Goal: Information Seeking & Learning: Find specific fact

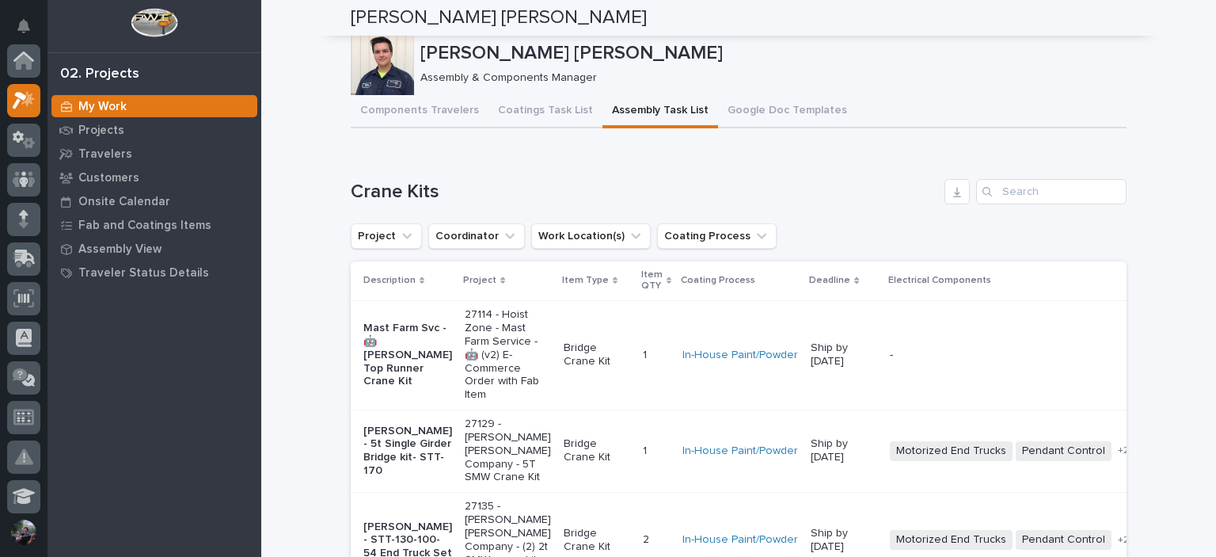
scroll to position [40, 0]
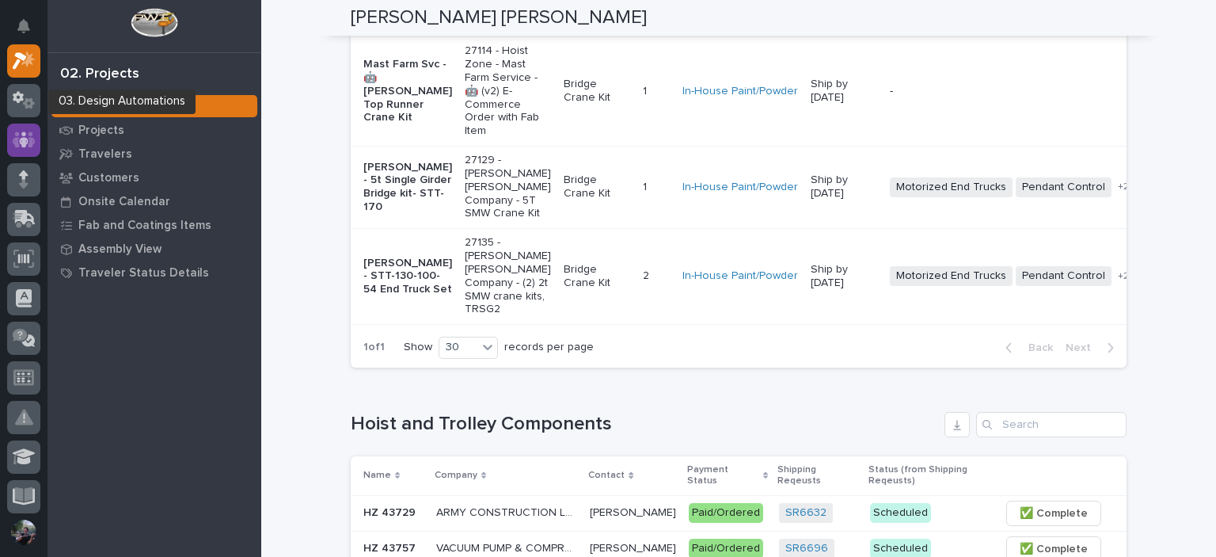
click at [17, 153] on div at bounding box center [23, 140] width 33 height 33
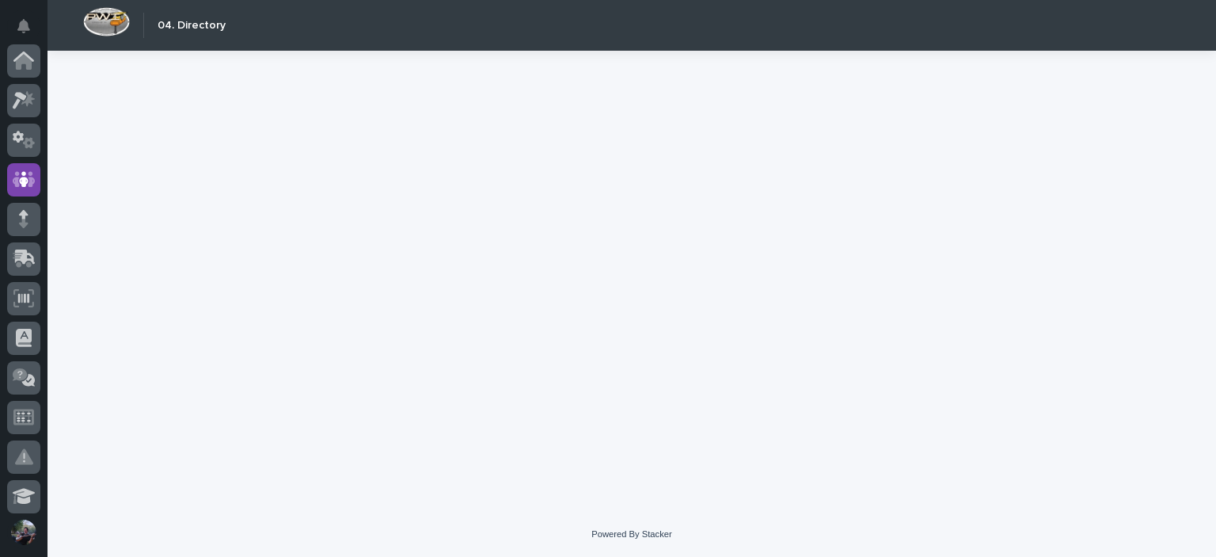
scroll to position [119, 0]
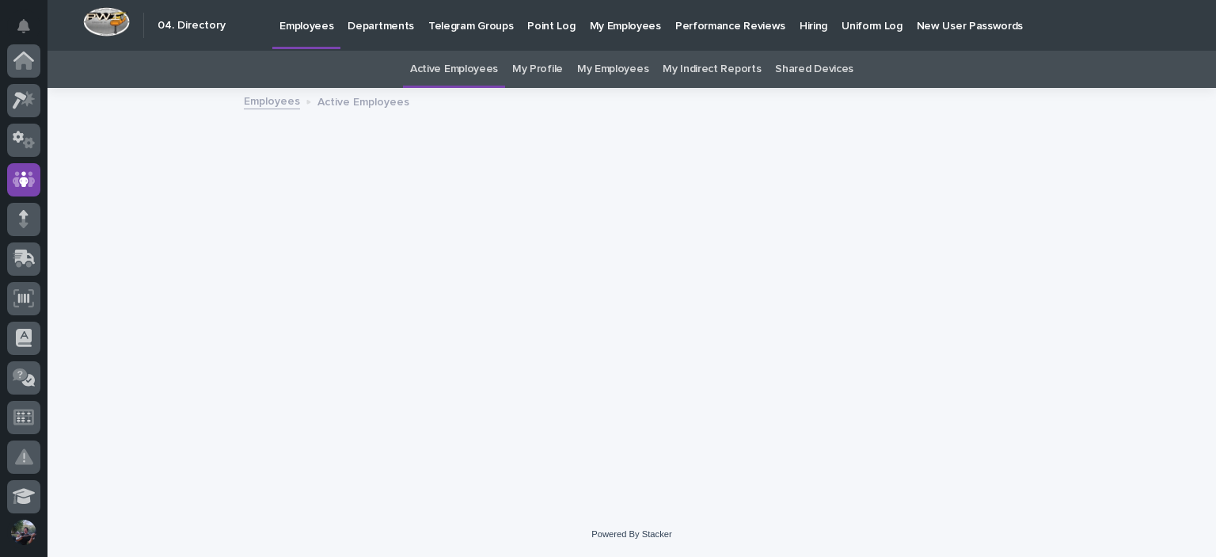
scroll to position [119, 0]
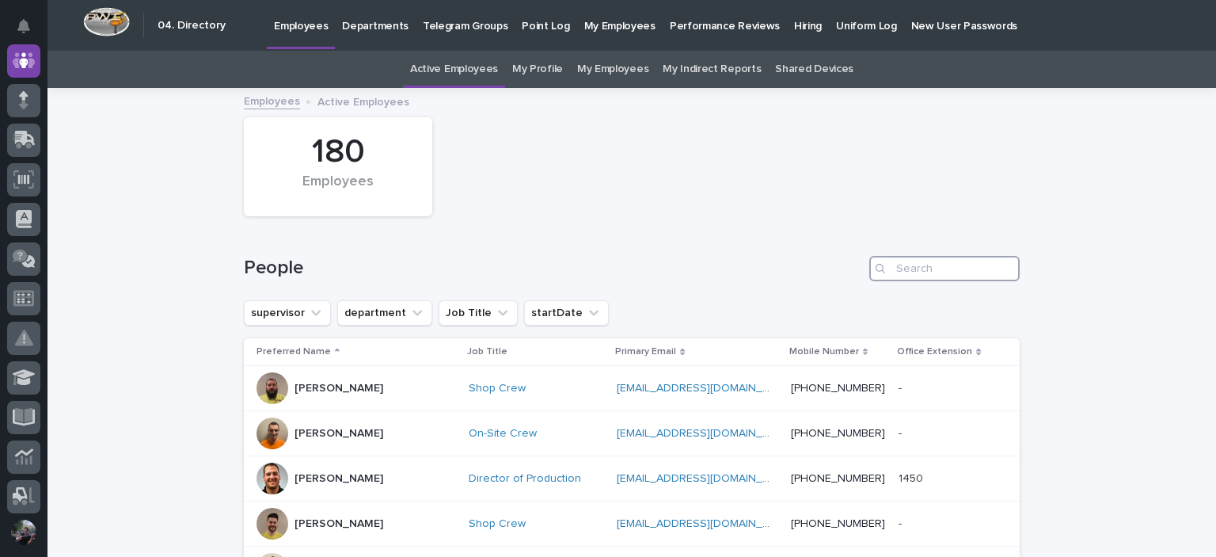
click at [922, 273] on input "Search" at bounding box center [945, 268] width 150 height 25
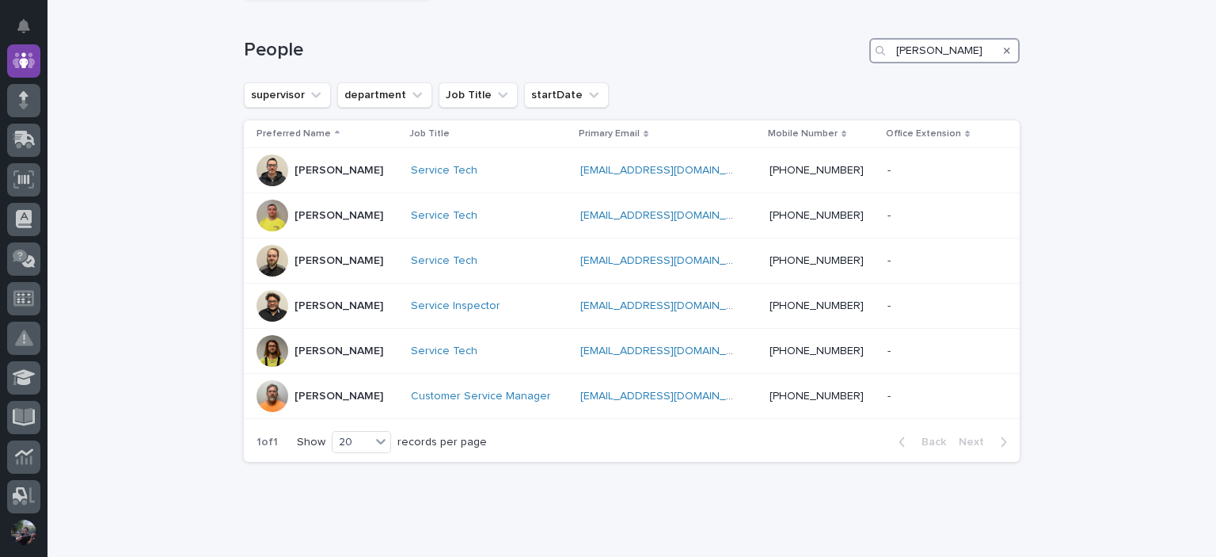
scroll to position [100, 0]
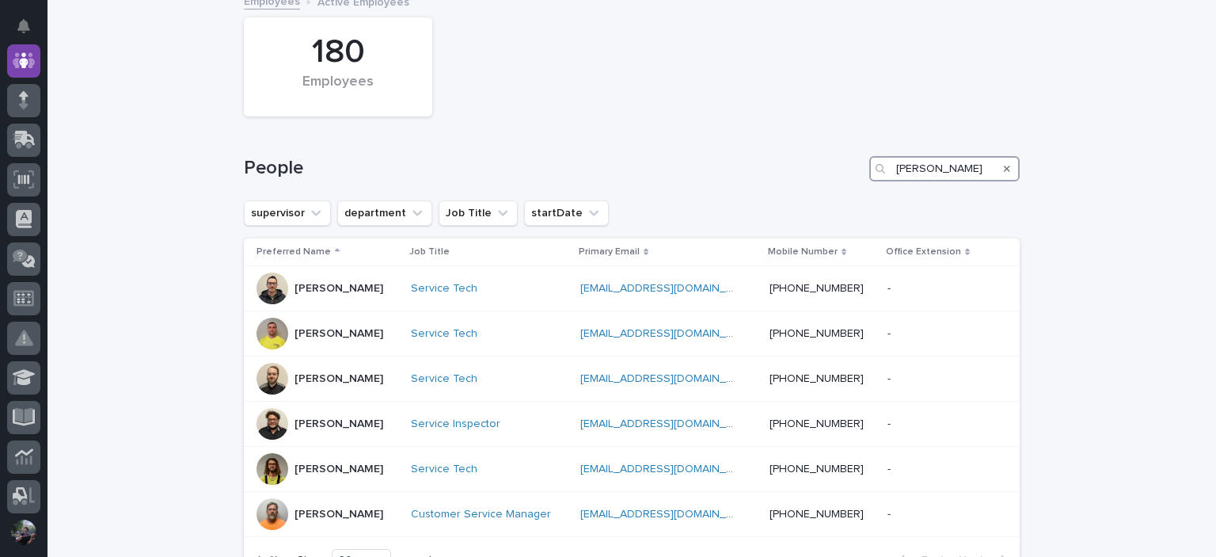
click at [941, 166] on input "todd" at bounding box center [945, 168] width 150 height 25
type input "t"
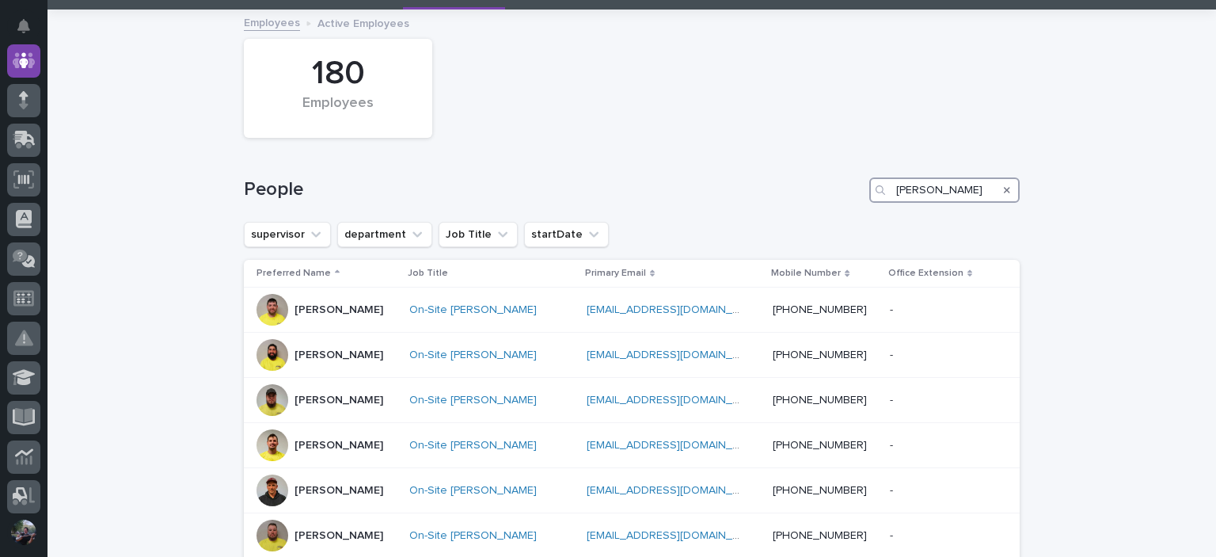
scroll to position [100, 0]
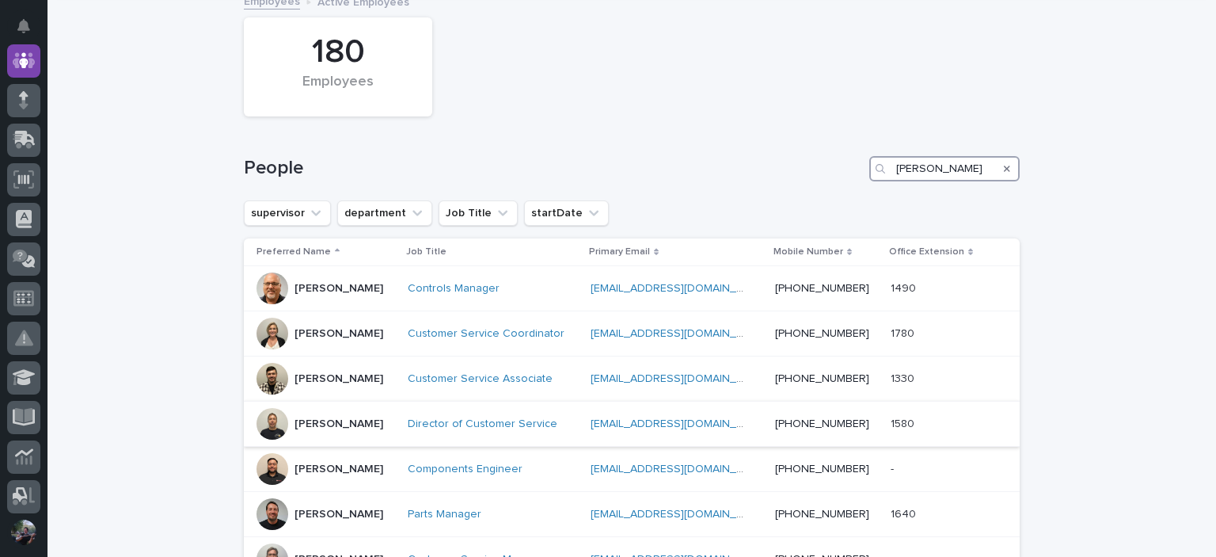
scroll to position [153, 0]
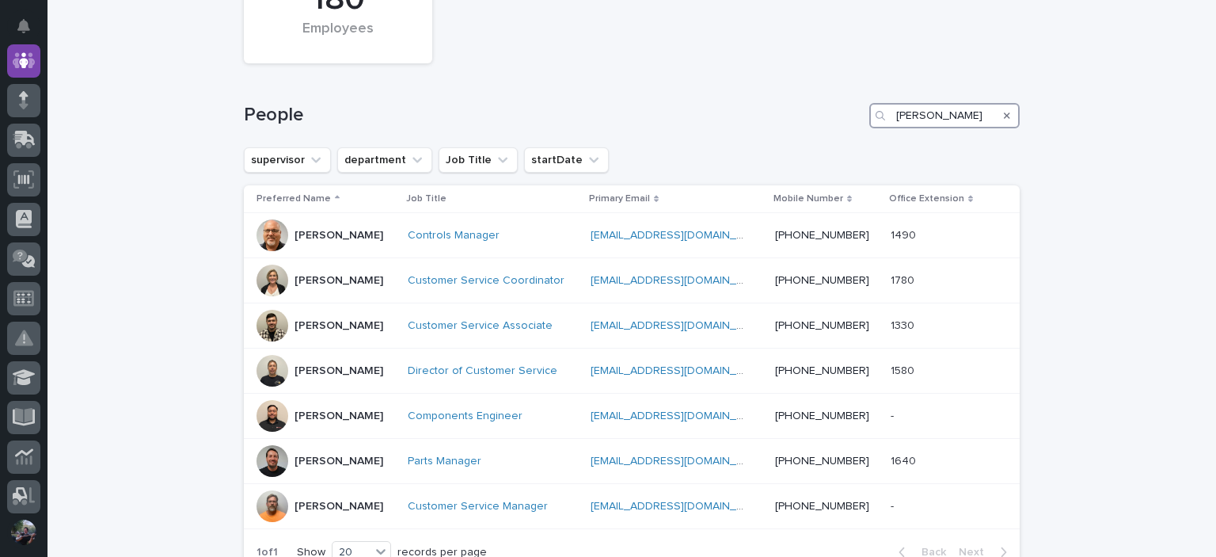
type input "josh"
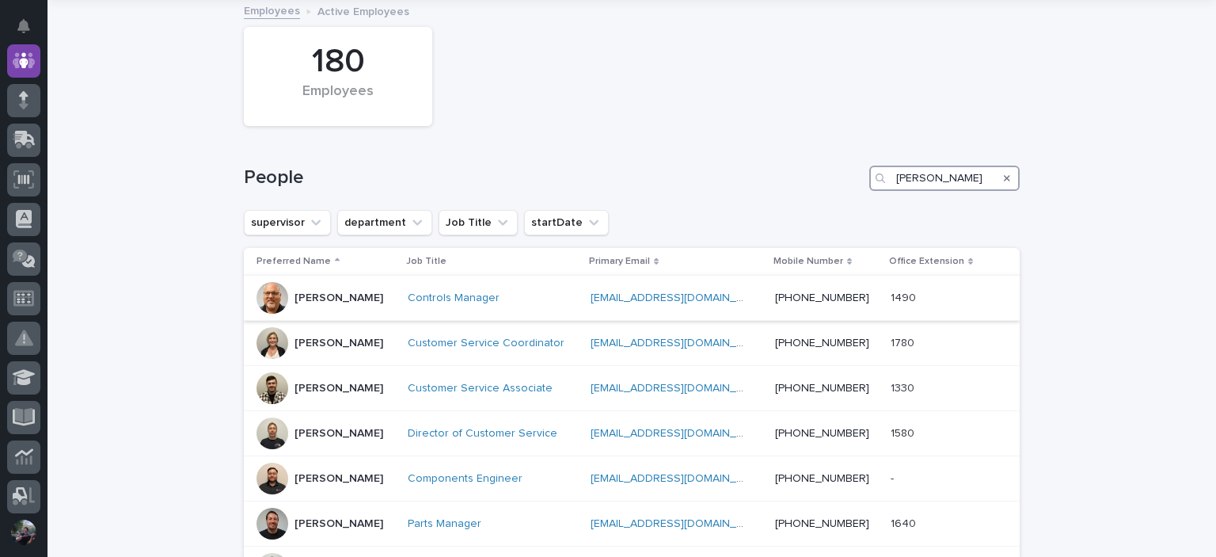
scroll to position [0, 0]
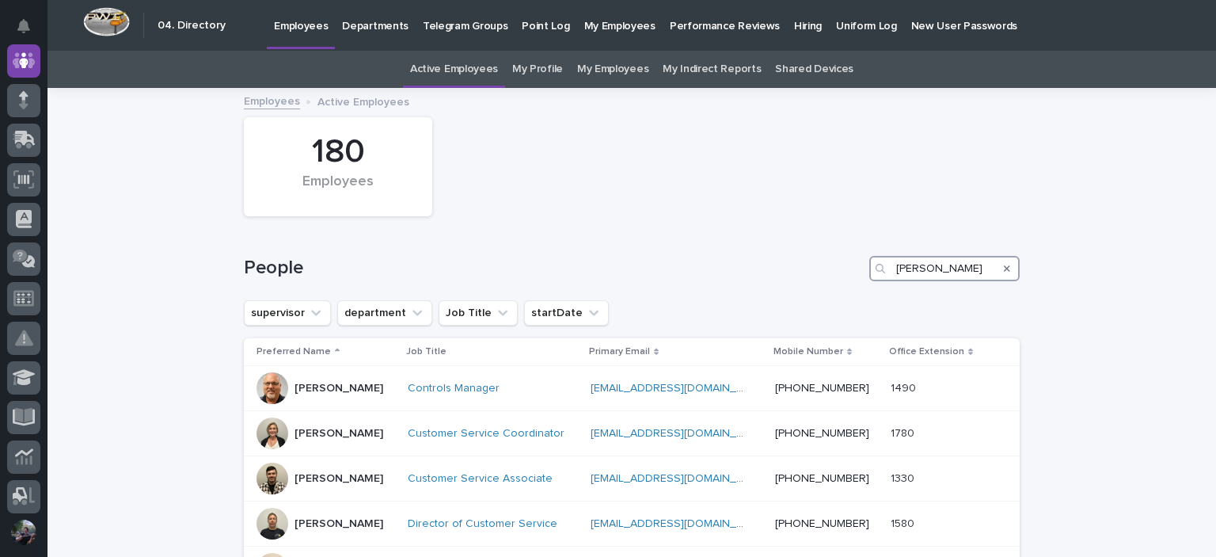
click at [921, 266] on input "josh" at bounding box center [945, 268] width 150 height 25
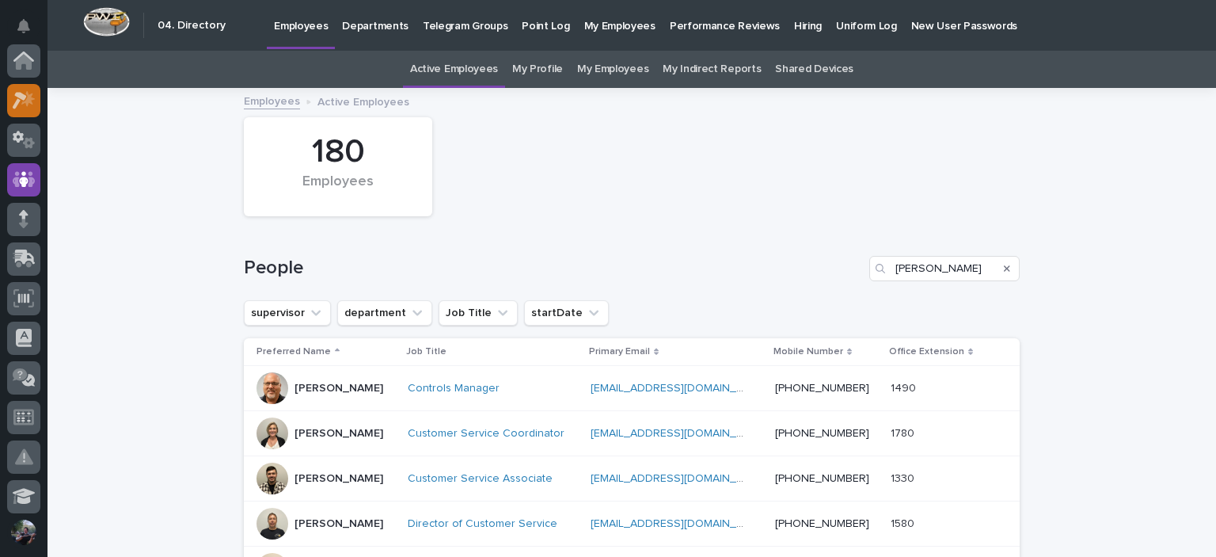
click at [24, 105] on icon at bounding box center [24, 100] width 23 height 18
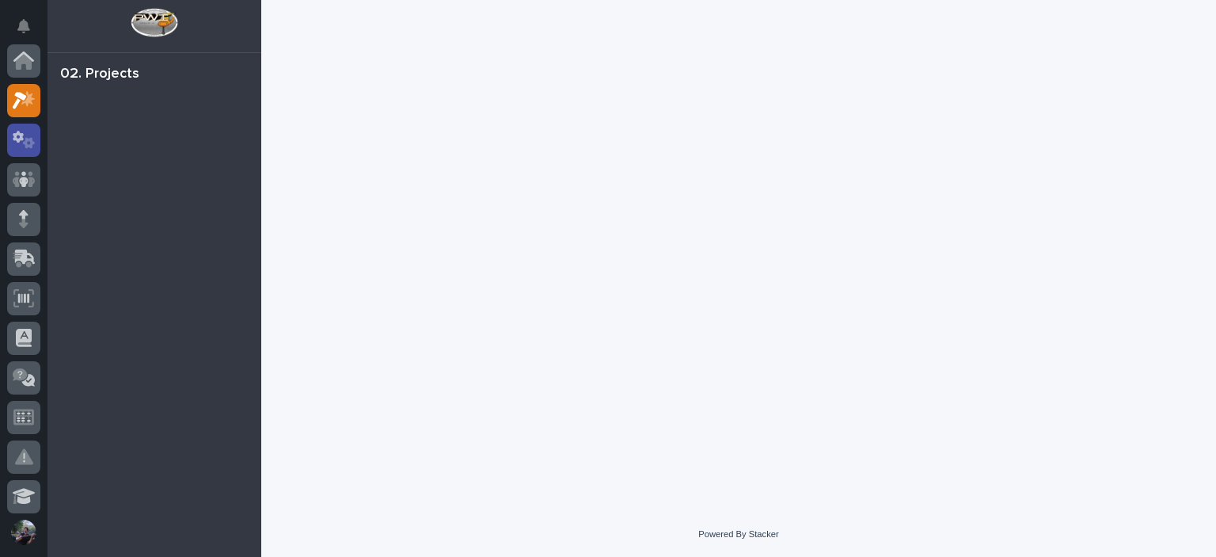
scroll to position [40, 0]
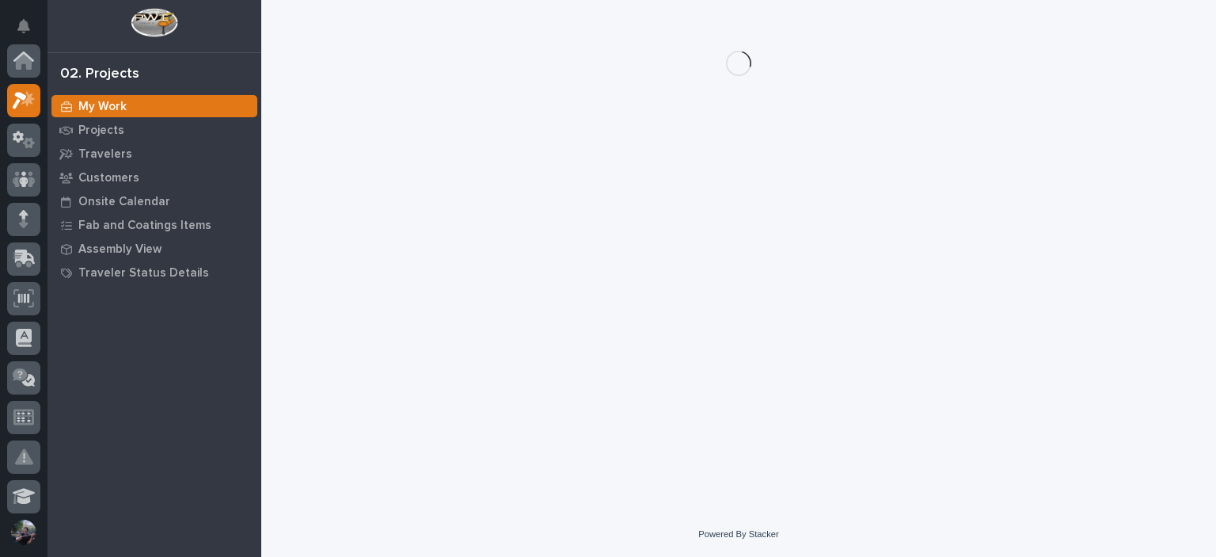
scroll to position [40, 0]
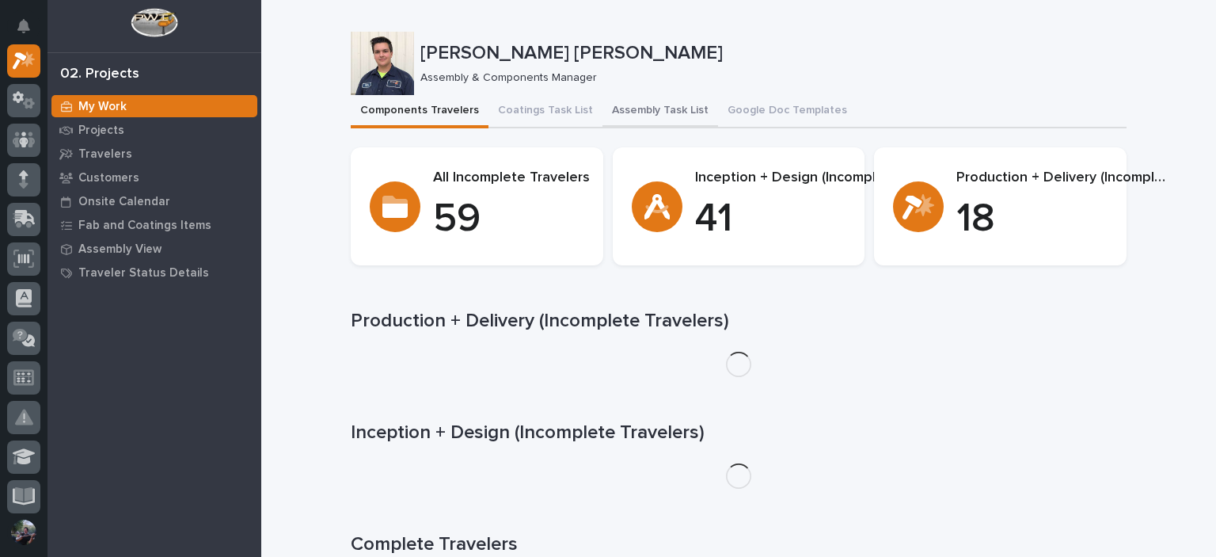
click at [626, 103] on button "Assembly Task List" at bounding box center [661, 111] width 116 height 33
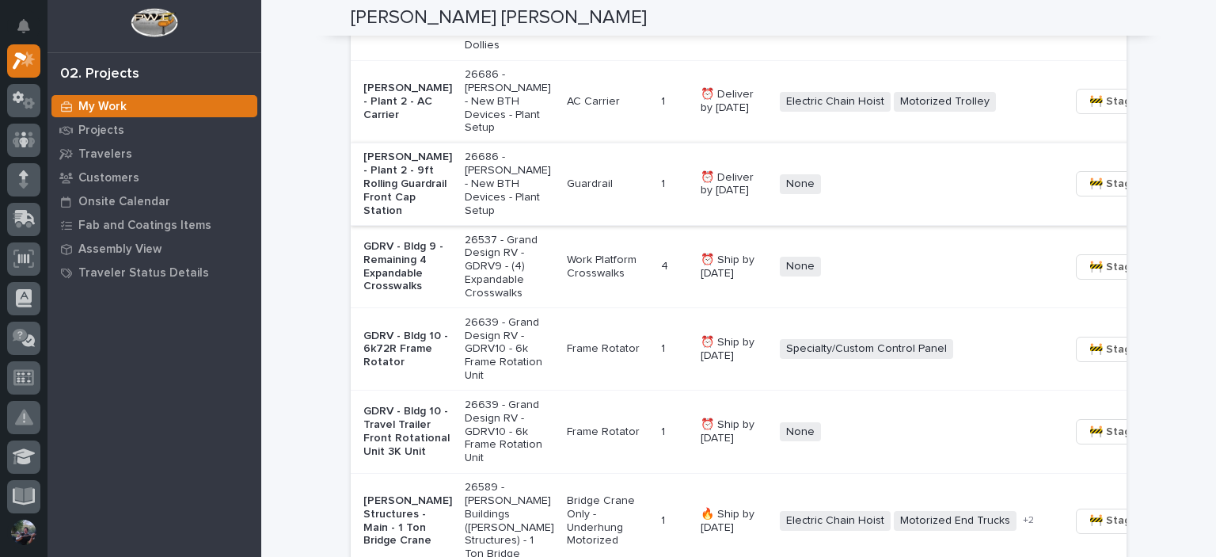
scroll to position [1478, 0]
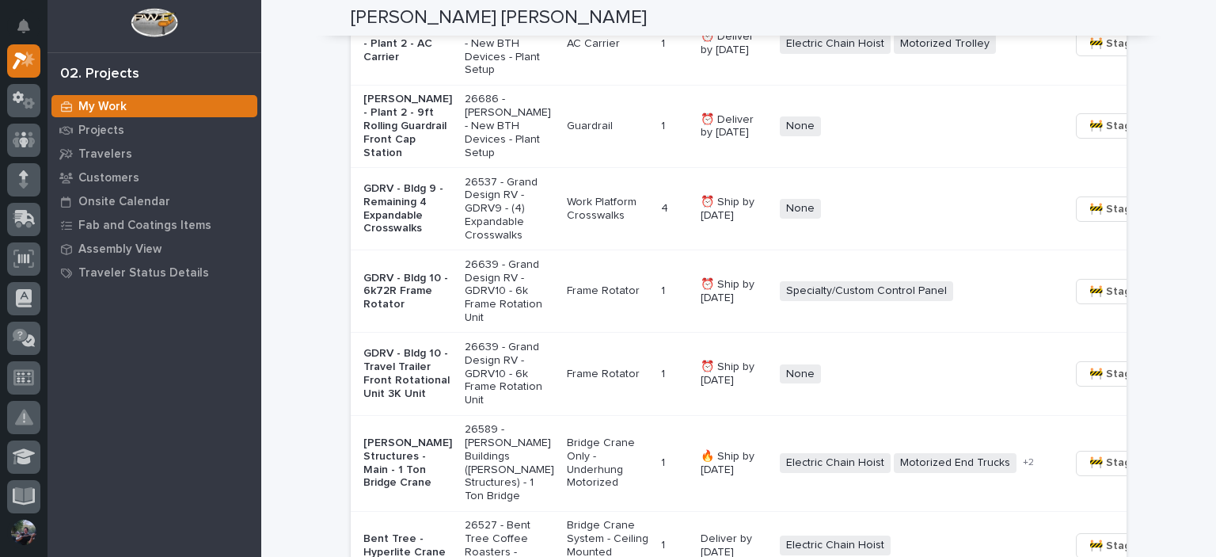
click at [567, 57] on div "AC Carrier" at bounding box center [608, 44] width 82 height 26
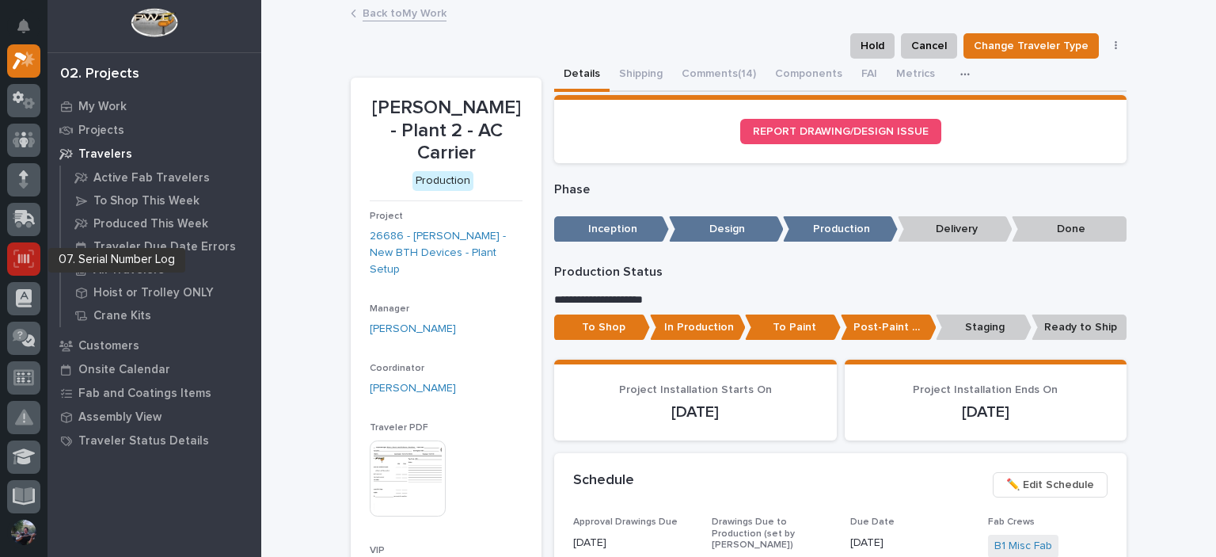
click at [25, 266] on icon at bounding box center [23, 258] width 21 height 18
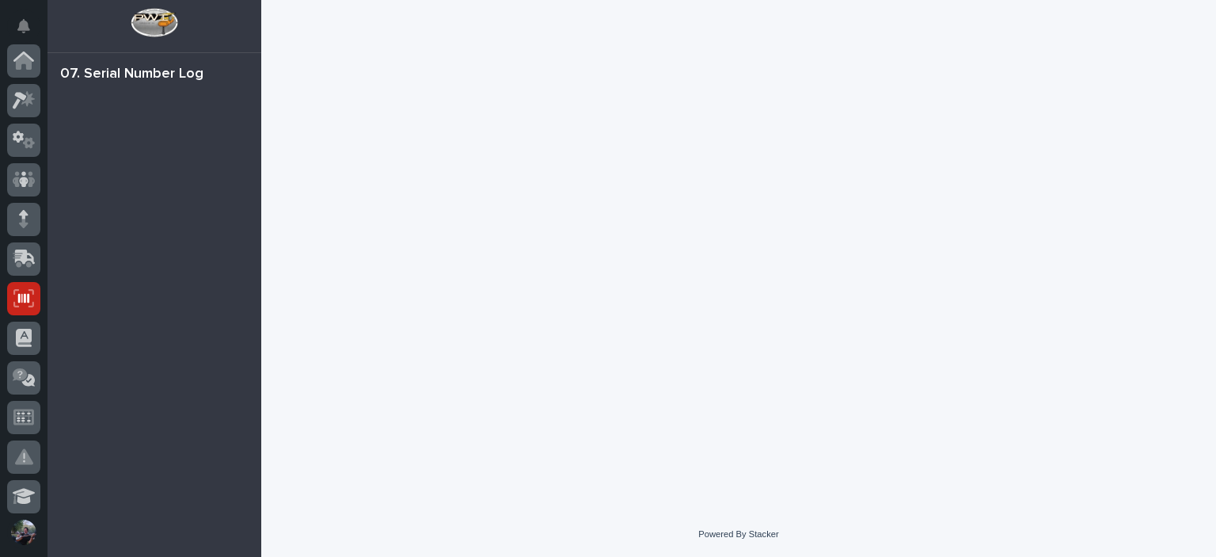
scroll to position [238, 0]
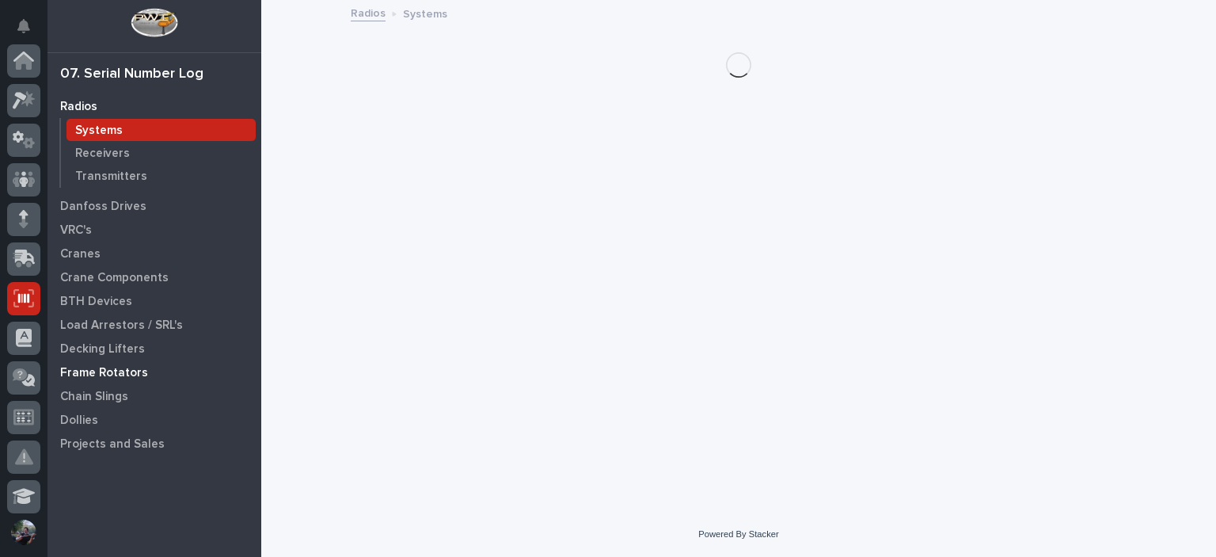
scroll to position [238, 0]
click at [93, 300] on p "BTH Devices" at bounding box center [96, 302] width 72 height 14
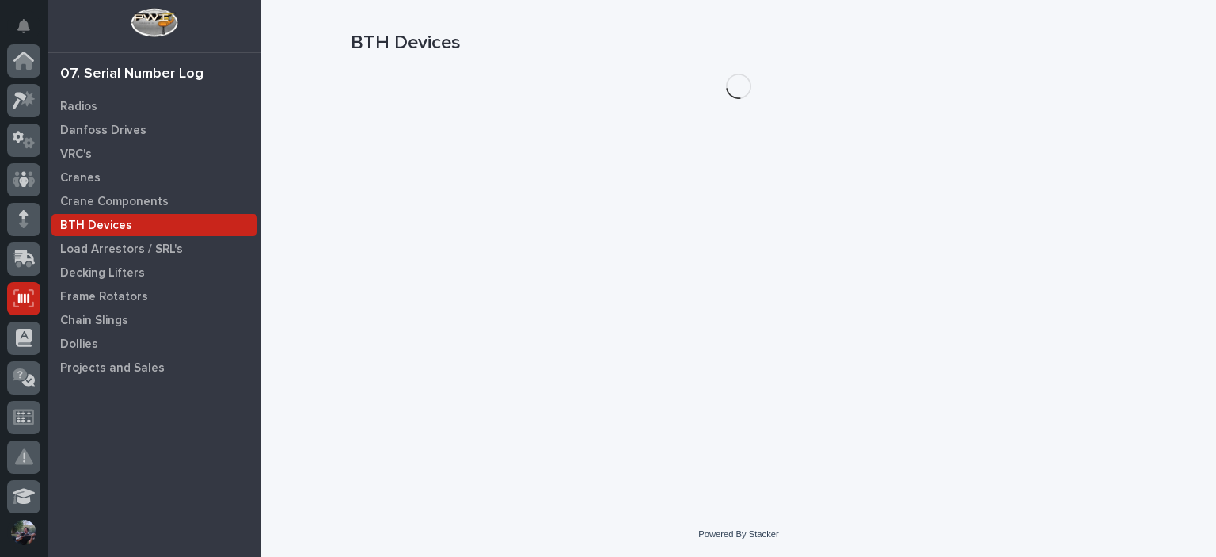
scroll to position [238, 0]
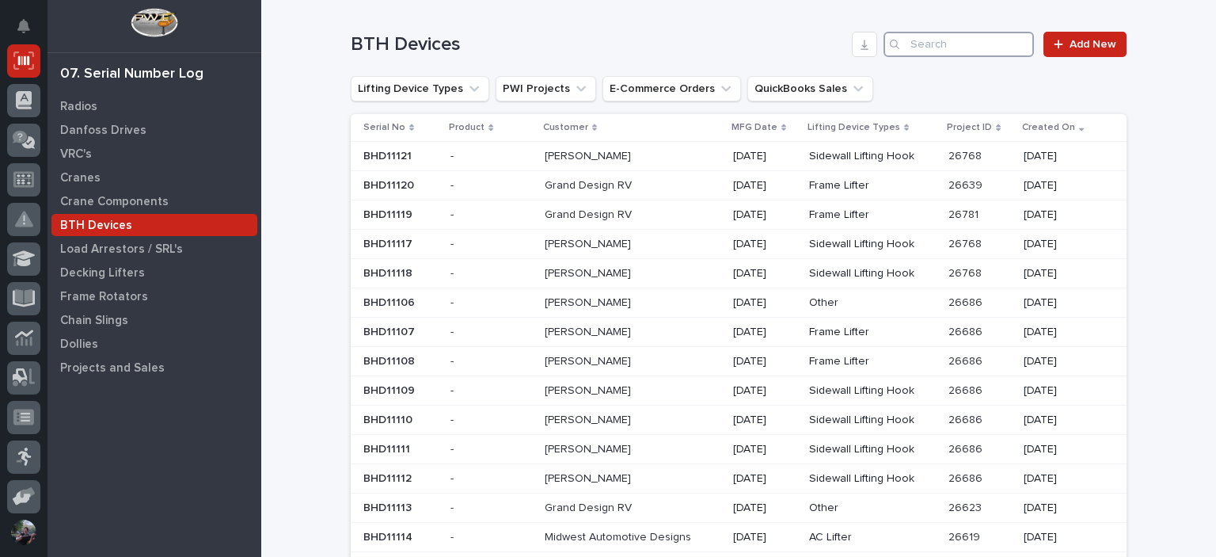
click at [969, 32] on input "Search" at bounding box center [959, 44] width 150 height 25
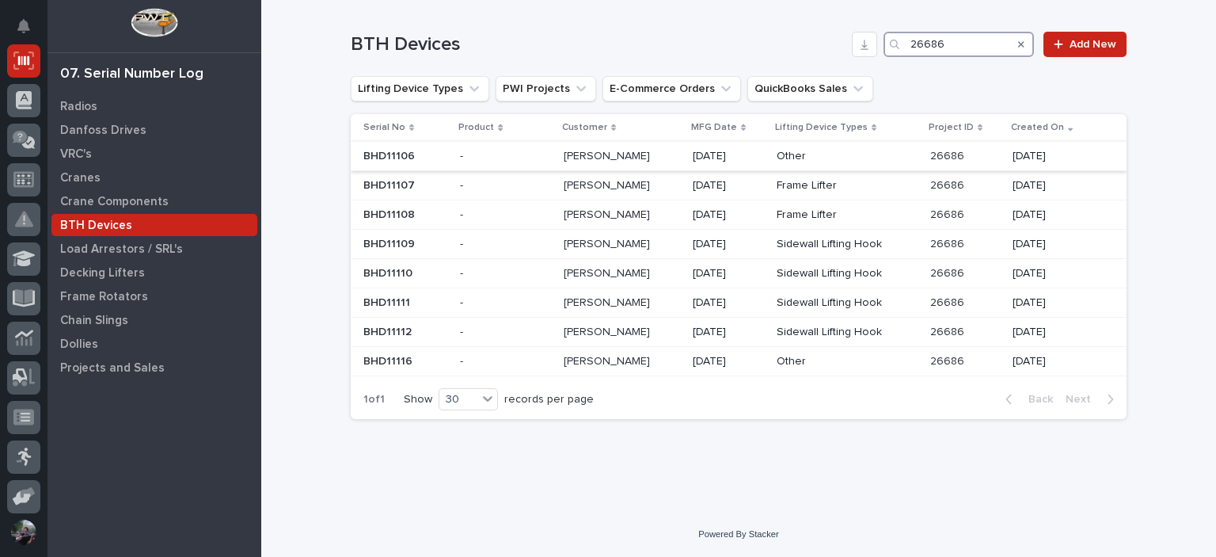
type input "26686"
click at [801, 154] on p "Other" at bounding box center [847, 156] width 141 height 13
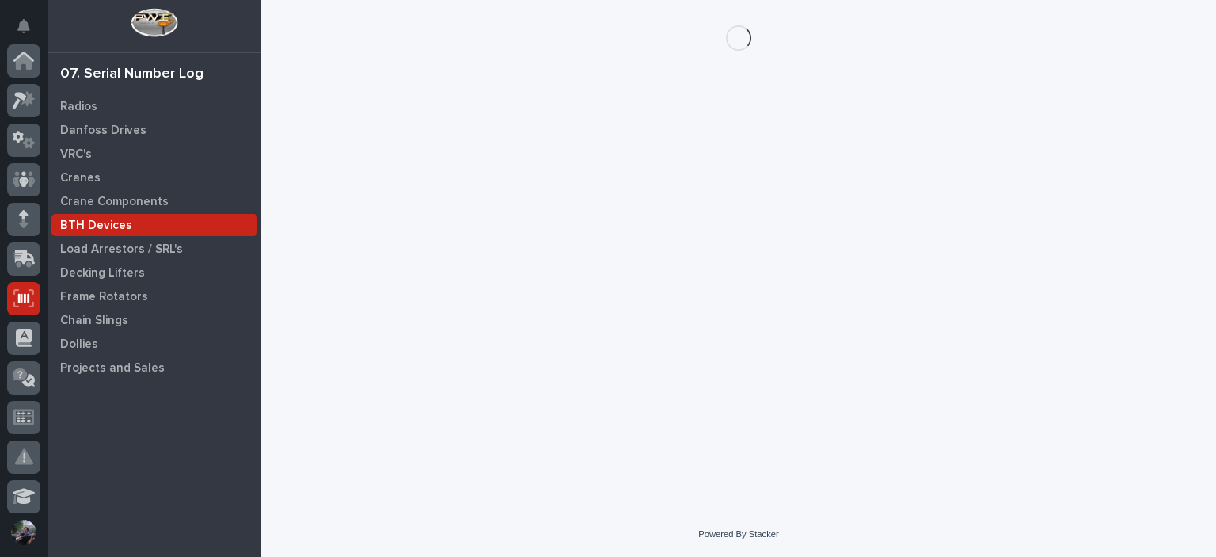
scroll to position [238, 0]
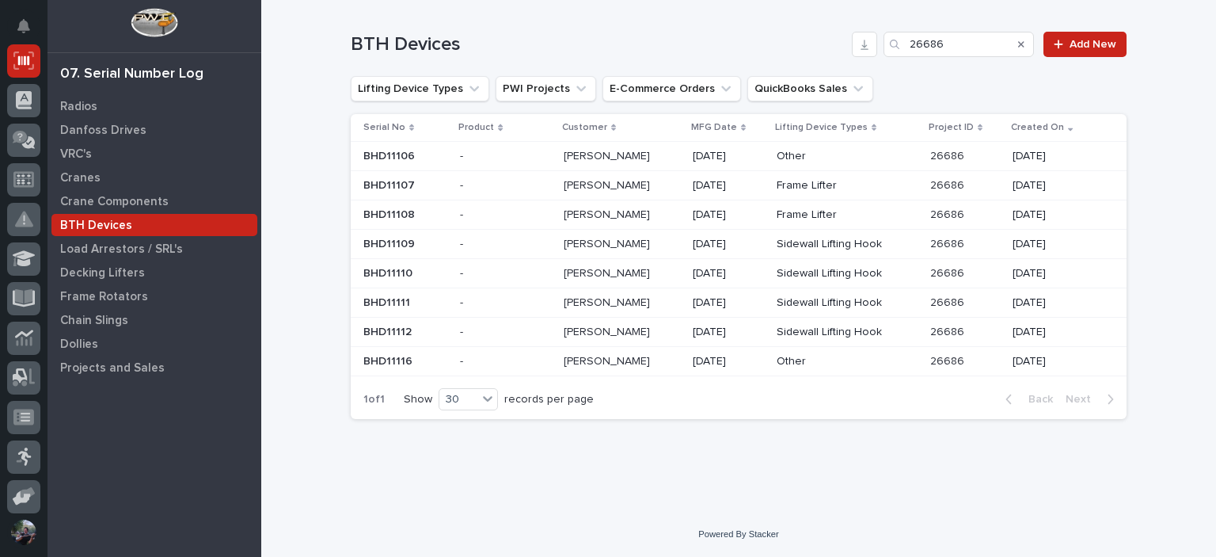
click at [811, 355] on p "Other" at bounding box center [847, 361] width 141 height 13
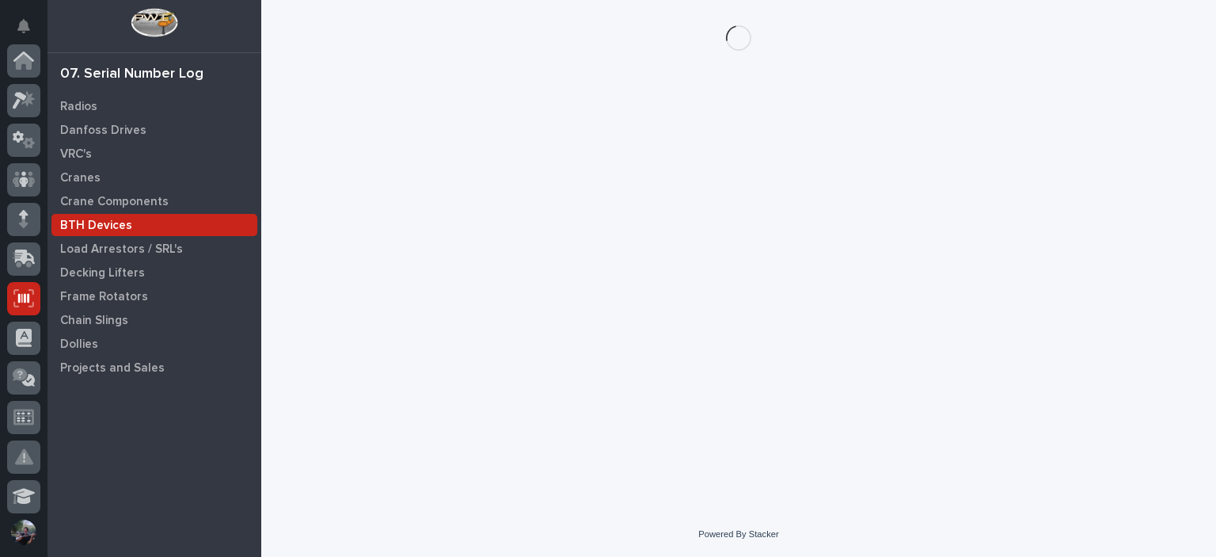
scroll to position [238, 0]
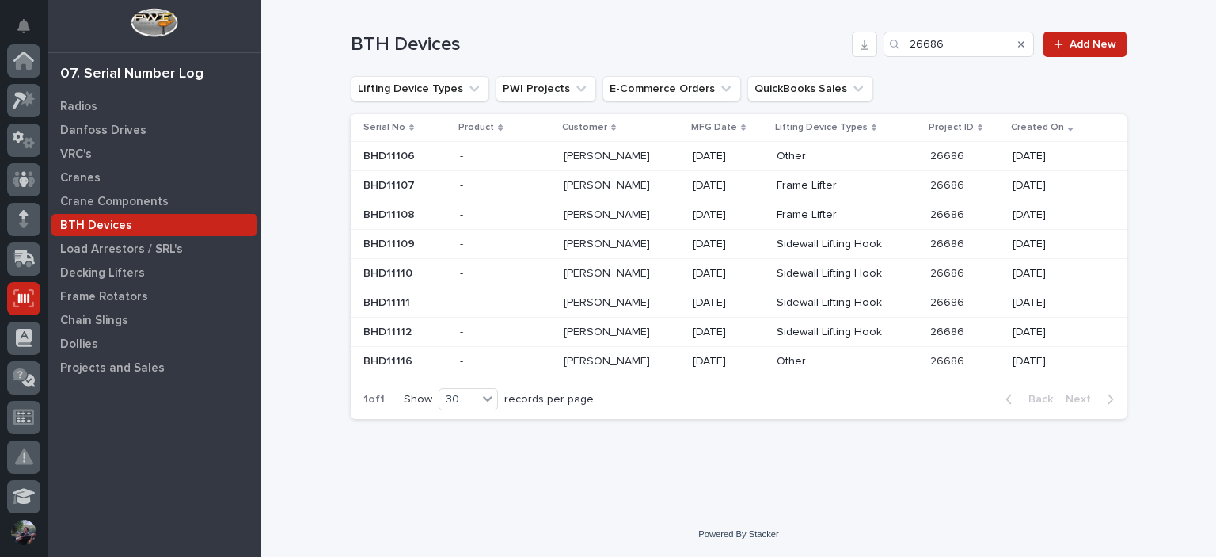
scroll to position [238, 0]
drag, startPoint x: 1024, startPoint y: 44, endPoint x: 796, endPoint y: 77, distance: 230.5
click at [1024, 44] on icon "Search" at bounding box center [1021, 45] width 6 height 10
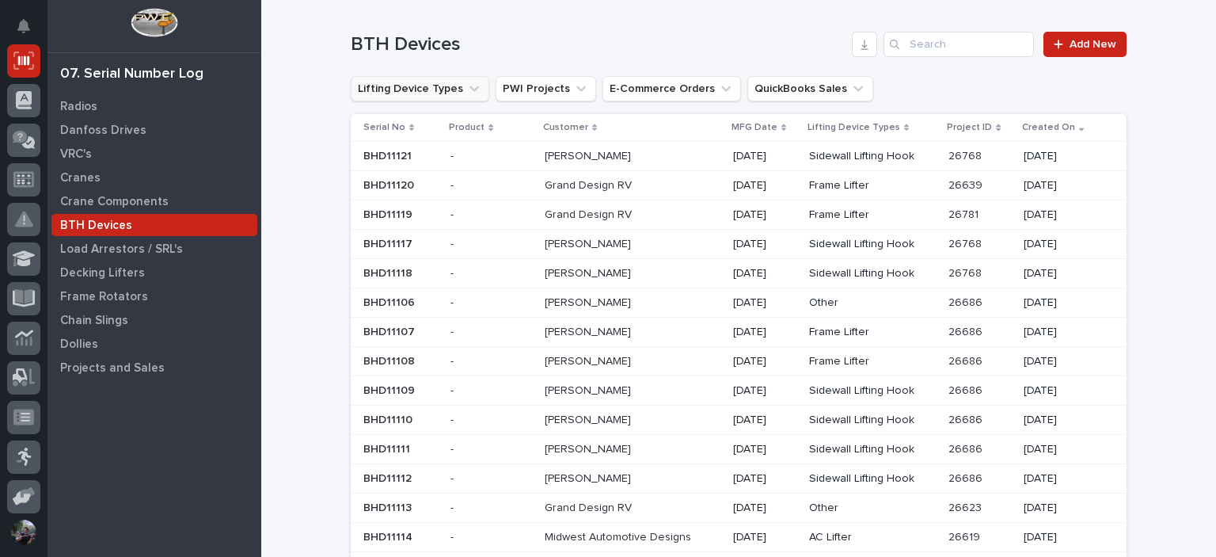
click at [466, 94] on icon "Lifting Device Types" at bounding box center [474, 89] width 16 height 16
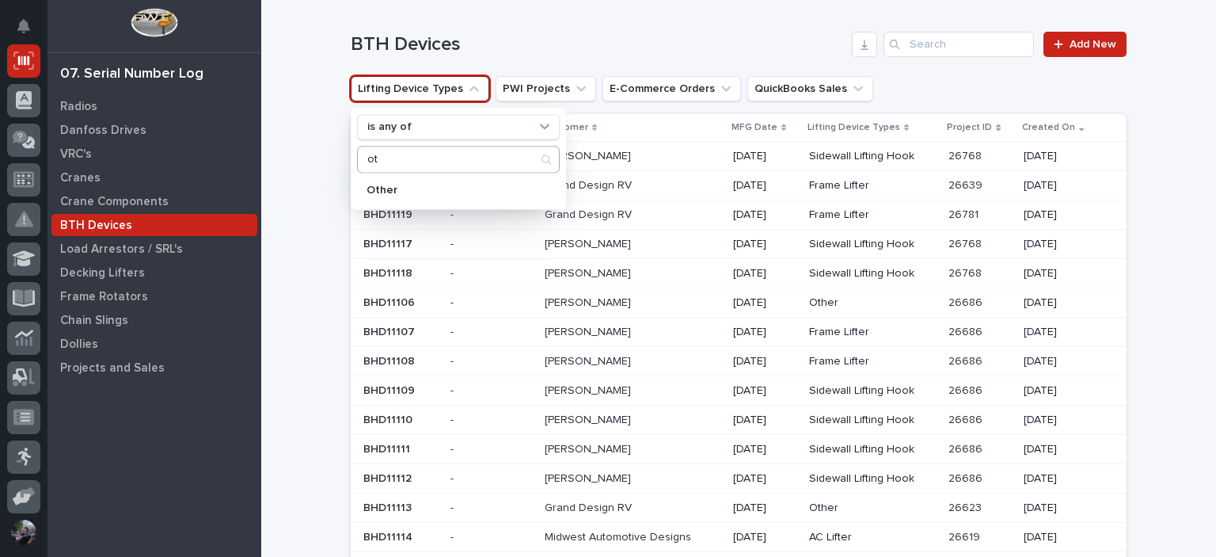
type input "o"
type input "ac"
click at [424, 189] on p "AC Lifter" at bounding box center [451, 190] width 168 height 11
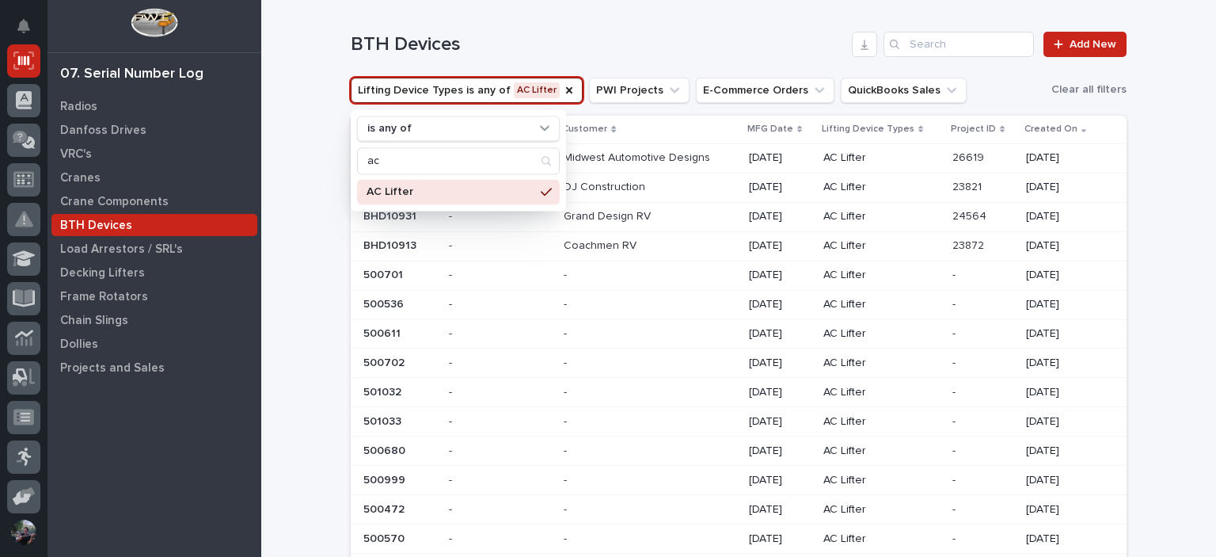
click at [310, 210] on div "Loading... Saving… Loading... Saving… BTH Devices Add New Lifting Device Types …" at bounding box center [738, 534] width 955 height 1069
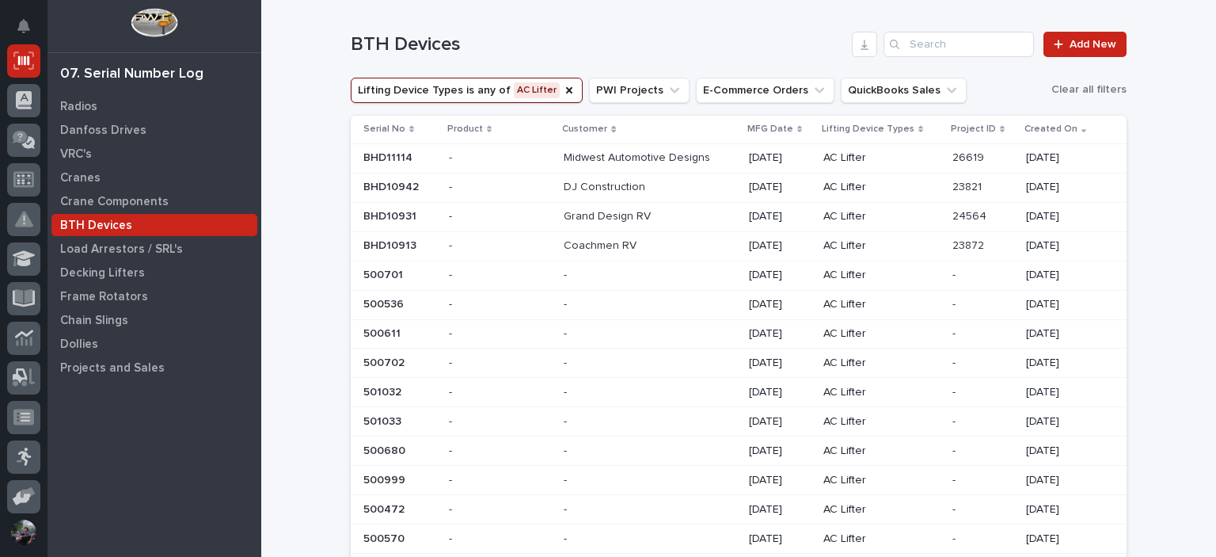
click at [689, 191] on p at bounding box center [650, 187] width 172 height 13
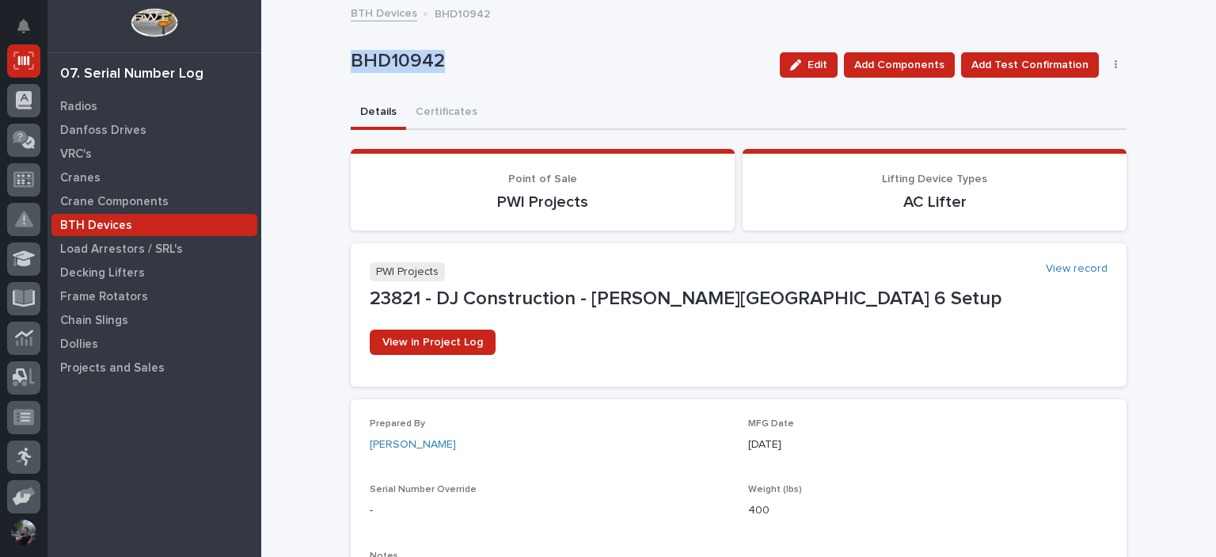
drag, startPoint x: 442, startPoint y: 61, endPoint x: 344, endPoint y: 61, distance: 98.2
click at [344, 61] on div "Loading... Saving… Loading... Saving… BHD10942 Edit Add Components Add Test Con…" at bounding box center [739, 327] width 792 height 650
copy p "BHD10942"
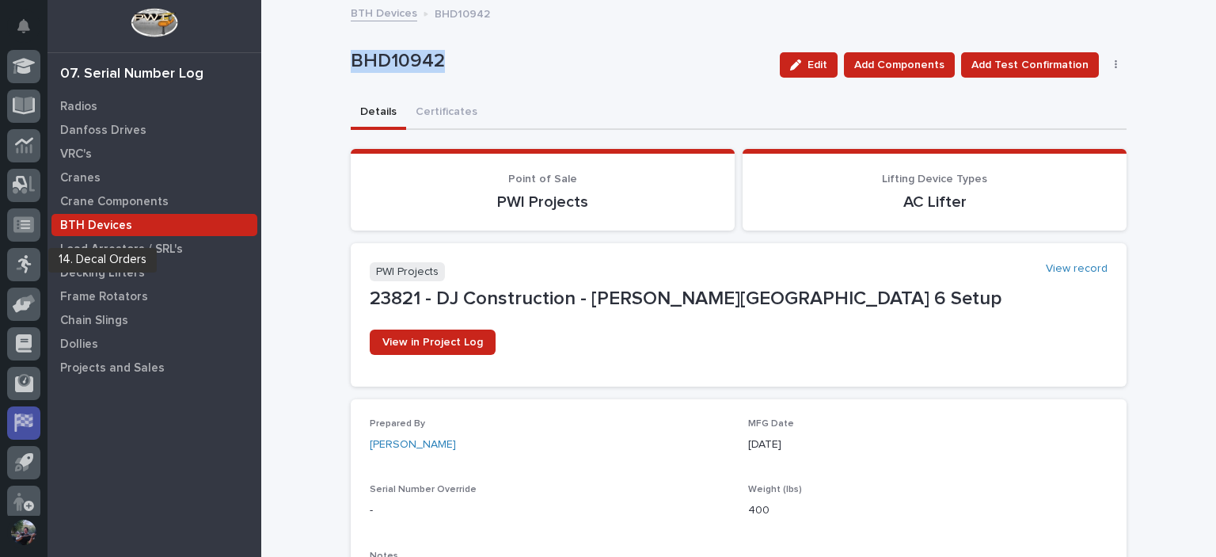
scroll to position [439, 0]
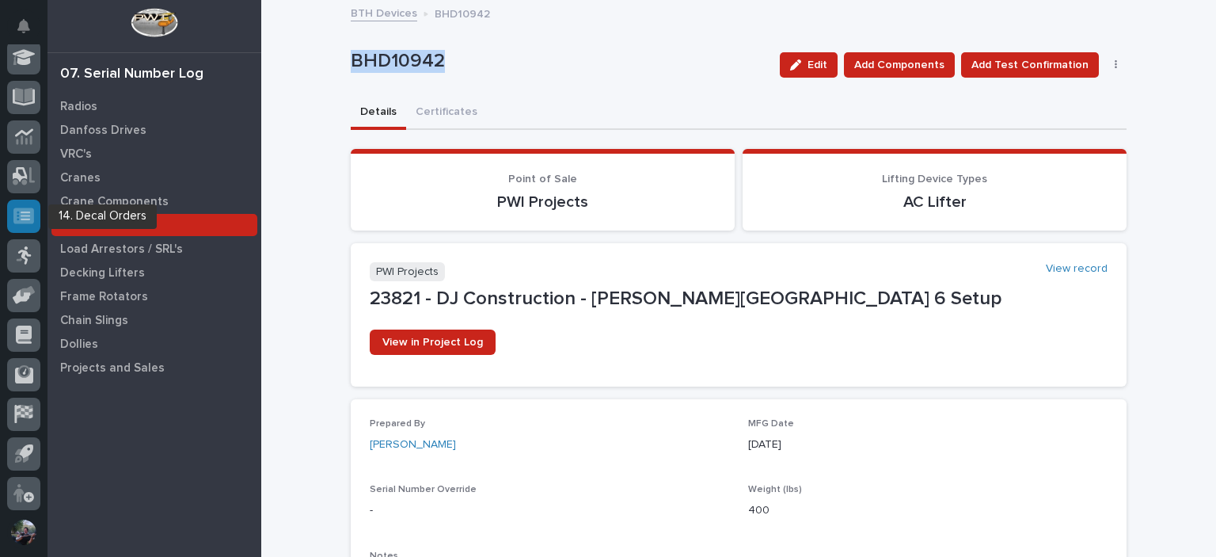
click at [26, 214] on icon at bounding box center [23, 215] width 21 height 16
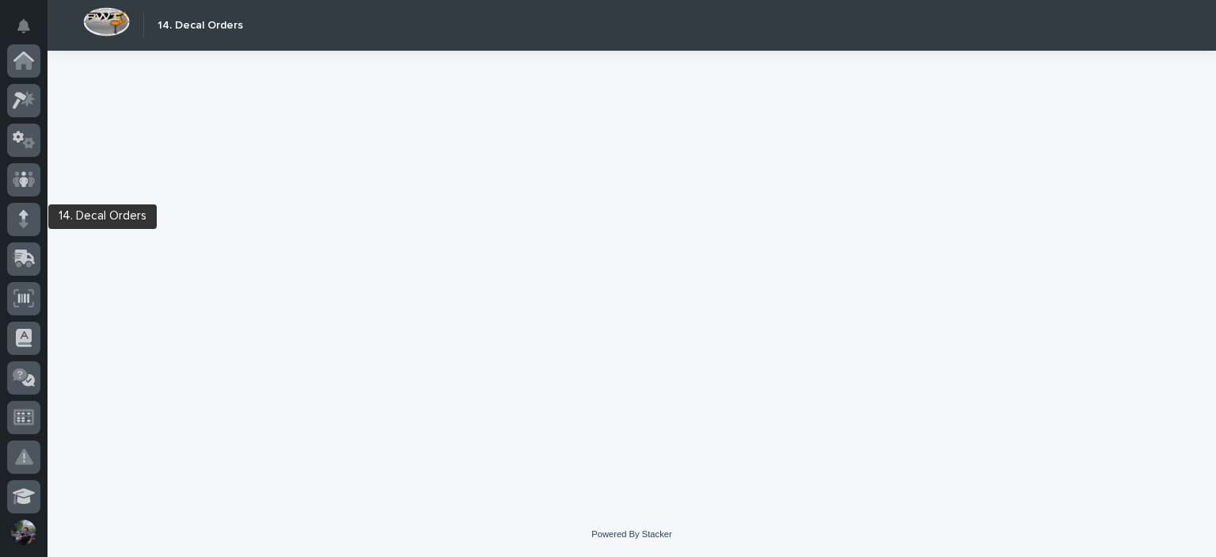
scroll to position [439, 0]
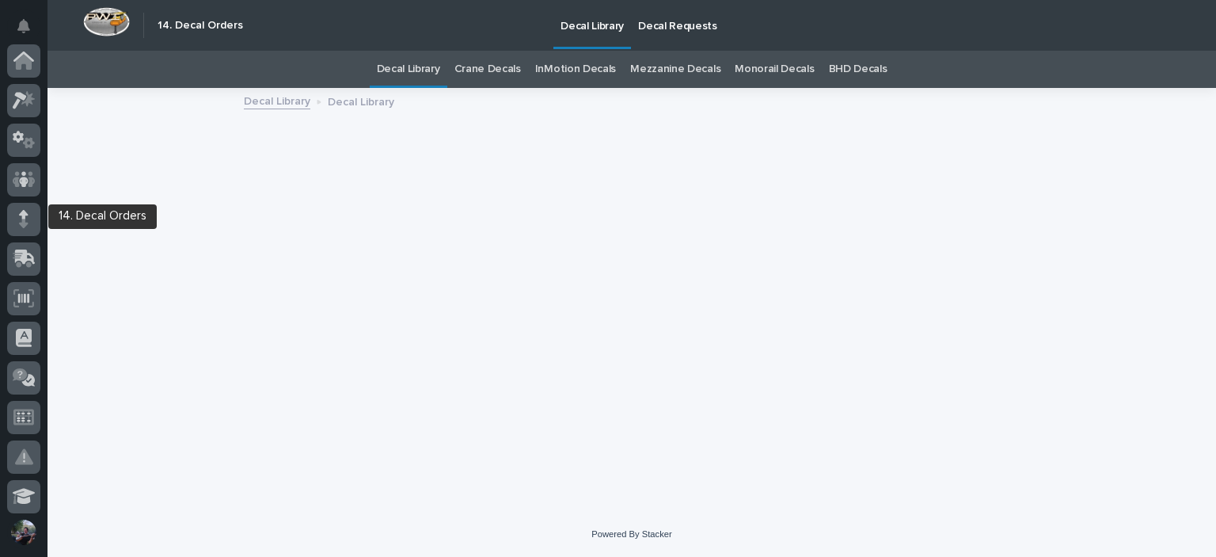
scroll to position [439, 0]
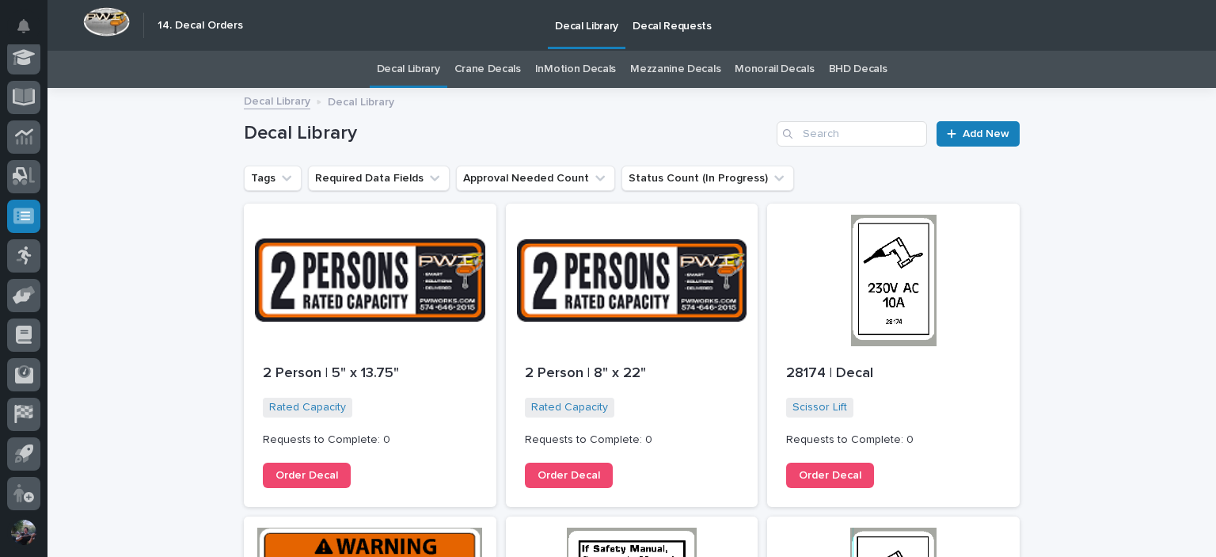
click at [639, 26] on p "Decal Requests" at bounding box center [672, 16] width 79 height 33
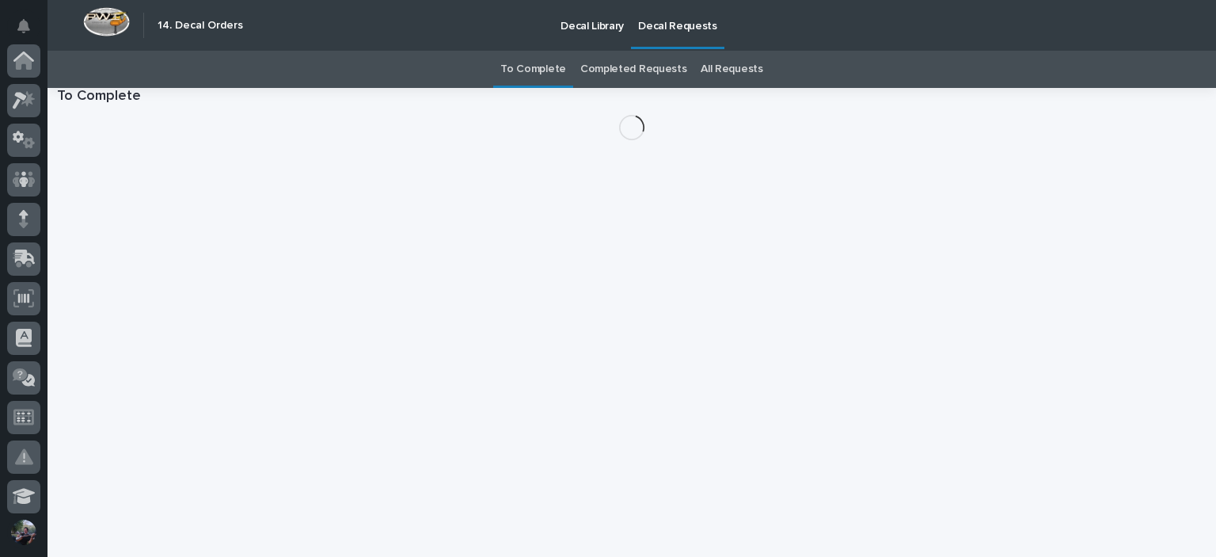
scroll to position [439, 0]
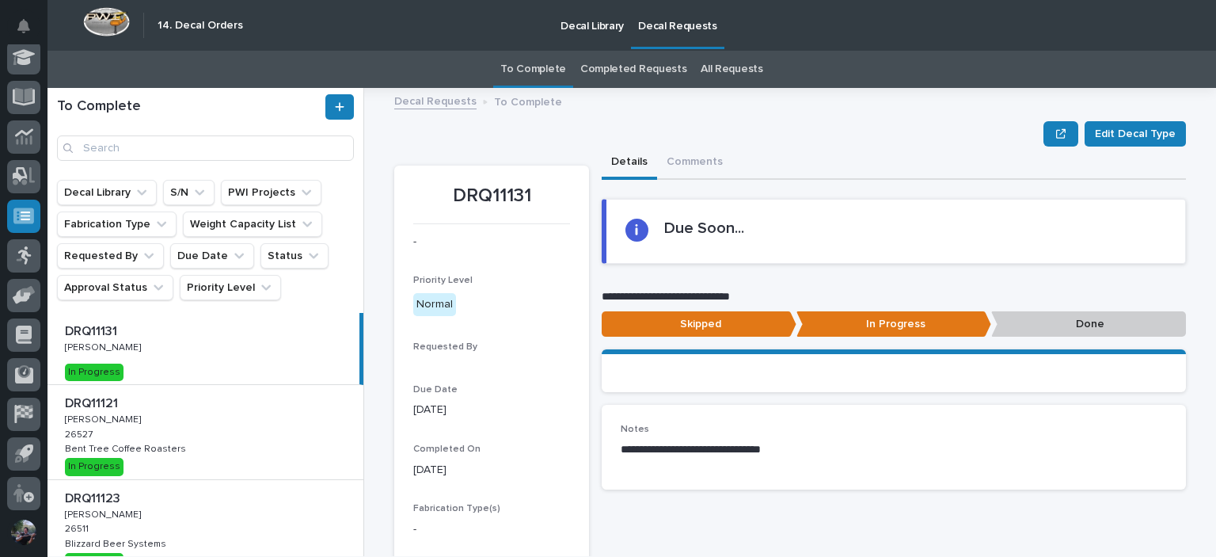
click at [737, 68] on link "All Requests" at bounding box center [732, 69] width 62 height 37
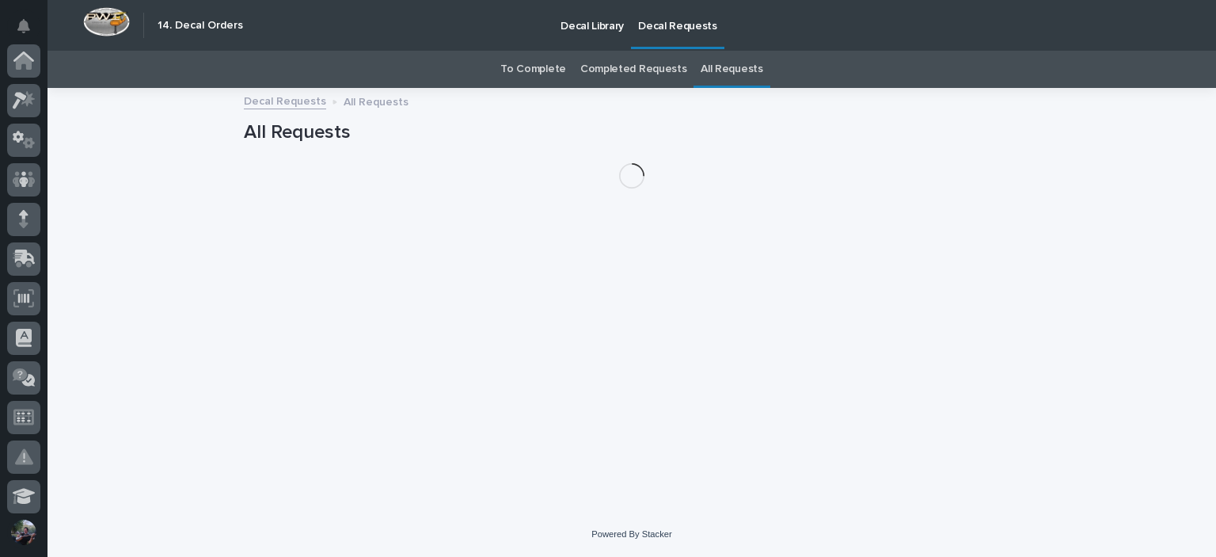
scroll to position [439, 0]
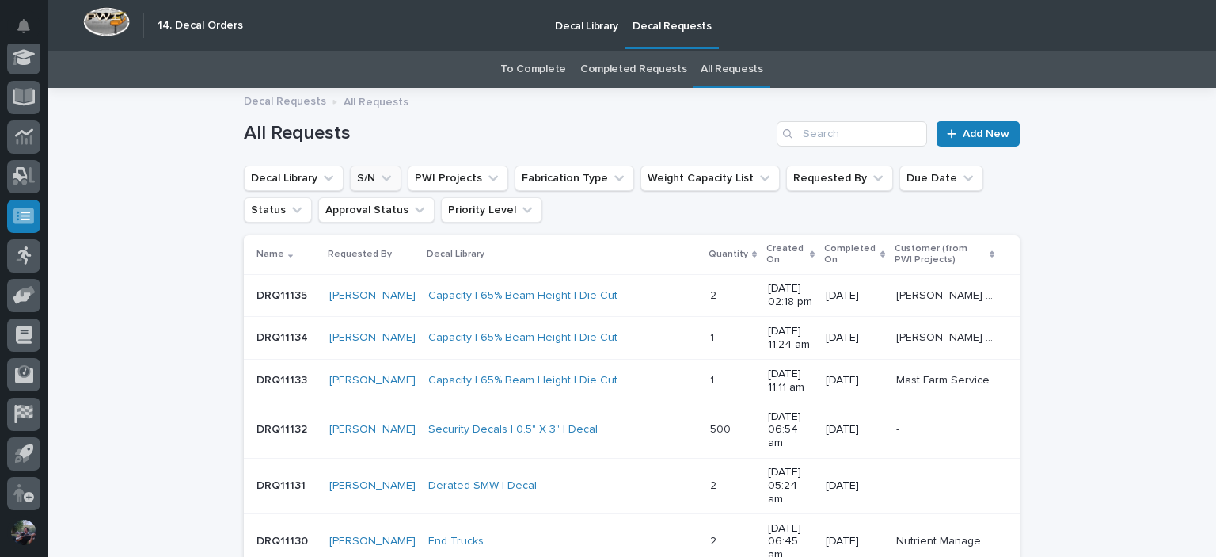
click at [360, 180] on button "S/N" at bounding box center [375, 178] width 51 height 25
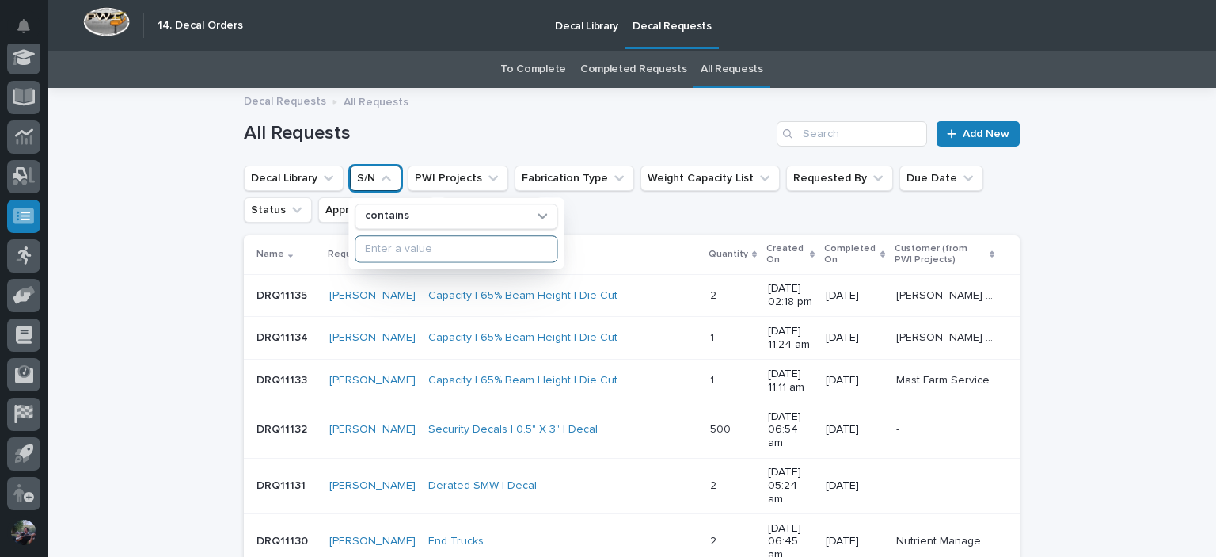
paste input "BHD10942"
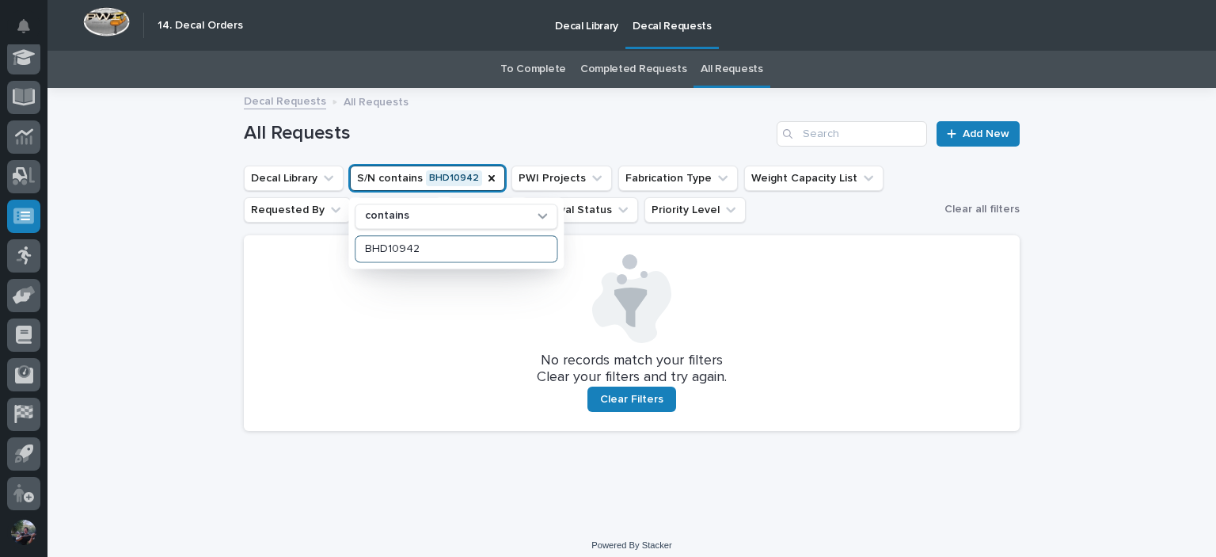
type input "BHD10942"
click at [390, 128] on h1 "All Requests" at bounding box center [507, 133] width 527 height 23
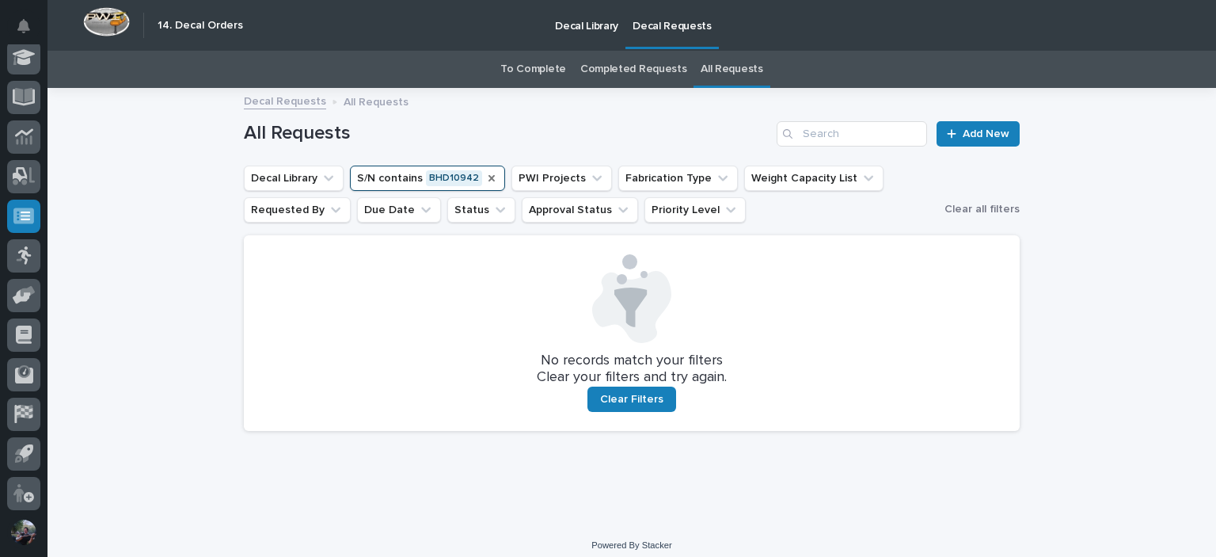
click at [485, 177] on icon "S/N" at bounding box center [491, 178] width 13 height 13
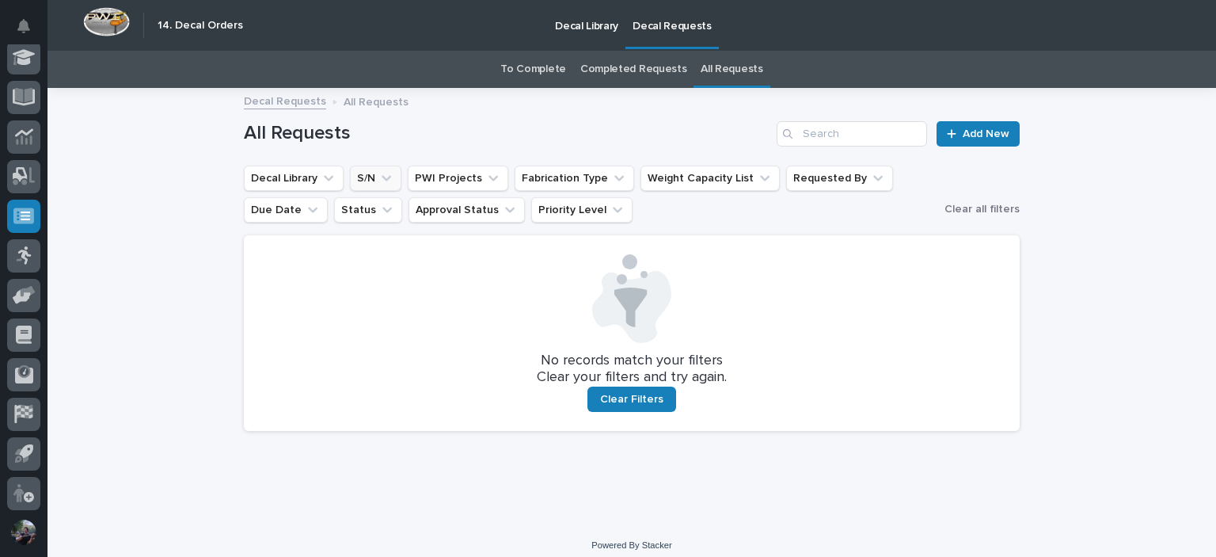
click at [440, 123] on h1 "All Requests" at bounding box center [507, 133] width 527 height 23
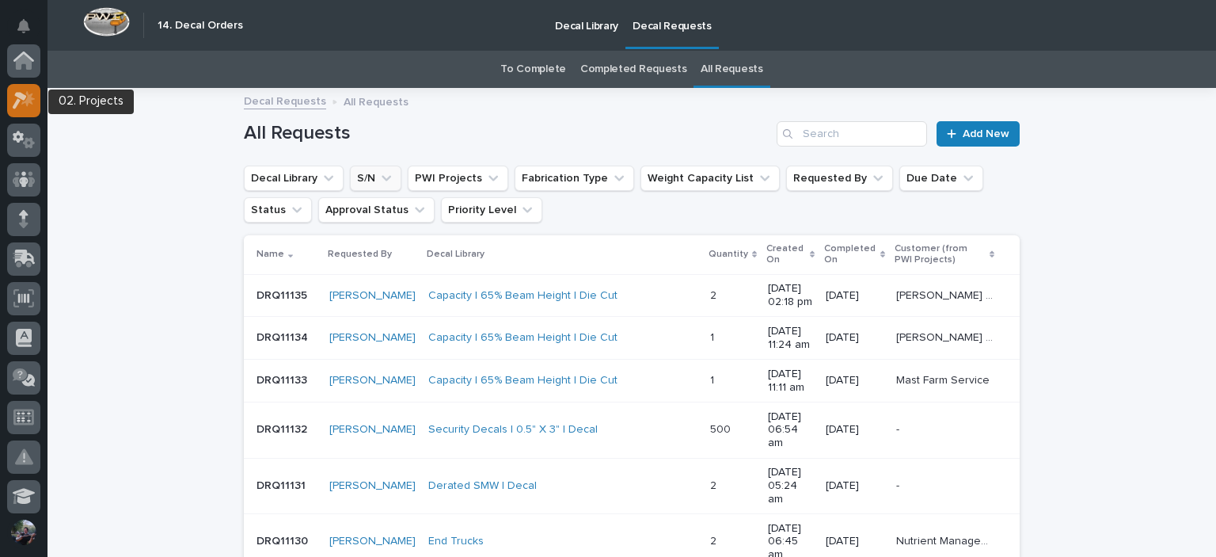
click at [22, 103] on icon at bounding box center [27, 98] width 13 height 16
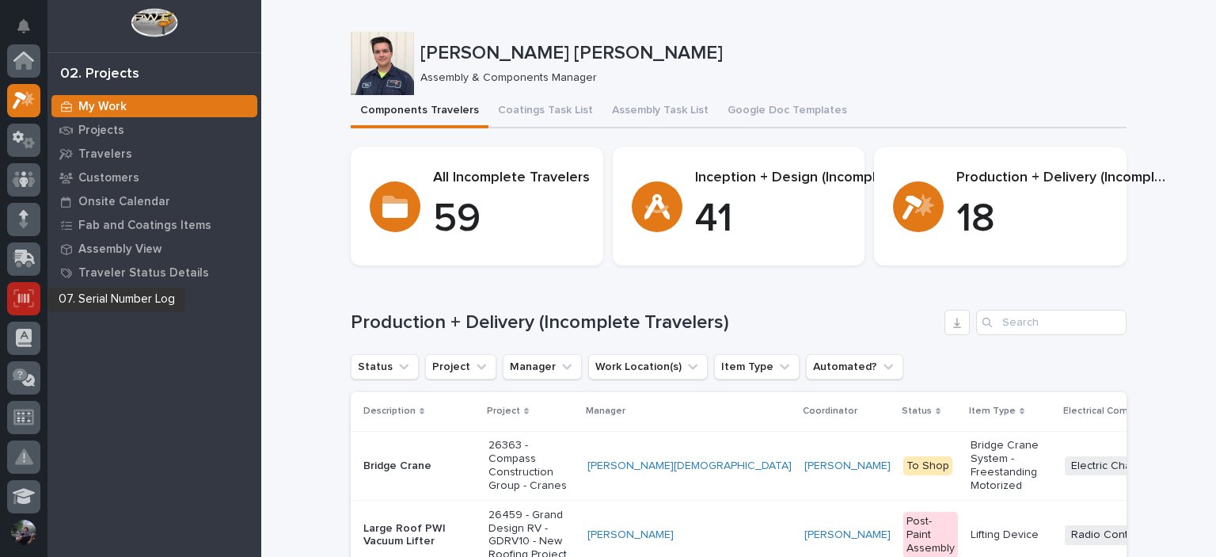
click at [26, 305] on icon at bounding box center [23, 298] width 21 height 18
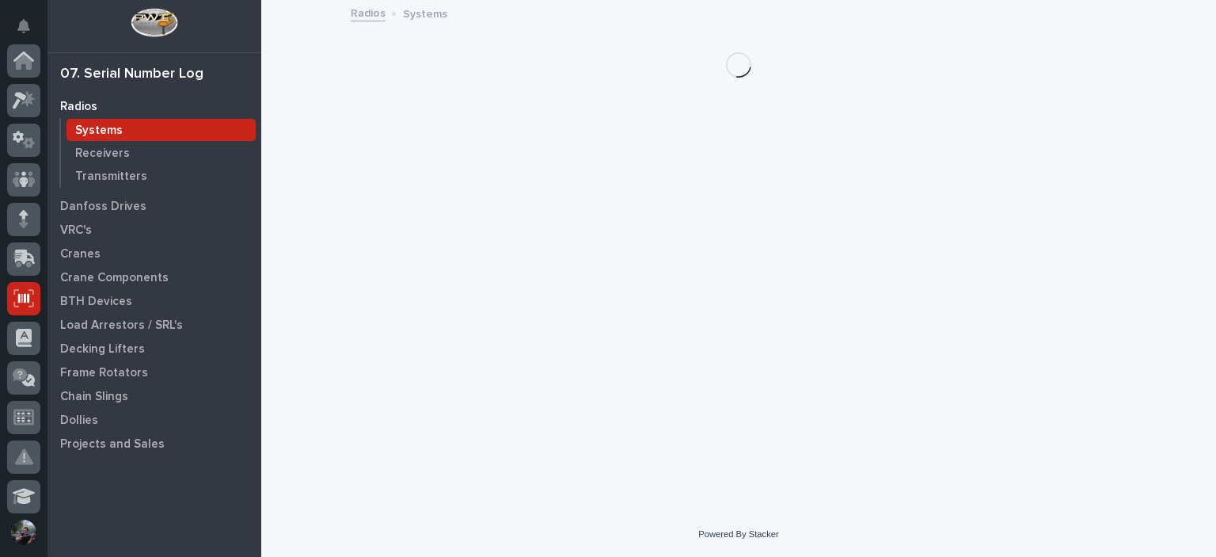
scroll to position [238, 0]
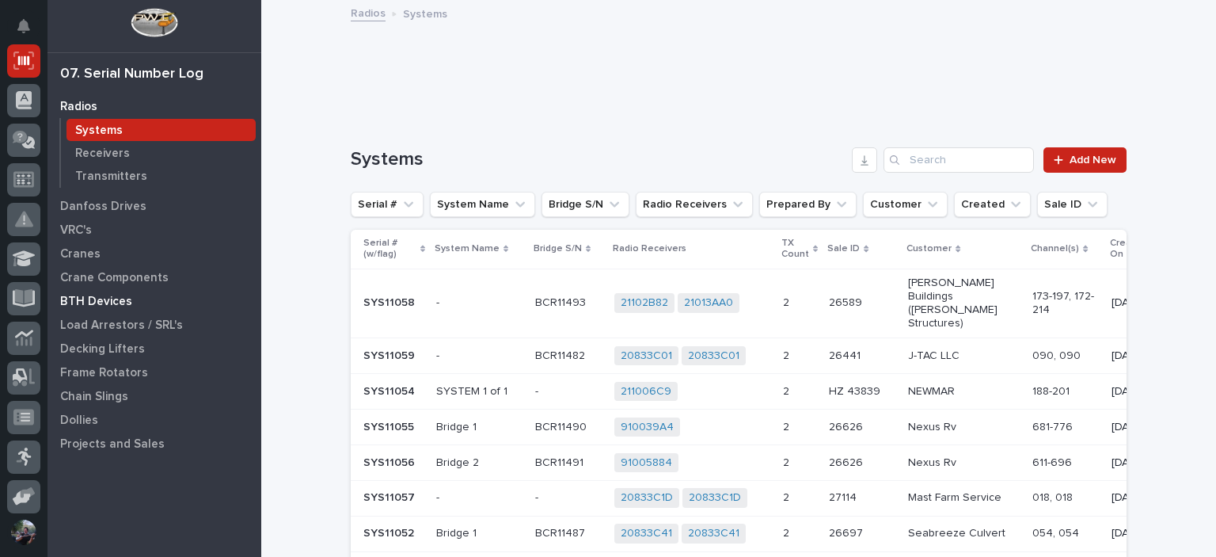
click at [97, 300] on p "BTH Devices" at bounding box center [96, 302] width 72 height 14
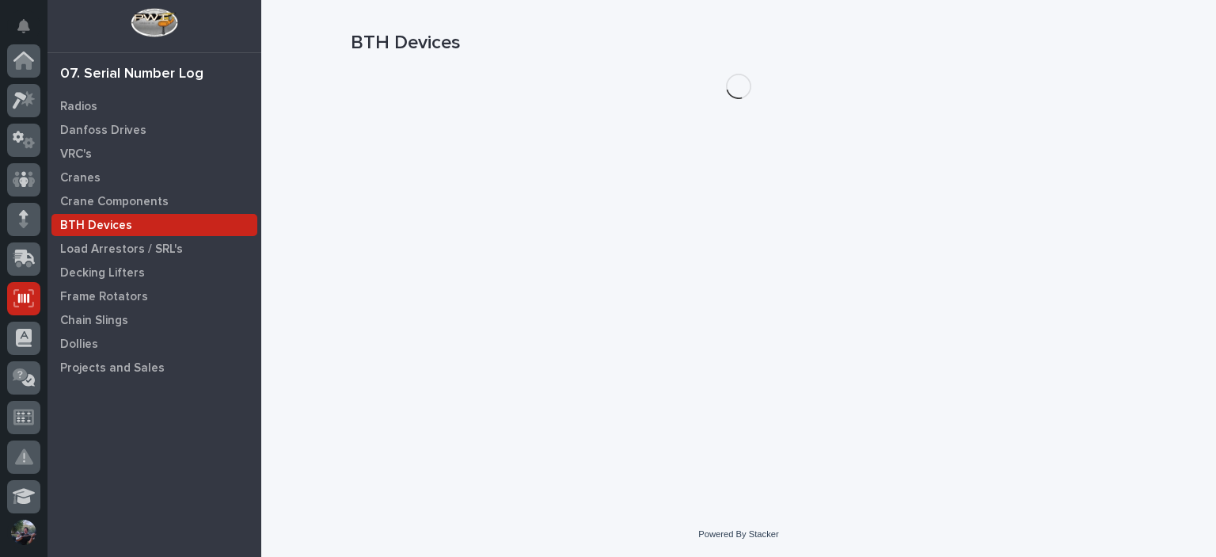
scroll to position [238, 0]
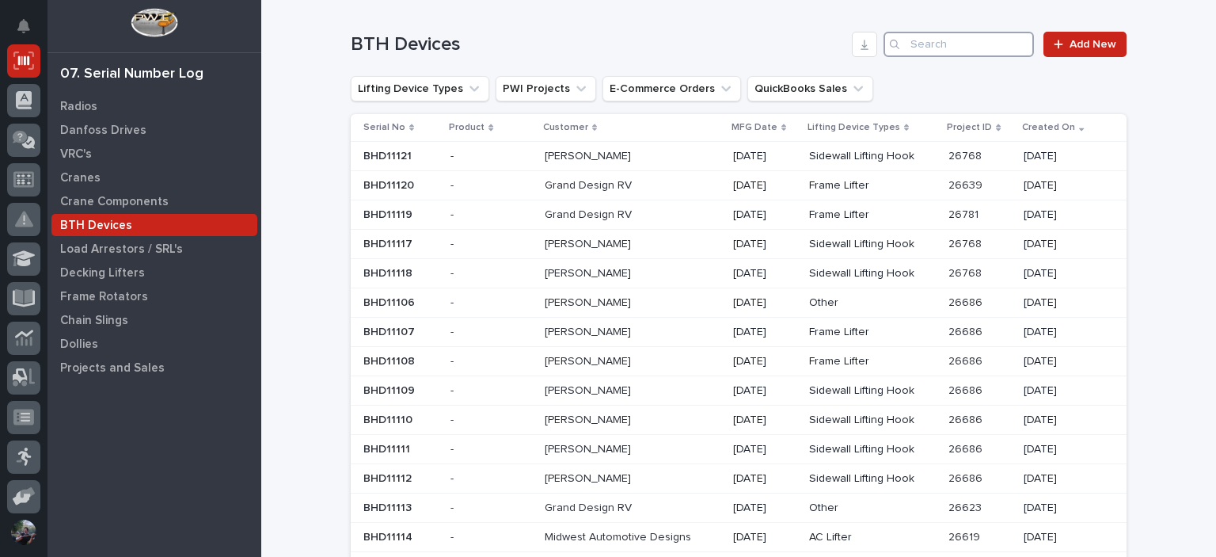
click at [905, 41] on input "Search" at bounding box center [959, 44] width 150 height 25
click at [453, 95] on button "Lifting Device Types" at bounding box center [420, 88] width 139 height 25
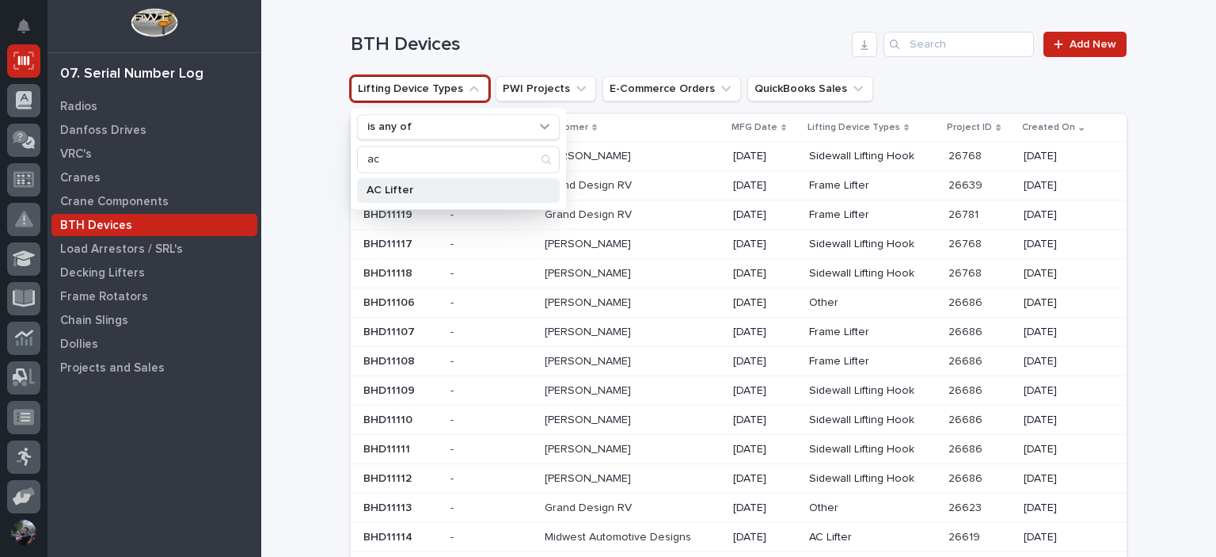
type input "ac"
click at [444, 187] on p "AC Lifter" at bounding box center [451, 190] width 168 height 11
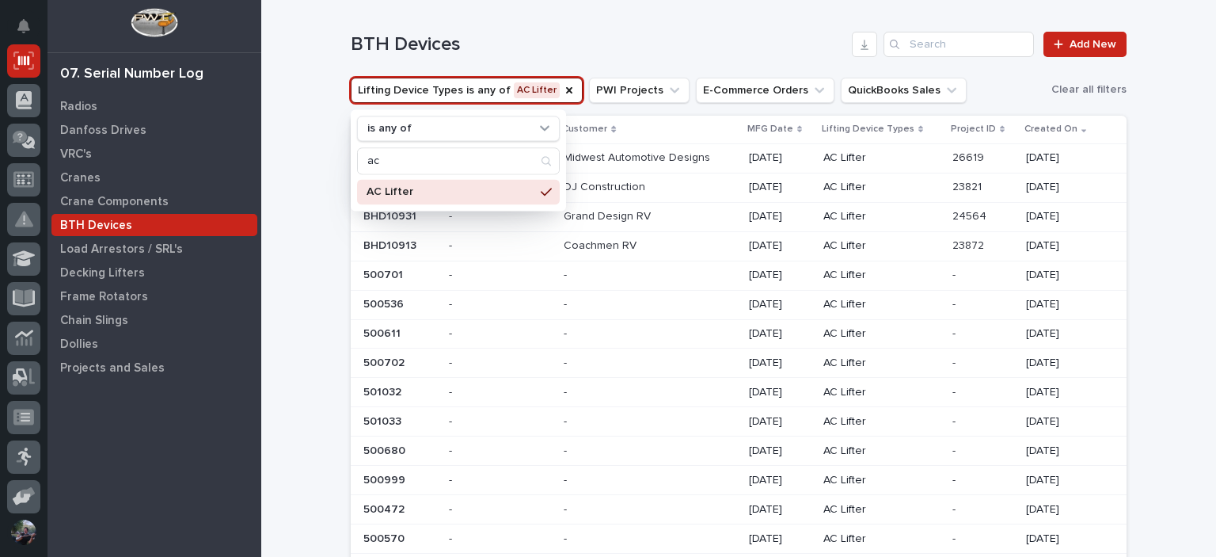
click at [304, 191] on div "Loading... Saving… Loading... Saving… BTH Devices Add New Lifting Device Types …" at bounding box center [738, 534] width 955 height 1069
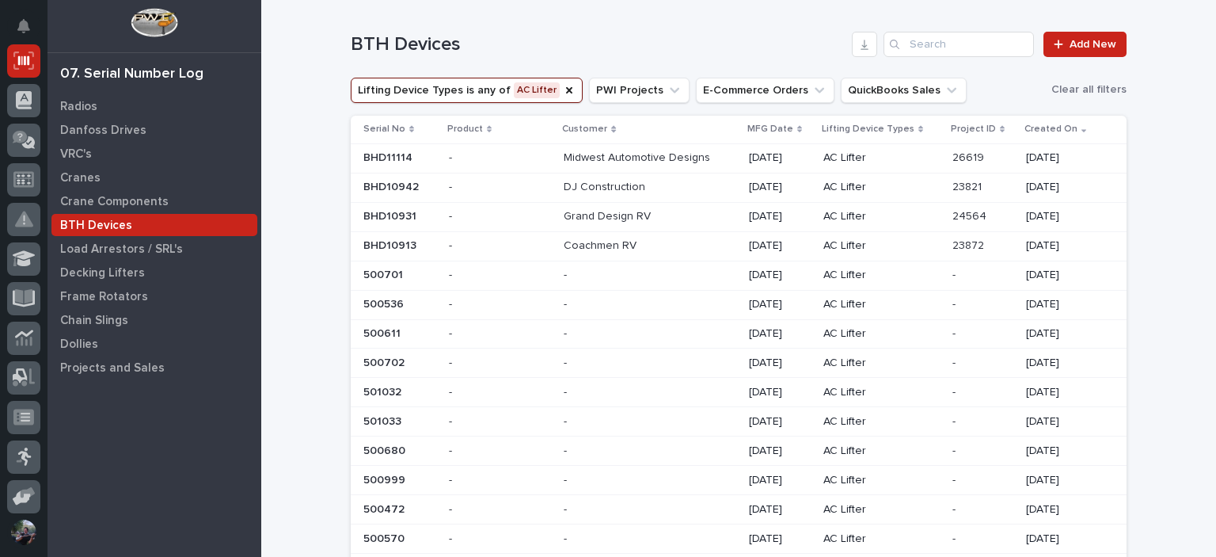
click at [684, 219] on p at bounding box center [650, 216] width 172 height 13
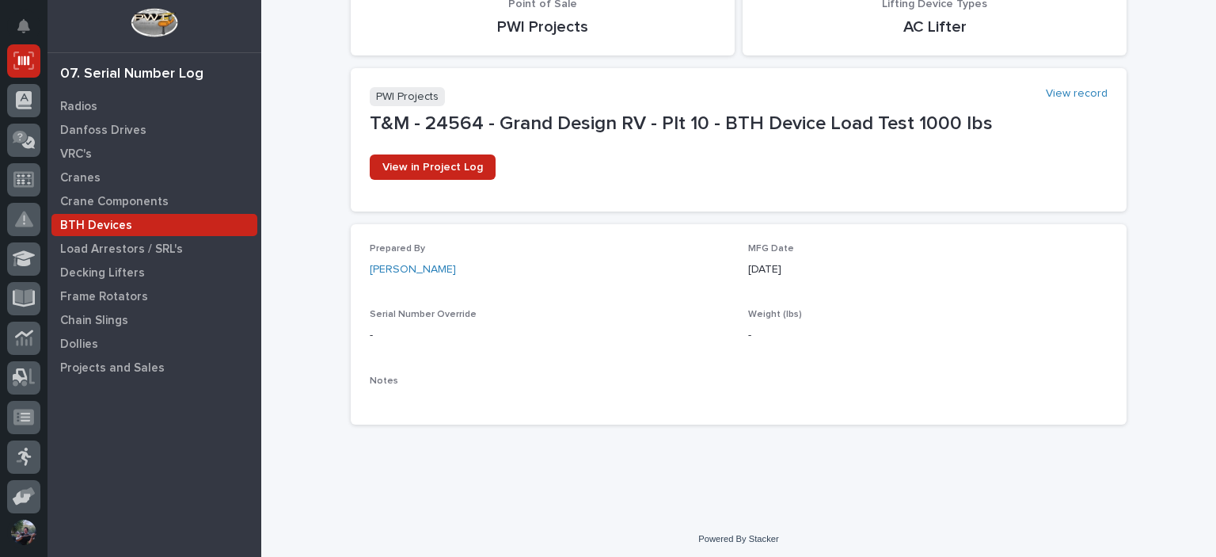
scroll to position [179, 0]
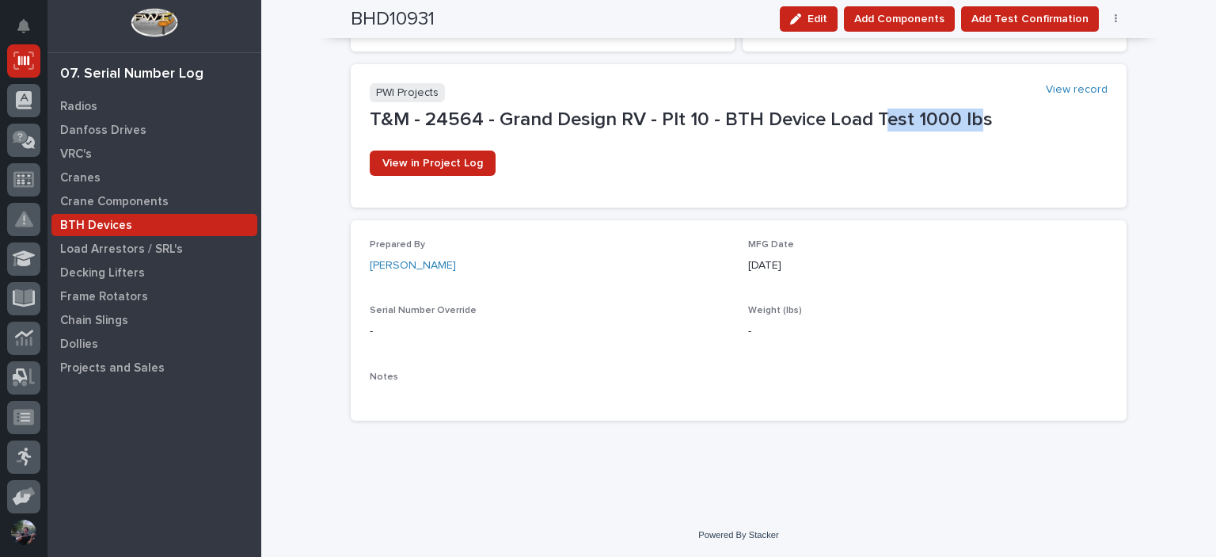
drag, startPoint x: 968, startPoint y: 120, endPoint x: 856, endPoint y: 108, distance: 112.2
click at [856, 108] on p "T&M - 24564 - Grand Design RV - Plt 10 - BTH Device Load Test 1000 lbs" at bounding box center [739, 119] width 738 height 23
click at [915, 124] on p "T&M - 24564 - Grand Design RV - Plt 10 - BTH Device Load Test 1000 lbs" at bounding box center [739, 119] width 738 height 23
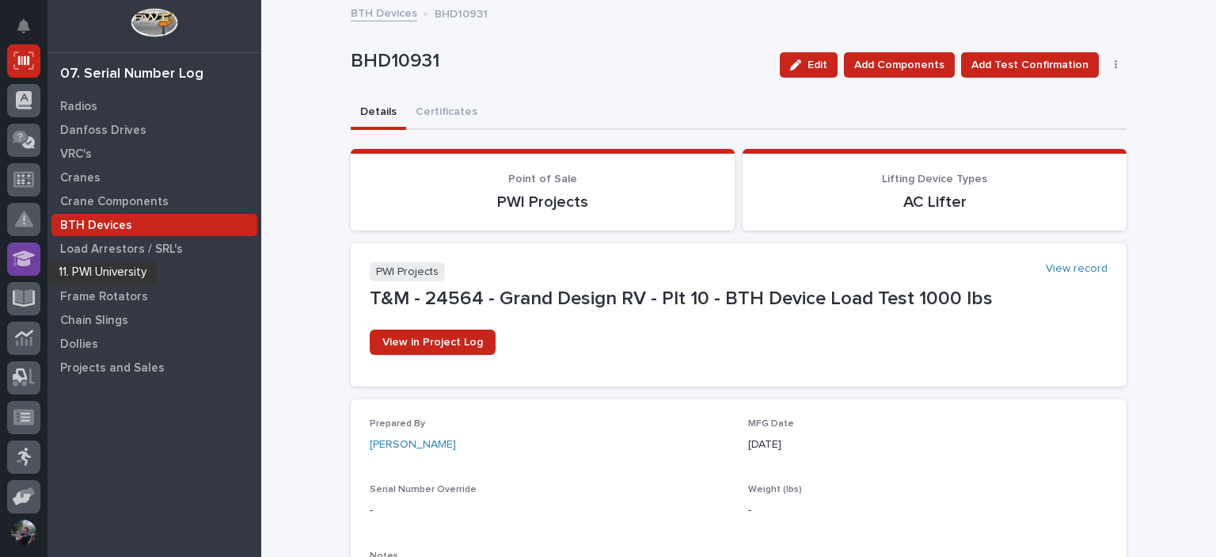
scroll to position [0, 0]
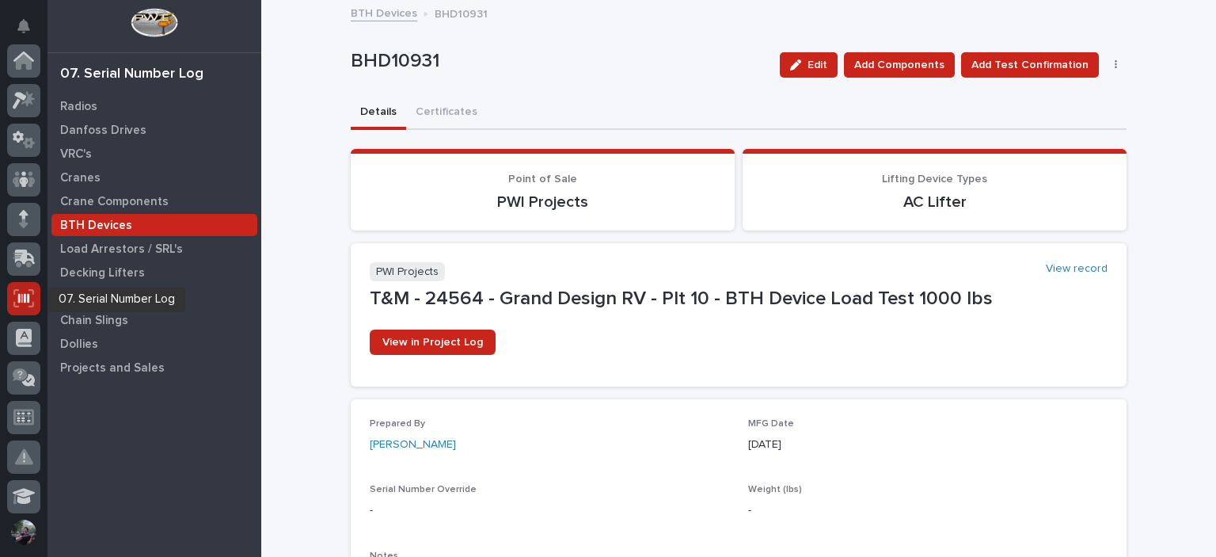
click at [28, 295] on icon at bounding box center [23, 298] width 11 height 10
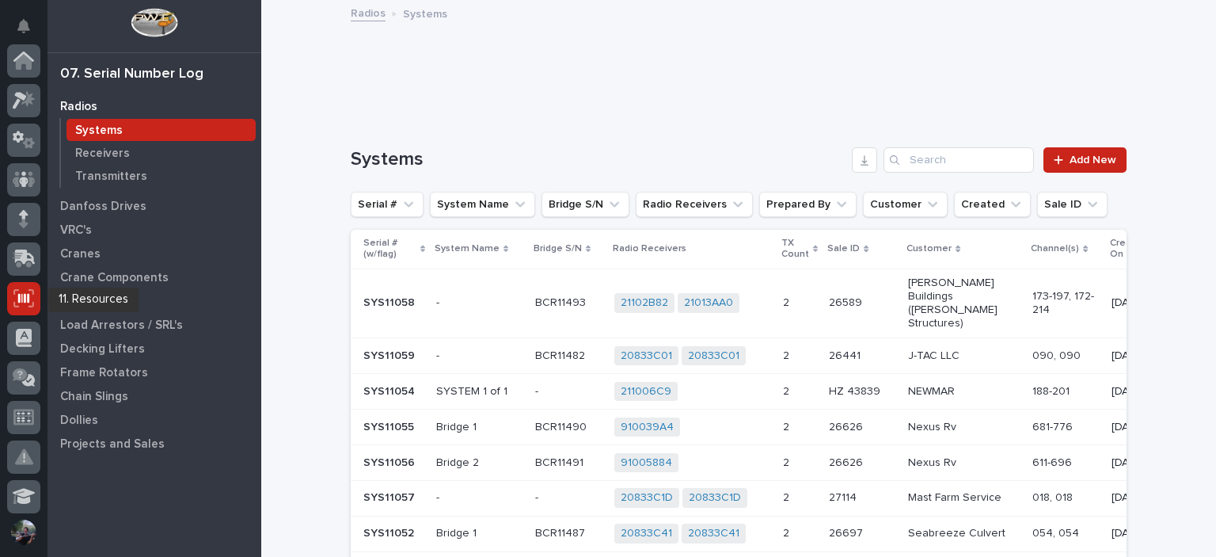
scroll to position [238, 0]
click at [94, 291] on div "BTH Devices" at bounding box center [154, 301] width 206 height 22
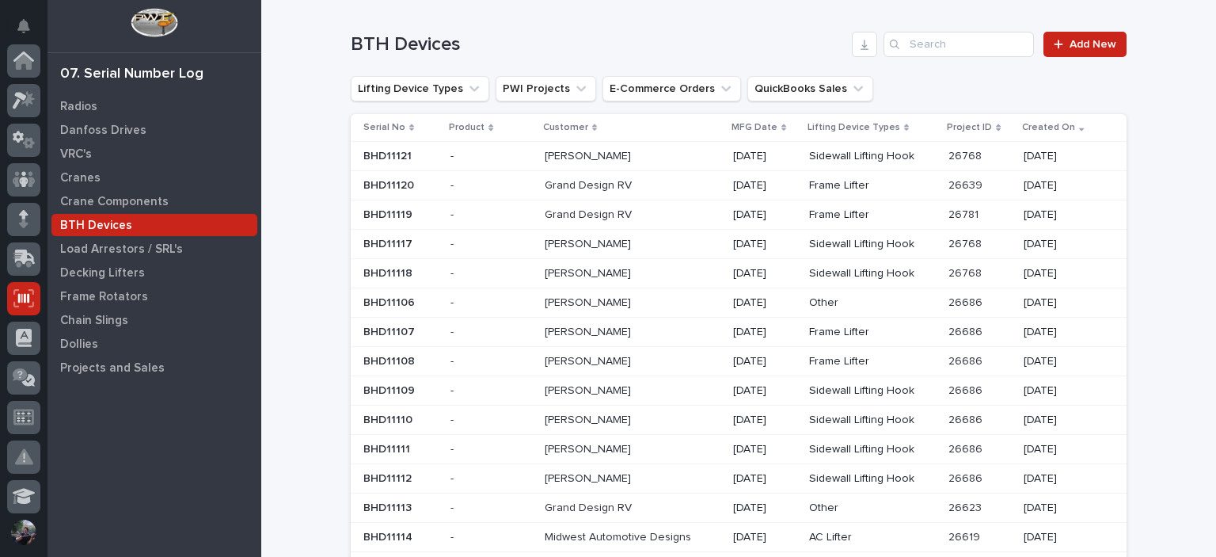
scroll to position [238, 0]
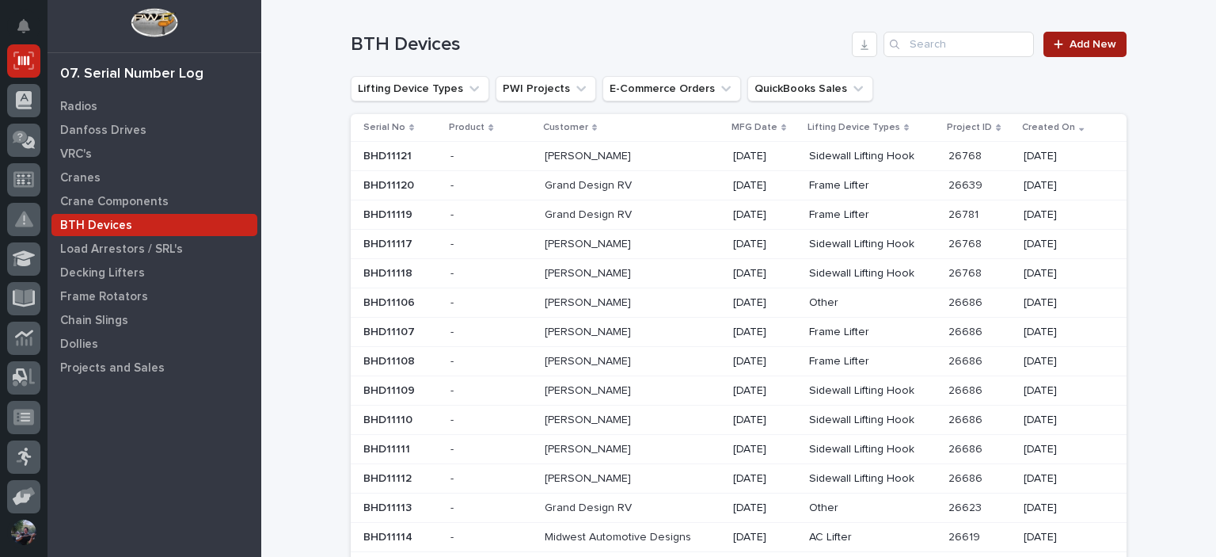
click at [1073, 45] on span "Add New" at bounding box center [1093, 44] width 47 height 11
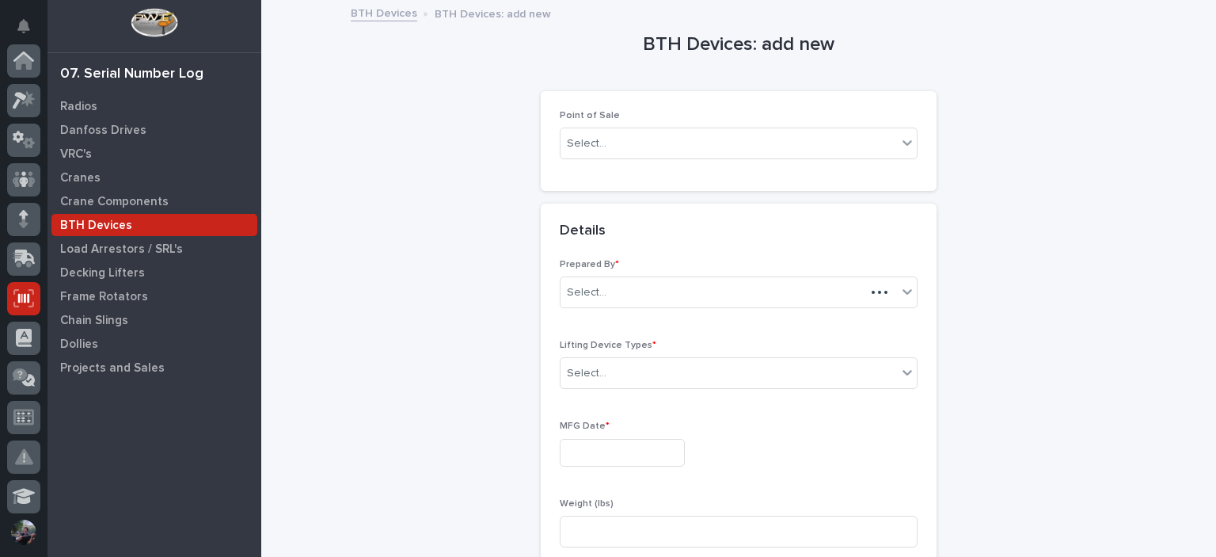
scroll to position [238, 0]
click at [584, 147] on div "Select..." at bounding box center [587, 143] width 40 height 17
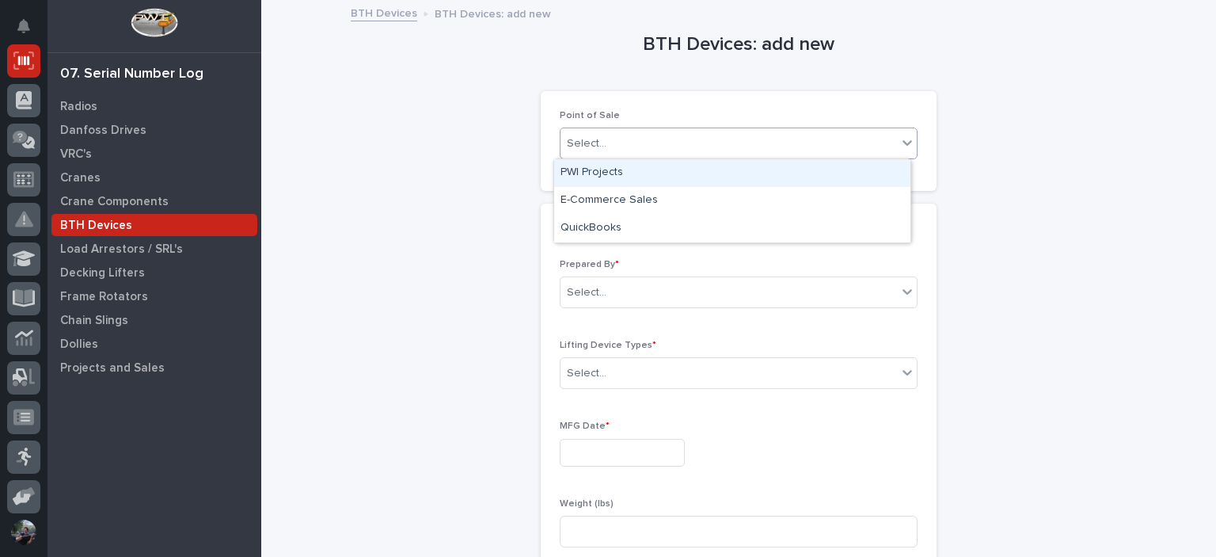
click at [607, 169] on div "PWI Projects" at bounding box center [732, 173] width 356 height 28
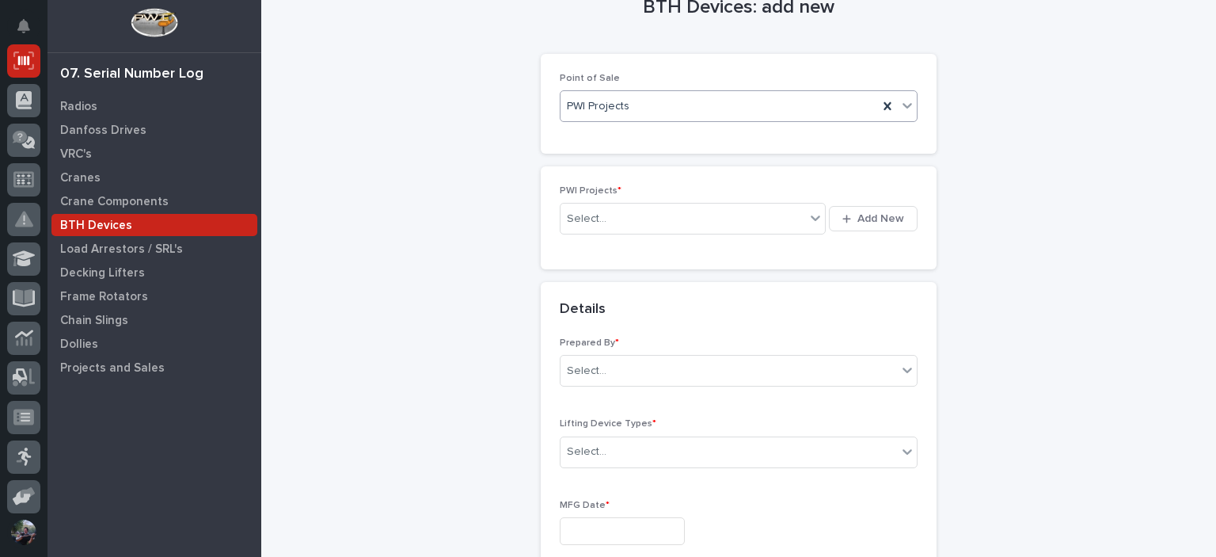
scroll to position [52, 0]
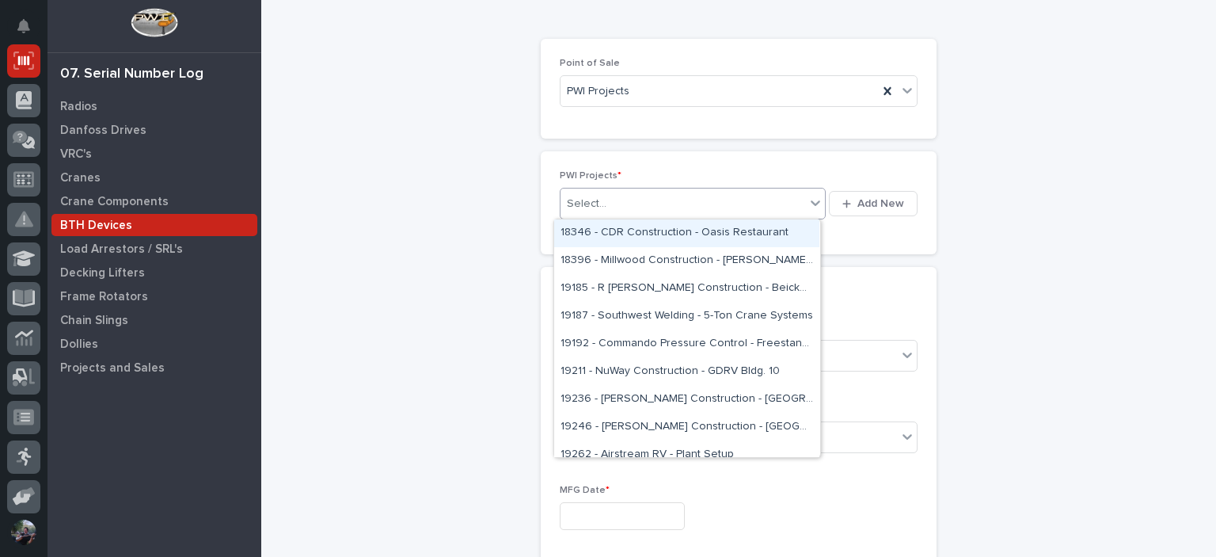
click at [643, 211] on div "Select..." at bounding box center [683, 204] width 245 height 26
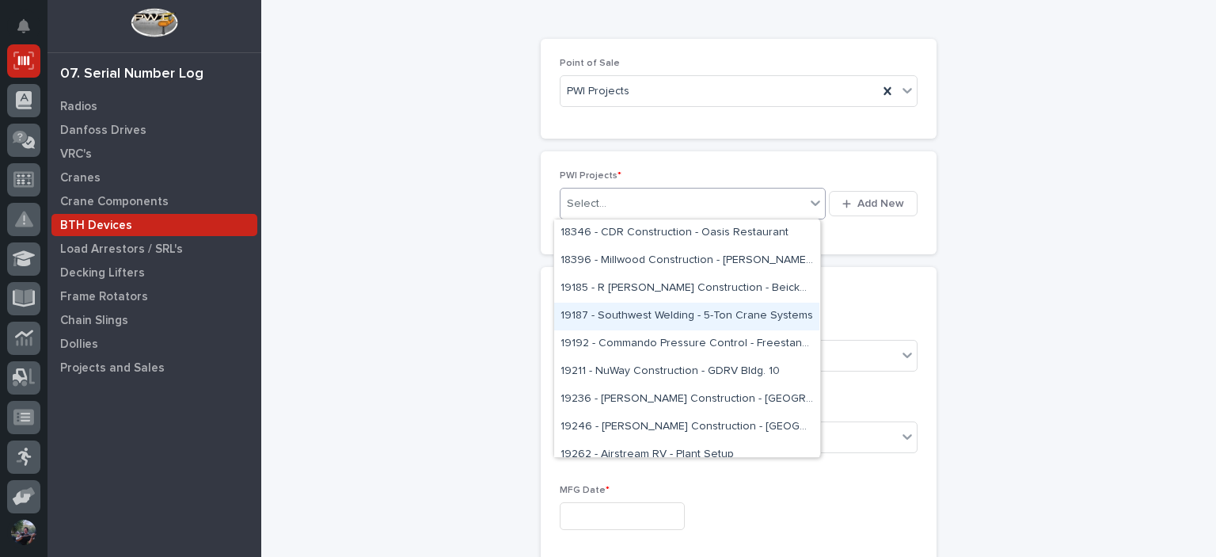
click at [396, 432] on div "BTH Devices: add new Loading... Saving… Loading... Saving… Loading... Saving… P…" at bounding box center [739, 488] width 776 height 1079
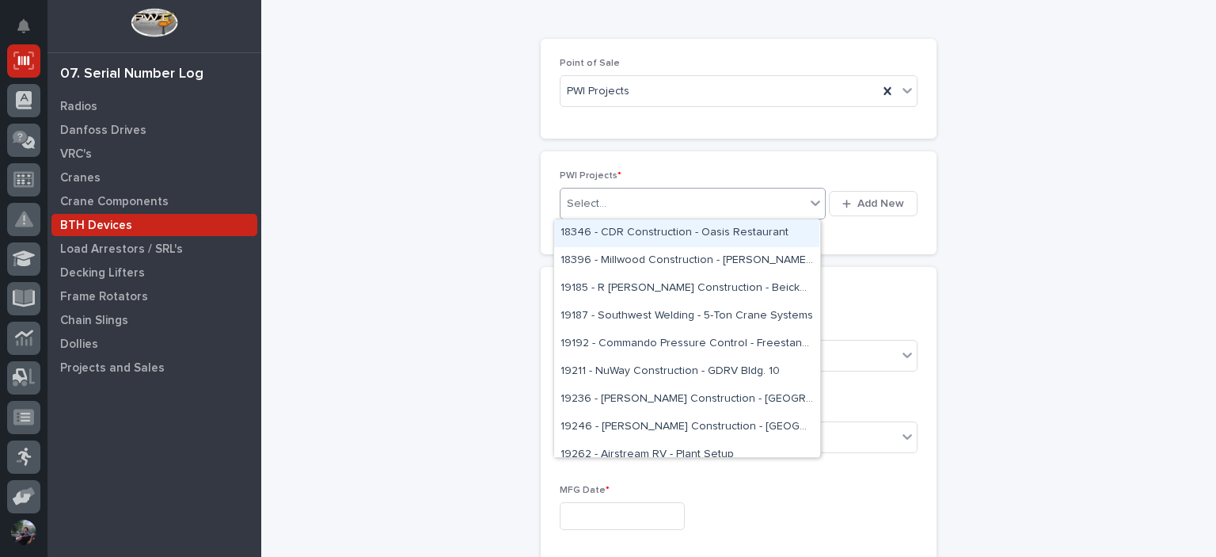
click at [620, 204] on div "Select..." at bounding box center [683, 204] width 245 height 26
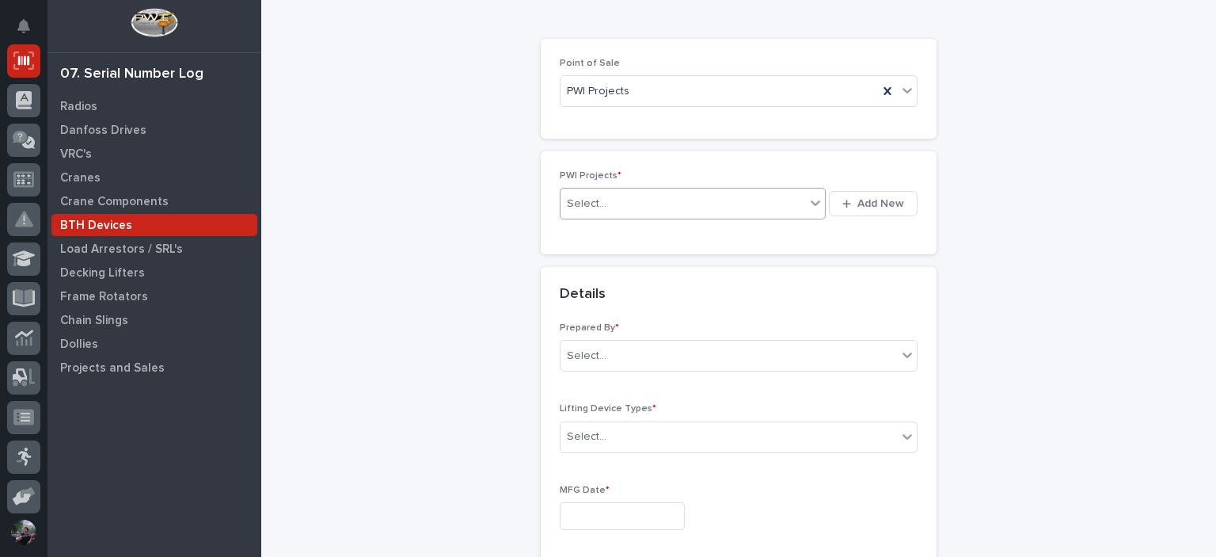
click at [677, 199] on div "Select..." at bounding box center [683, 204] width 245 height 26
click at [647, 202] on div "Select..." at bounding box center [683, 204] width 245 height 26
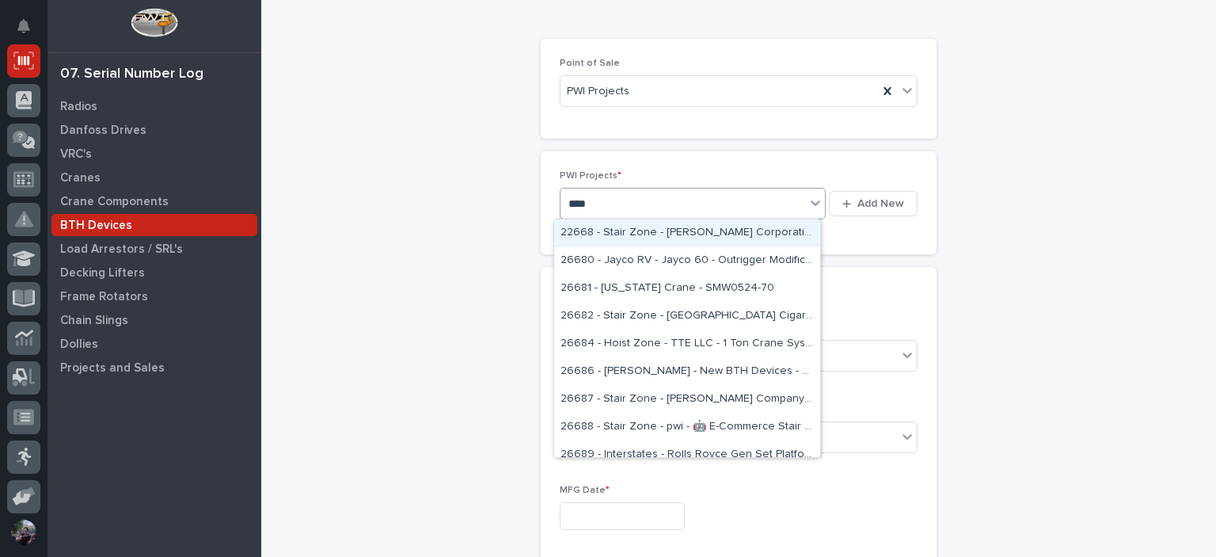
type input "*****"
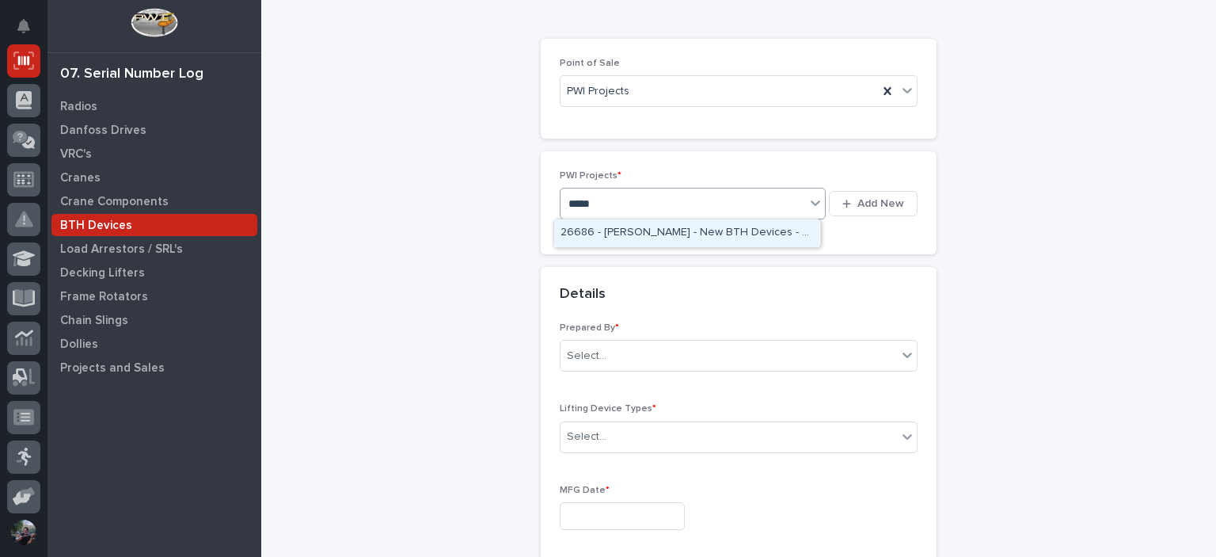
click at [661, 221] on div "26686 - Brinkley RV - New BTH Devices - Plant Setup" at bounding box center [686, 233] width 265 height 28
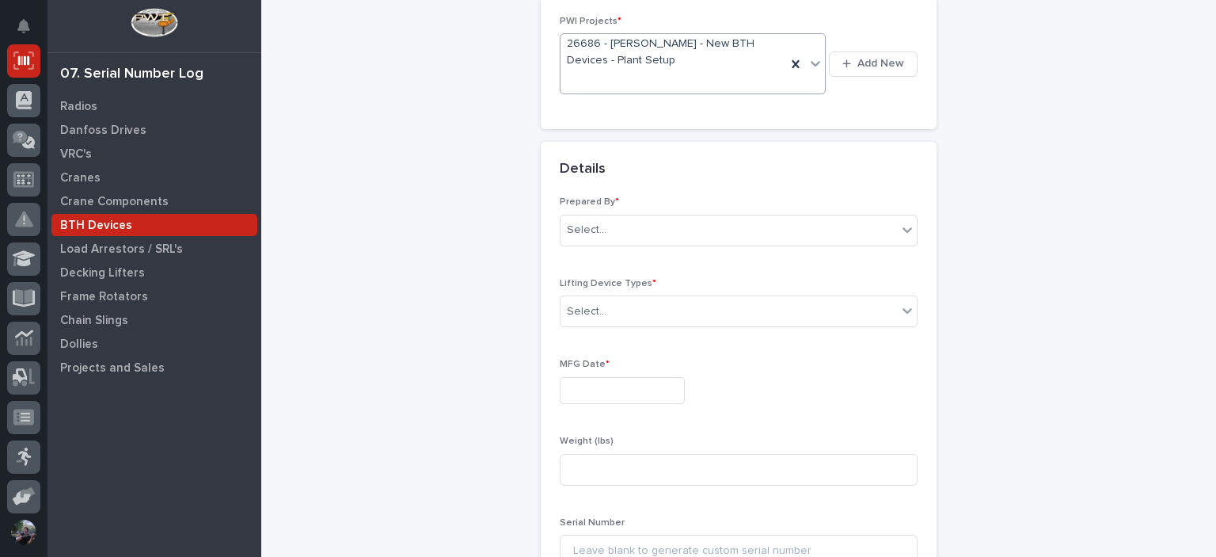
scroll to position [226, 0]
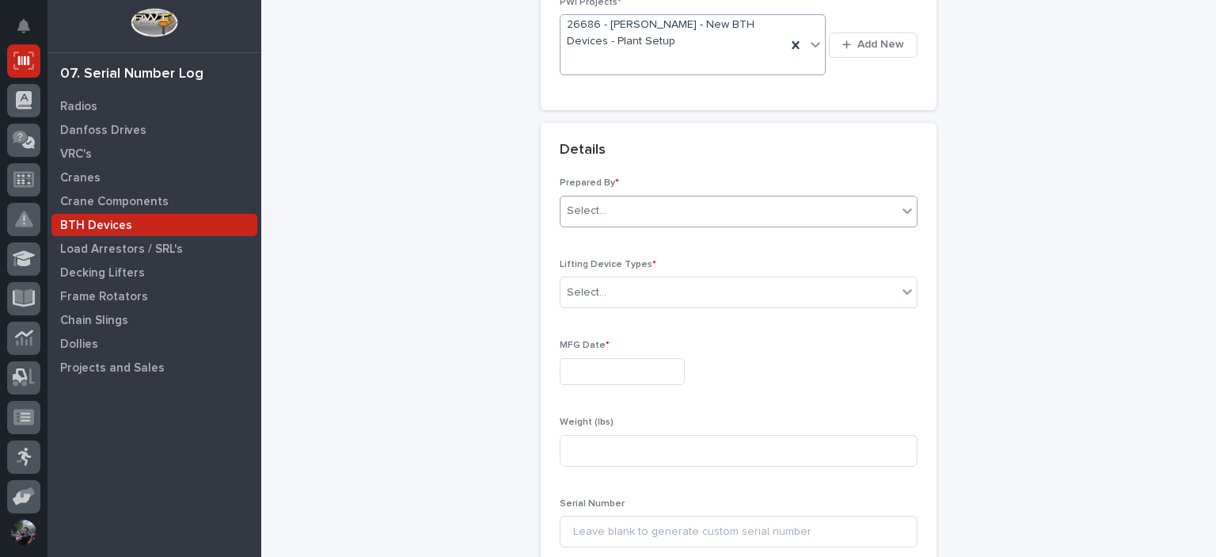
click at [643, 200] on div "Select..." at bounding box center [729, 211] width 337 height 26
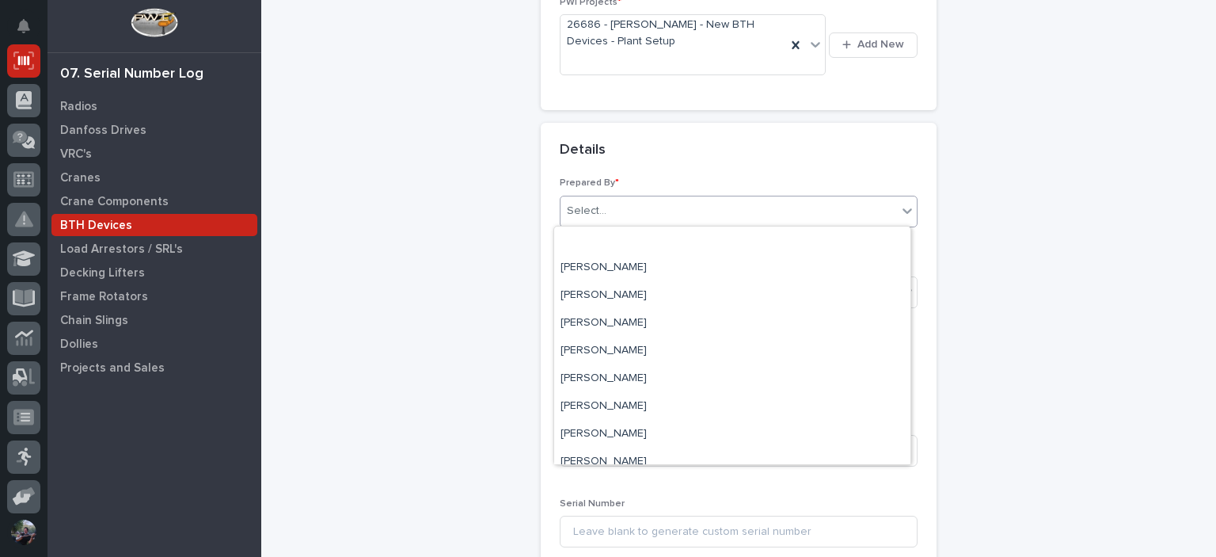
scroll to position [0, 0]
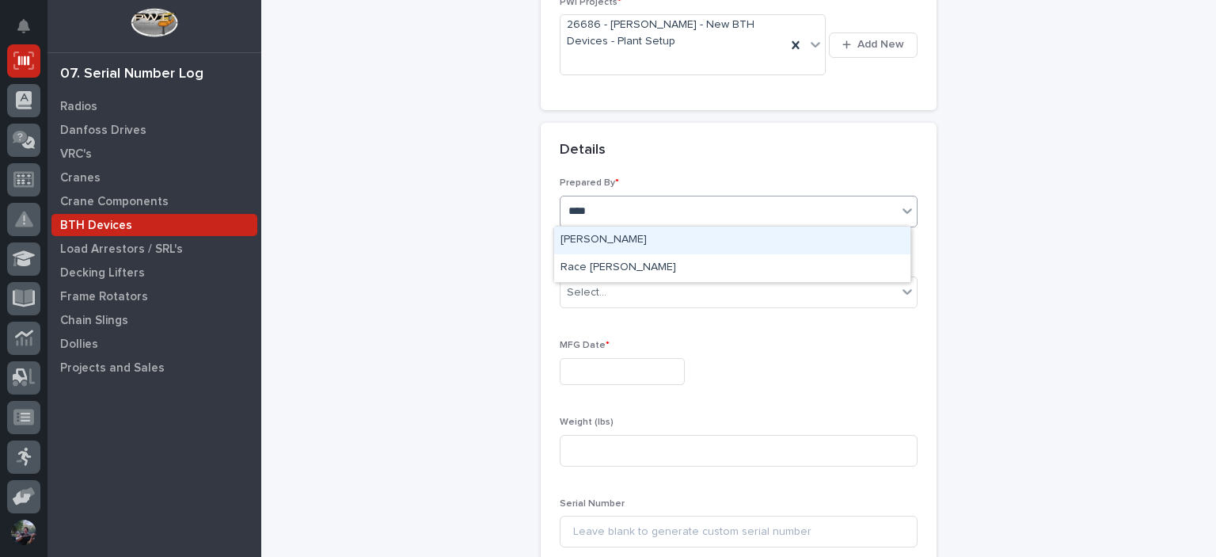
type input "****"
click at [639, 242] on div "Race Berkey" at bounding box center [732, 240] width 356 height 28
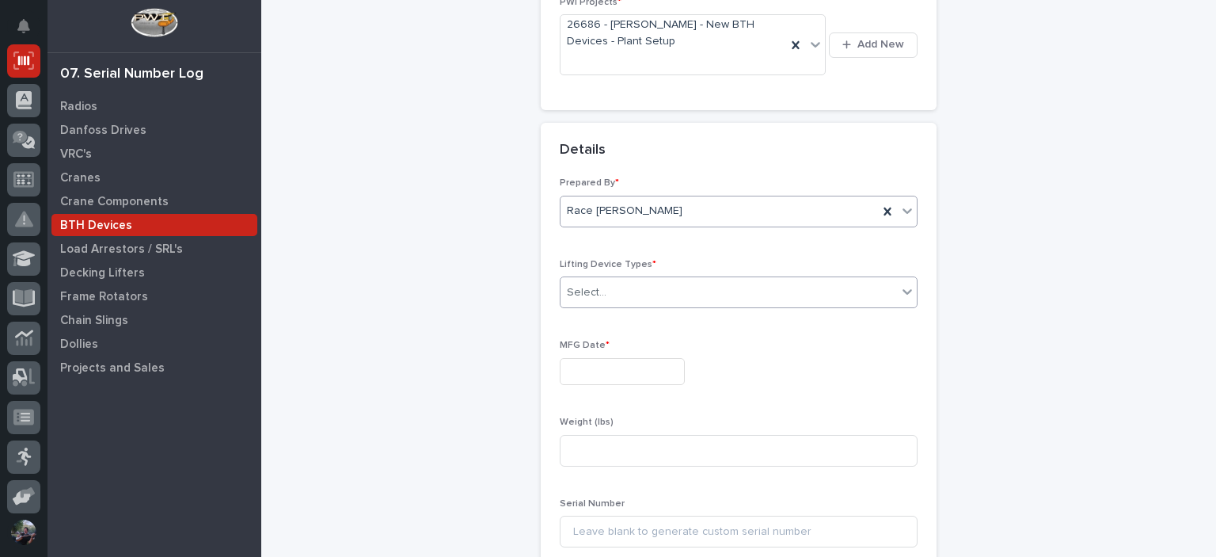
click at [581, 284] on div "Select..." at bounding box center [587, 292] width 40 height 17
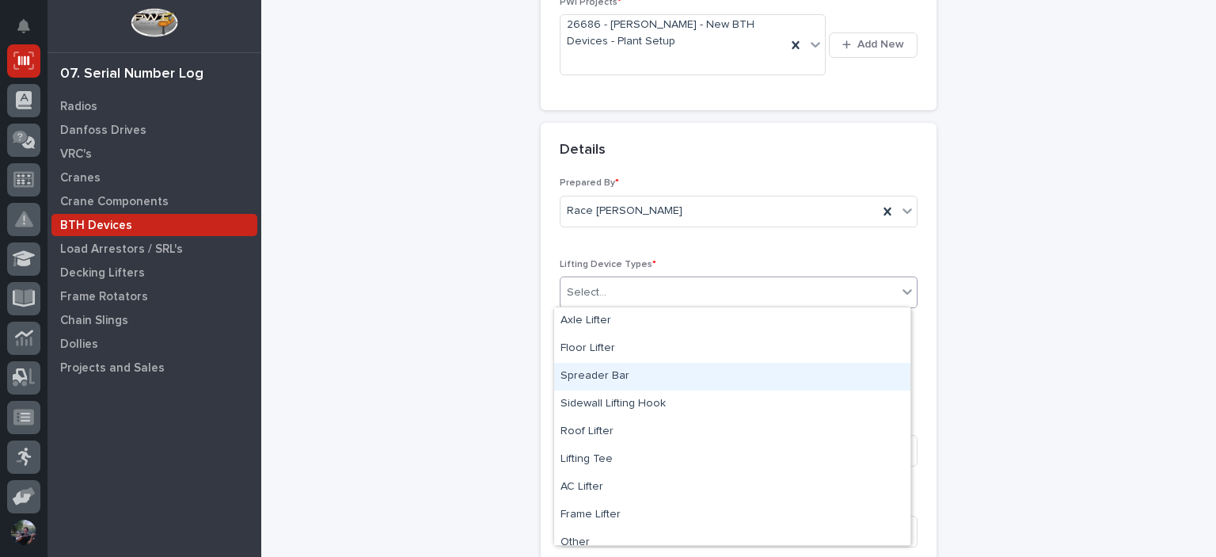
type input "*"
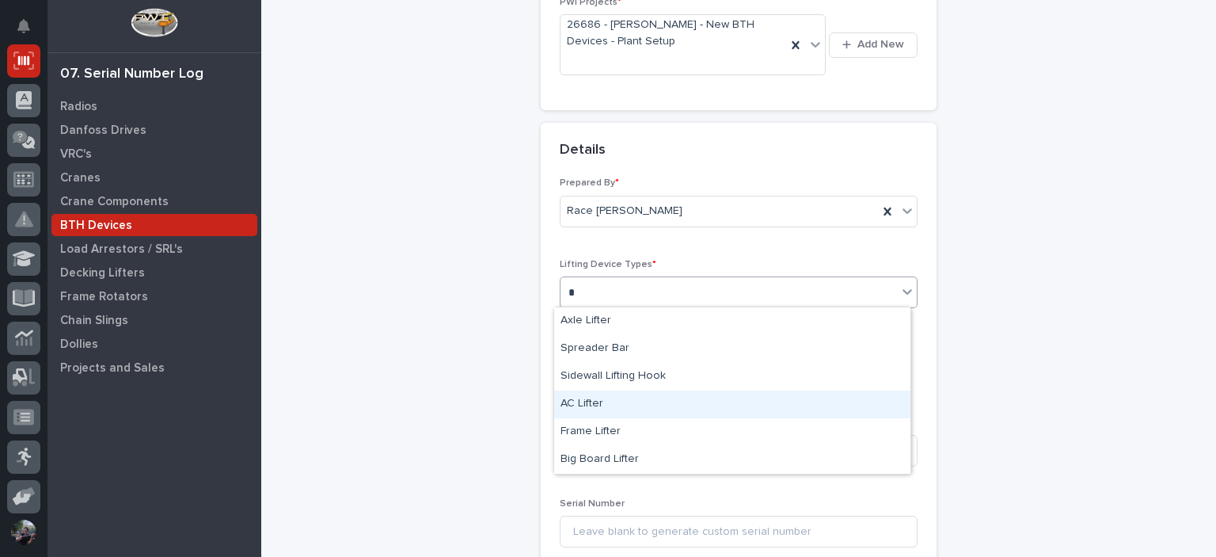
drag, startPoint x: 632, startPoint y: 390, endPoint x: 632, endPoint y: 409, distance: 19.0
click at [632, 409] on div "AC Lifter" at bounding box center [732, 404] width 356 height 28
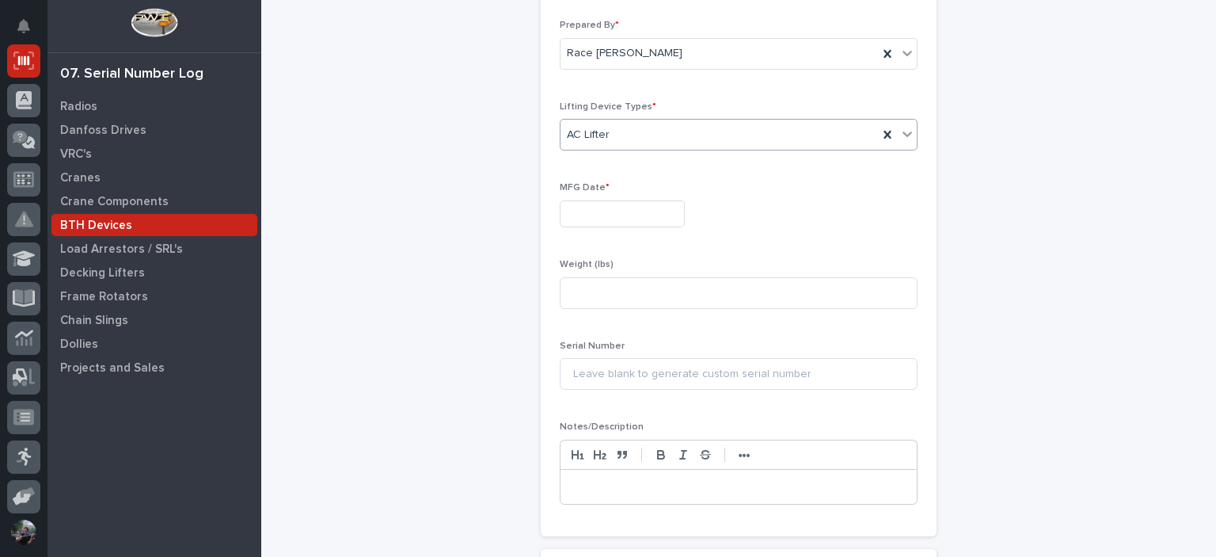
scroll to position [384, 0]
click at [615, 202] on input "text" at bounding box center [622, 214] width 125 height 28
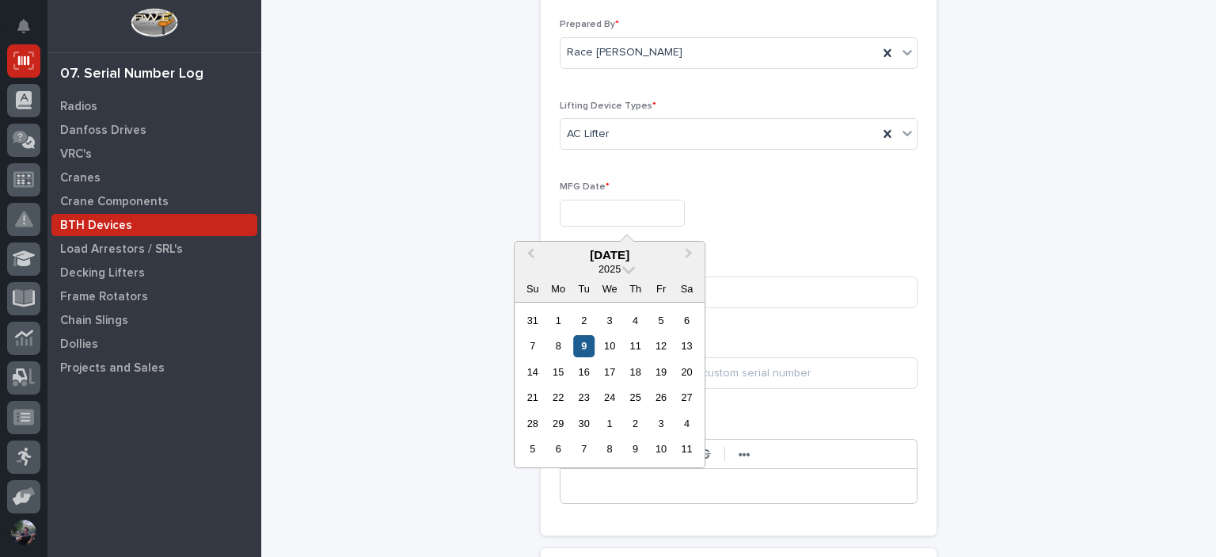
click at [584, 351] on div "9" at bounding box center [583, 345] width 21 height 21
type input "**********"
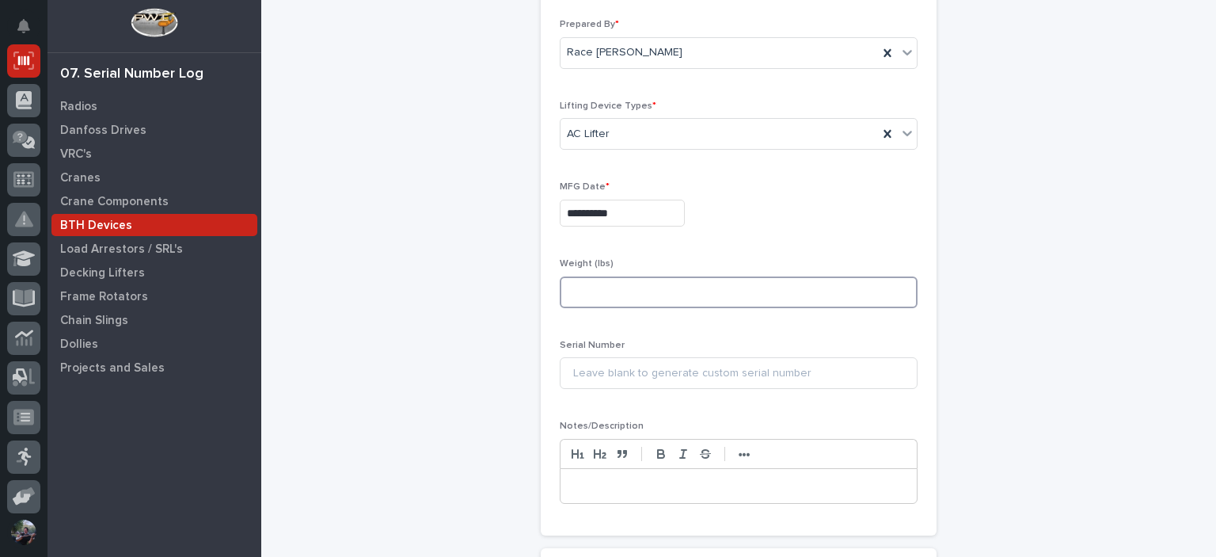
click at [619, 291] on input at bounding box center [739, 292] width 358 height 32
click at [601, 289] on input at bounding box center [739, 292] width 358 height 32
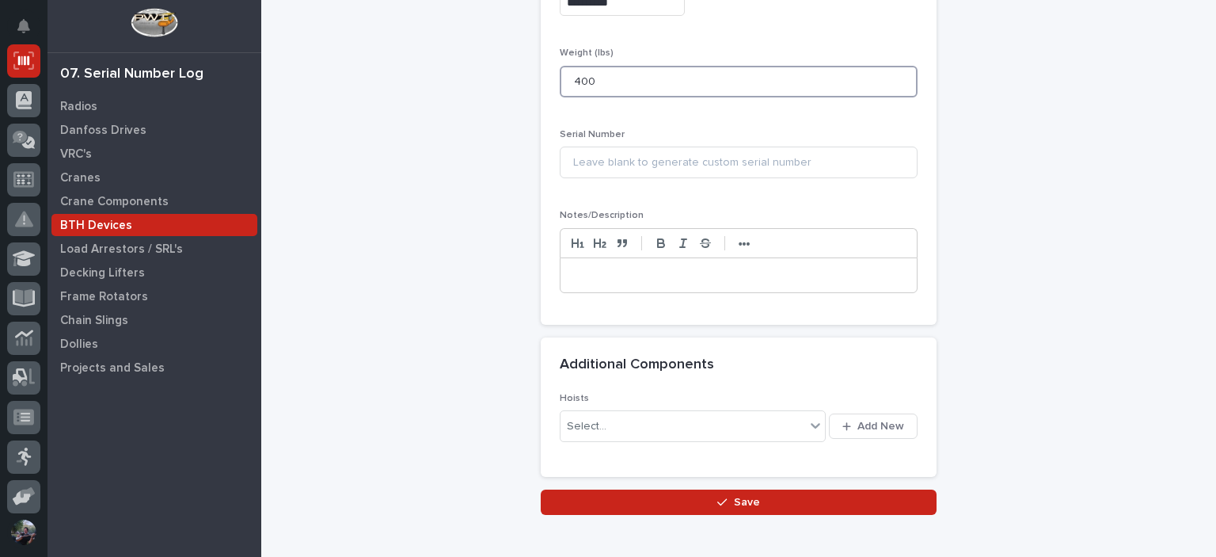
scroll to position [648, 0]
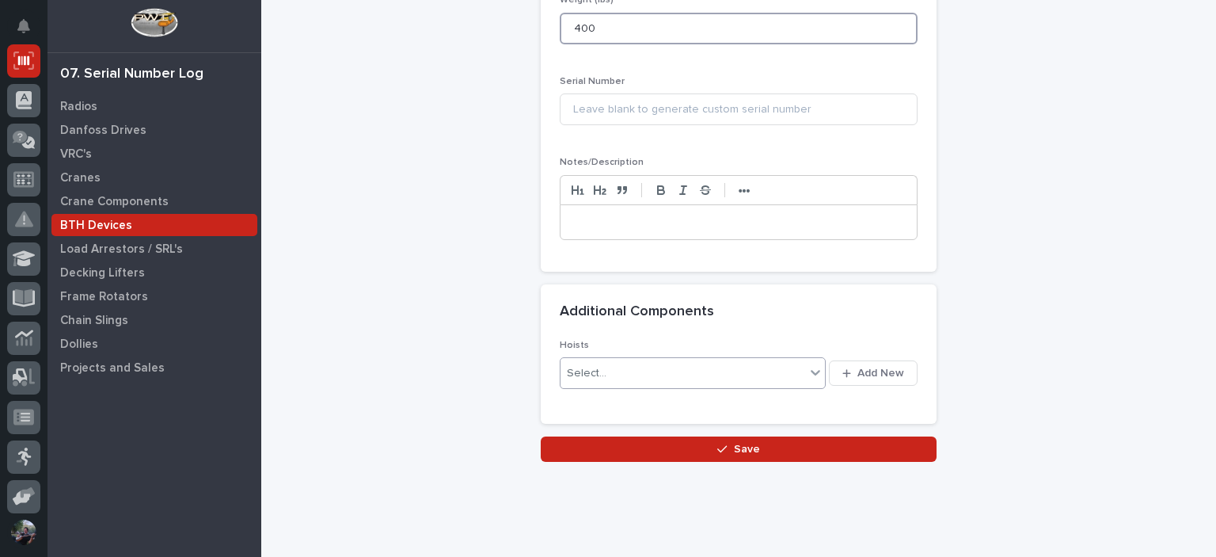
type input "400"
click at [797, 375] on div "Select..." at bounding box center [683, 373] width 245 height 26
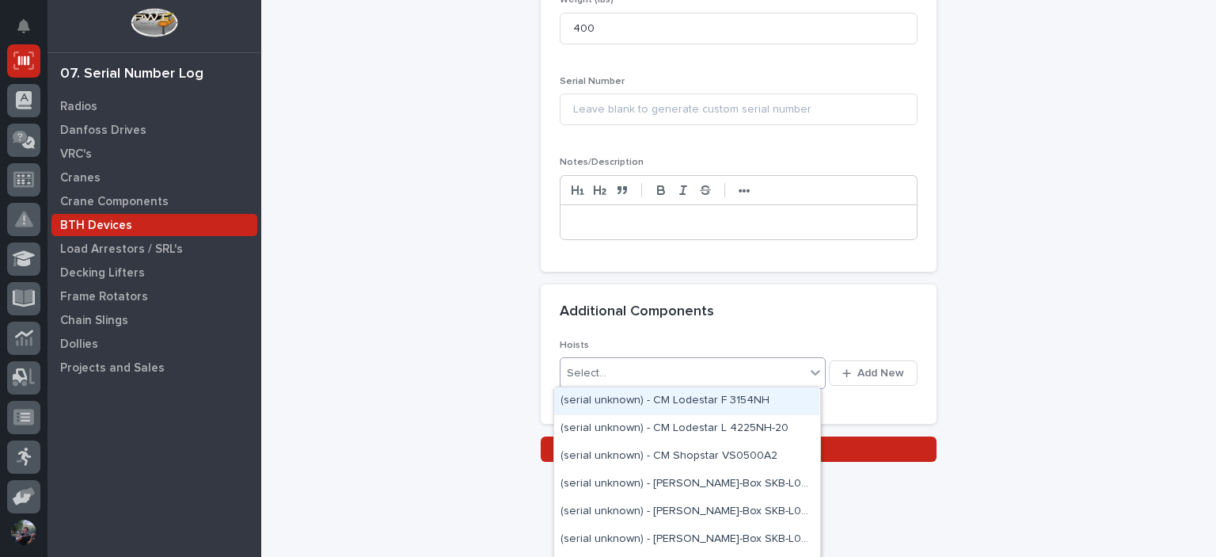
click at [776, 368] on div "Select..." at bounding box center [683, 373] width 245 height 26
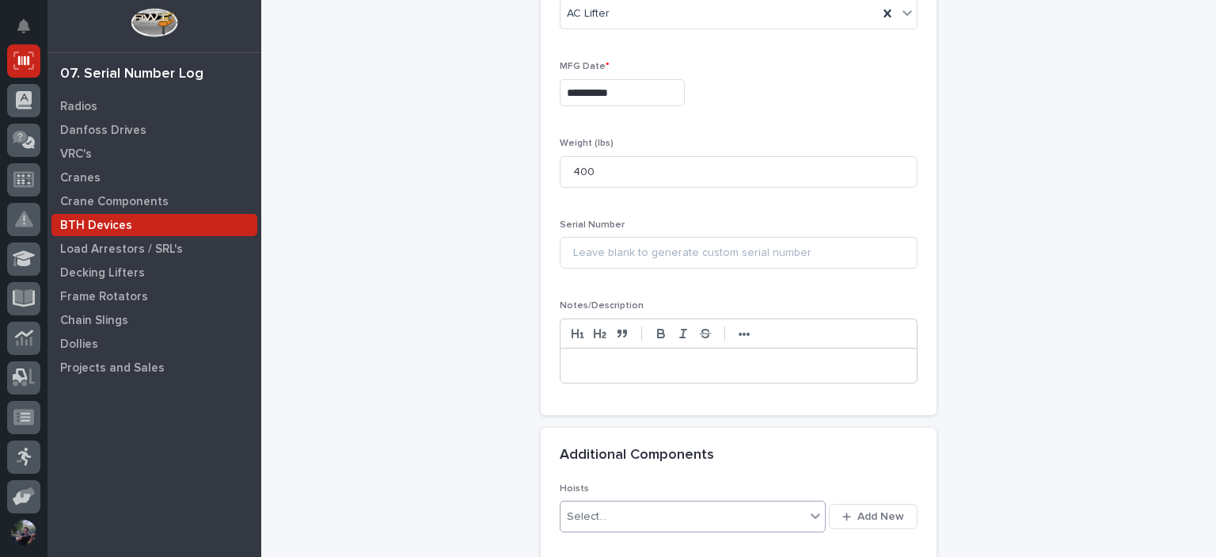
scroll to position [595, 0]
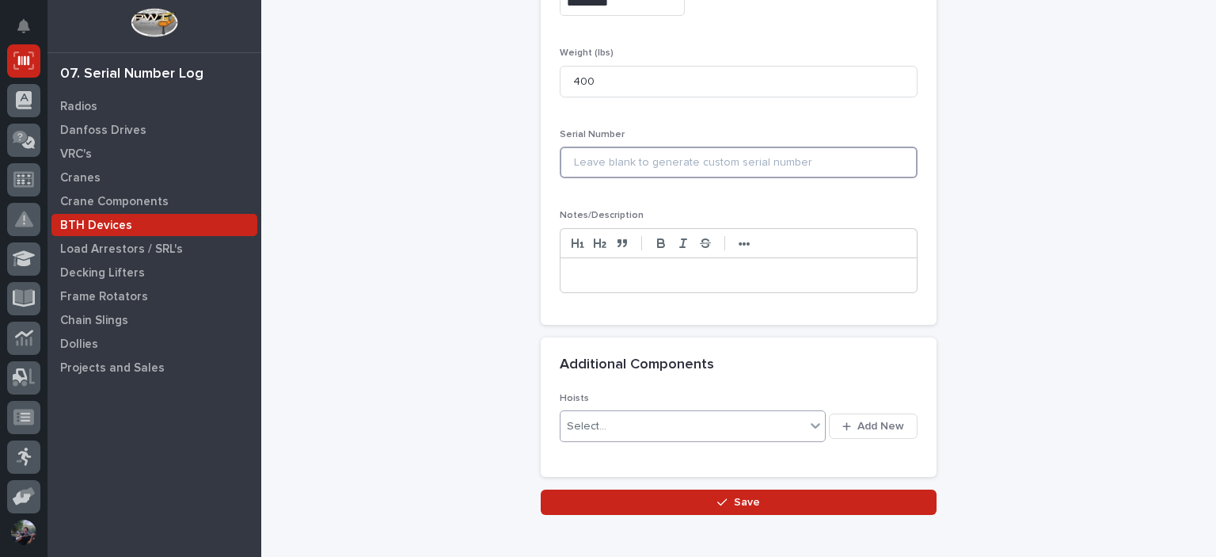
click at [624, 158] on input at bounding box center [739, 163] width 358 height 32
click at [608, 434] on div "Select..." at bounding box center [683, 426] width 245 height 26
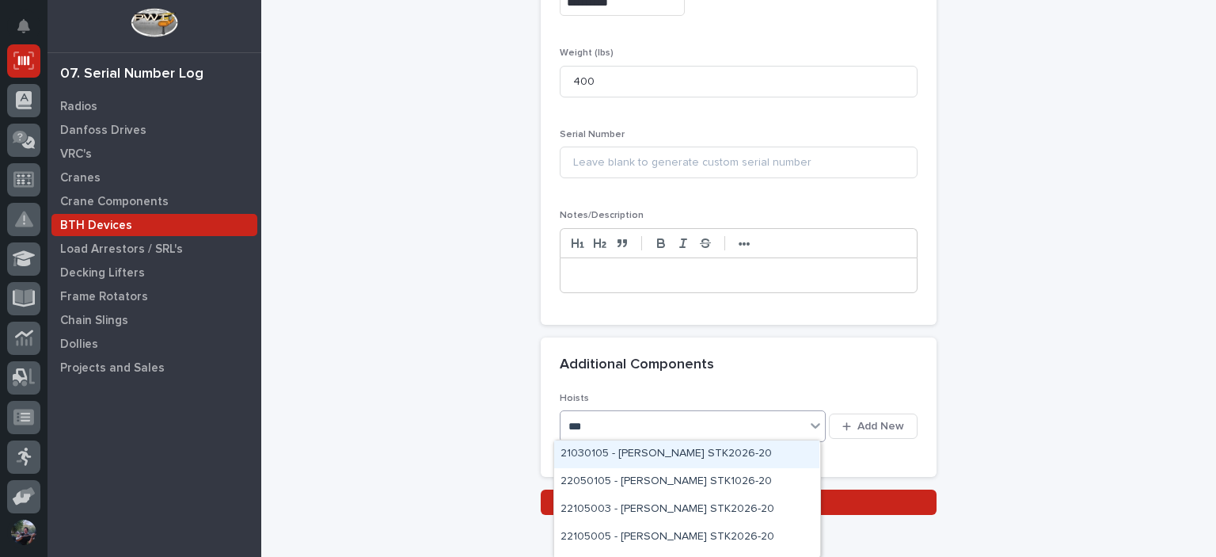
type input "****"
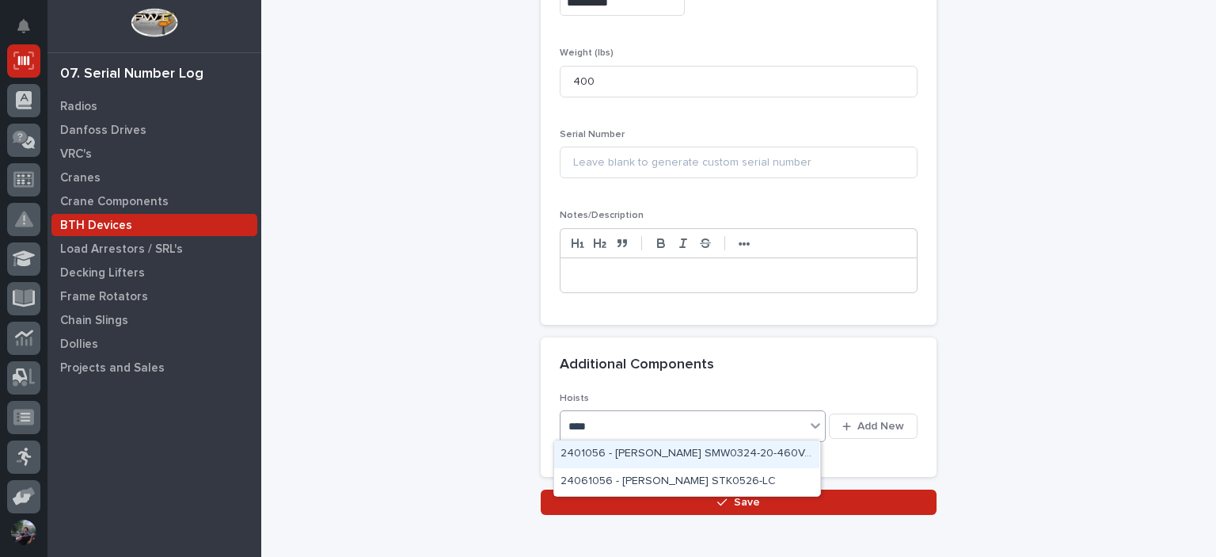
click at [610, 447] on div "2401056 - Starke SMW0324-20-460V-3PH" at bounding box center [686, 454] width 265 height 28
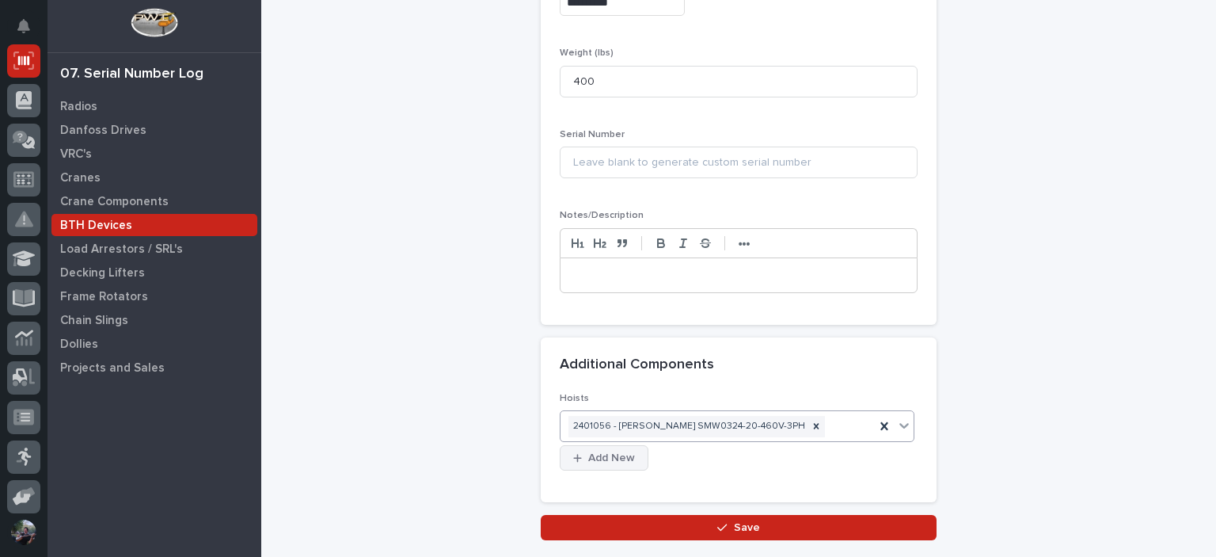
click at [635, 451] on span "Add New" at bounding box center [611, 458] width 47 height 14
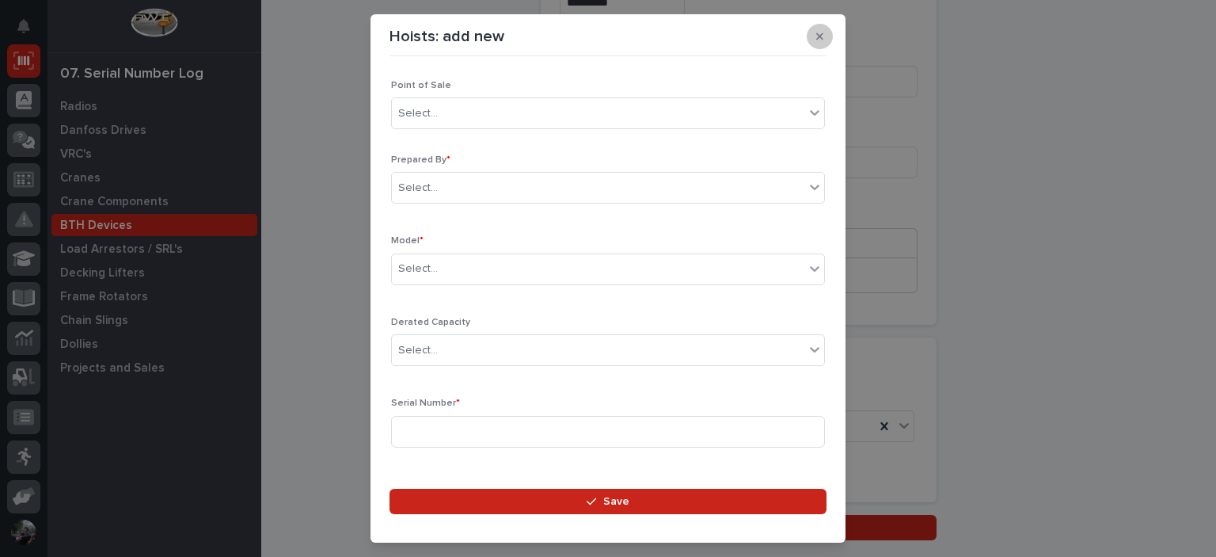
click at [825, 39] on button "button" at bounding box center [820, 36] width 26 height 25
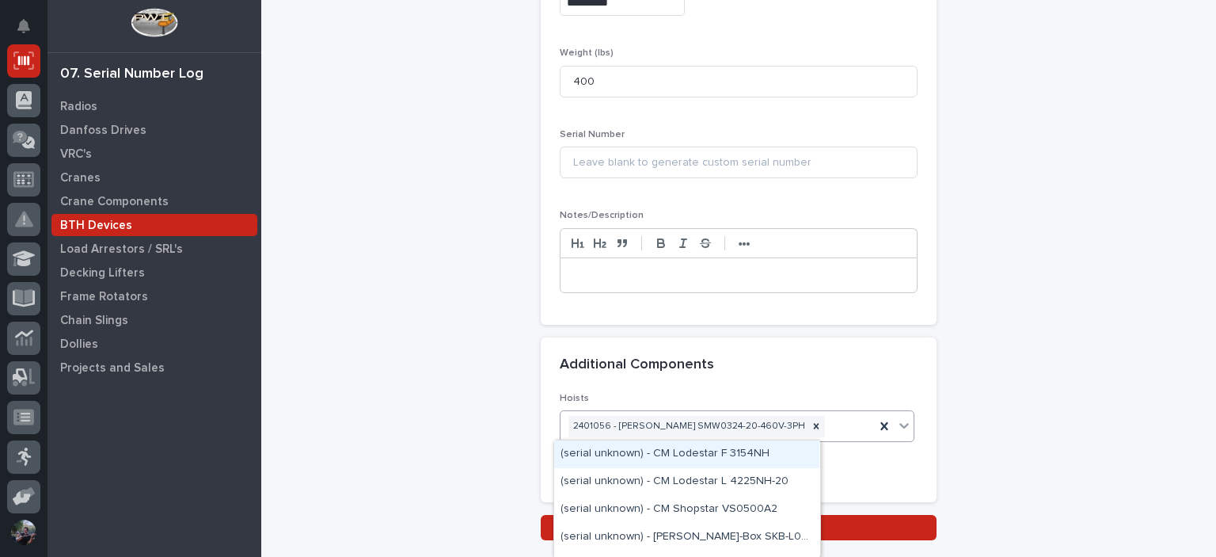
click at [764, 426] on div "2401056 - Starke SMW0324-20-460V-3PH" at bounding box center [718, 427] width 314 height 28
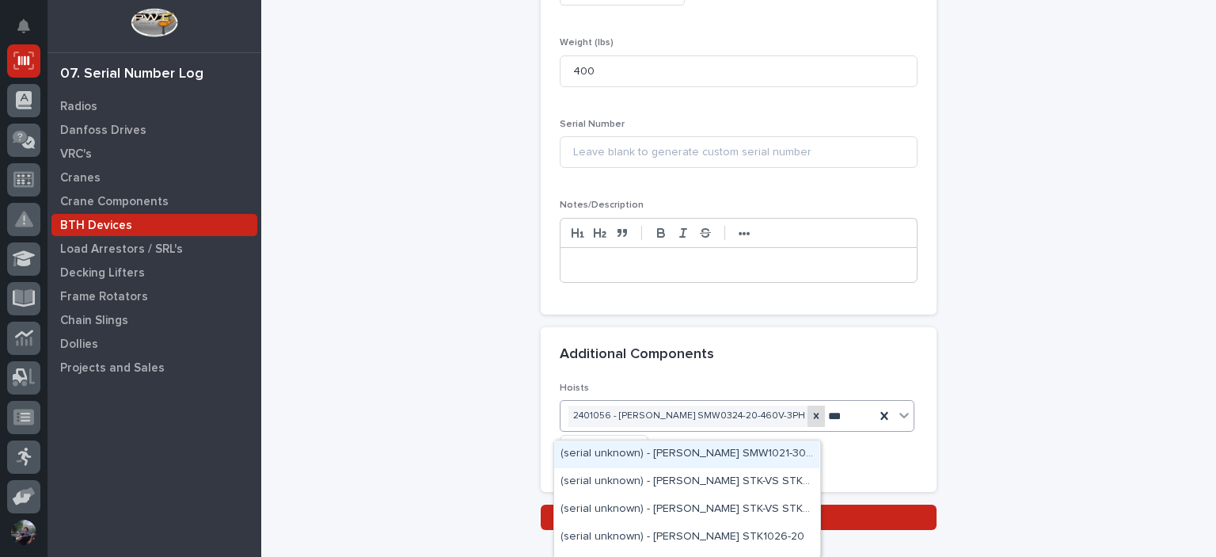
type input "****"
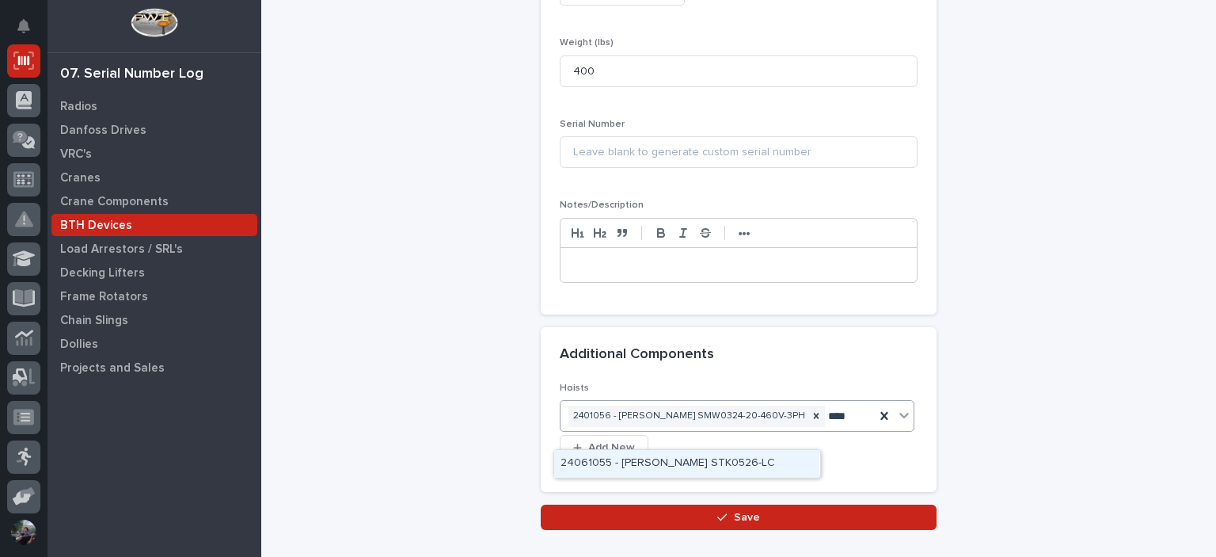
click at [694, 465] on div "24061055 - Starke STK0526-LC" at bounding box center [686, 464] width 265 height 28
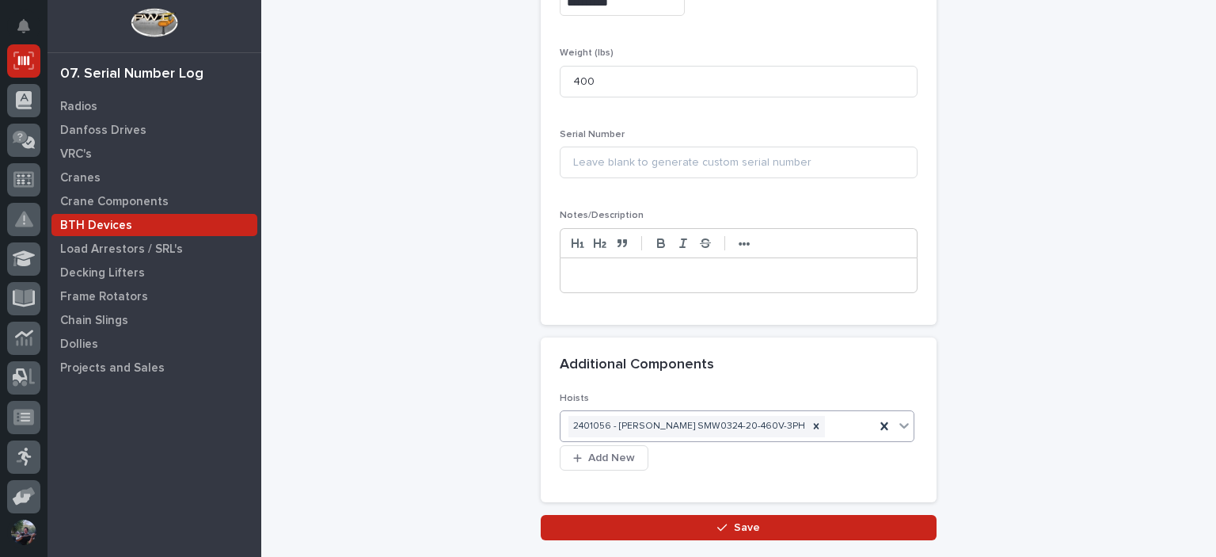
scroll to position [606, 0]
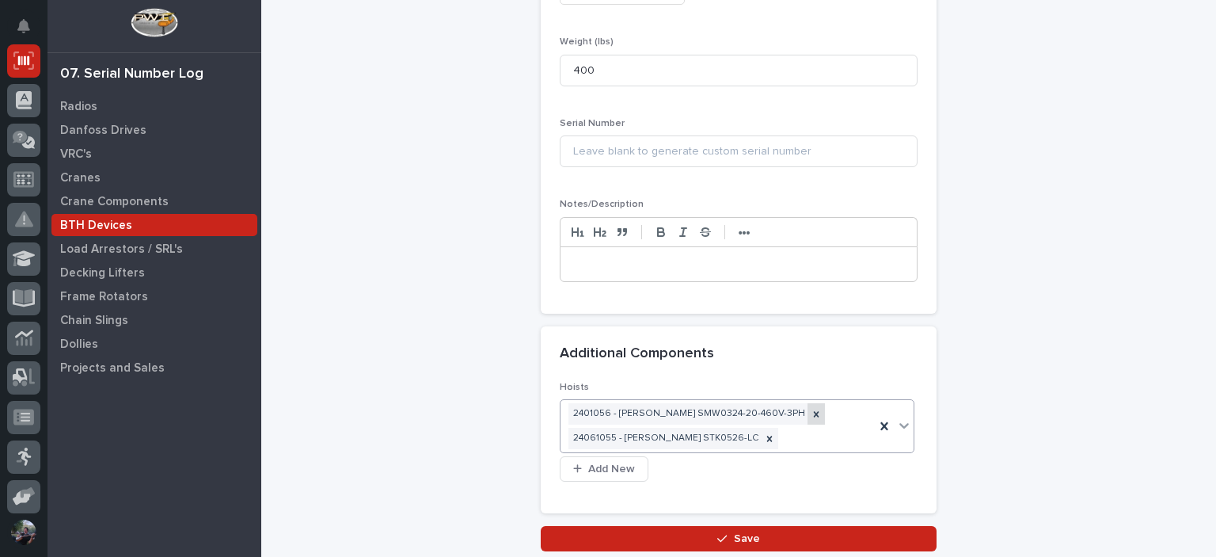
click at [814, 411] on icon at bounding box center [817, 414] width 6 height 6
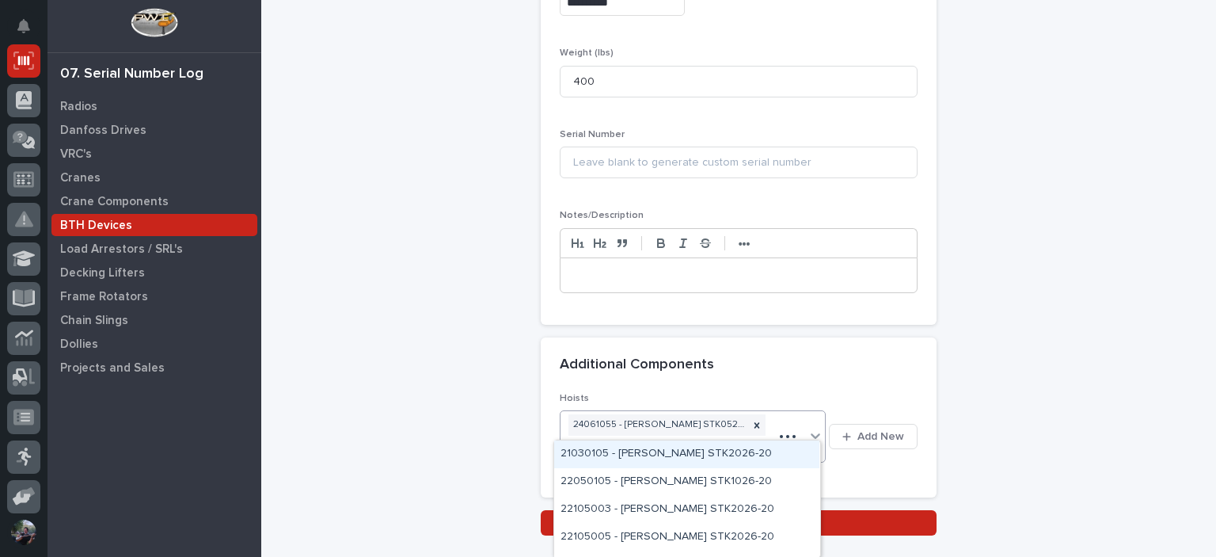
type input "****"
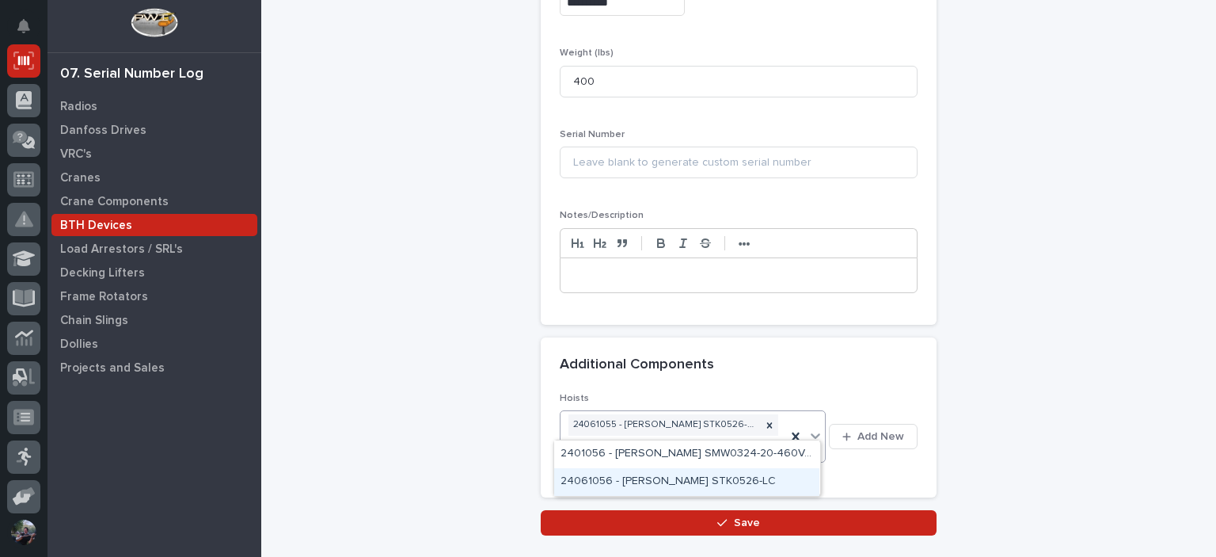
drag, startPoint x: 704, startPoint y: 464, endPoint x: 699, endPoint y: 478, distance: 14.3
click at [699, 478] on div "24061056 - Starke STK0526-LC" at bounding box center [686, 482] width 265 height 28
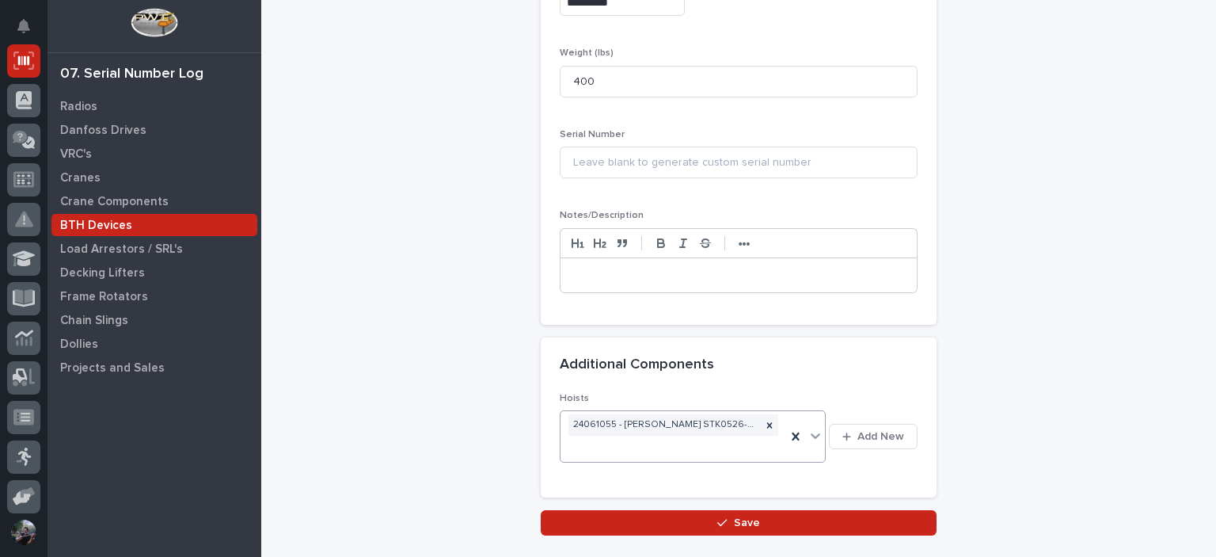
scroll to position [606, 0]
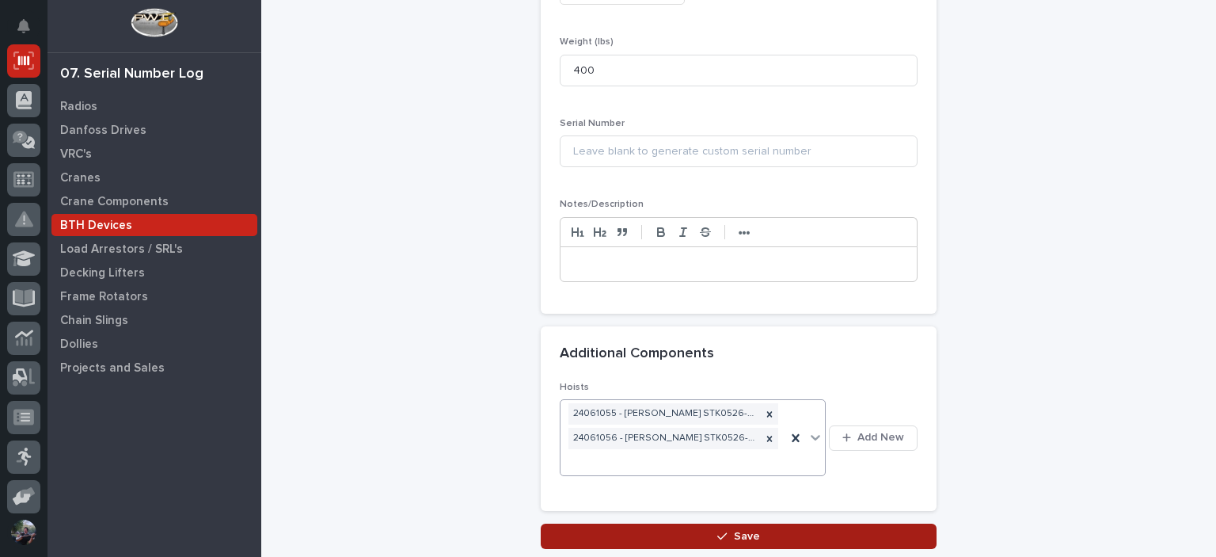
click at [748, 529] on span "Save" at bounding box center [747, 536] width 26 height 14
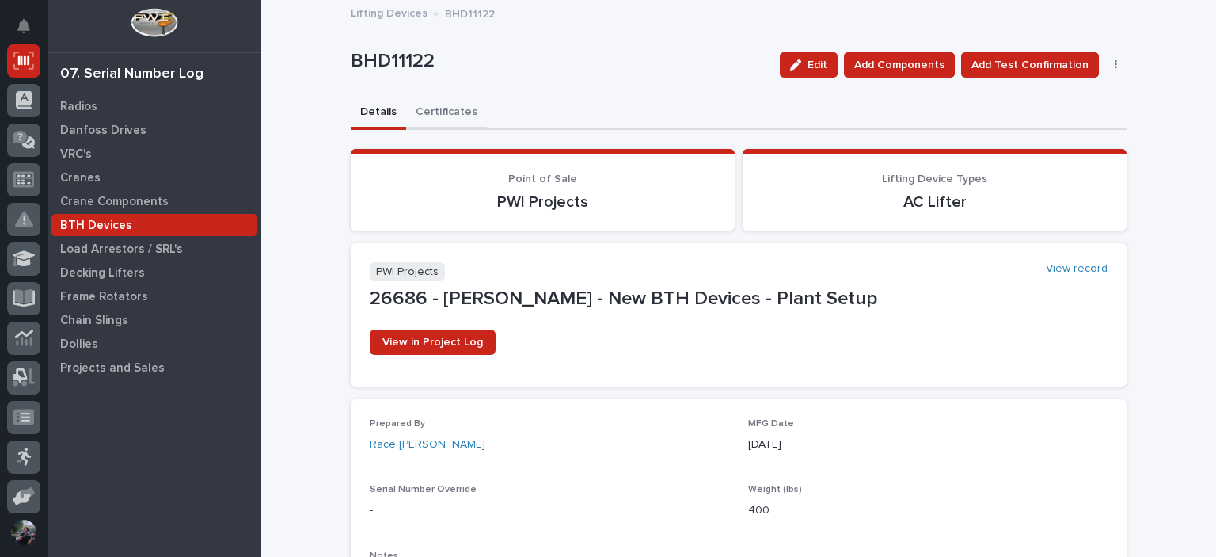
click at [433, 113] on button "Certificates" at bounding box center [446, 113] width 81 height 33
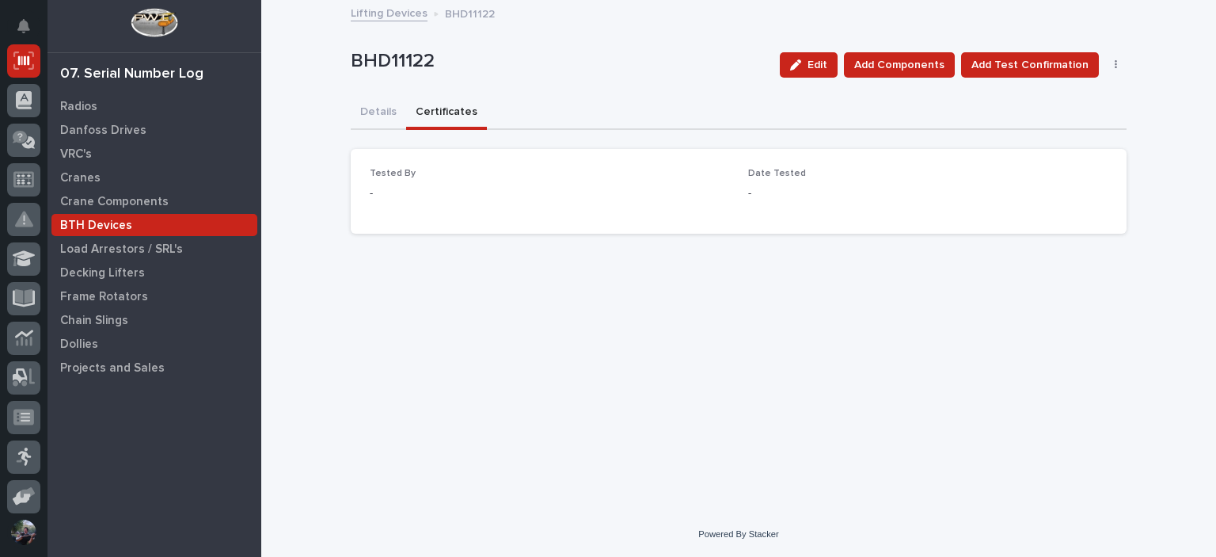
click at [63, 220] on p "BTH Devices" at bounding box center [96, 226] width 72 height 14
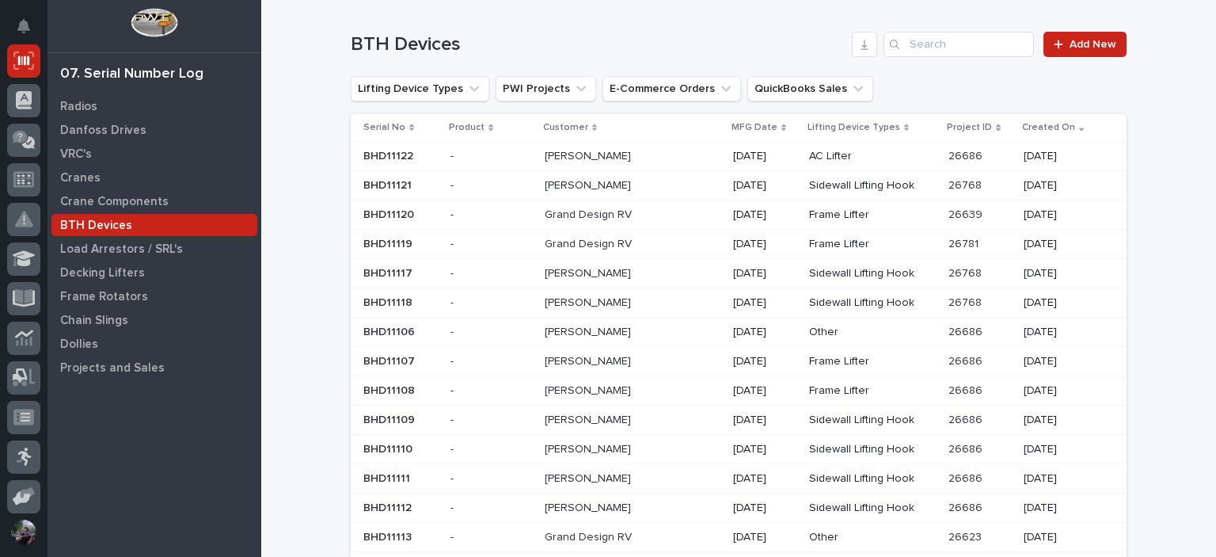
click at [727, 306] on td "08/22/2025" at bounding box center [765, 302] width 76 height 29
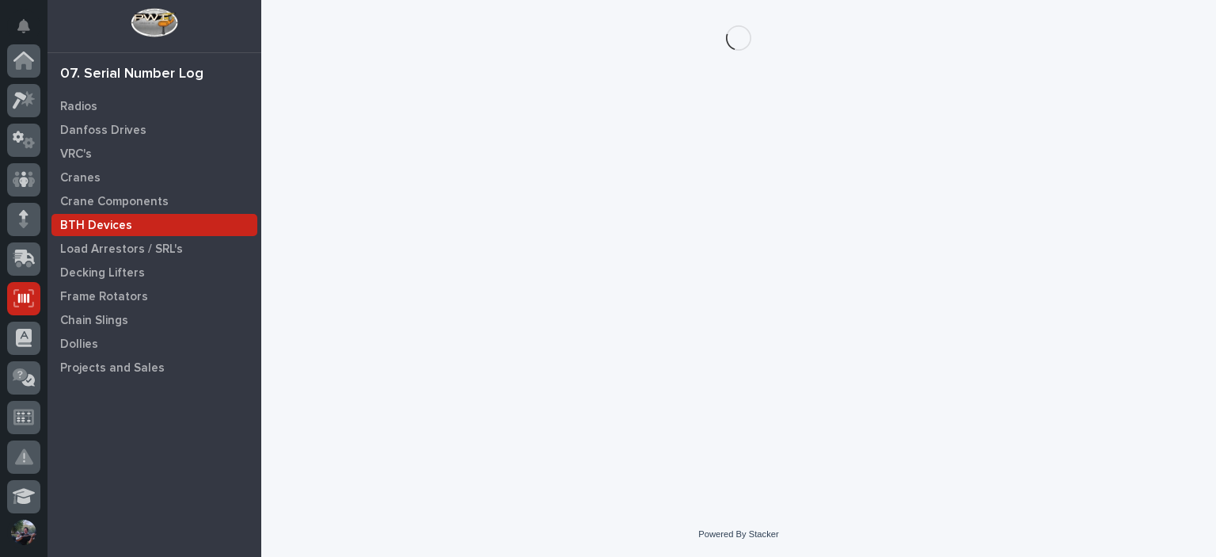
scroll to position [238, 0]
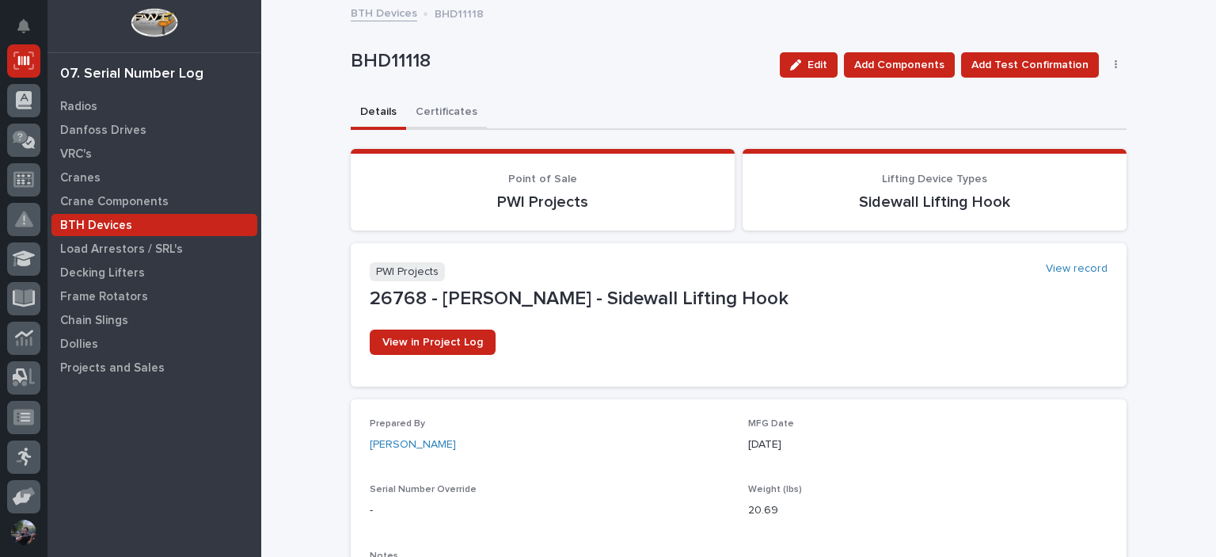
click at [454, 116] on button "Certificates" at bounding box center [446, 113] width 81 height 33
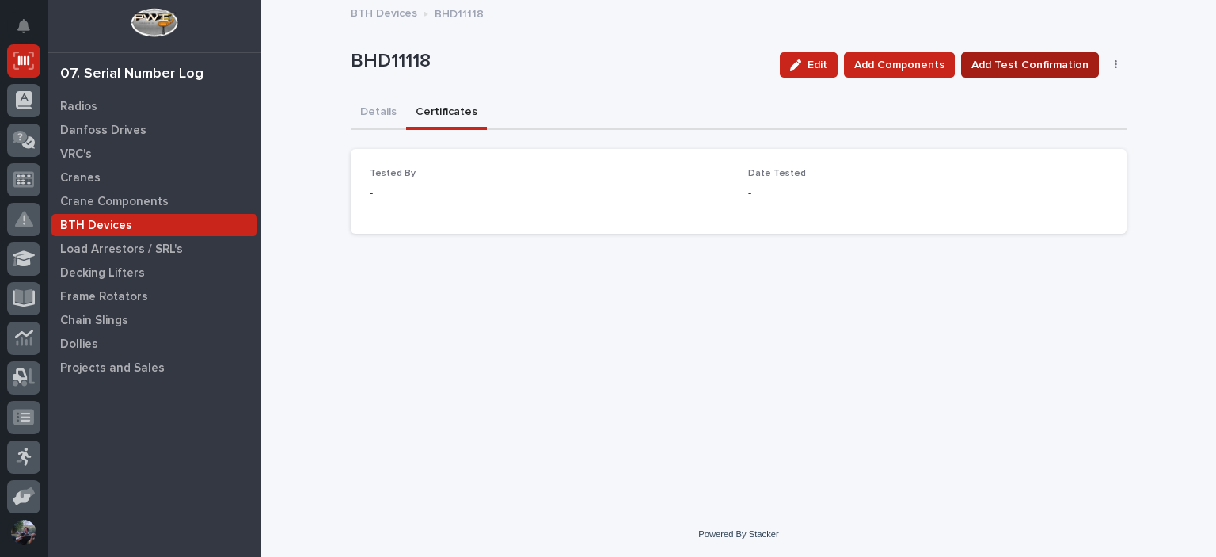
click at [992, 55] on span "Add Test Confirmation" at bounding box center [1030, 64] width 117 height 19
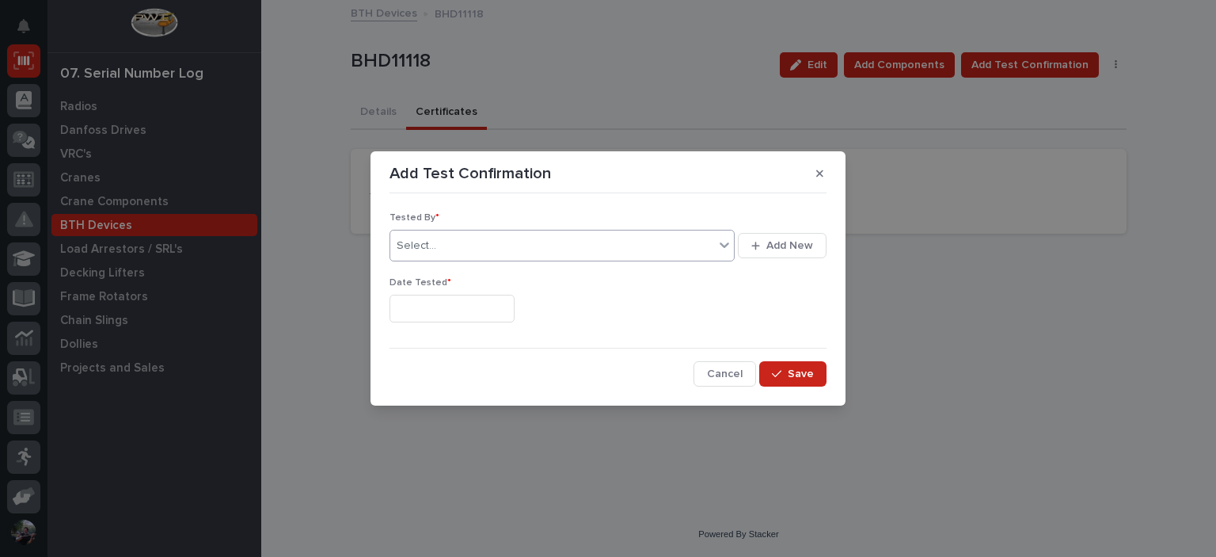
click at [512, 239] on div "Select..." at bounding box center [552, 246] width 324 height 26
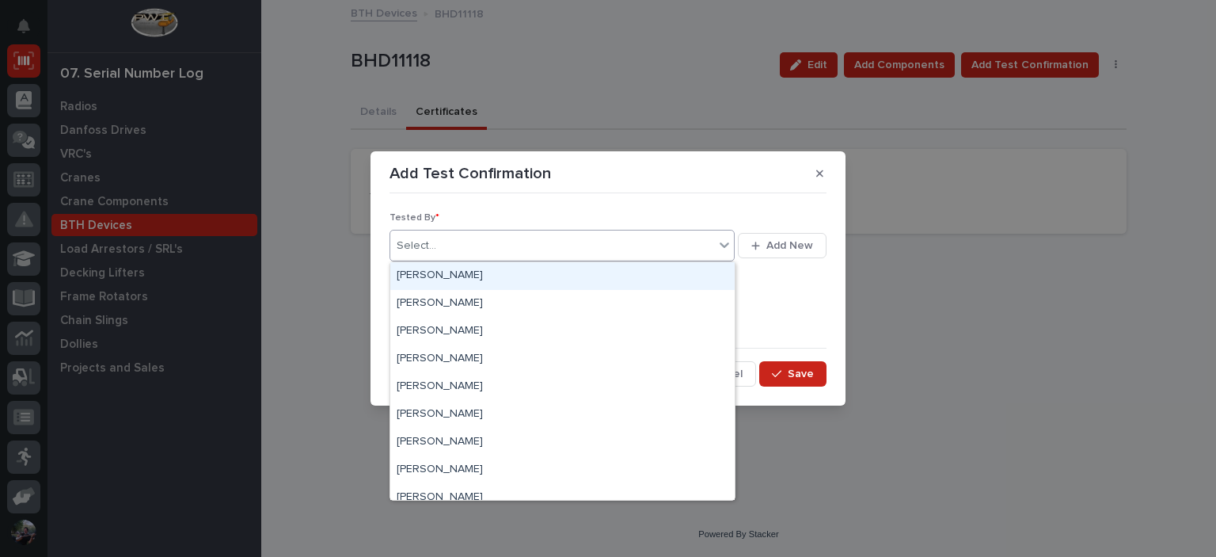
click at [486, 256] on div "Select..." at bounding box center [552, 246] width 324 height 26
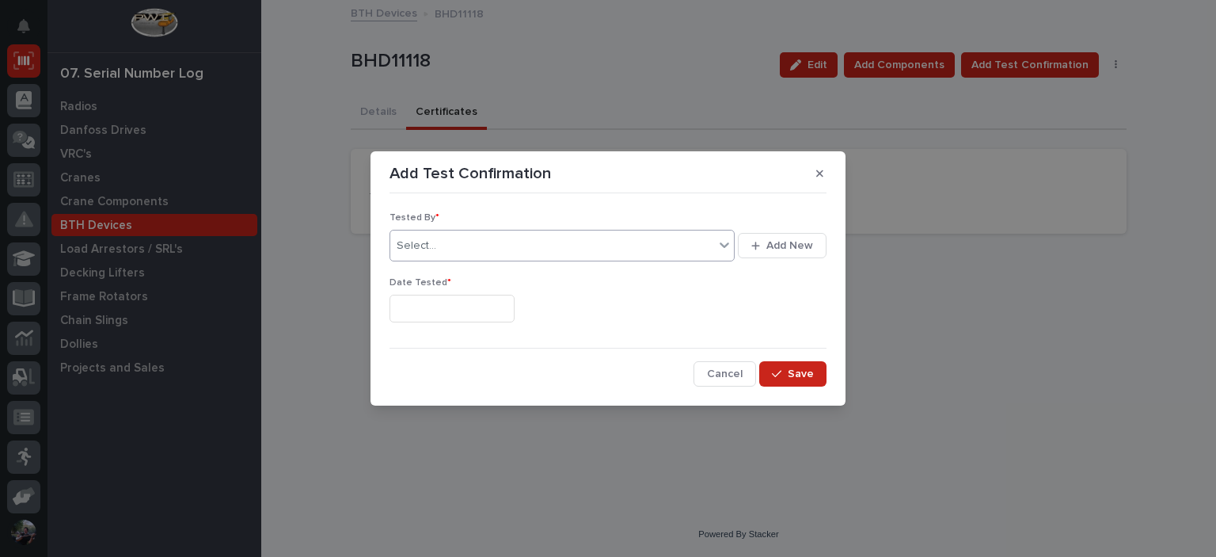
click at [447, 310] on input "text" at bounding box center [452, 309] width 125 height 28
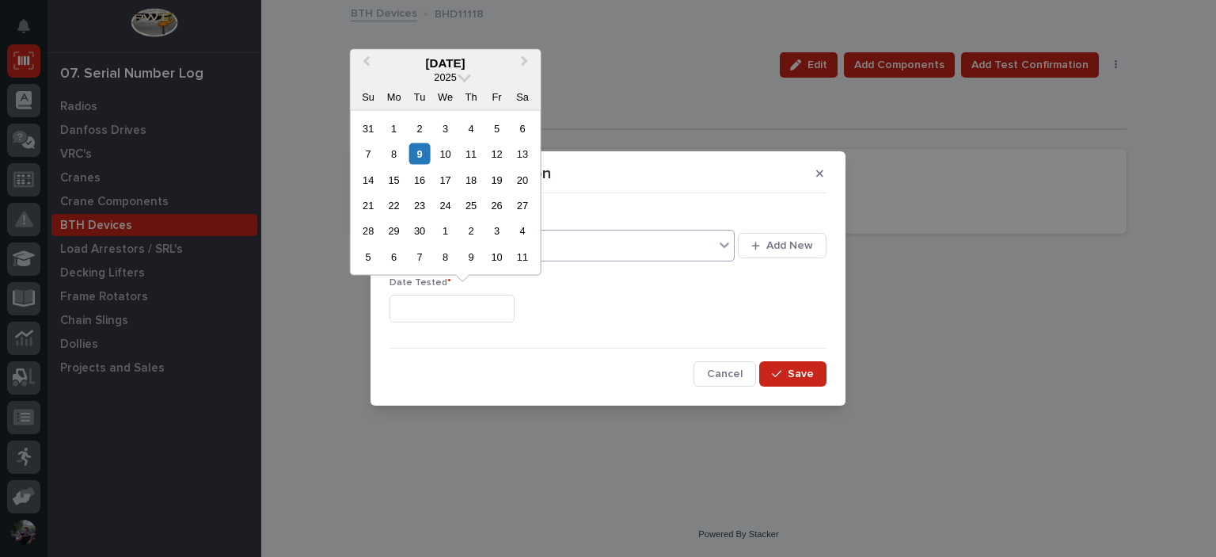
click at [600, 249] on div "Select..." at bounding box center [552, 246] width 324 height 26
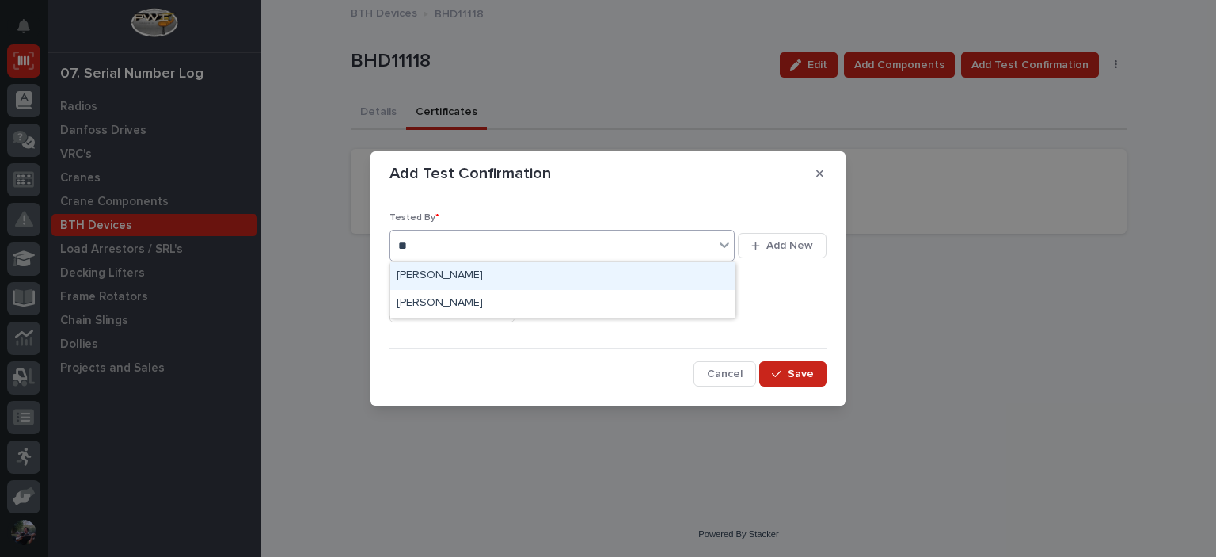
type input "***"
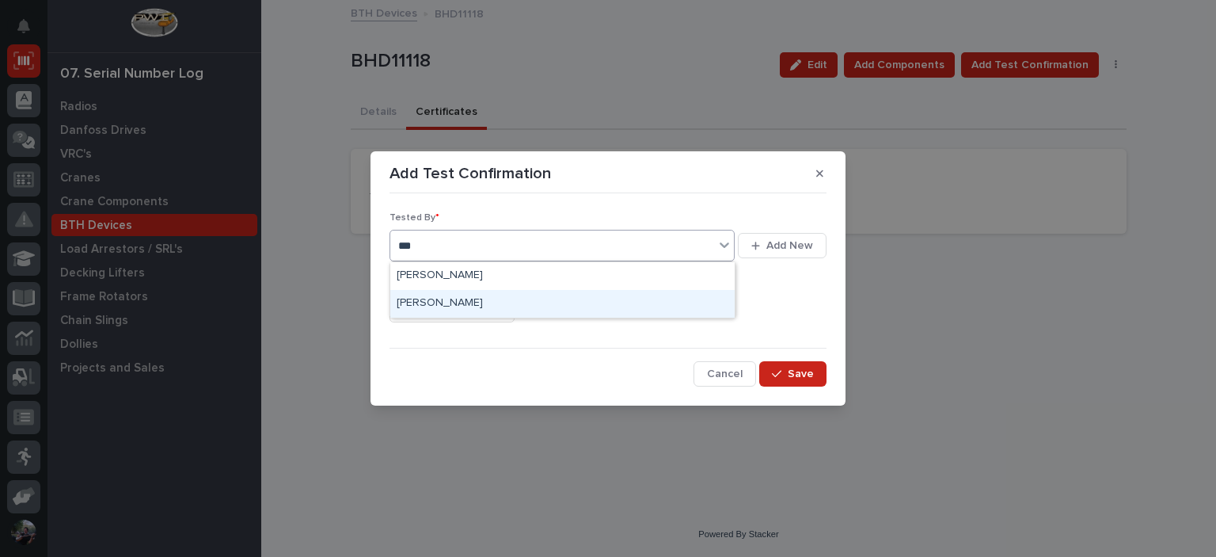
click at [542, 295] on div "Austin Schwartz" at bounding box center [562, 304] width 344 height 28
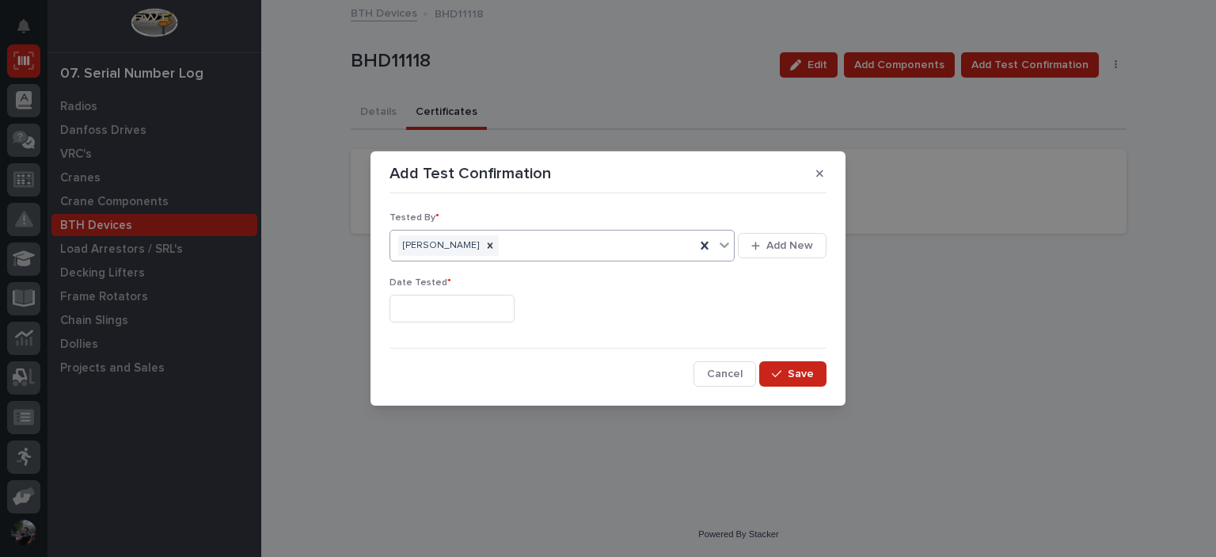
click at [478, 306] on input "text" at bounding box center [452, 309] width 125 height 28
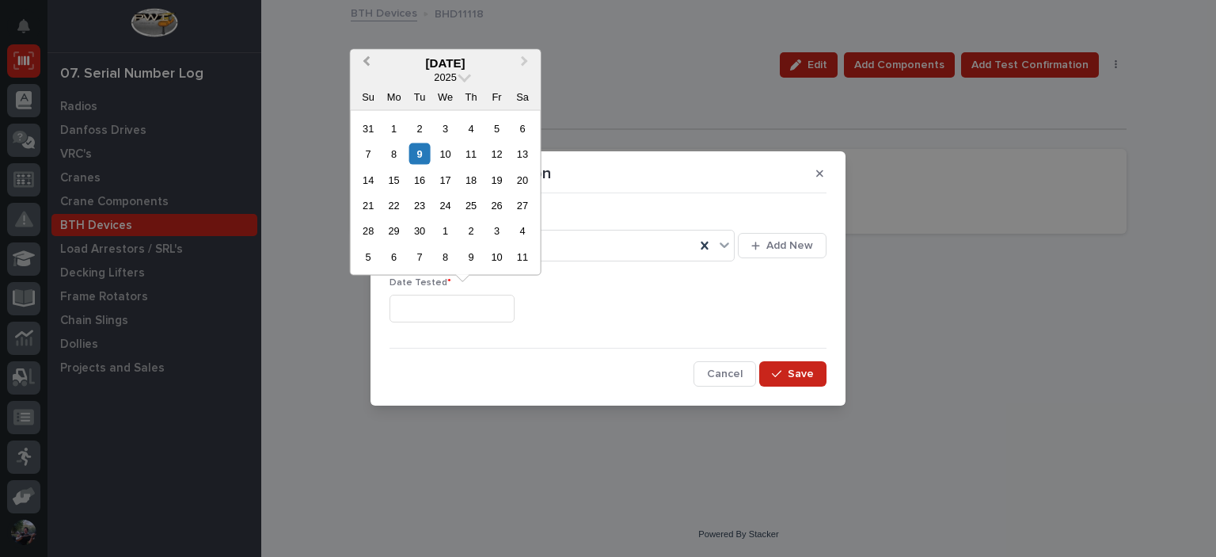
click at [367, 63] on span "Previous Month" at bounding box center [367, 62] width 0 height 21
click at [443, 229] on div "27" at bounding box center [445, 230] width 21 height 21
type input "**********"
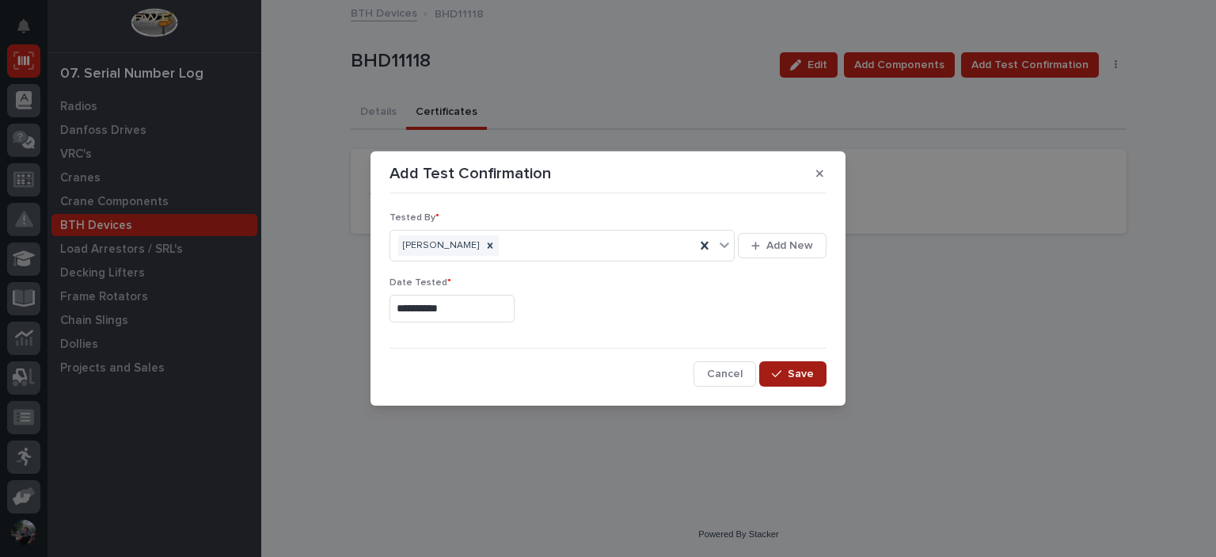
click at [795, 367] on span "Save" at bounding box center [801, 374] width 26 height 14
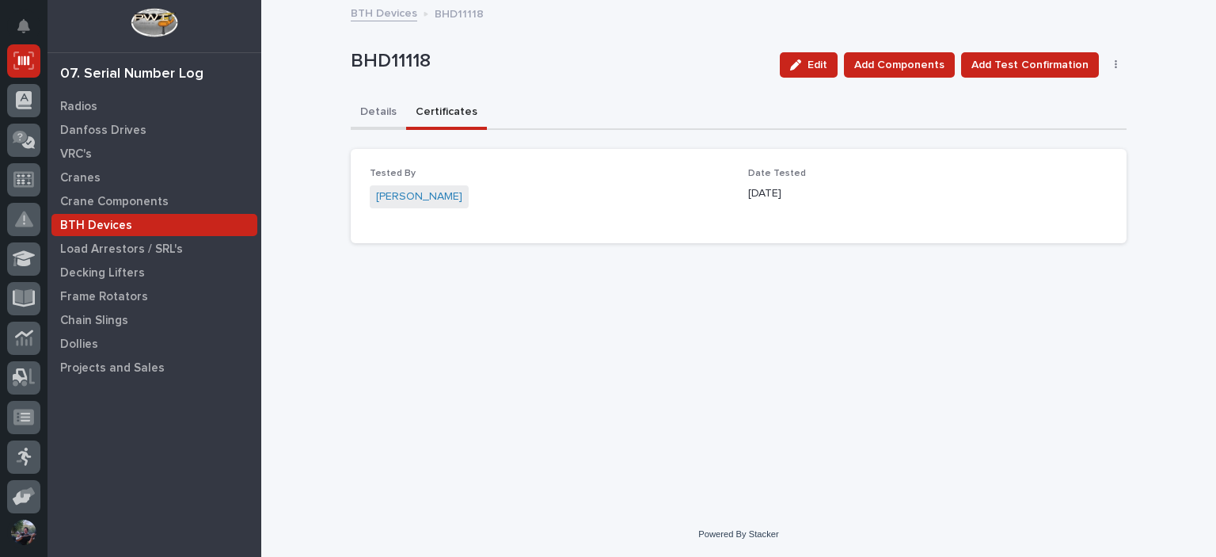
click at [374, 116] on button "Details" at bounding box center [378, 113] width 55 height 33
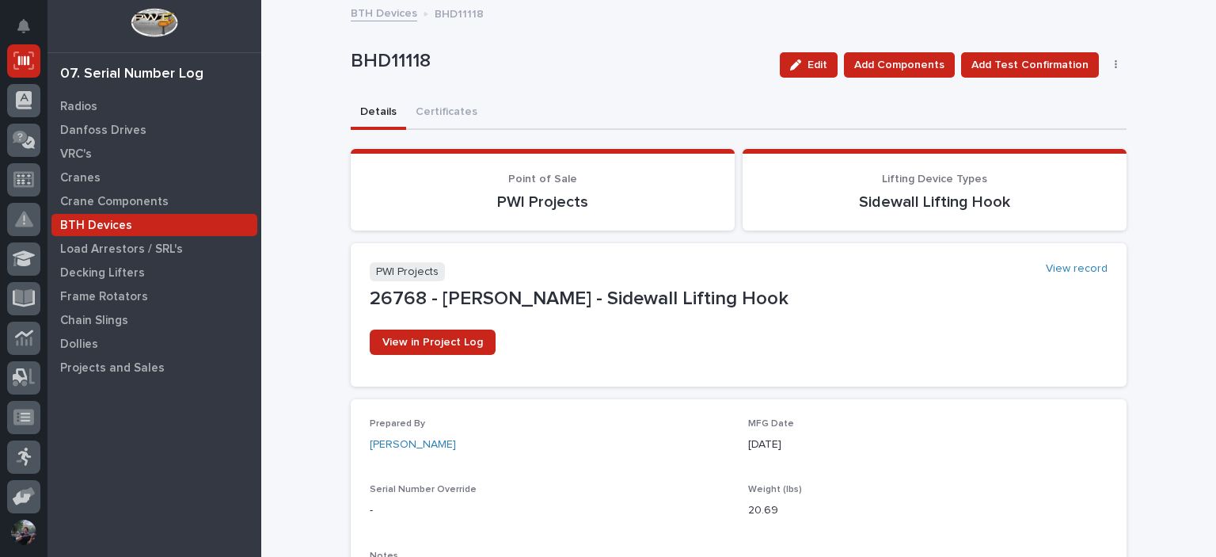
click at [157, 224] on div "BTH Devices" at bounding box center [154, 225] width 206 height 22
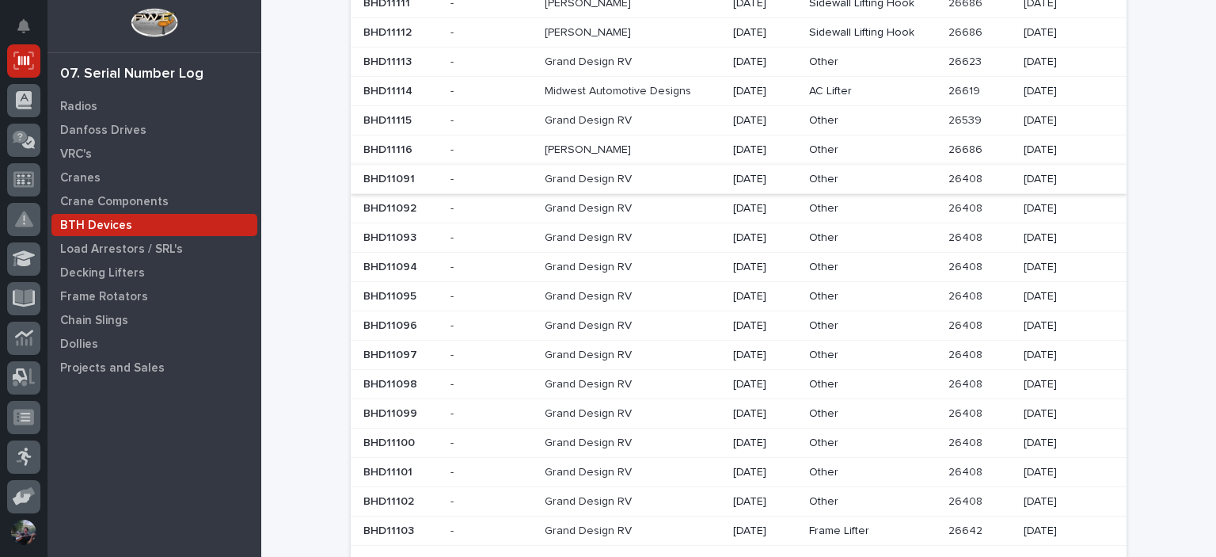
scroll to position [422, 0]
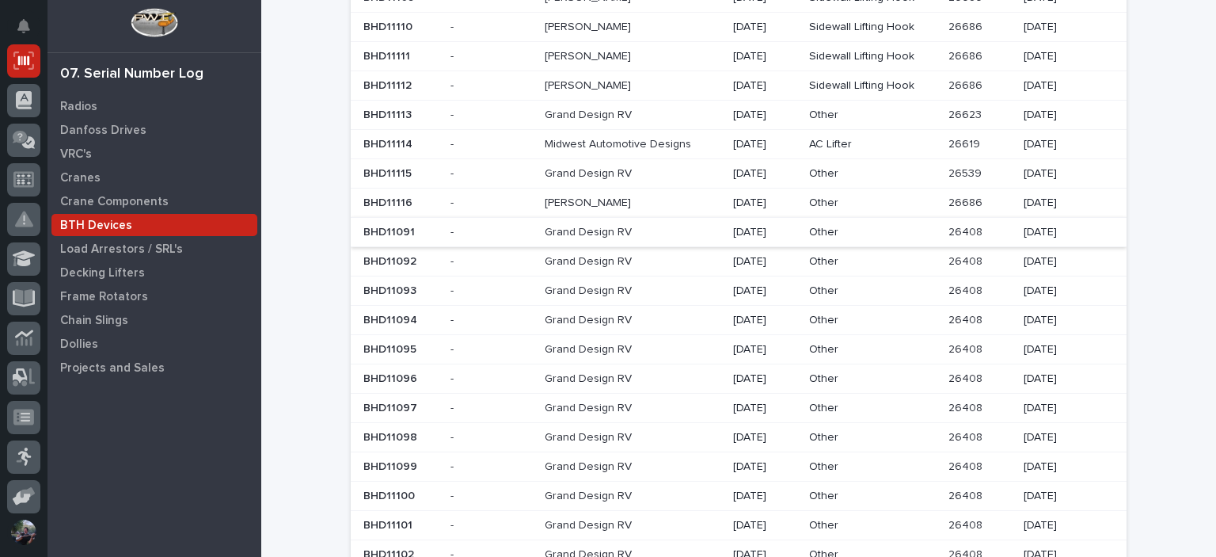
click at [683, 174] on p at bounding box center [633, 173] width 176 height 13
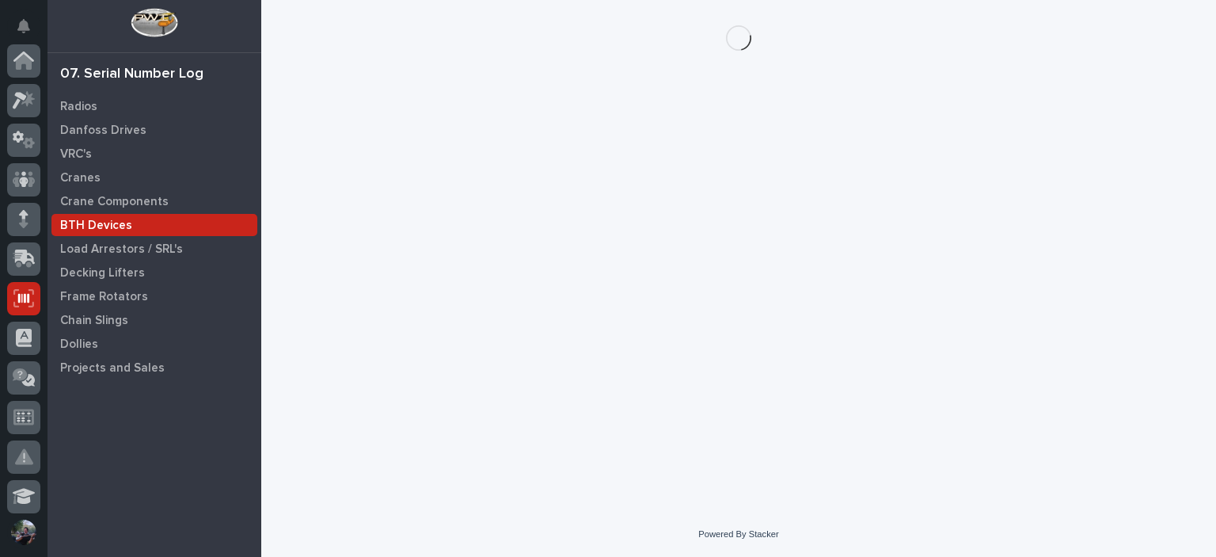
scroll to position [238, 0]
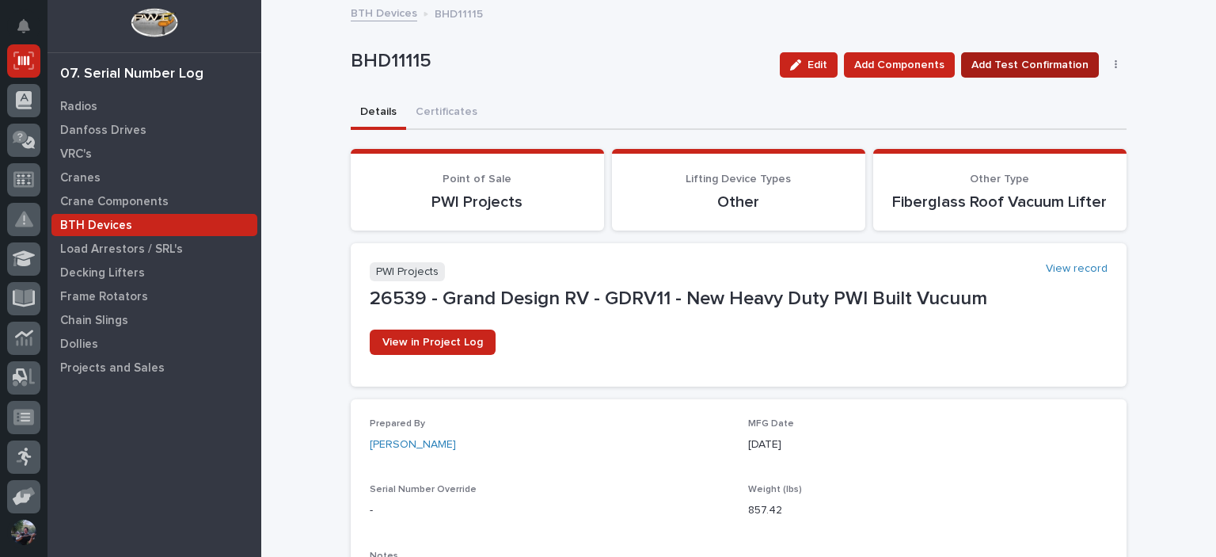
click at [1003, 77] on button "Add Test Confirmation" at bounding box center [1030, 64] width 138 height 25
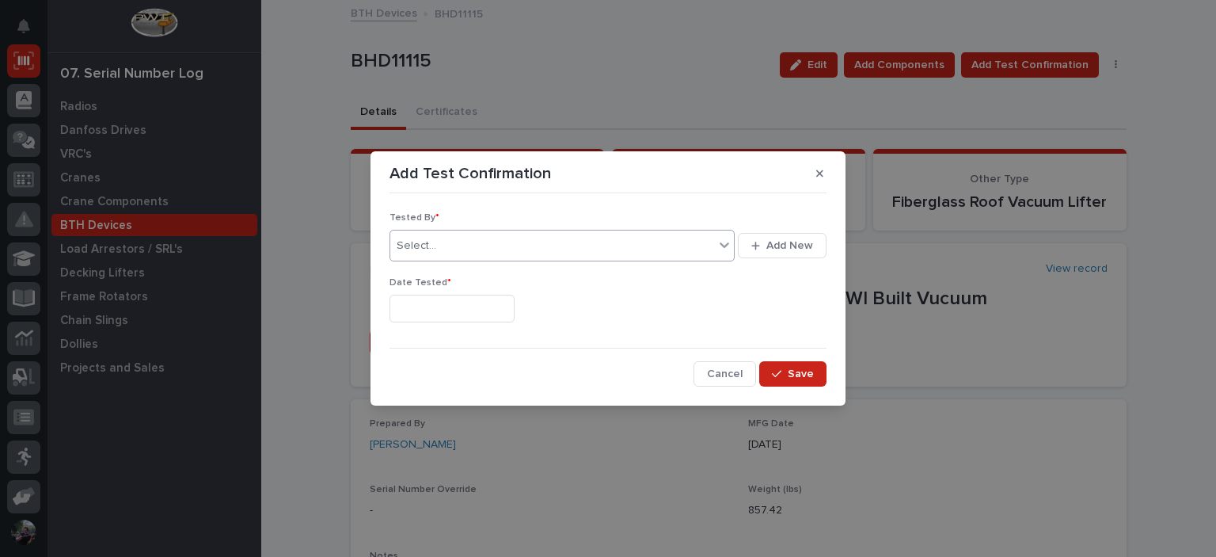
click at [612, 247] on div "Select..." at bounding box center [552, 246] width 324 height 26
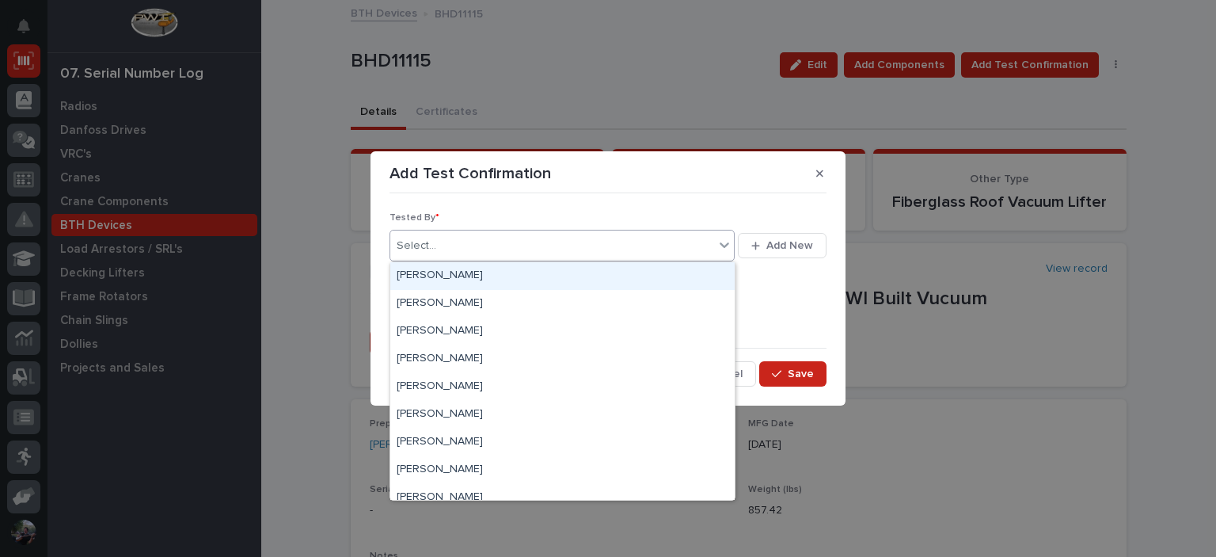
click at [695, 154] on section "Add Test Confirmation Tested By * option Aaron Hulings focused, 1 of 291. 291 r…" at bounding box center [608, 278] width 475 height 255
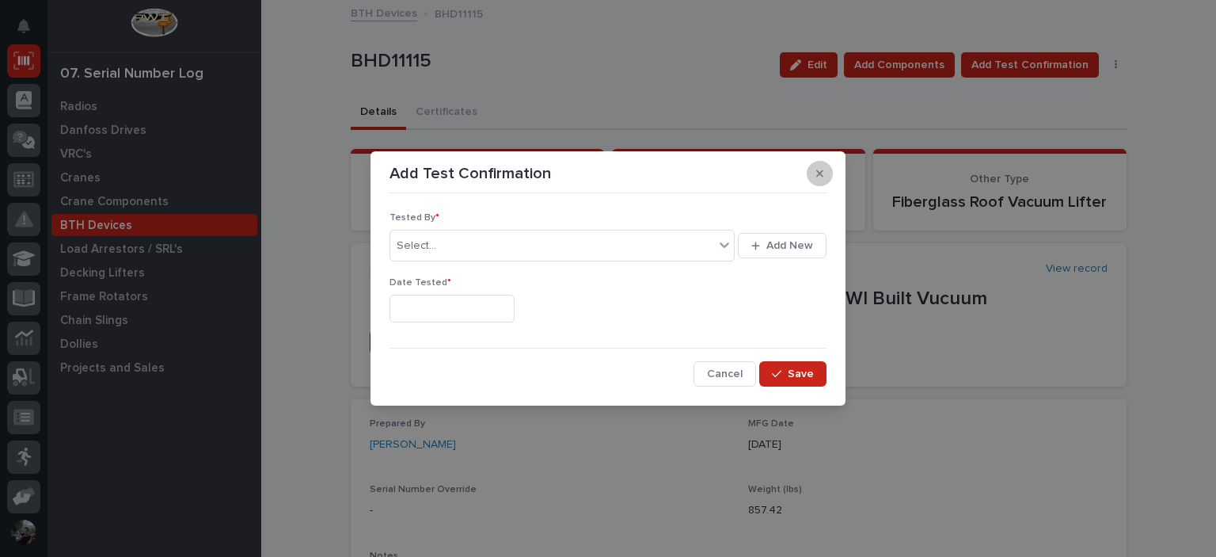
click at [822, 178] on icon "button" at bounding box center [819, 173] width 7 height 11
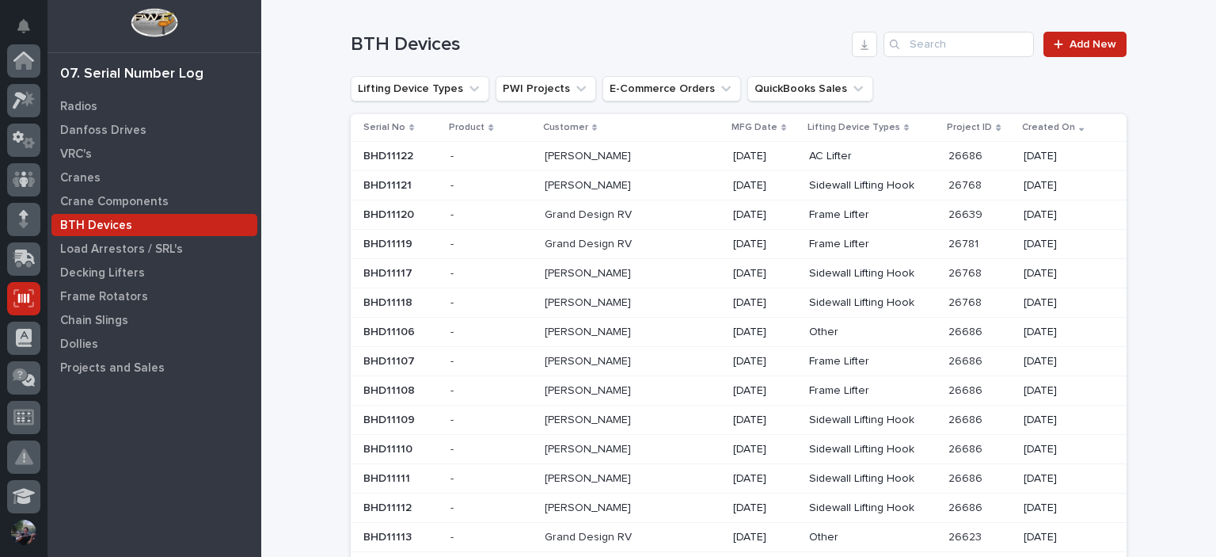
scroll to position [238, 0]
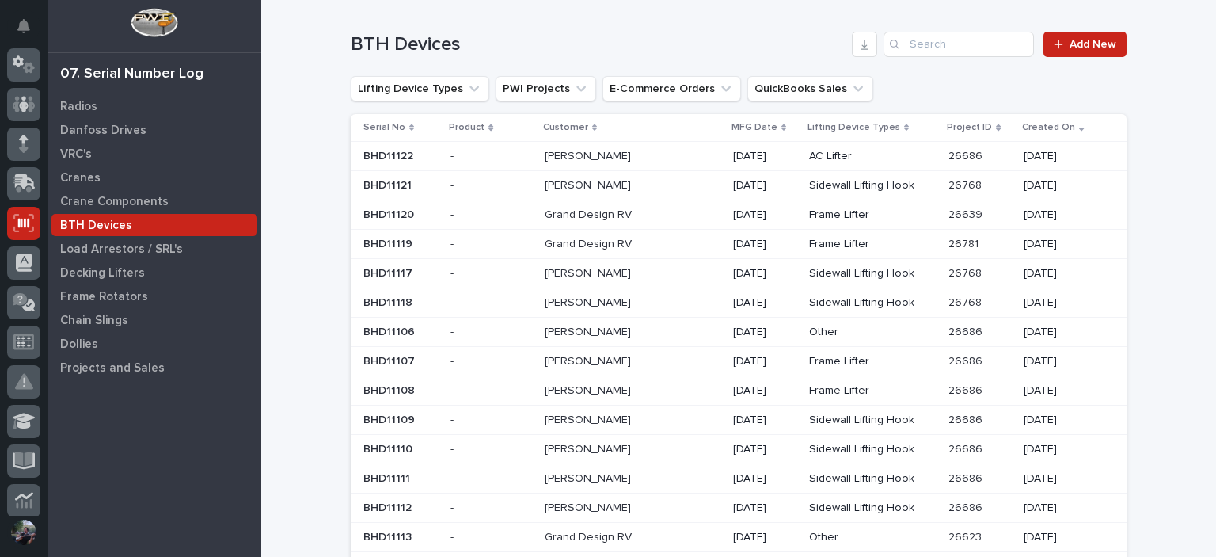
scroll to position [0, 0]
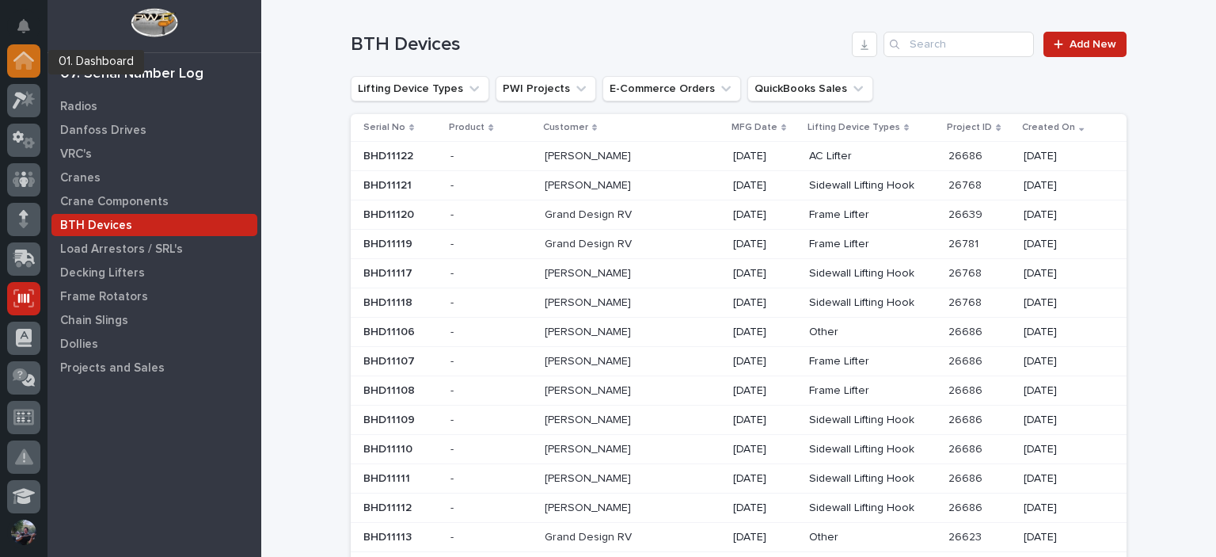
click at [26, 67] on icon at bounding box center [24, 62] width 16 height 16
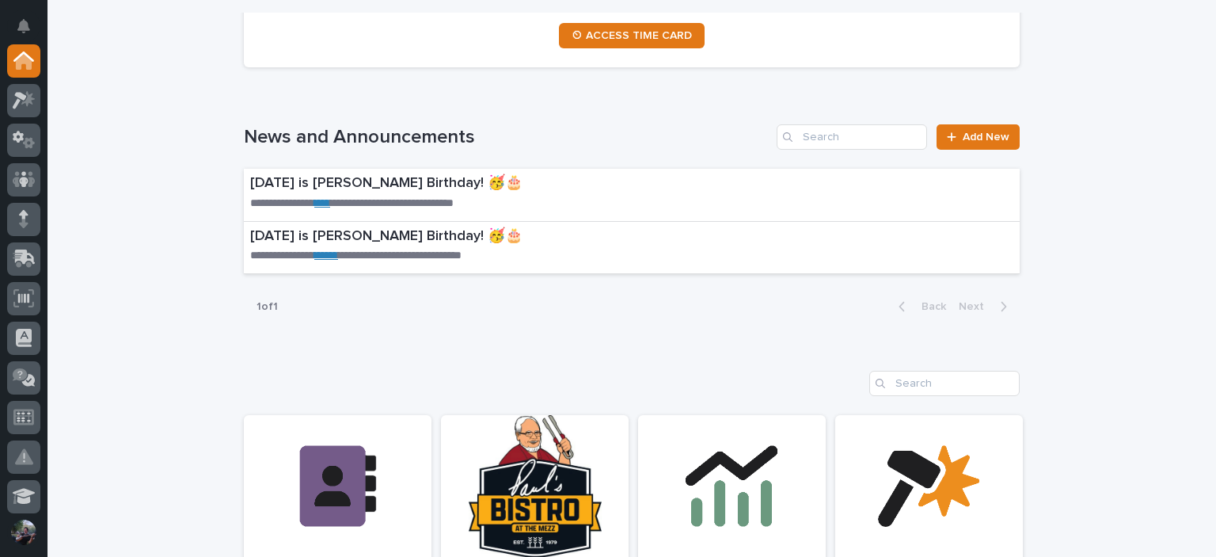
scroll to position [1003, 0]
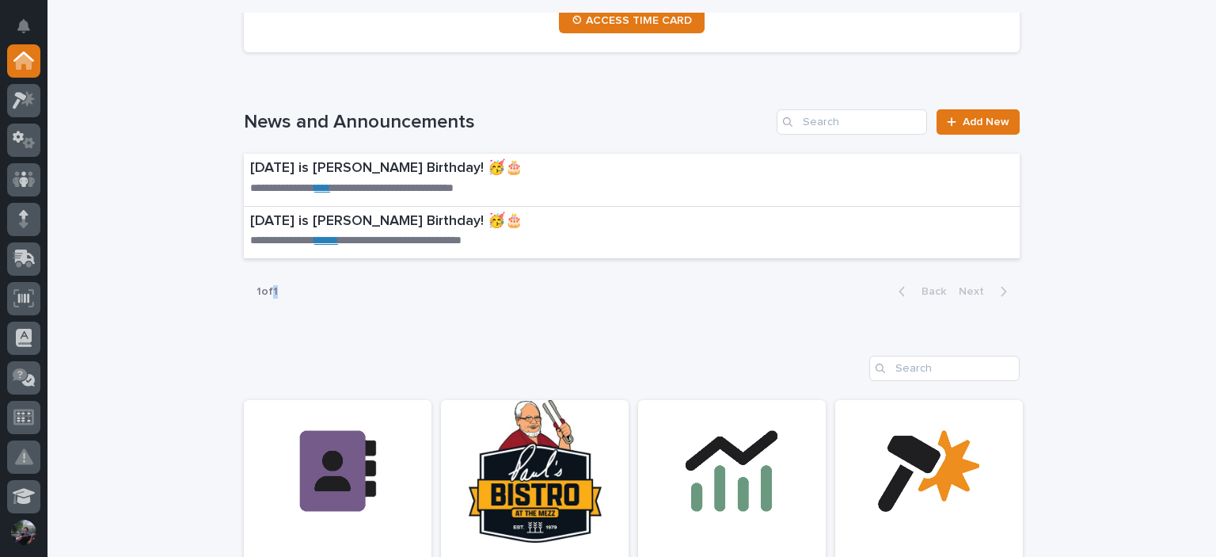
click at [273, 291] on p "1 of 1" at bounding box center [267, 291] width 47 height 39
click at [280, 294] on p "1 of 1" at bounding box center [267, 291] width 47 height 39
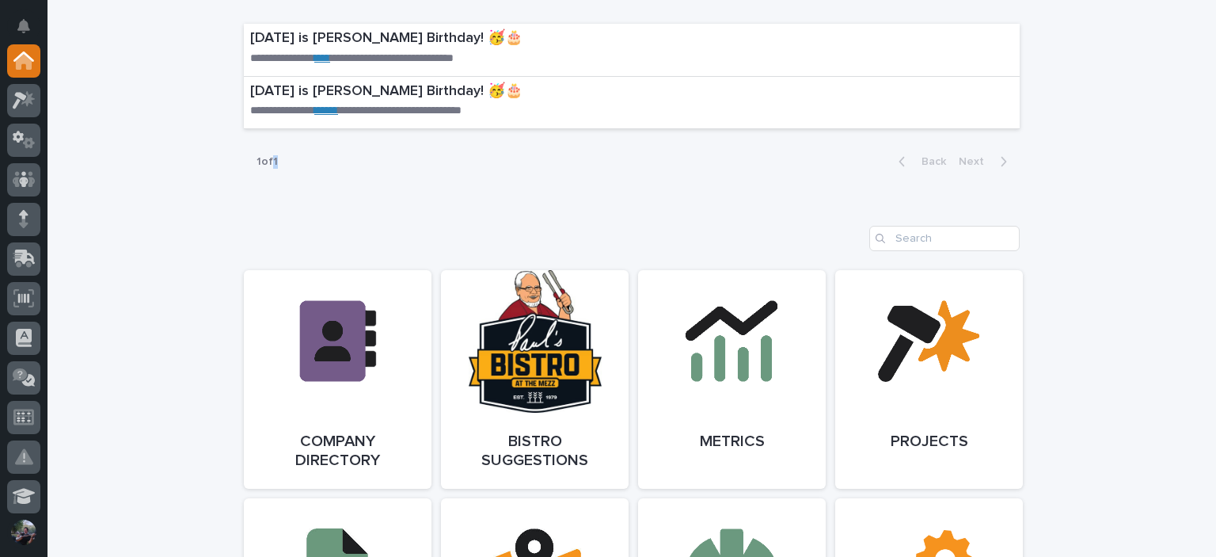
scroll to position [1214, 0]
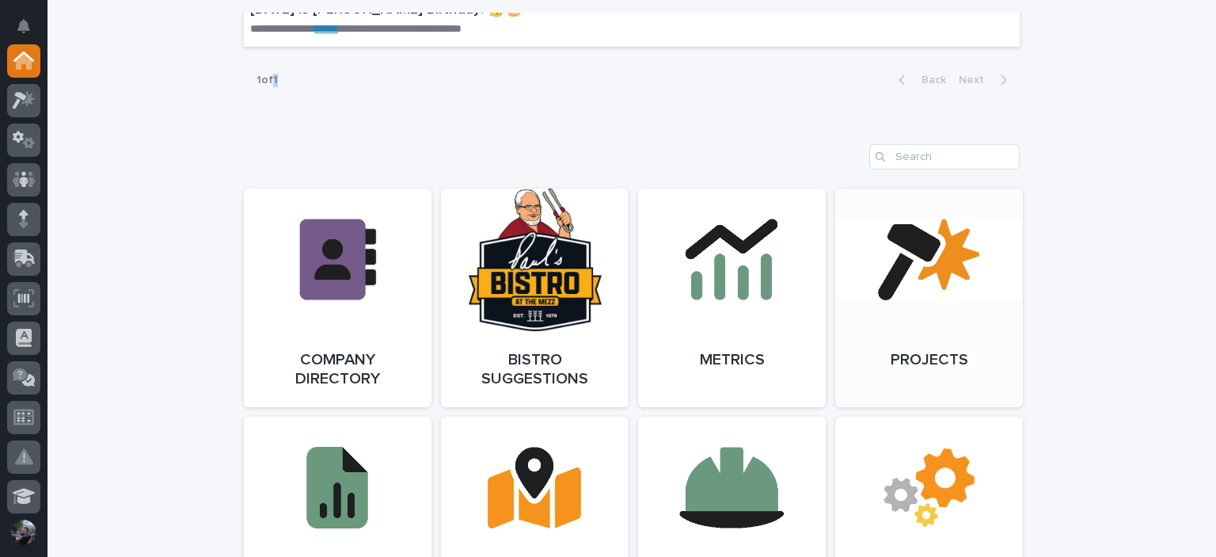
click at [877, 259] on link "Open Link" at bounding box center [930, 297] width 188 height 219
click at [286, 81] on p "1 of 1" at bounding box center [267, 80] width 47 height 39
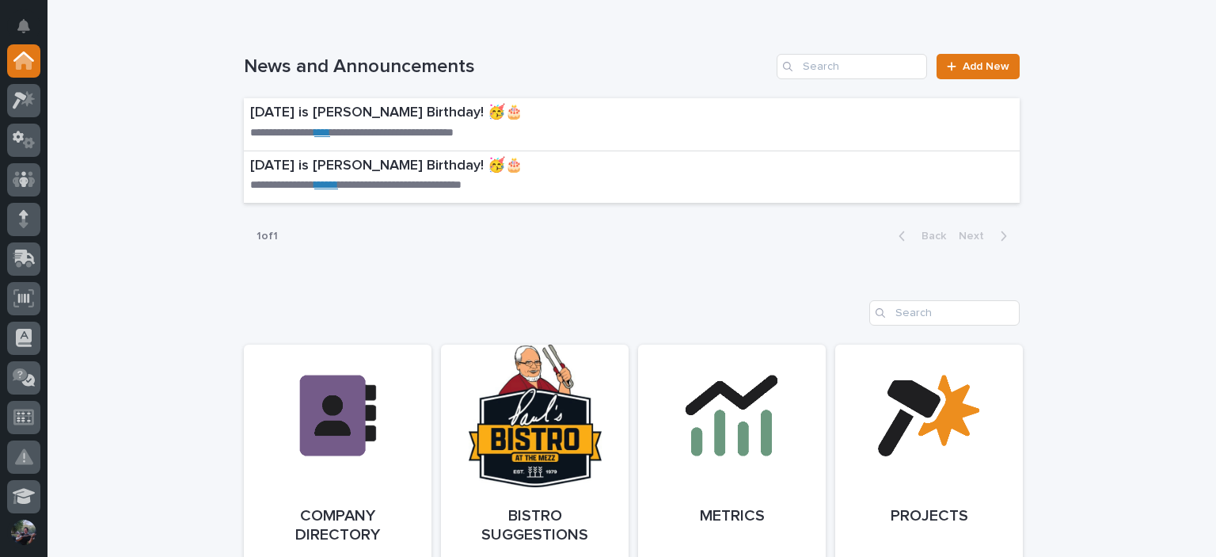
scroll to position [1056, 0]
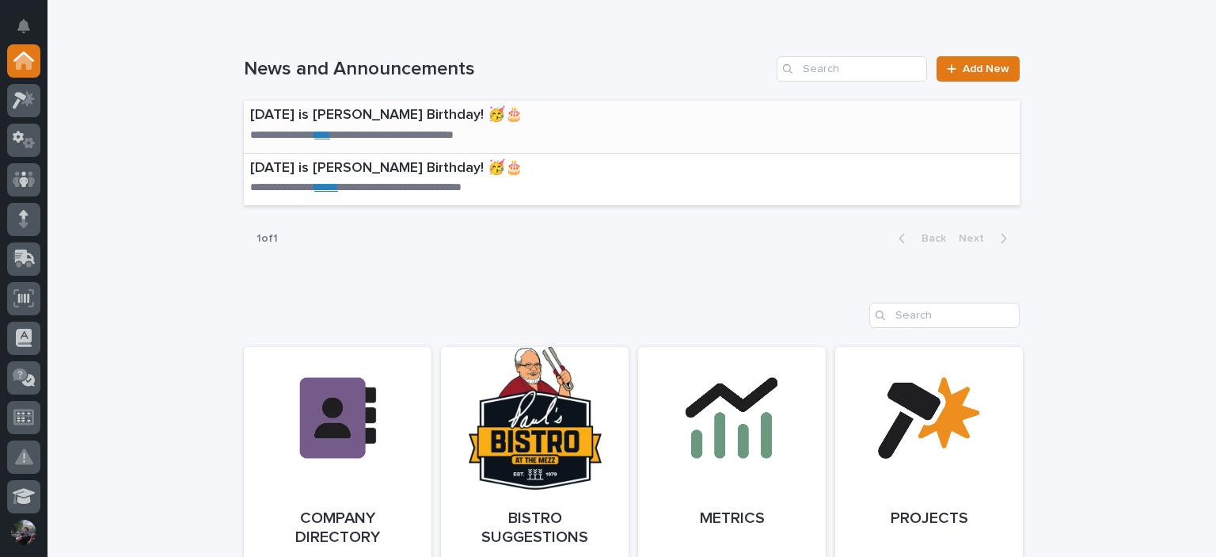
click at [387, 129] on p "**********" at bounding box center [374, 136] width 249 height 16
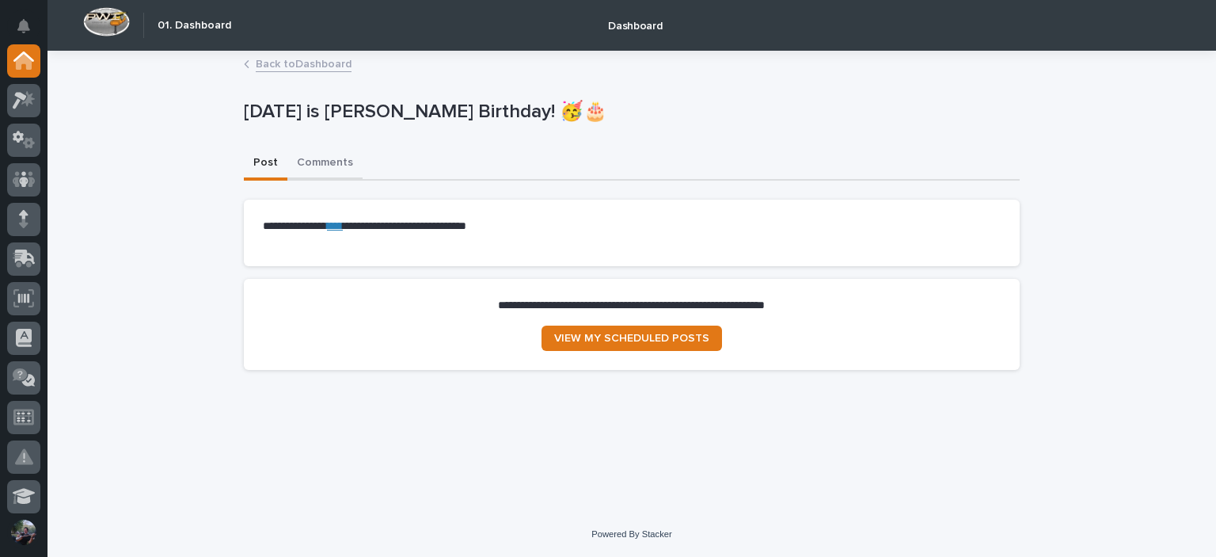
click at [323, 175] on button "Comments" at bounding box center [324, 163] width 75 height 33
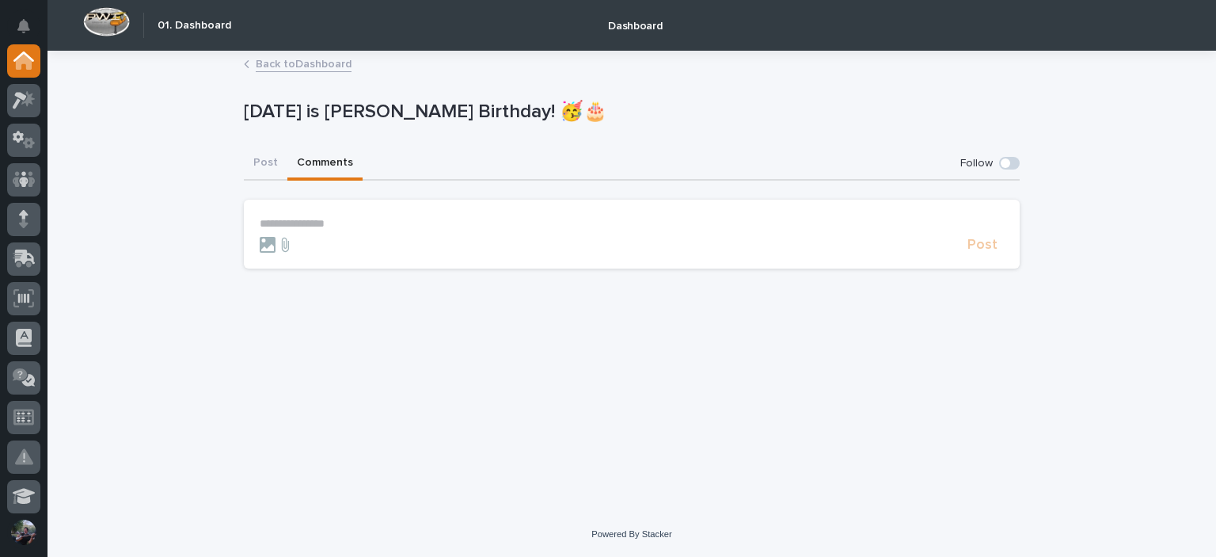
click at [377, 226] on p "**********" at bounding box center [632, 223] width 744 height 13
click at [984, 249] on span "Post" at bounding box center [983, 252] width 30 height 14
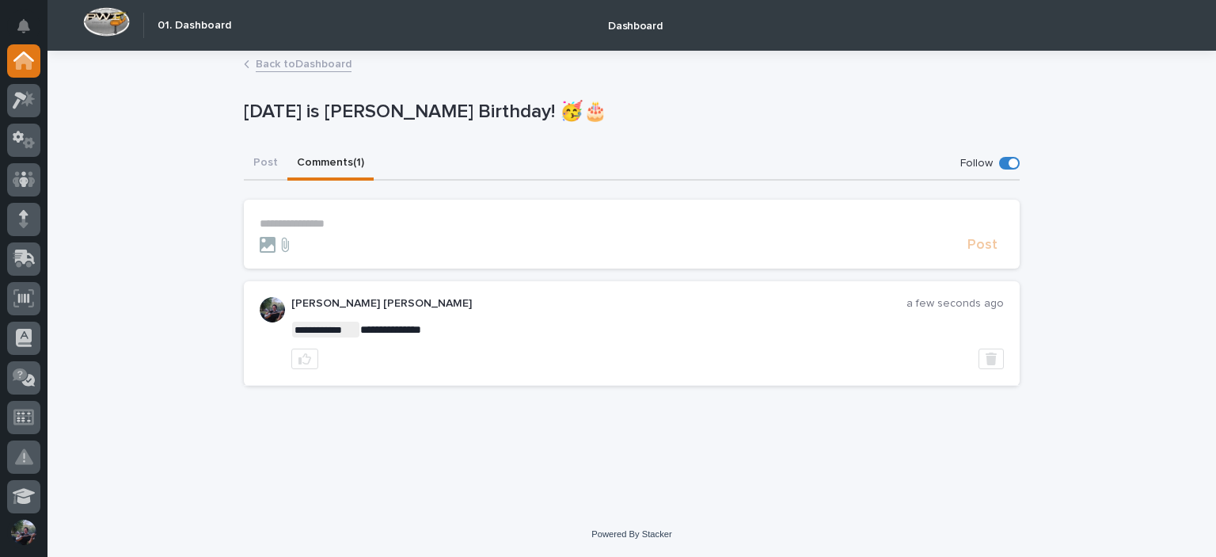
click at [314, 63] on link "Back to Dashboard" at bounding box center [304, 63] width 96 height 18
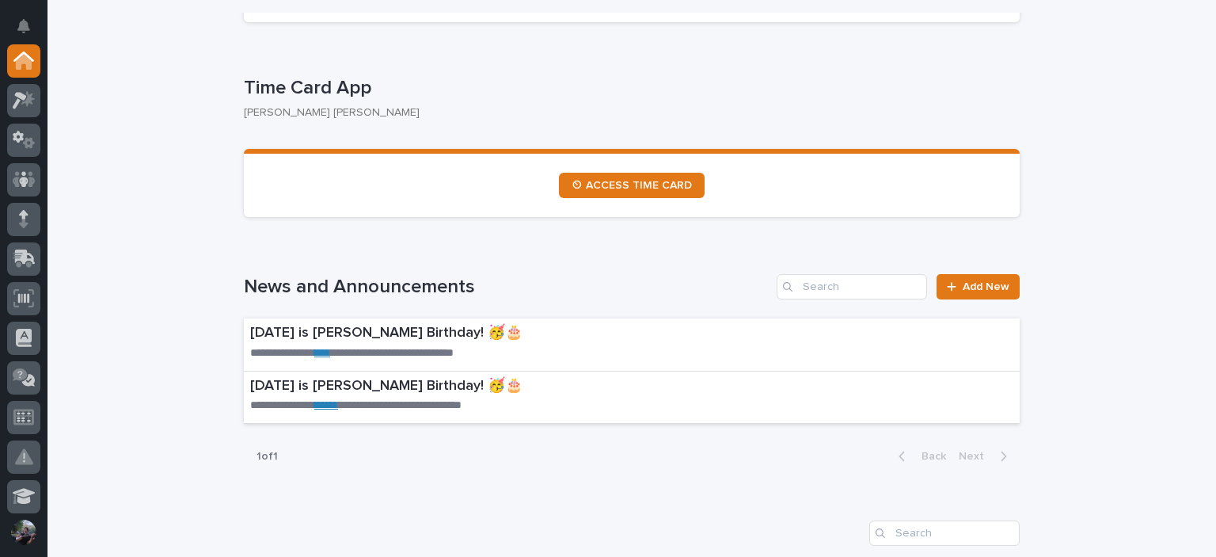
scroll to position [950, 0]
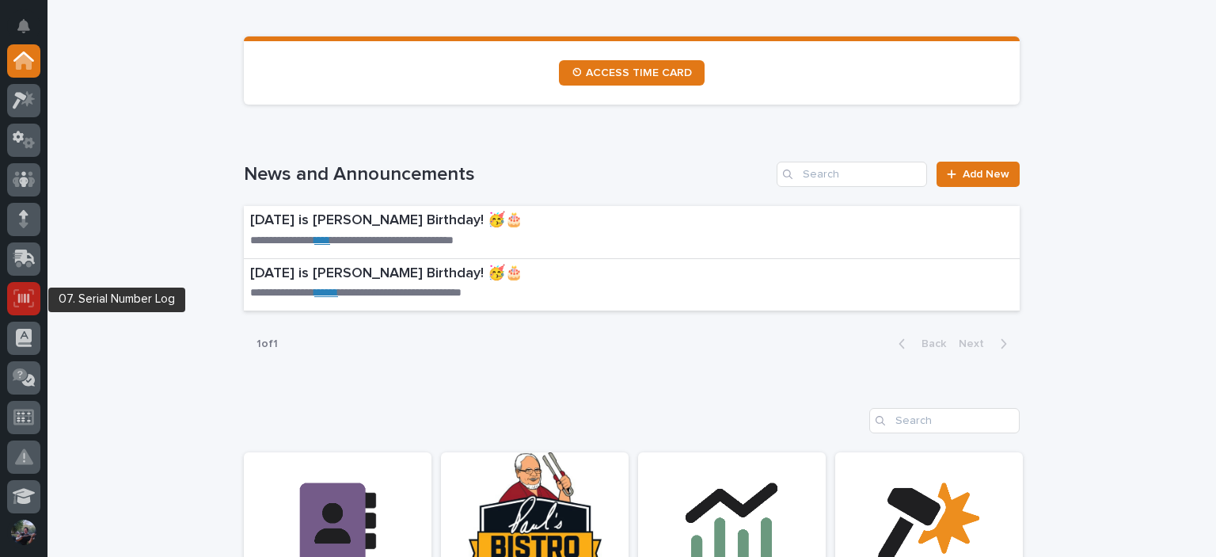
click at [22, 287] on div at bounding box center [23, 298] width 33 height 33
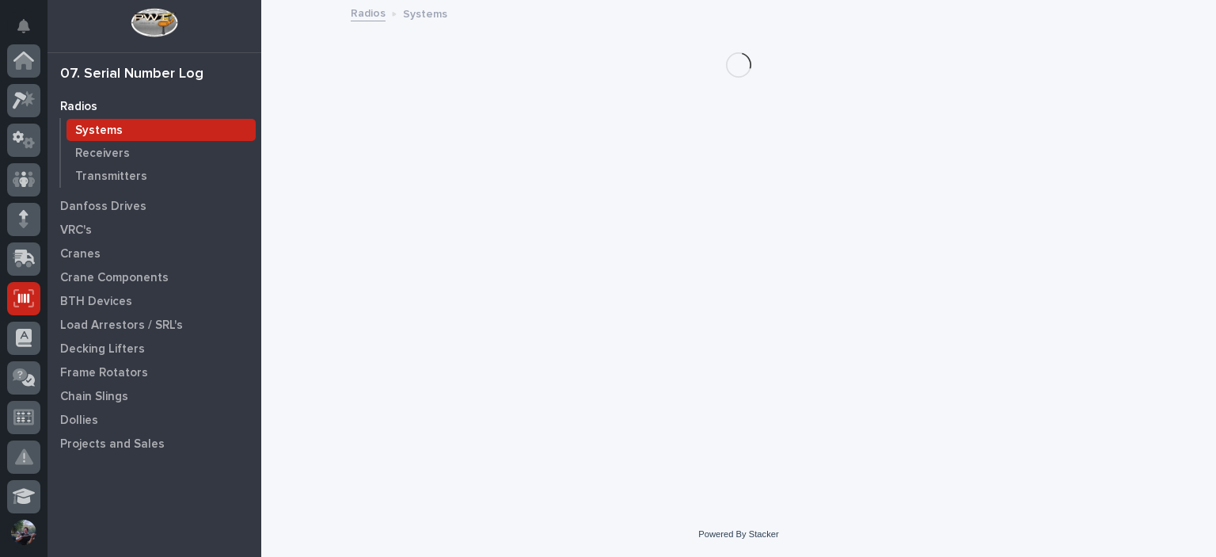
scroll to position [238, 0]
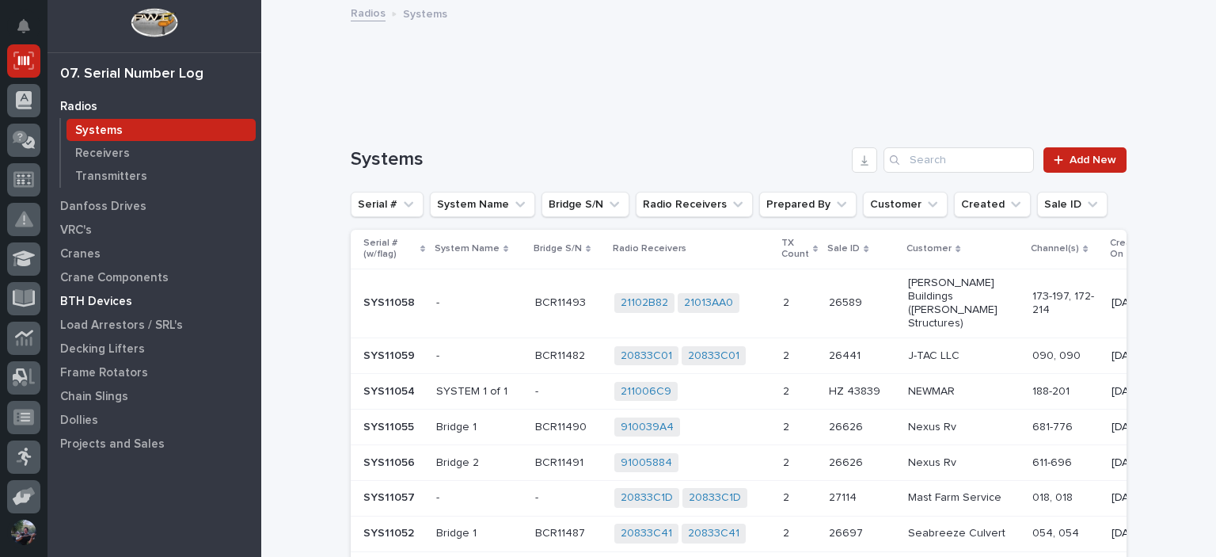
click at [89, 305] on p "BTH Devices" at bounding box center [96, 302] width 72 height 14
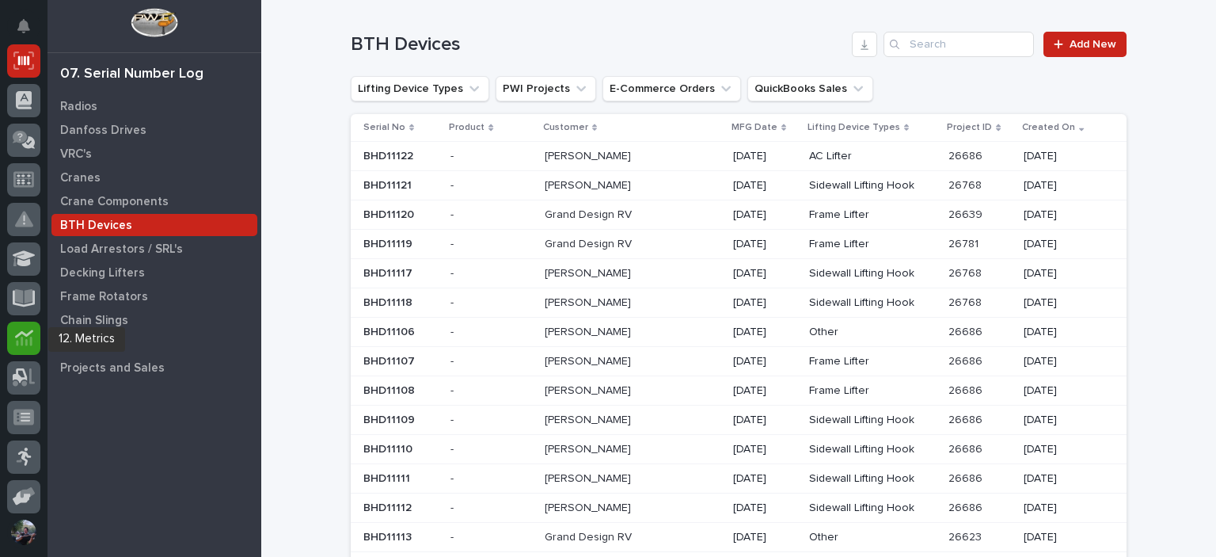
scroll to position [343, 0]
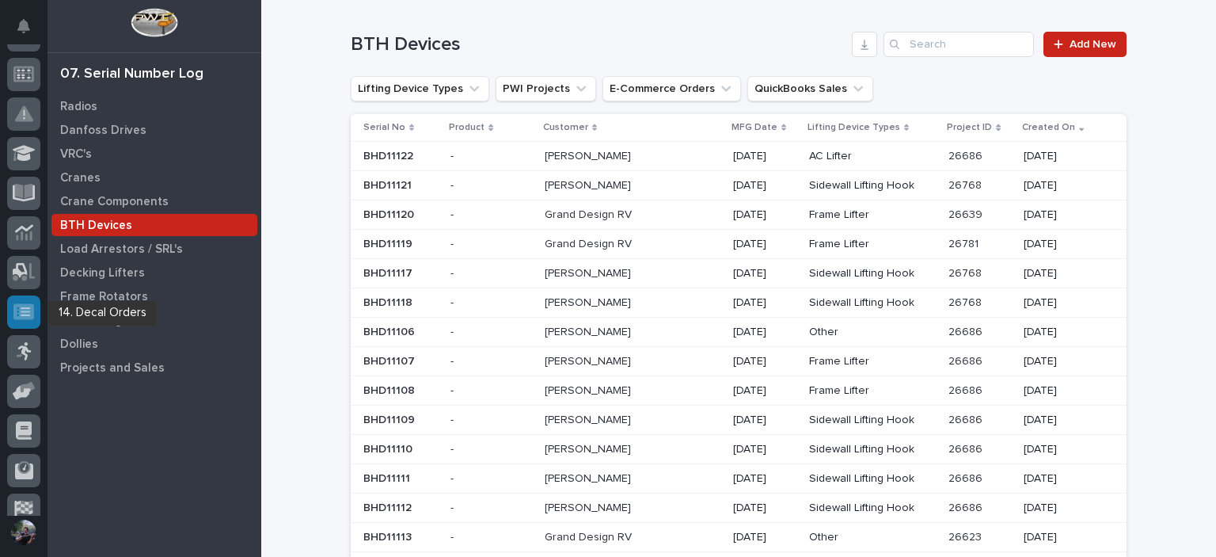
click at [29, 322] on div at bounding box center [23, 311] width 33 height 33
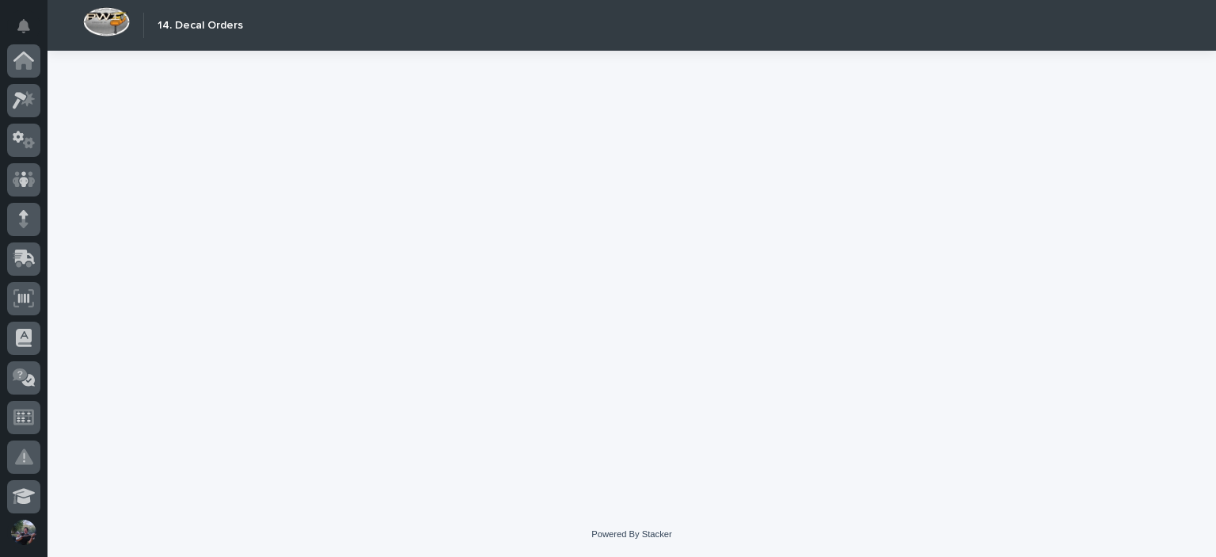
scroll to position [439, 0]
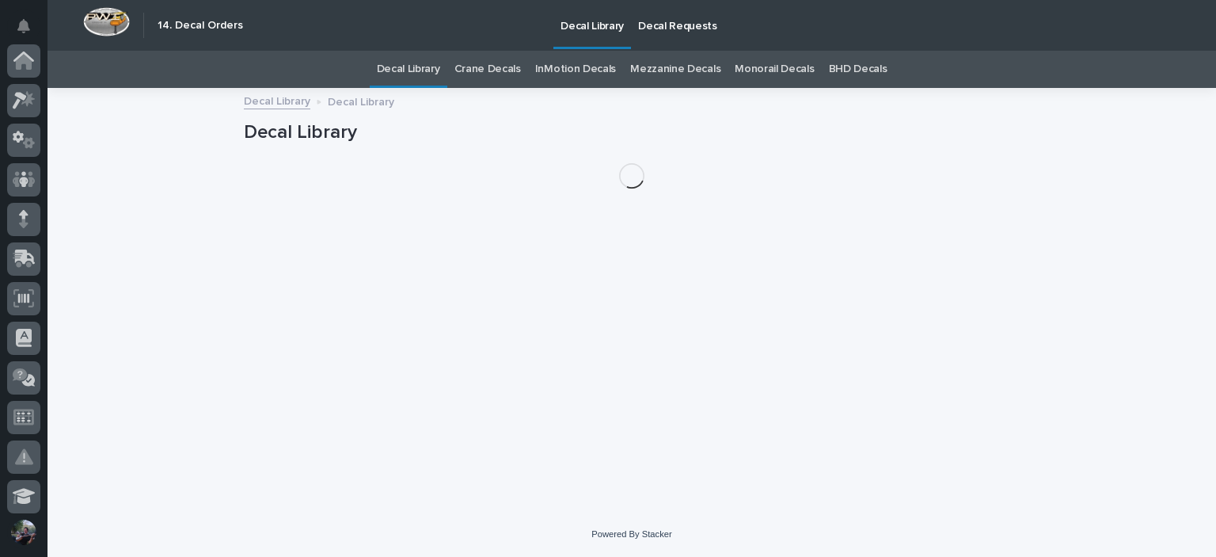
scroll to position [439, 0]
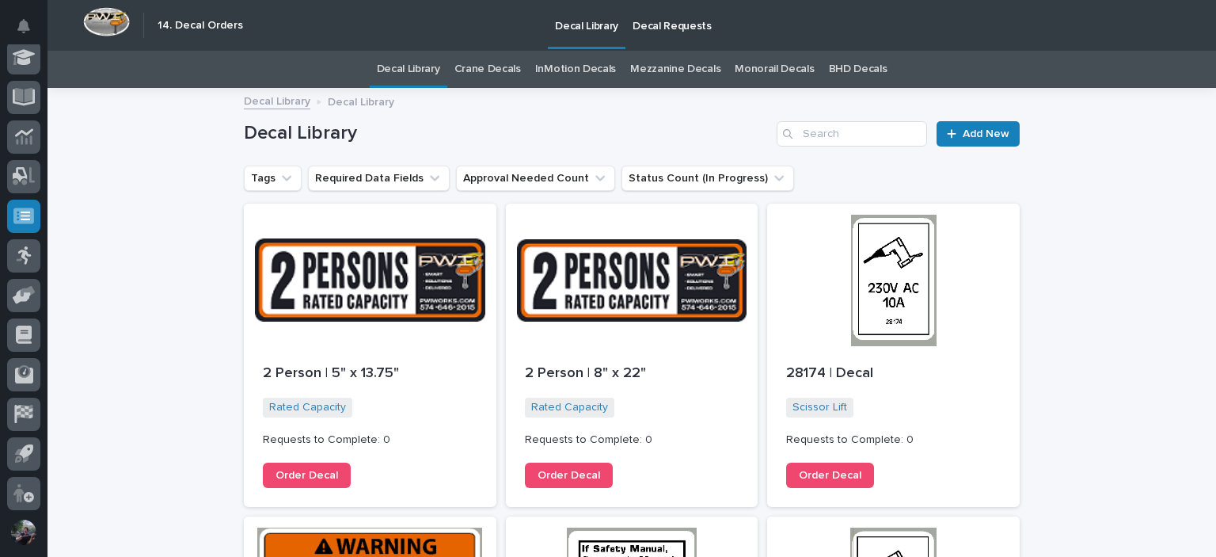
click at [649, 25] on p "Decal Requests" at bounding box center [672, 16] width 79 height 33
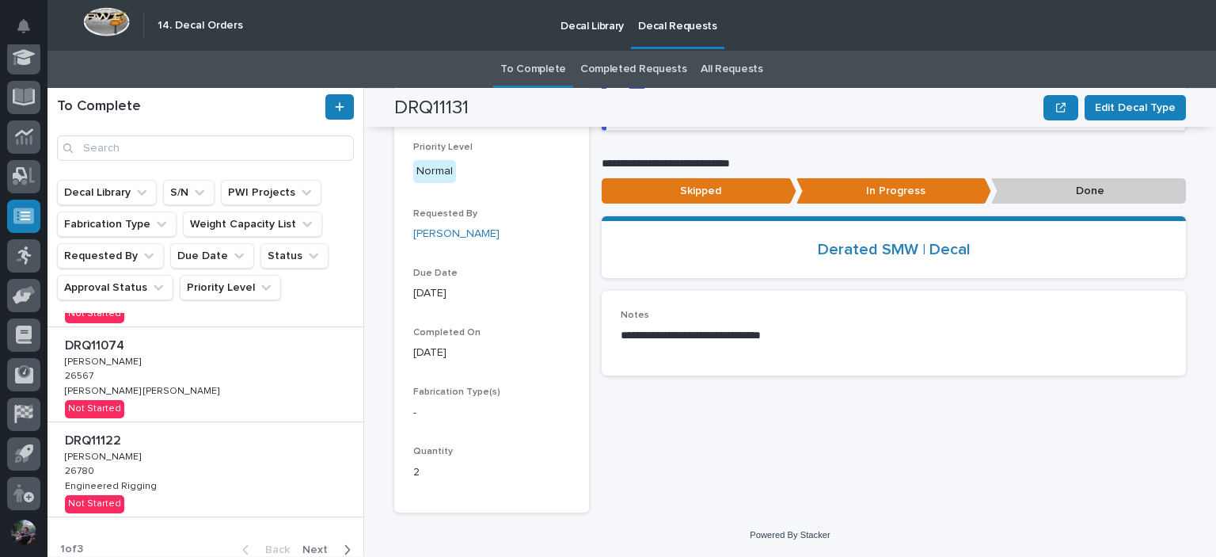
scroll to position [711, 0]
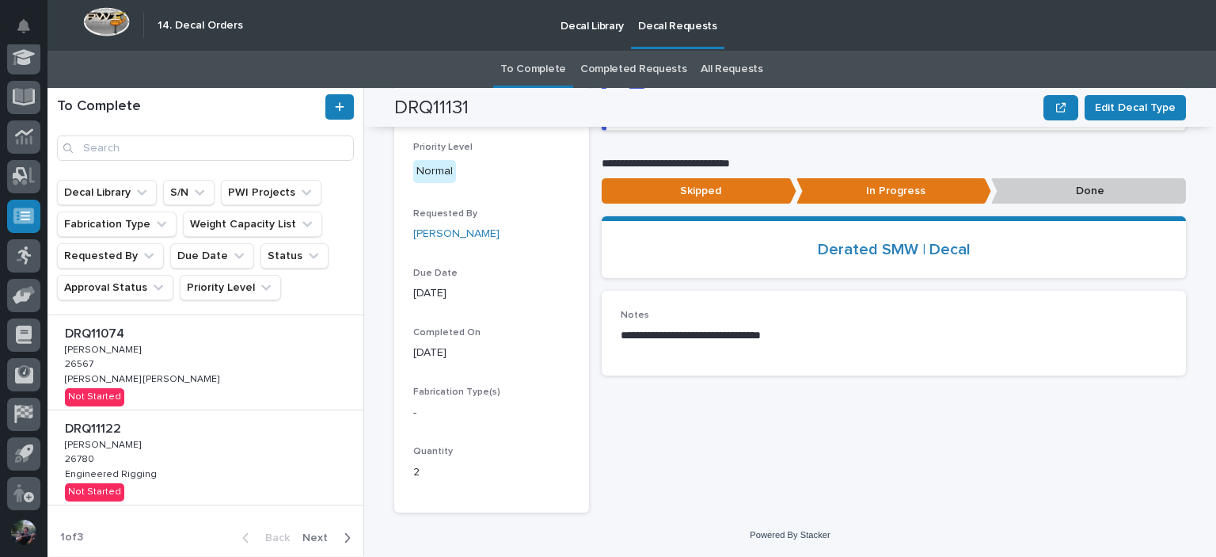
click at [313, 537] on span "Next" at bounding box center [320, 538] width 35 height 14
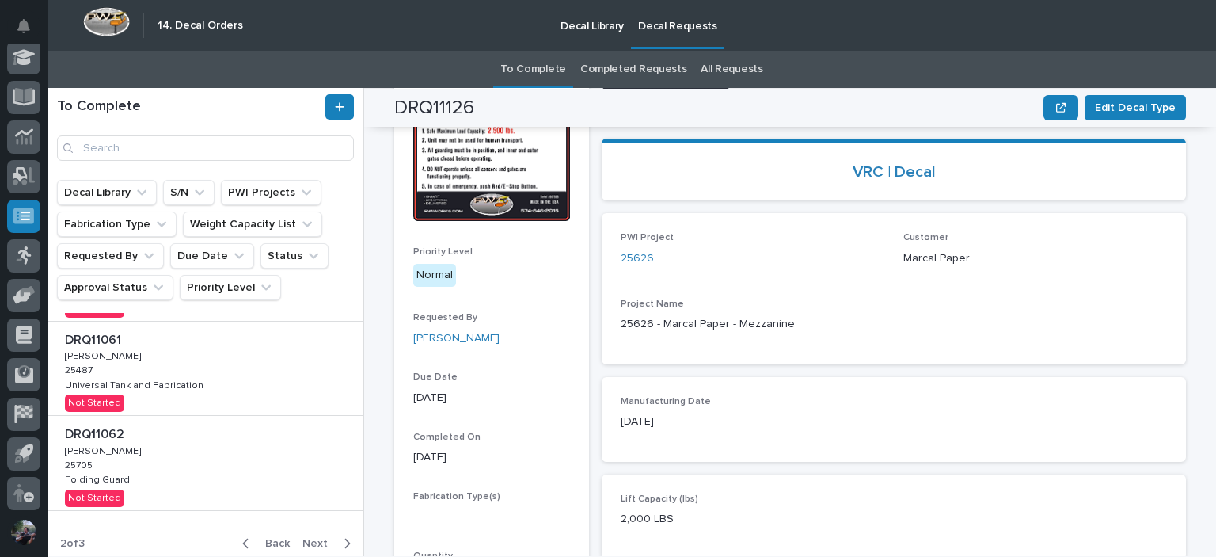
scroll to position [757, 0]
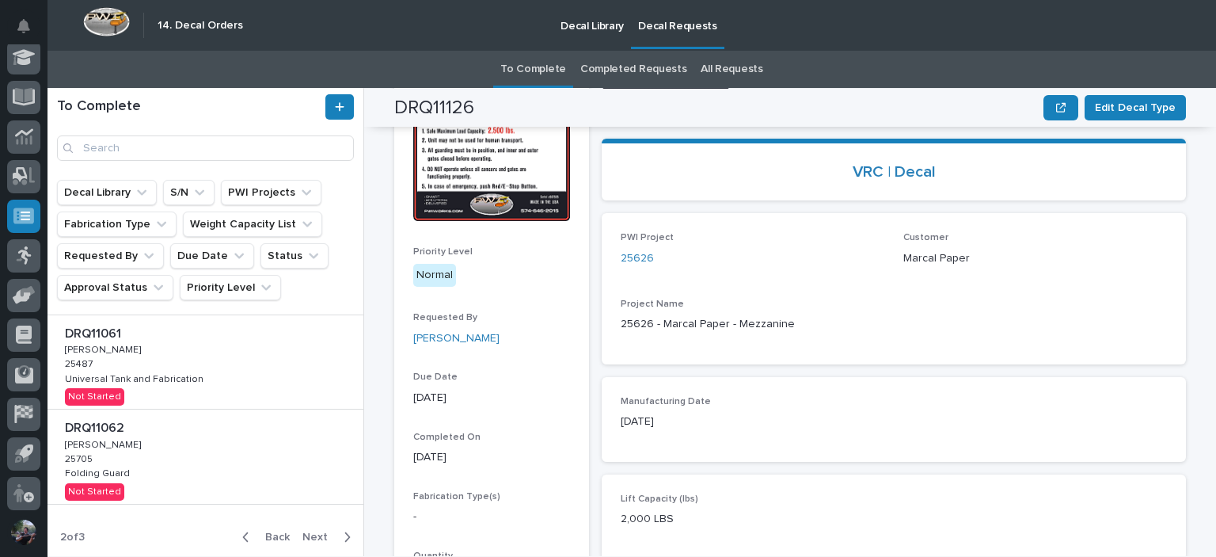
click at [303, 531] on span "Next" at bounding box center [320, 537] width 35 height 14
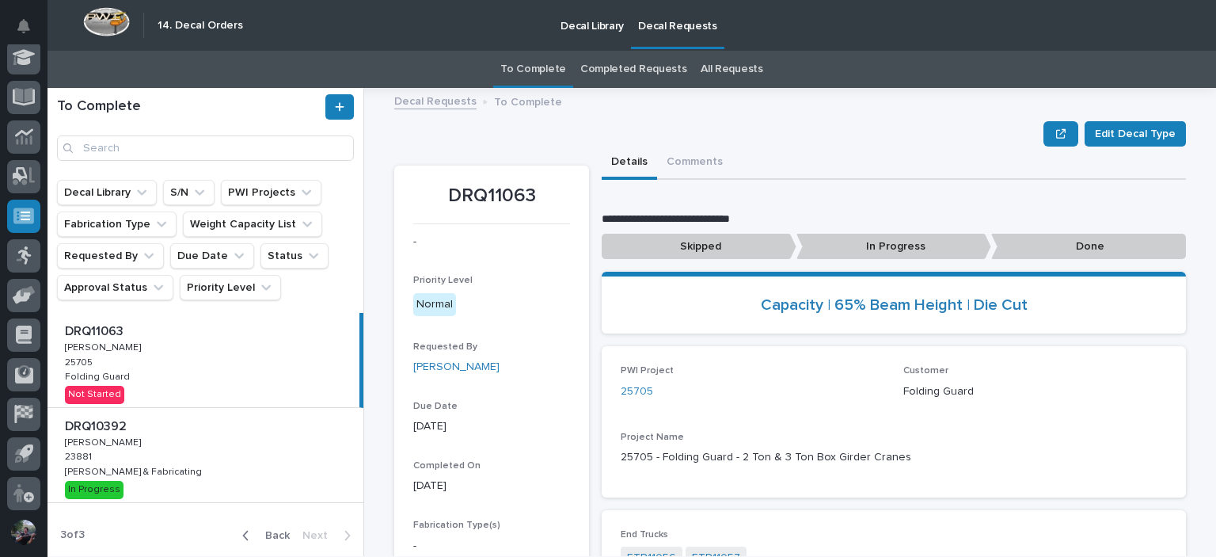
click at [271, 531] on span "Back" at bounding box center [273, 535] width 34 height 14
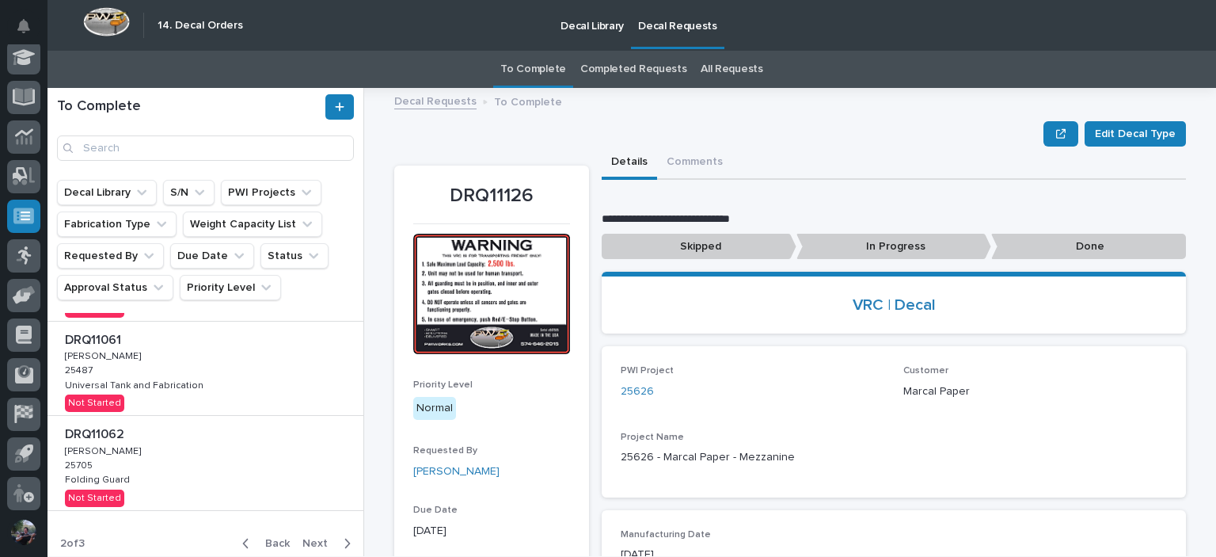
scroll to position [757, 0]
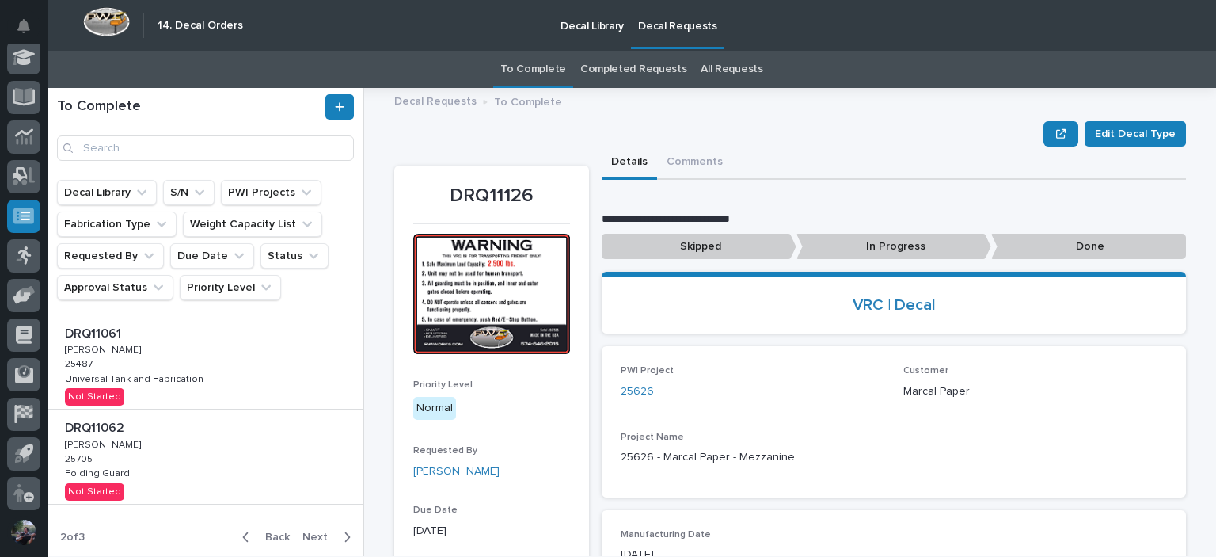
click at [262, 532] on span "Back" at bounding box center [273, 537] width 34 height 14
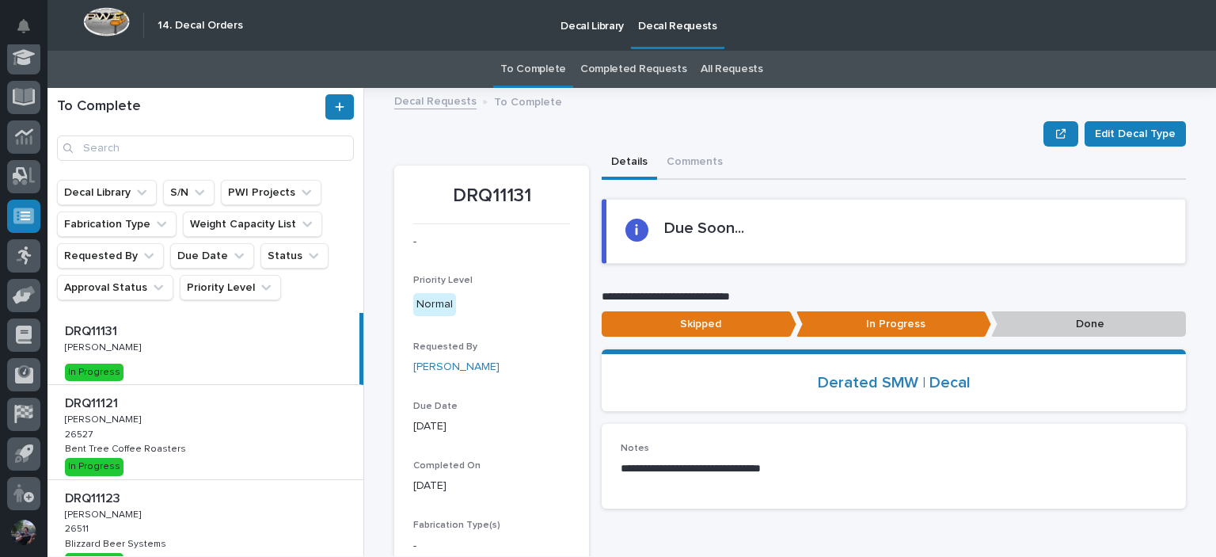
click at [162, 351] on div "DRQ11131 DRQ11131 Ken Overmyer Ken Overmyer In Progress" at bounding box center [204, 348] width 312 height 71
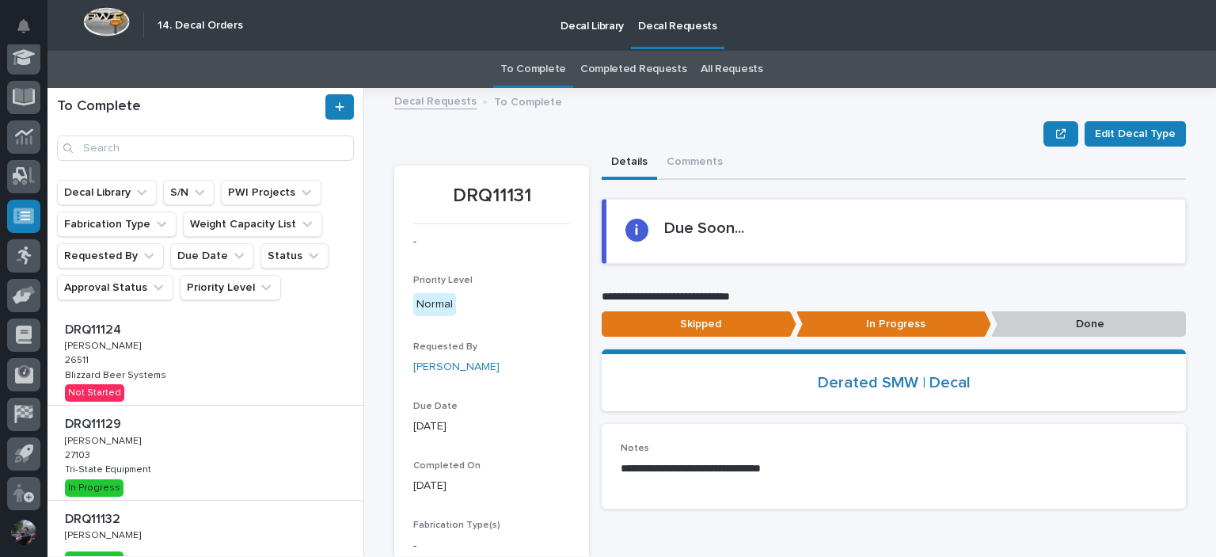
scroll to position [317, 0]
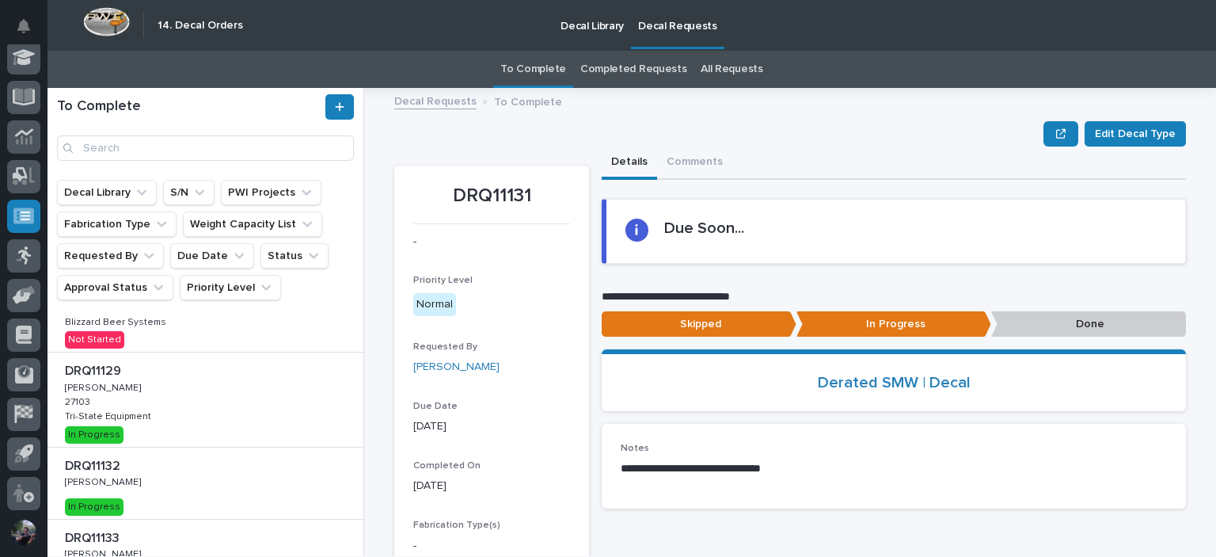
click at [133, 482] on div "DRQ11132 DRQ11132 Sarah Rucker Sarah Rucker In Progress" at bounding box center [206, 482] width 316 height 71
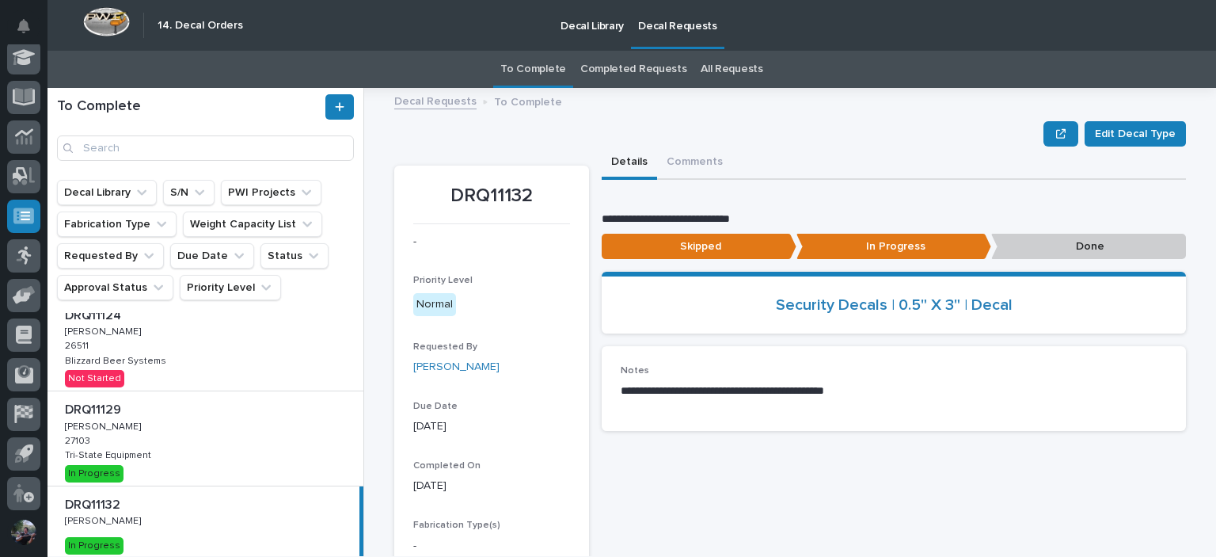
scroll to position [317, 0]
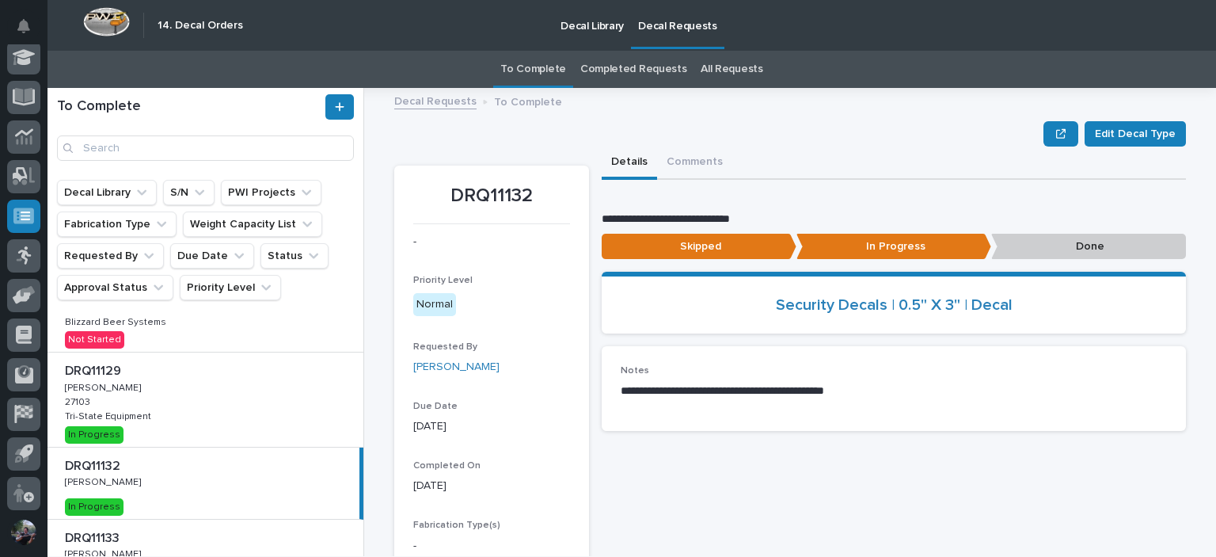
click at [634, 64] on link "Completed Requests" at bounding box center [633, 69] width 106 height 37
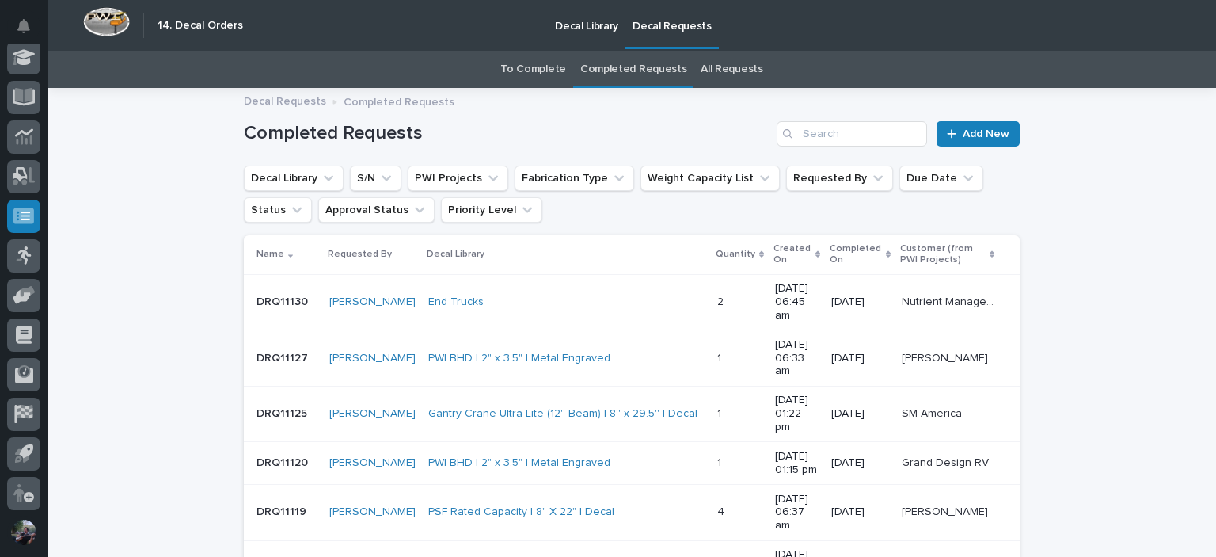
click at [718, 70] on link "All Requests" at bounding box center [732, 69] width 62 height 37
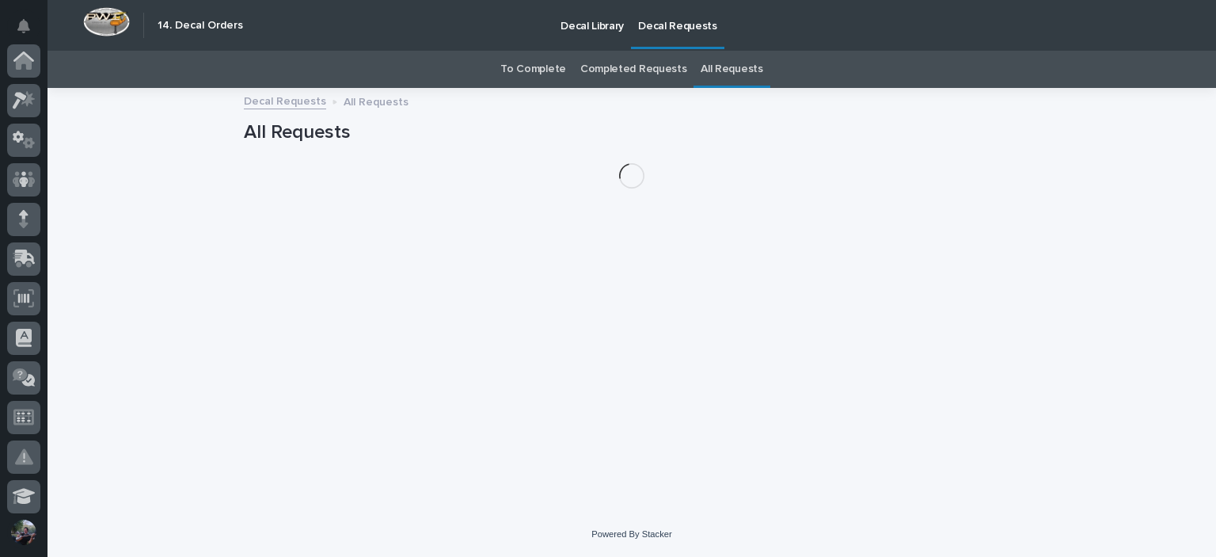
scroll to position [439, 0]
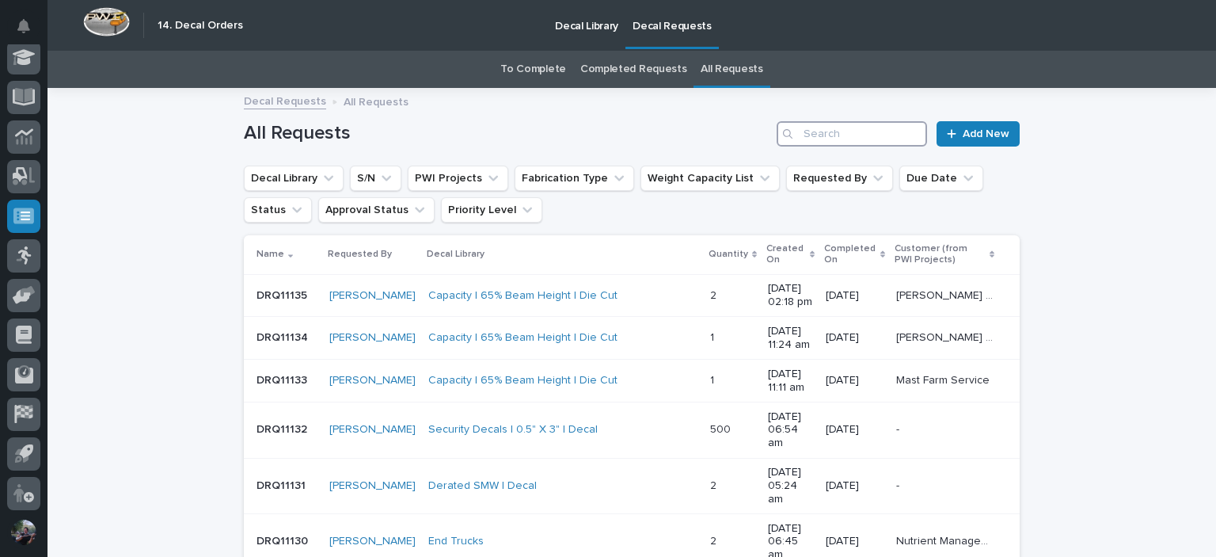
click at [862, 129] on input "Search" at bounding box center [852, 133] width 150 height 25
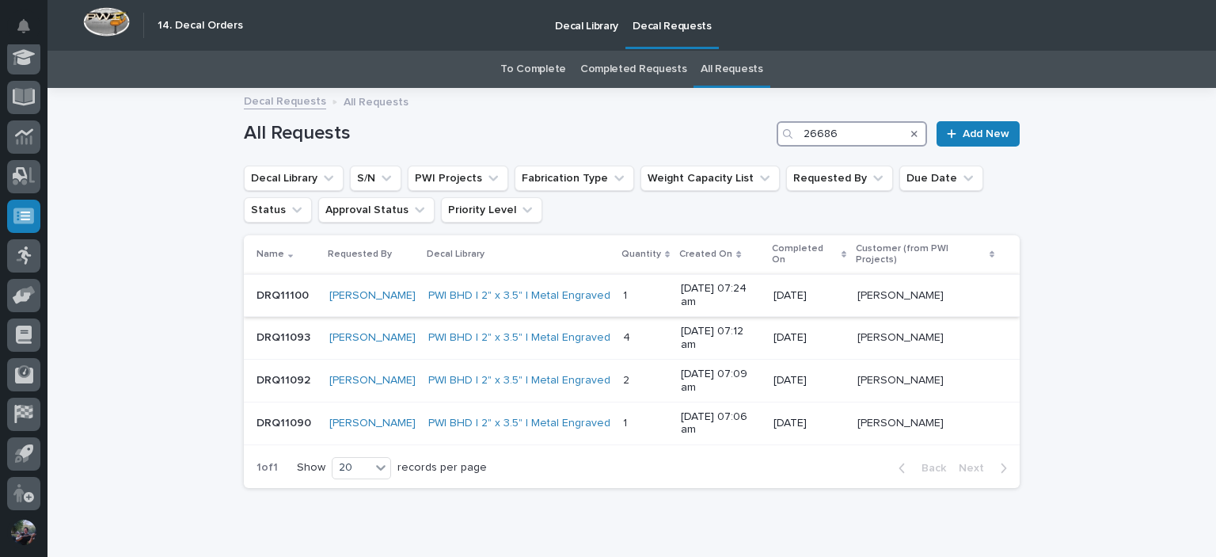
type input "26686"
click at [278, 286] on p "DRQ11100" at bounding box center [284, 294] width 55 height 17
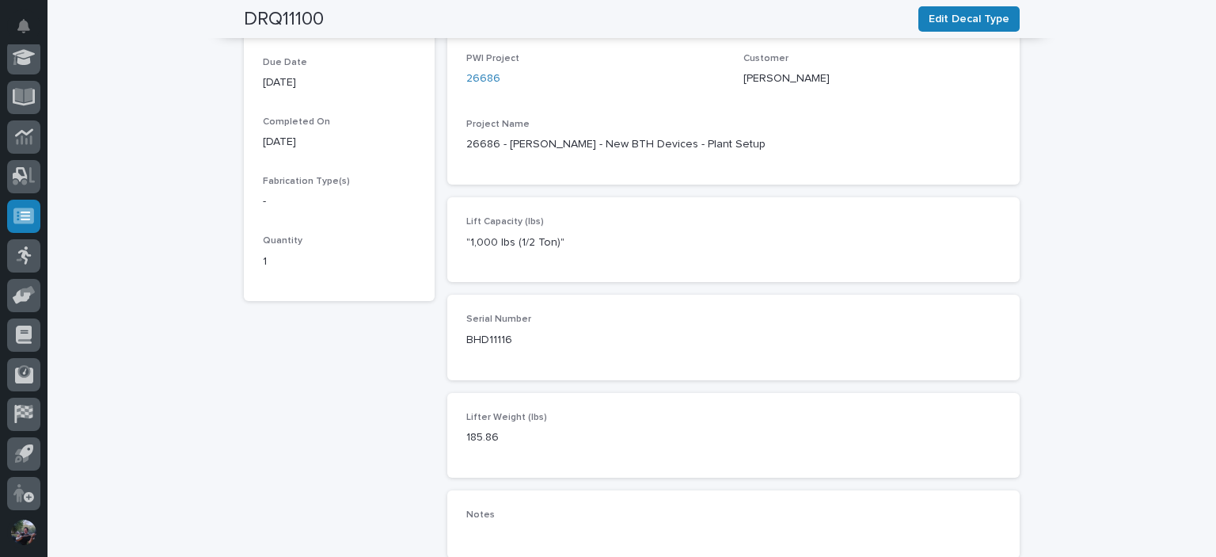
scroll to position [422, 0]
drag, startPoint x: 505, startPoint y: 334, endPoint x: 482, endPoint y: 336, distance: 23.8
click at [482, 336] on p "BHD11116" at bounding box center [549, 337] width 166 height 17
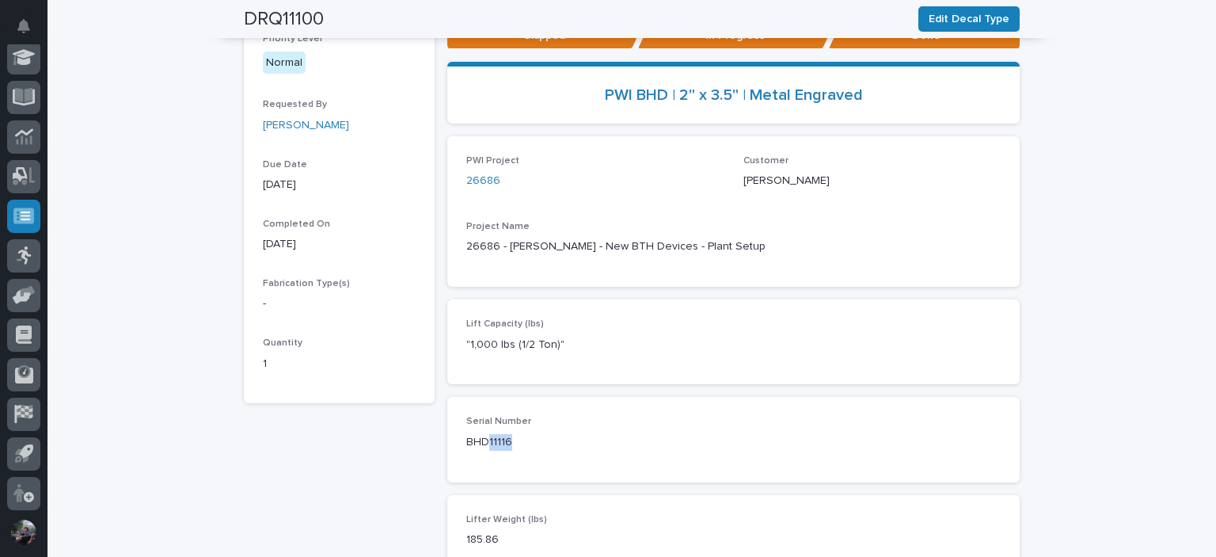
scroll to position [0, 0]
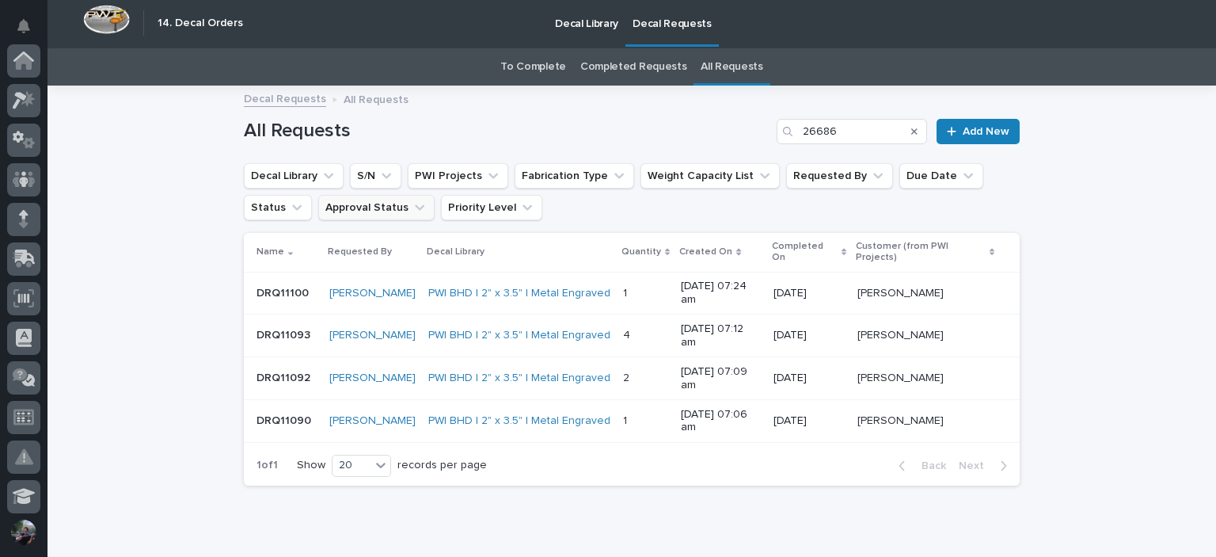
scroll to position [439, 0]
click at [623, 414] on p at bounding box center [645, 420] width 45 height 13
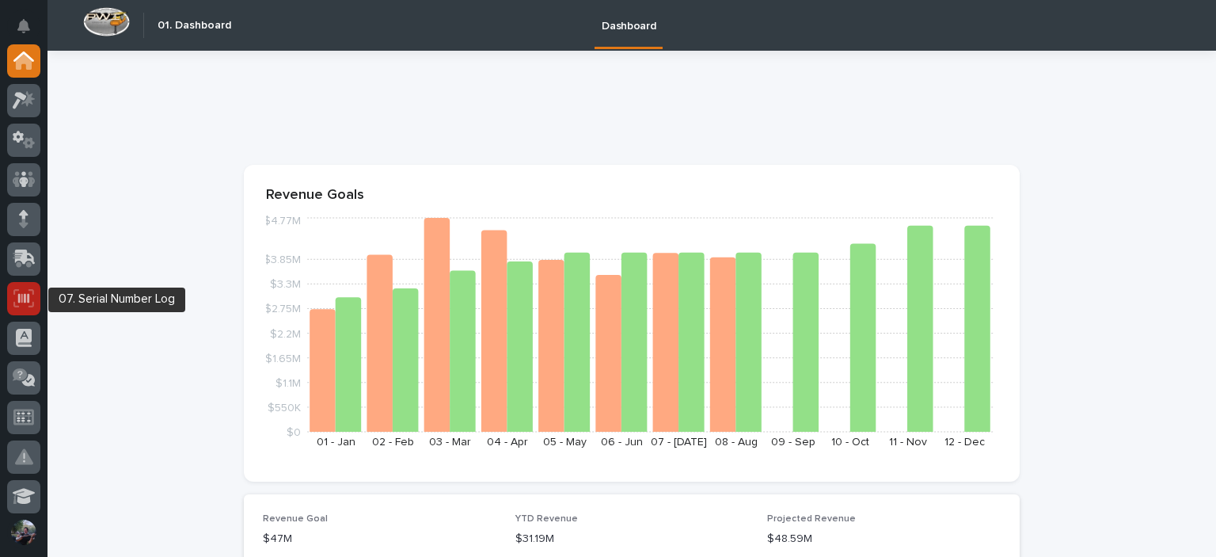
click at [28, 303] on icon at bounding box center [23, 298] width 21 height 18
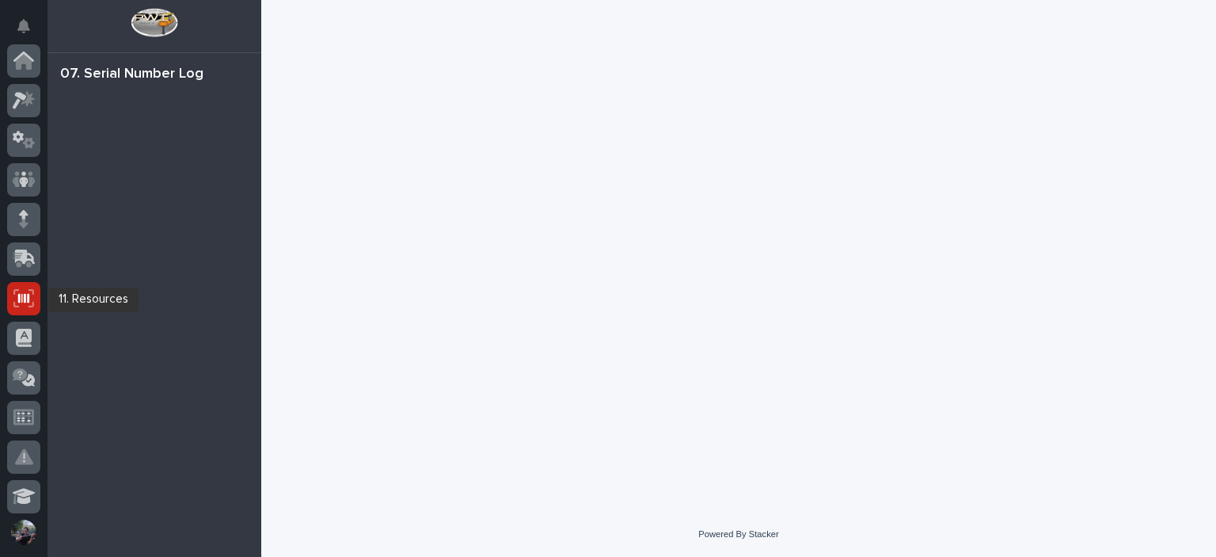
scroll to position [238, 0]
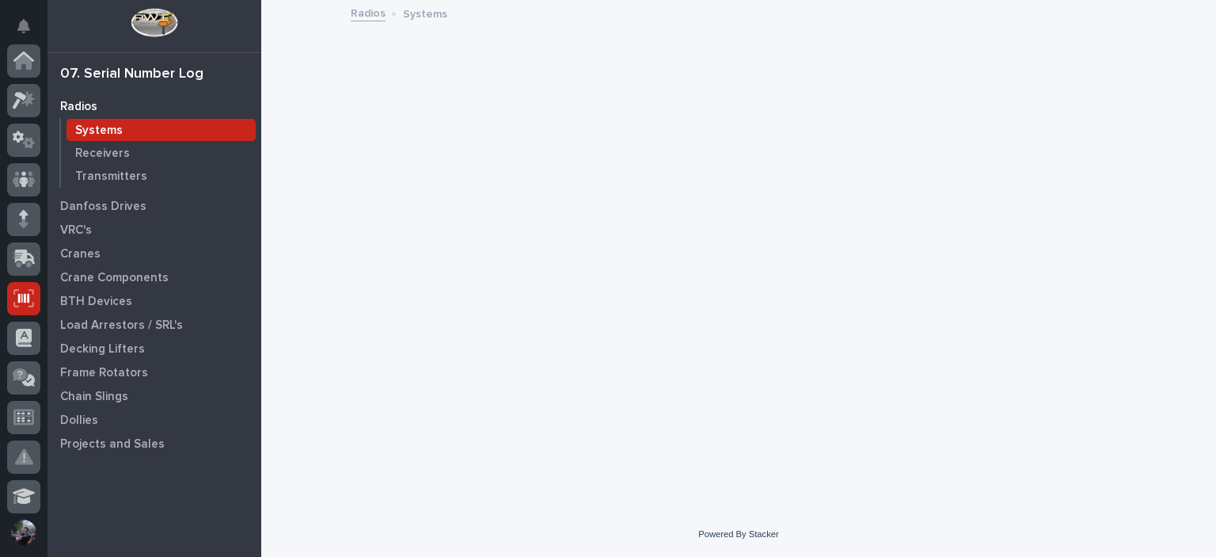
scroll to position [238, 0]
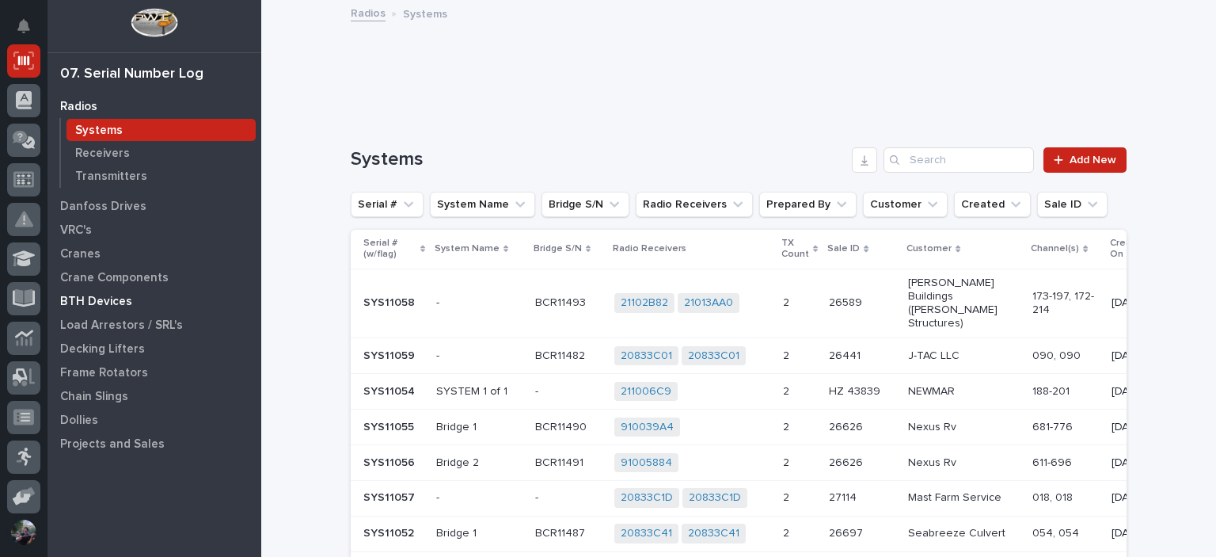
click at [107, 310] on div "BTH Devices" at bounding box center [154, 301] width 206 height 22
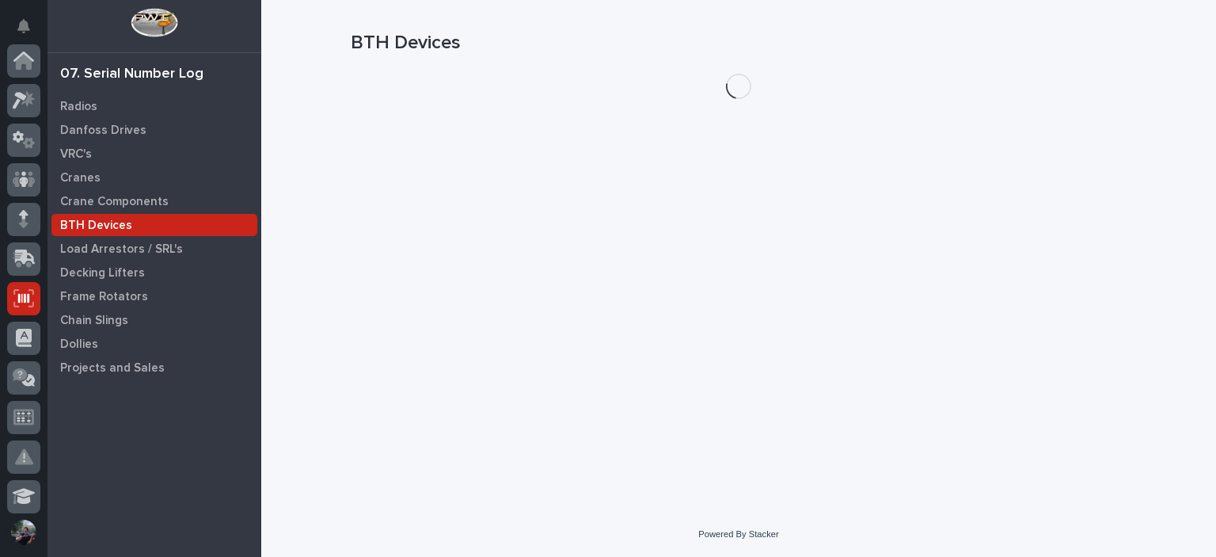
scroll to position [238, 0]
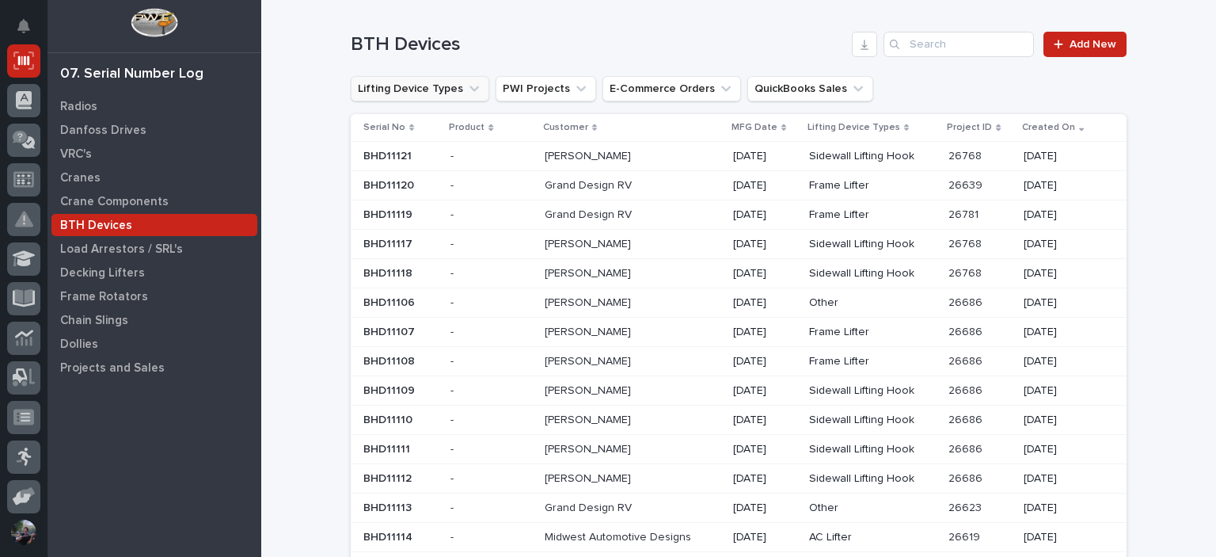
click at [442, 89] on button "Lifting Device Types" at bounding box center [420, 88] width 139 height 25
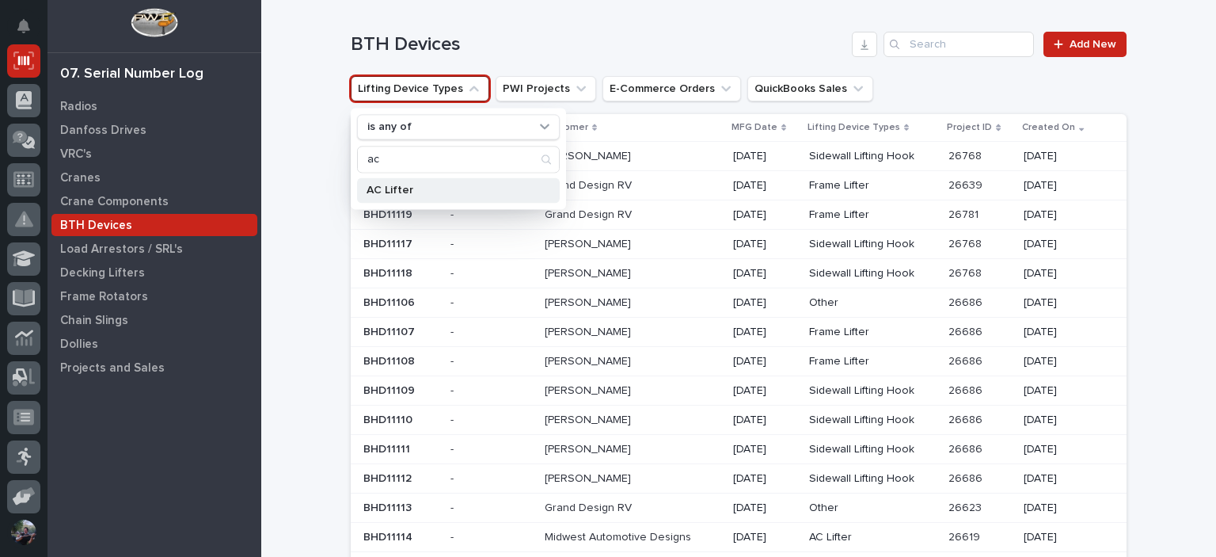
type input "ac"
click at [383, 191] on p "AC Lifter" at bounding box center [451, 190] width 168 height 11
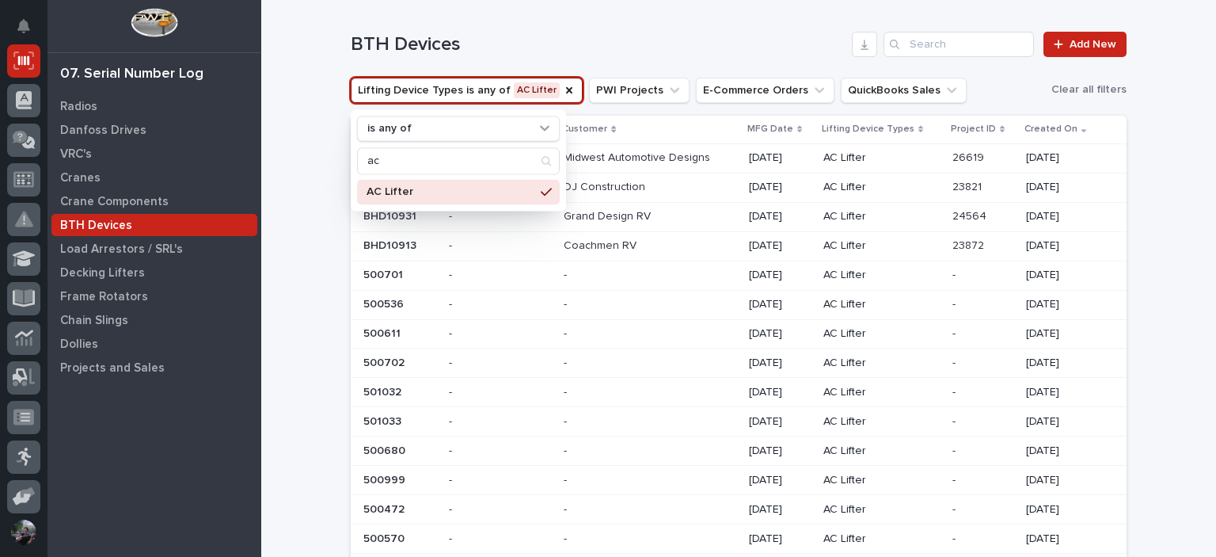
click at [418, 196] on div "AC Lifter" at bounding box center [458, 191] width 203 height 25
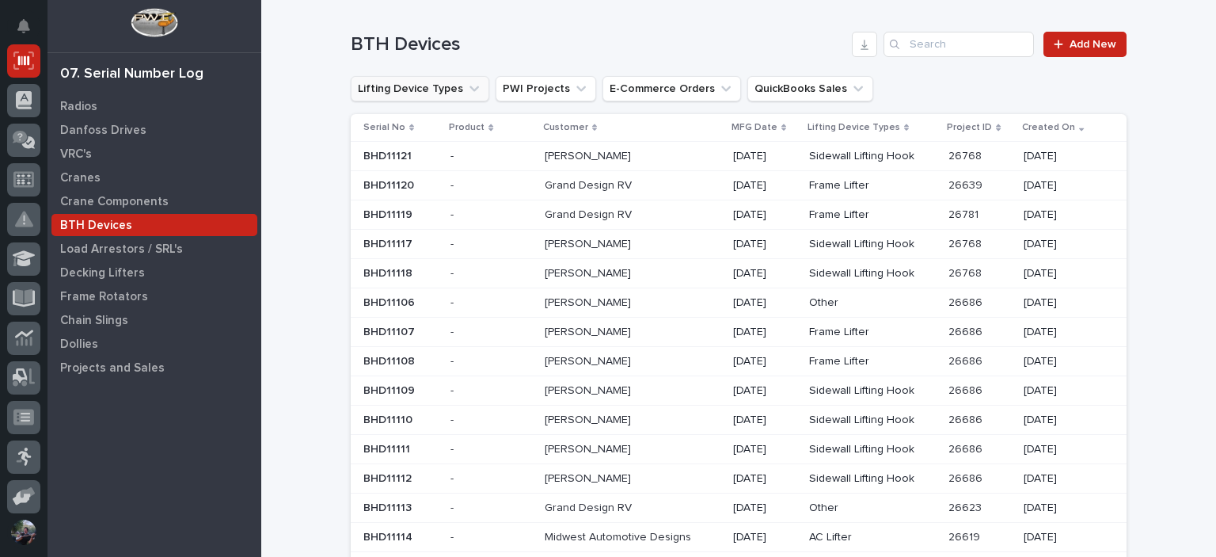
click at [405, 89] on button "Lifting Device Types" at bounding box center [420, 88] width 139 height 25
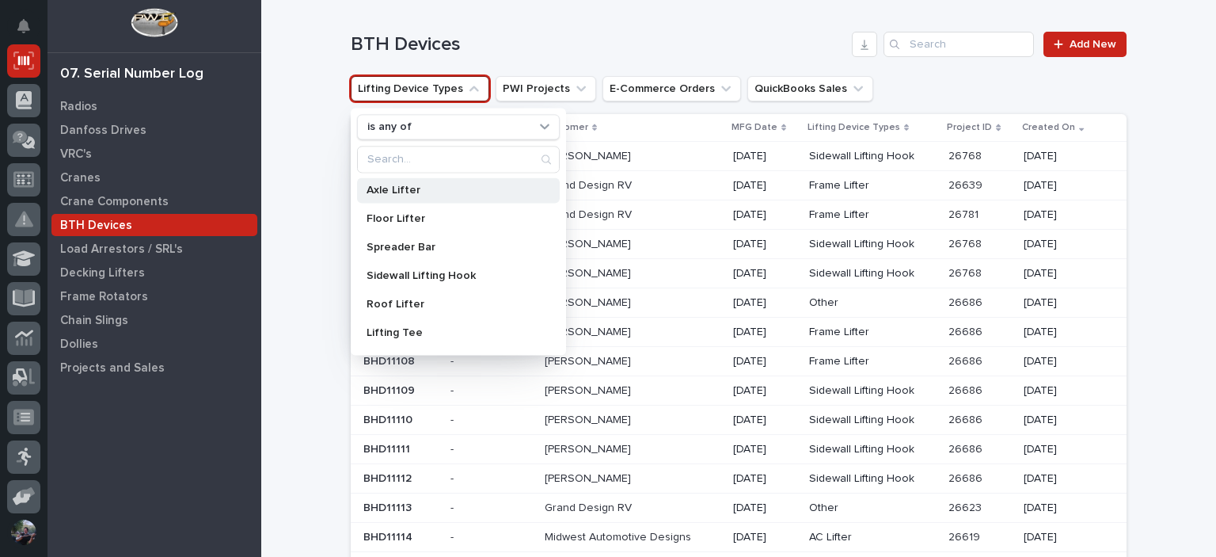
click at [398, 181] on div "Axle Lifter" at bounding box center [458, 189] width 203 height 25
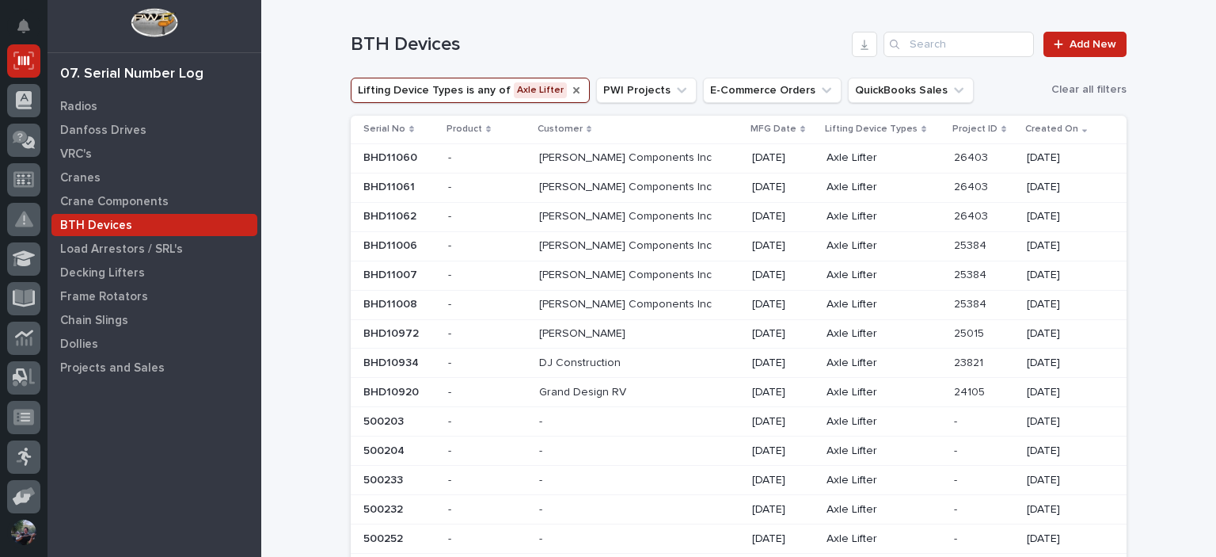
click at [570, 88] on icon "Lifting Device Types" at bounding box center [576, 90] width 13 height 13
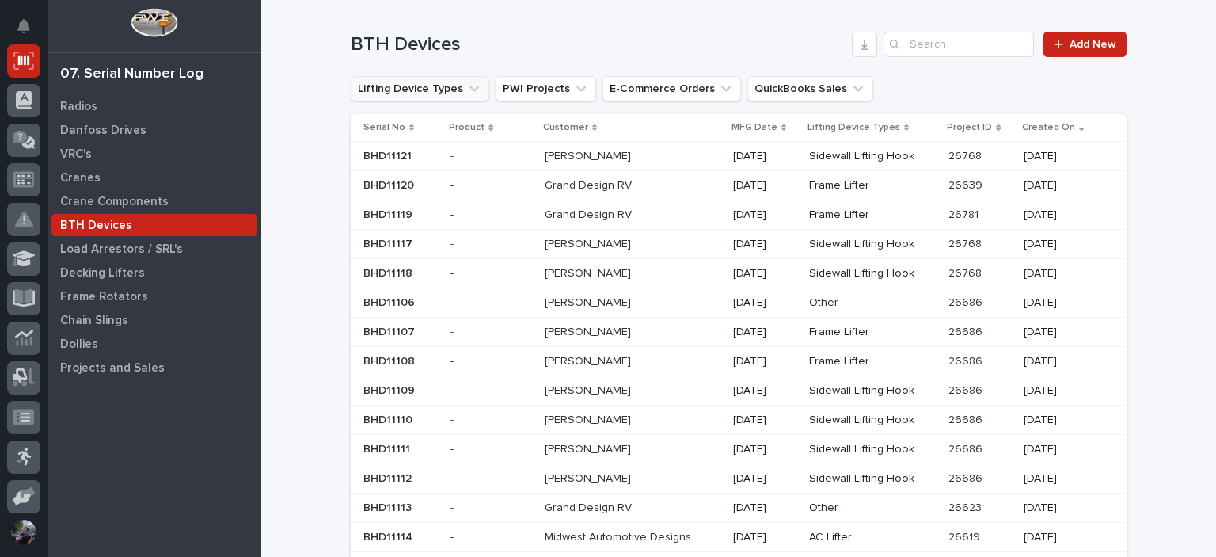
click at [447, 96] on button "Lifting Device Types" at bounding box center [420, 88] width 139 height 25
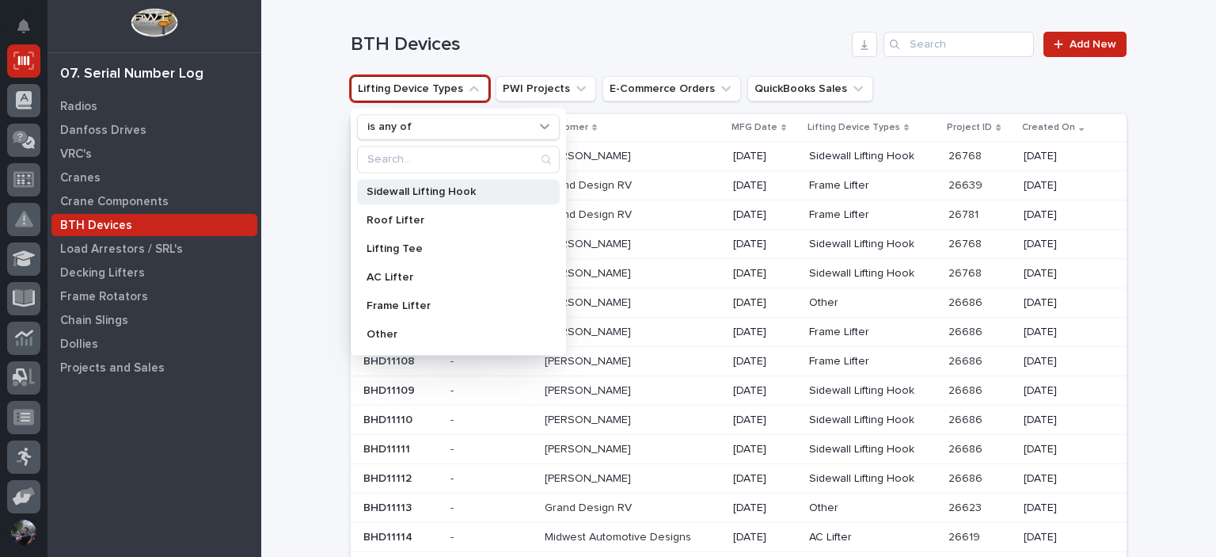
scroll to position [105, 0]
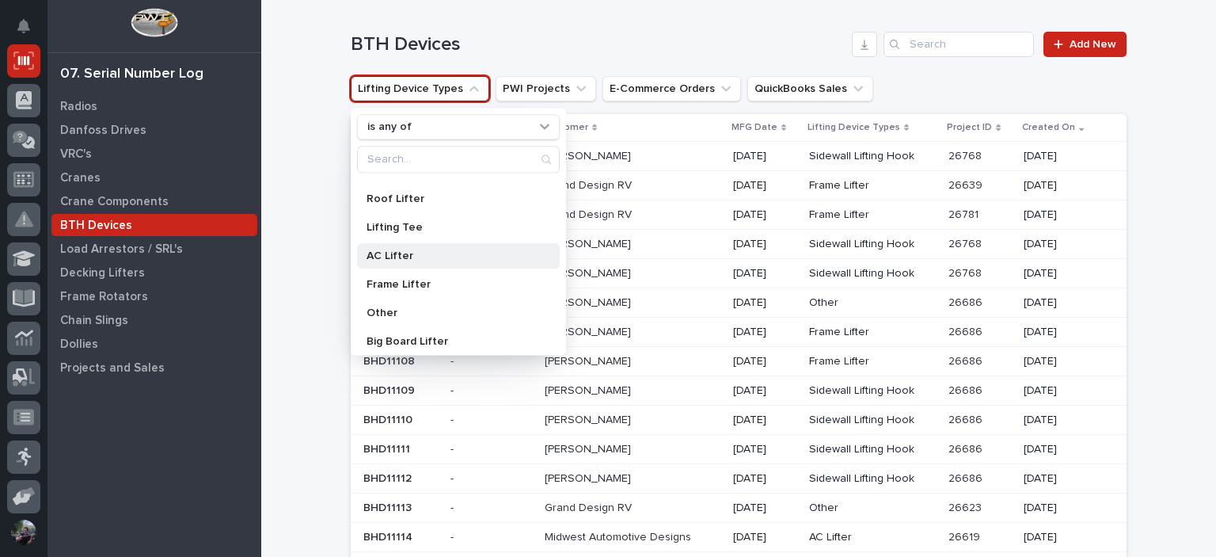
click at [405, 257] on p "AC Lifter" at bounding box center [451, 255] width 168 height 11
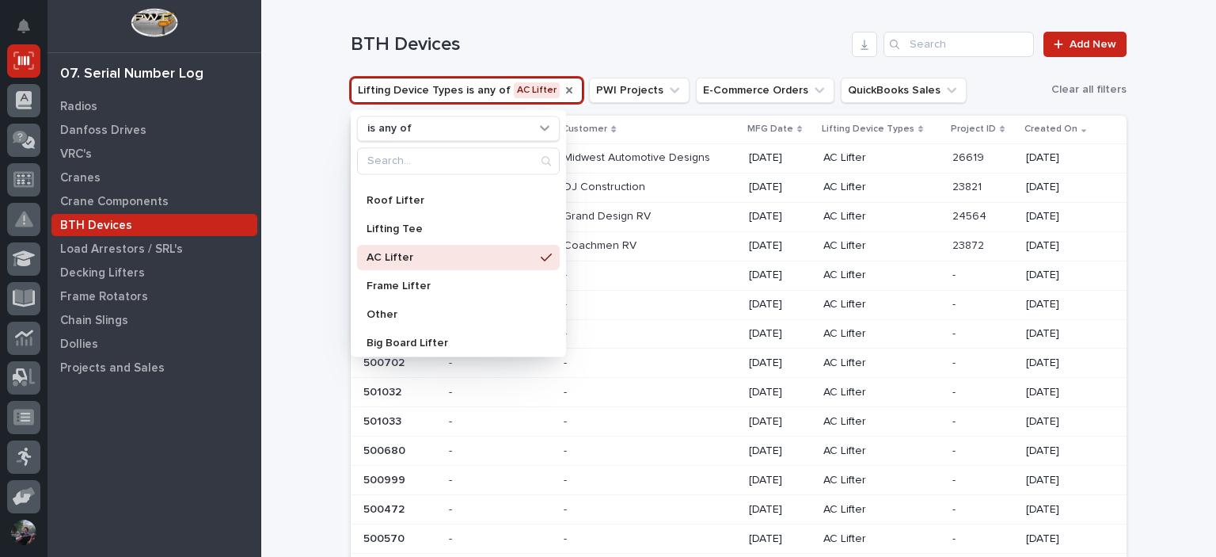
click at [673, 215] on p at bounding box center [650, 216] width 172 height 13
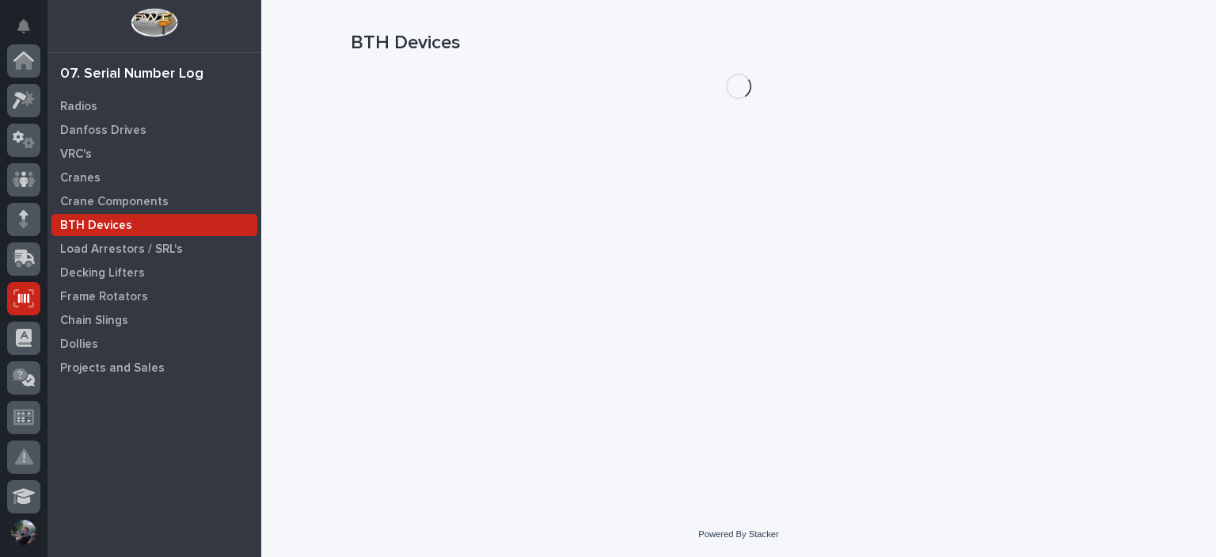
scroll to position [238, 0]
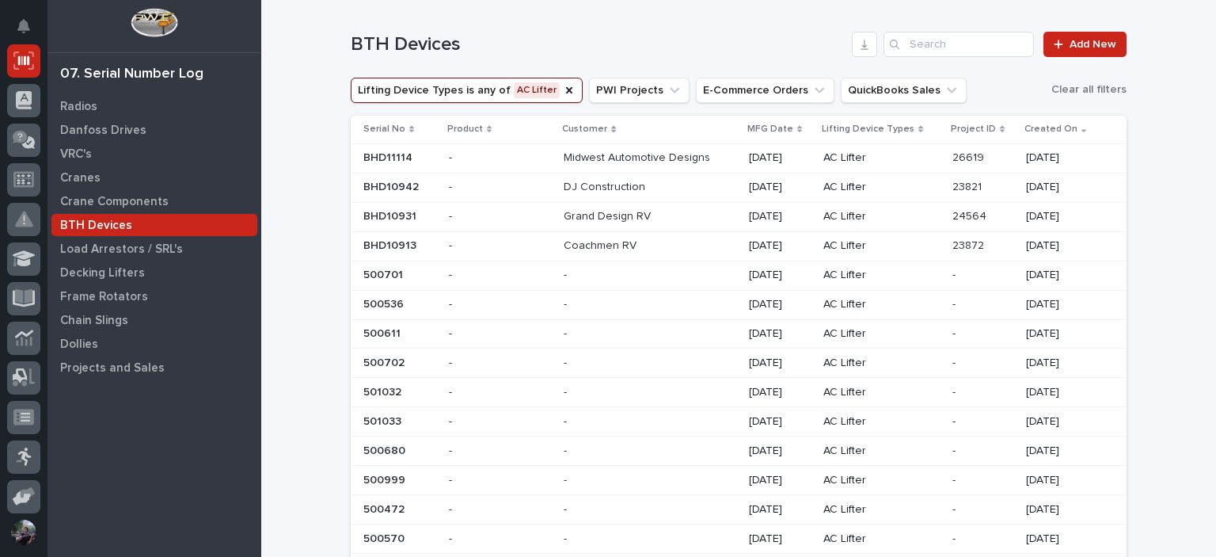
click at [569, 196] on div "DJ Construction DJ Construction" at bounding box center [650, 187] width 172 height 26
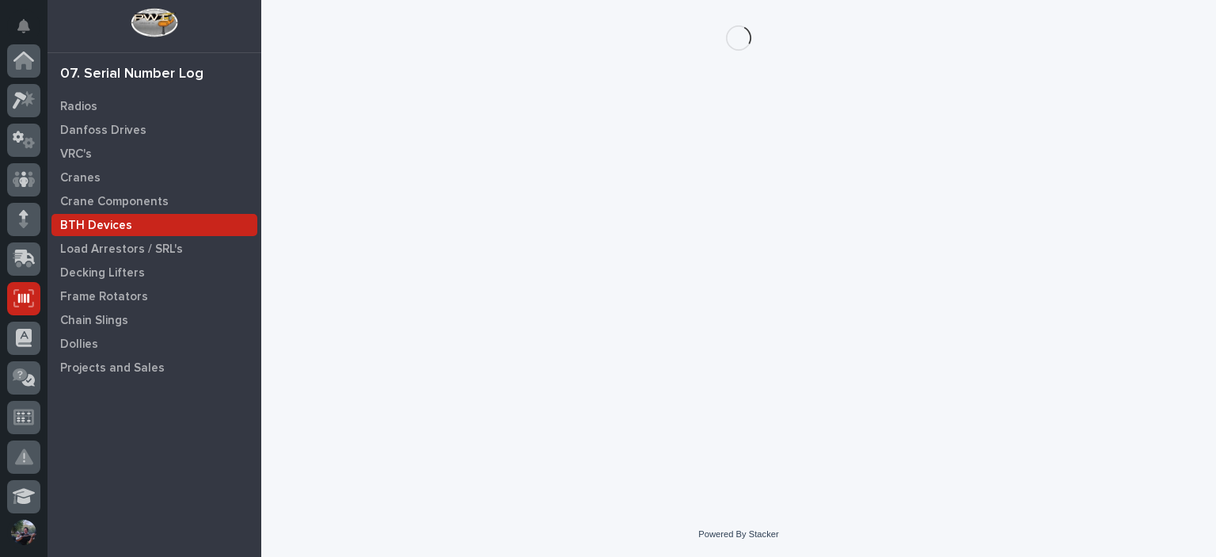
scroll to position [238, 0]
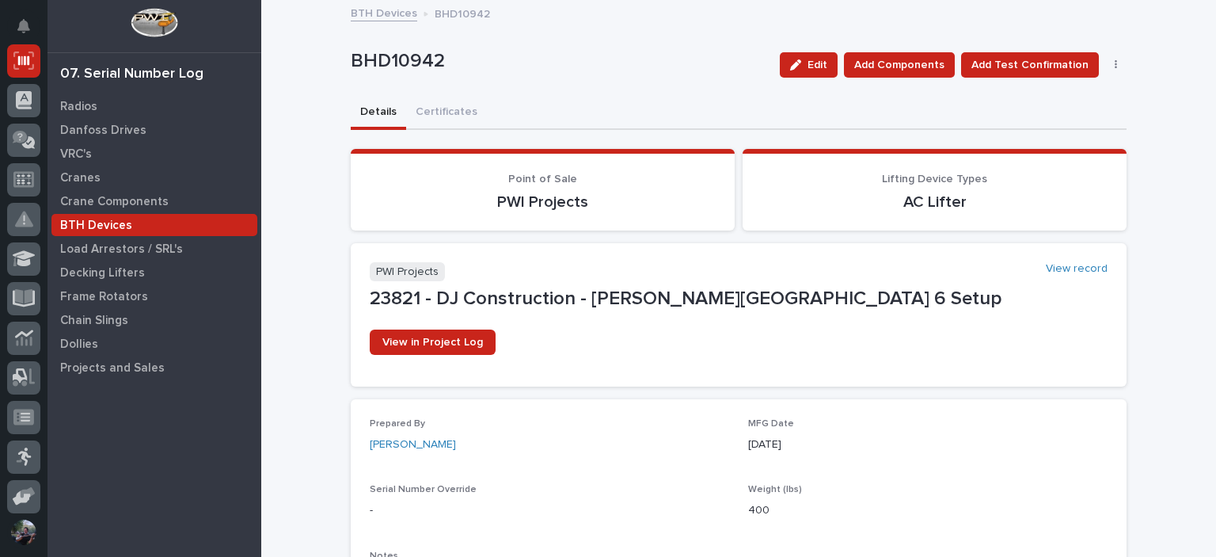
click at [688, 99] on div "Details Certificates" at bounding box center [739, 113] width 776 height 33
click at [426, 108] on button "Certificates" at bounding box center [446, 113] width 81 height 33
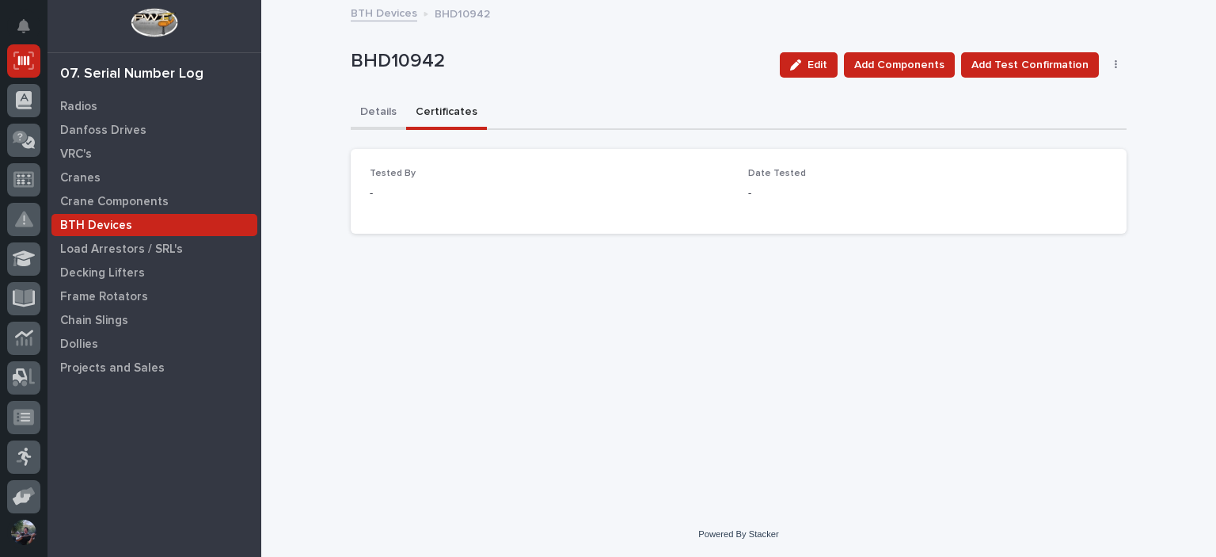
click at [369, 110] on button "Details" at bounding box center [378, 113] width 55 height 33
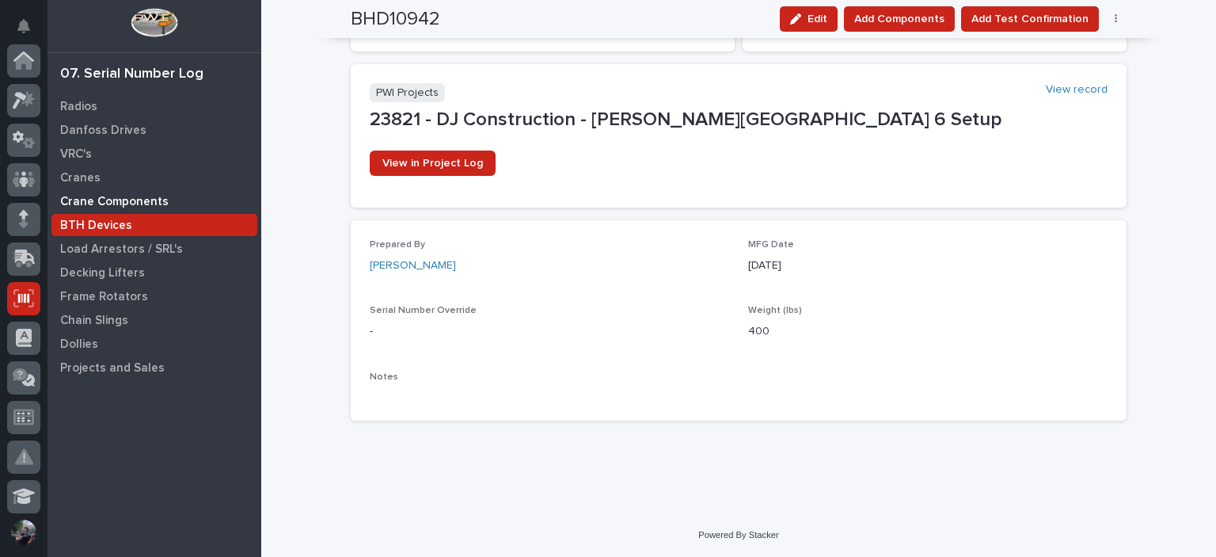
click at [79, 192] on div "Crane Components" at bounding box center [154, 201] width 206 height 22
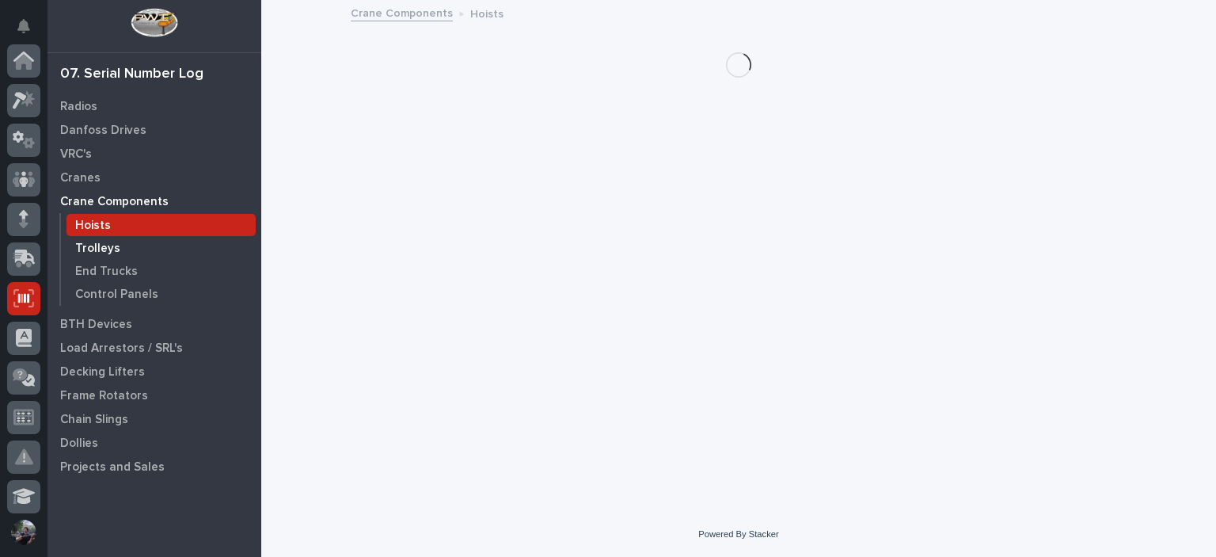
scroll to position [238, 0]
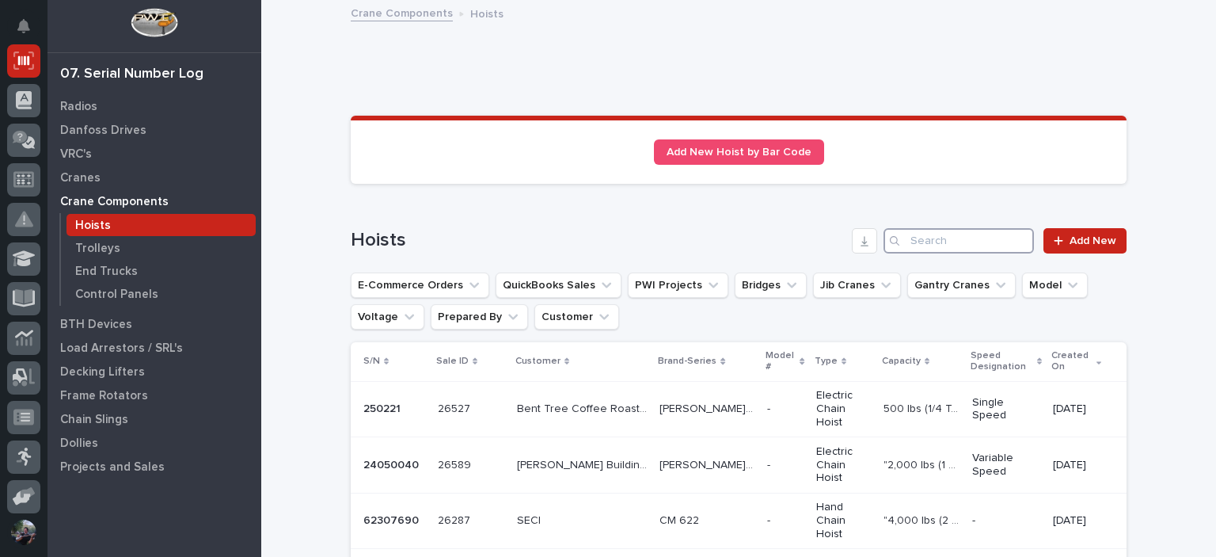
click at [953, 230] on input "Search" at bounding box center [959, 240] width 150 height 25
click at [1022, 275] on button "Model" at bounding box center [1055, 284] width 66 height 25
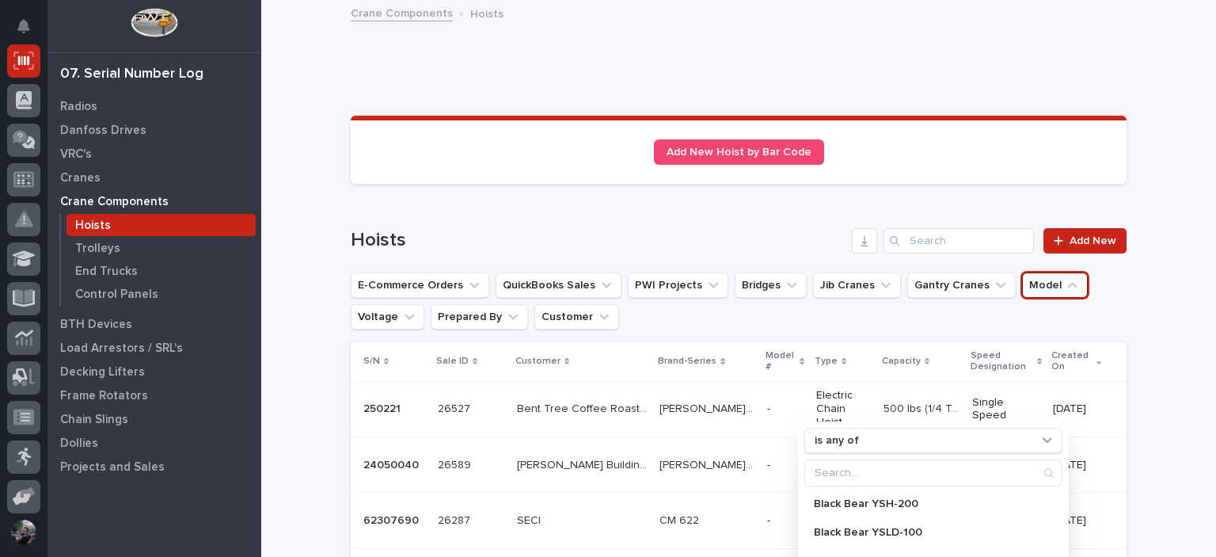
click at [737, 242] on h1 "Hoists" at bounding box center [598, 240] width 495 height 23
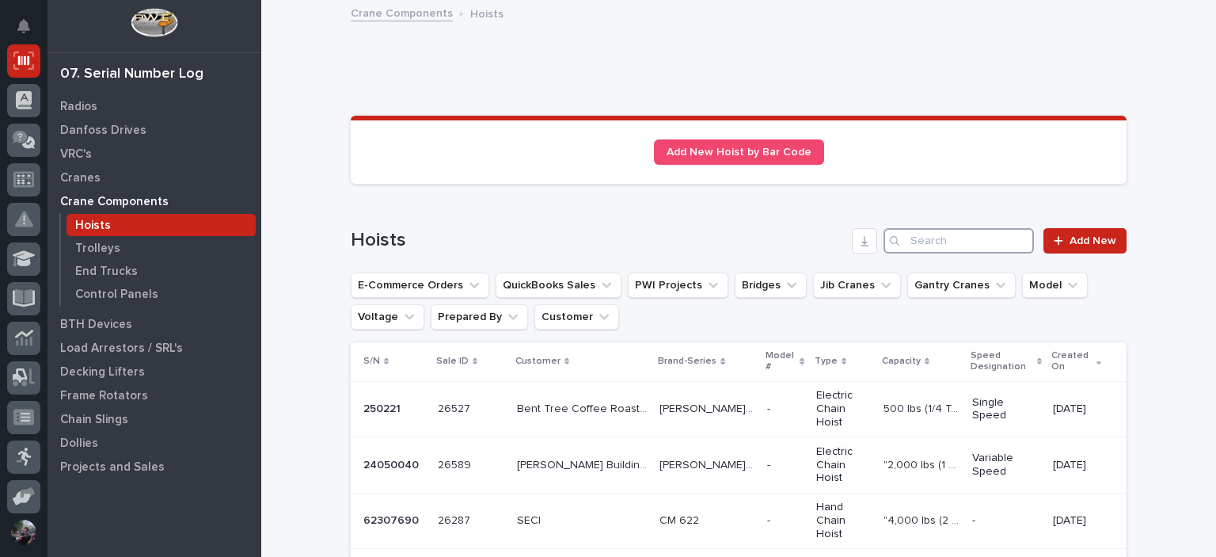
click at [935, 238] on input "Search" at bounding box center [959, 240] width 150 height 25
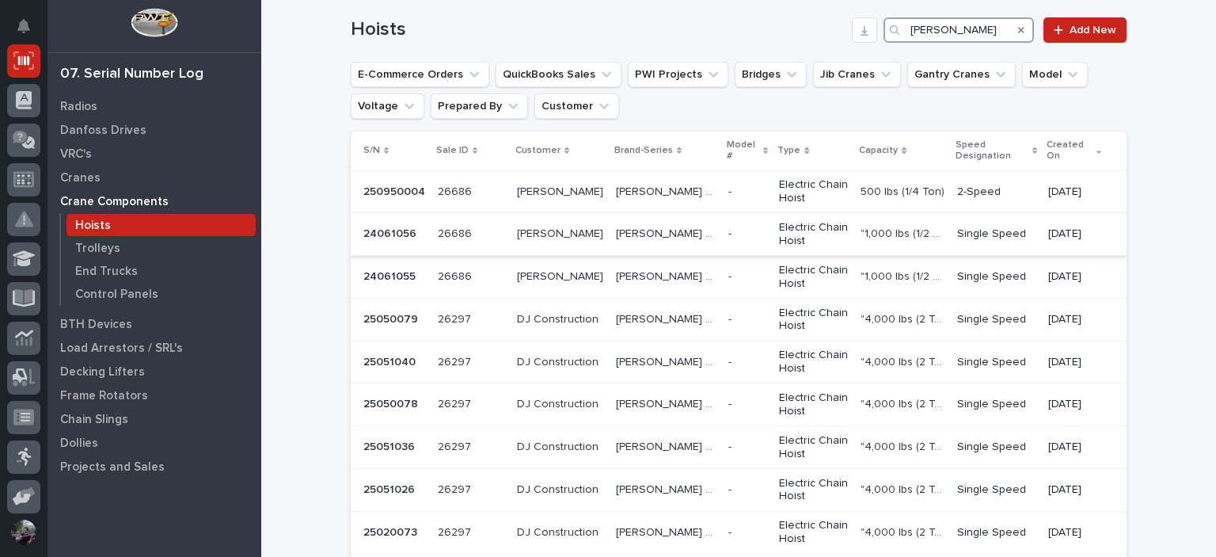
scroll to position [211, 0]
type input "brinkley"
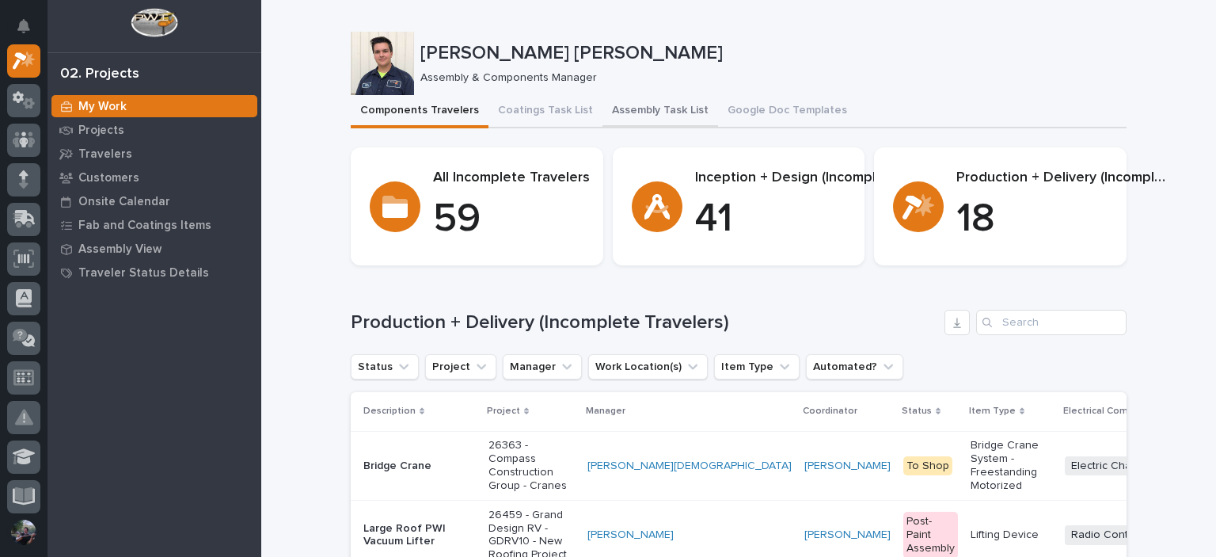
click at [640, 104] on button "Assembly Task List" at bounding box center [661, 111] width 116 height 33
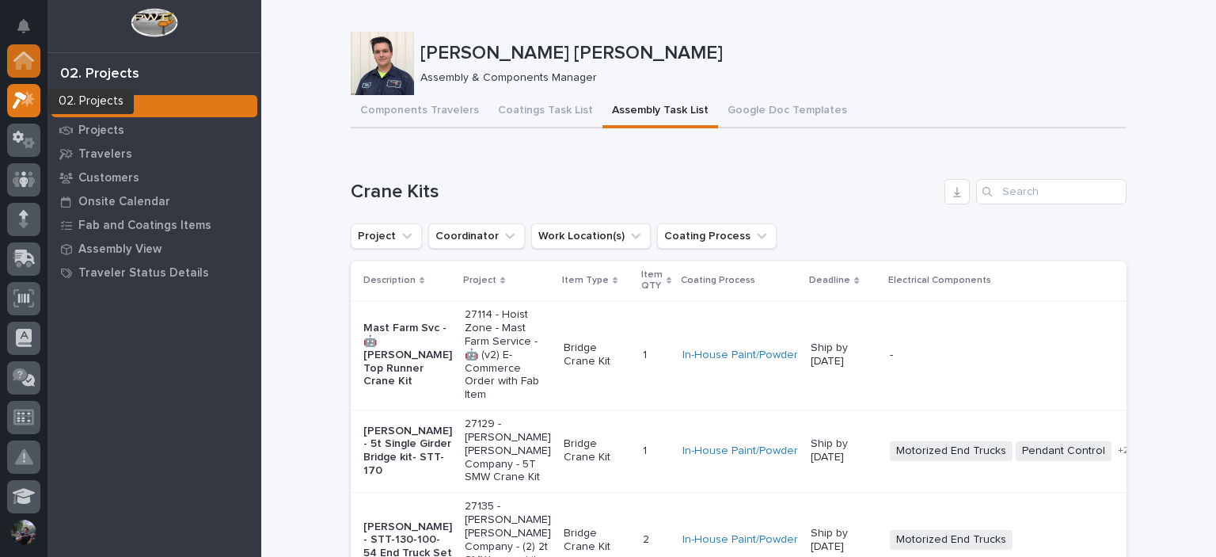
click at [28, 61] on icon at bounding box center [24, 62] width 16 height 16
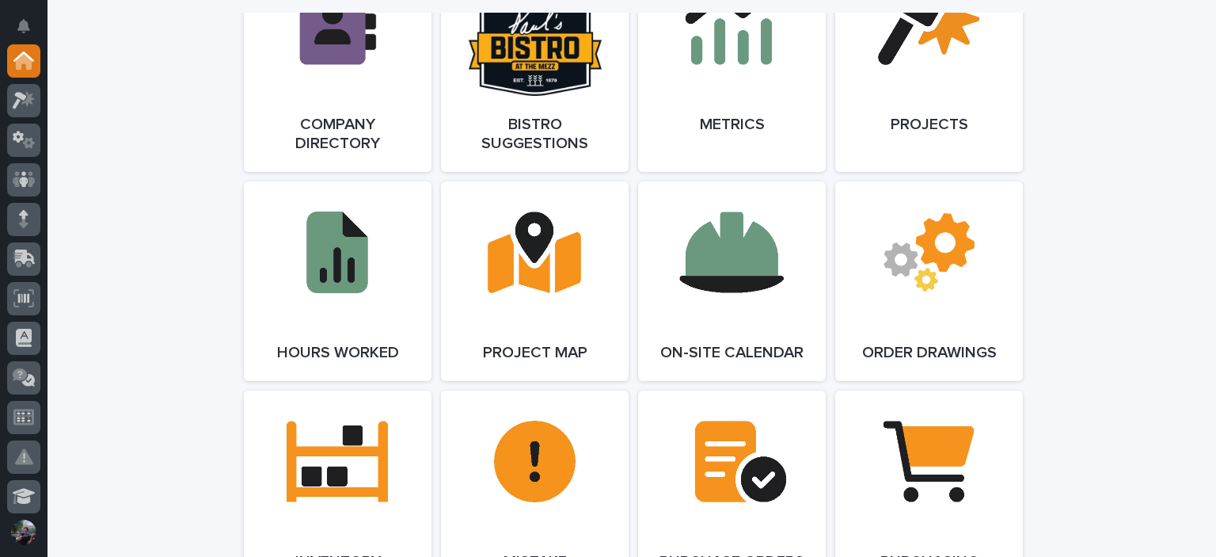
scroll to position [1372, 0]
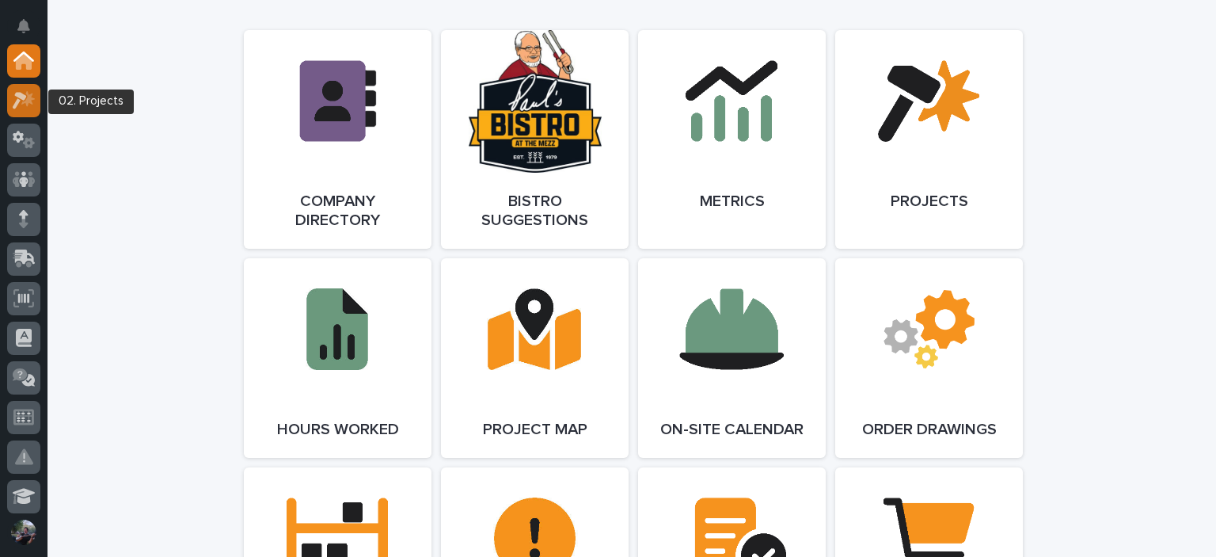
click at [22, 92] on icon at bounding box center [24, 100] width 23 height 18
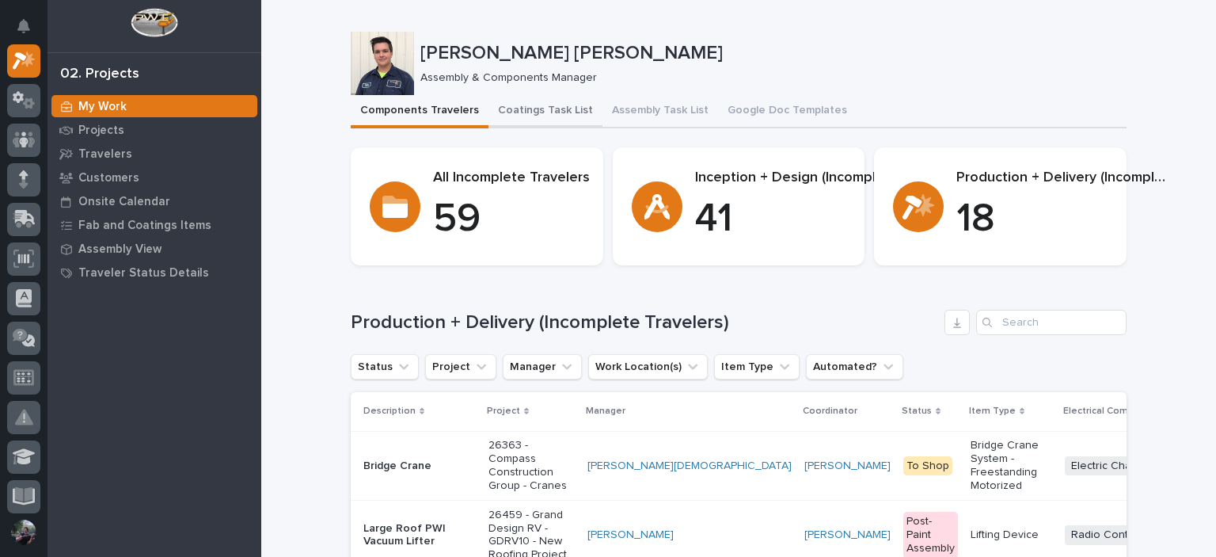
click at [562, 112] on button "Coatings Task List" at bounding box center [546, 111] width 114 height 33
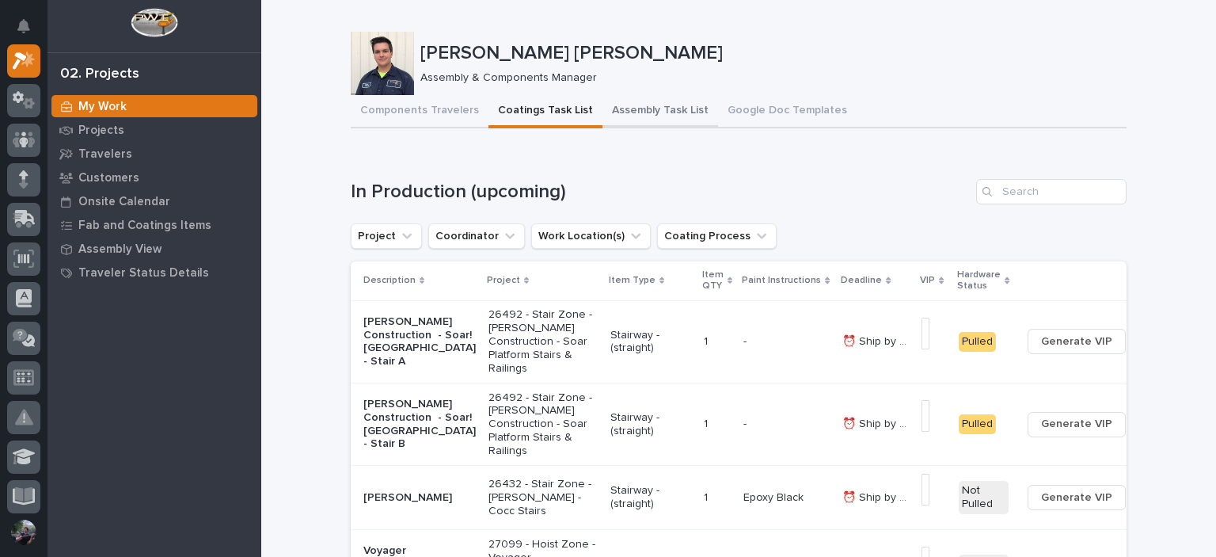
click at [626, 98] on button "Assembly Task List" at bounding box center [661, 111] width 116 height 33
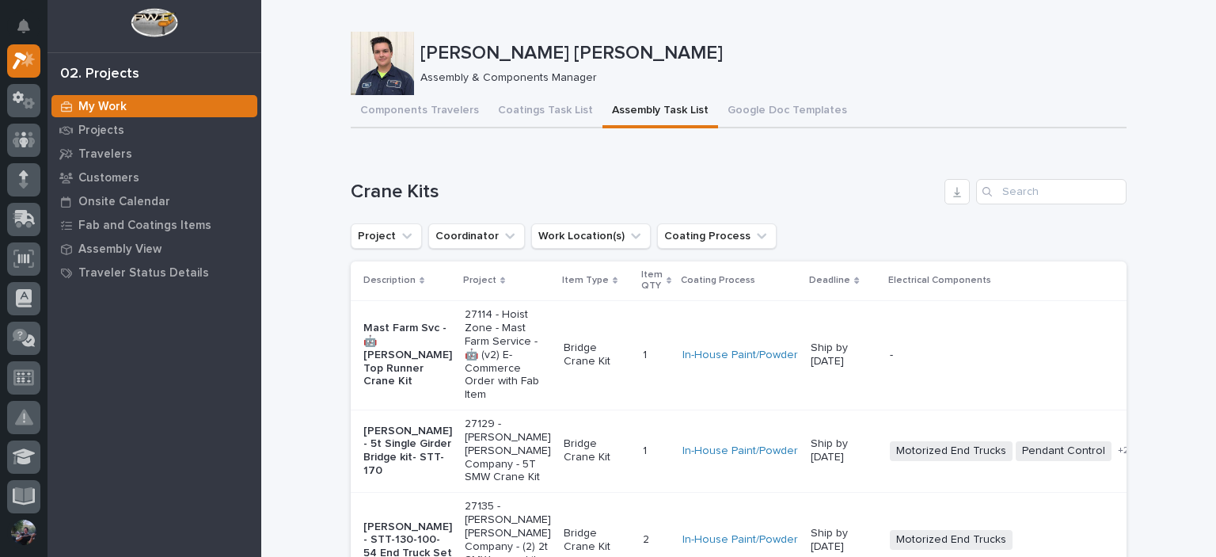
click at [428, 190] on h1 "Crane Kits" at bounding box center [645, 192] width 588 height 23
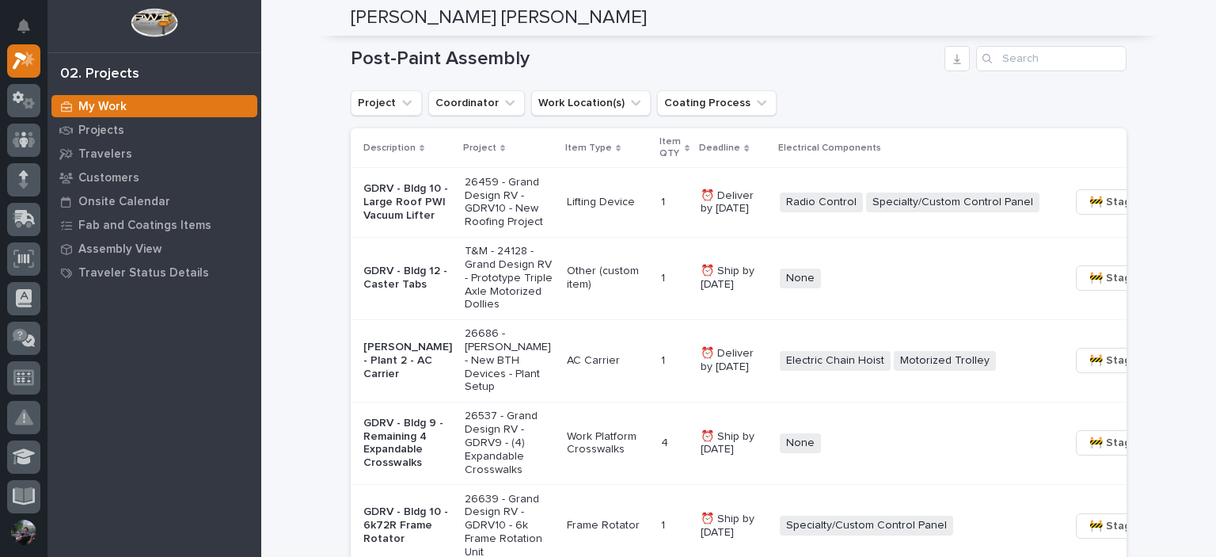
scroll to position [1372, 0]
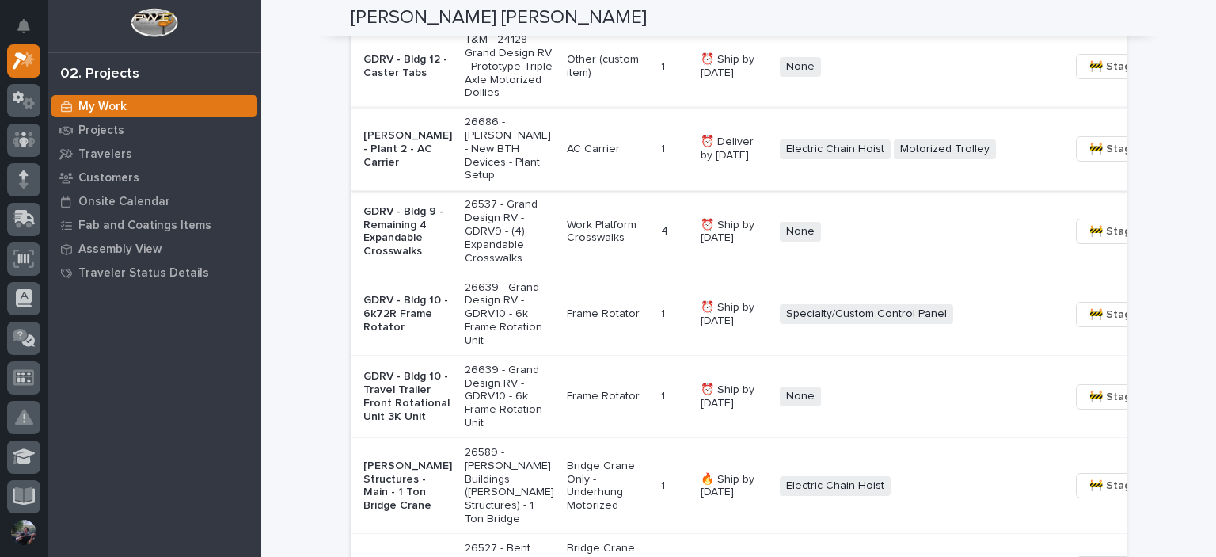
click at [1090, 158] on span "🚧 Staging →" at bounding box center [1123, 148] width 66 height 19
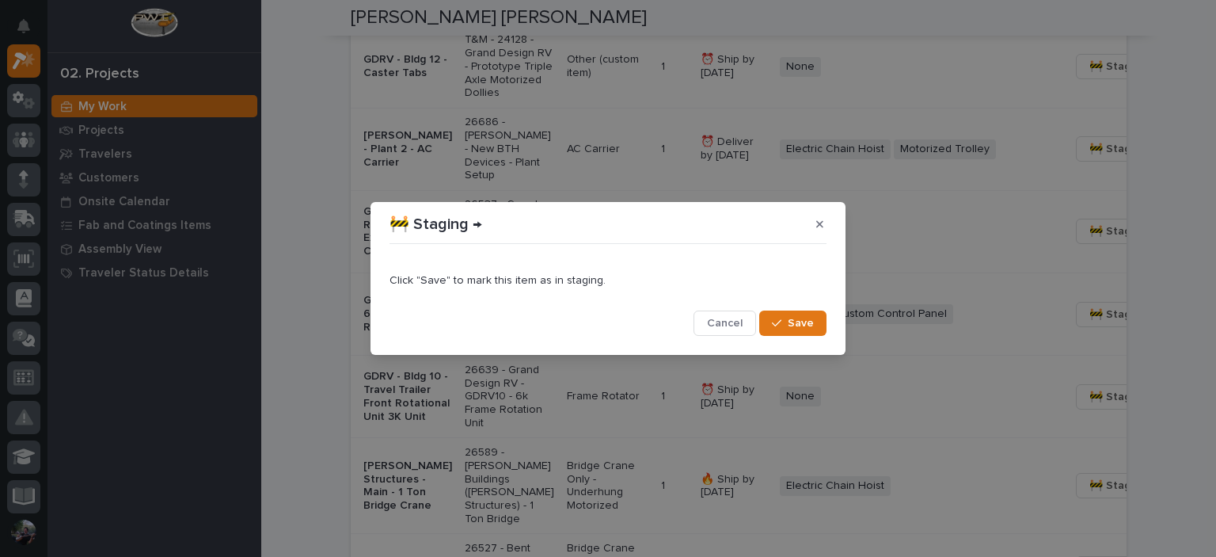
click at [787, 325] on div "button" at bounding box center [780, 323] width 16 height 11
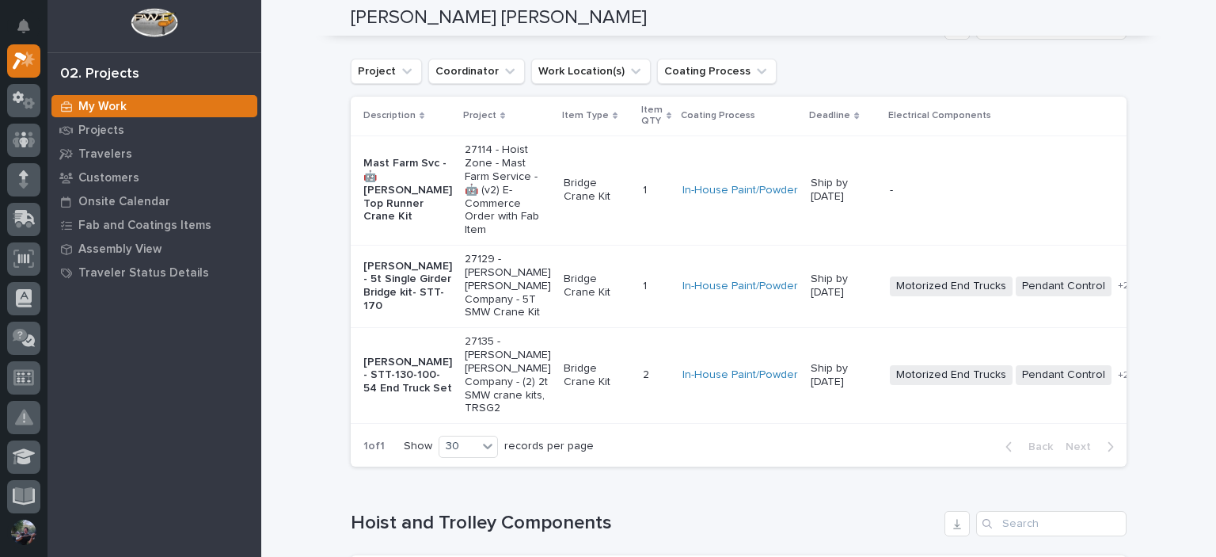
scroll to position [0, 0]
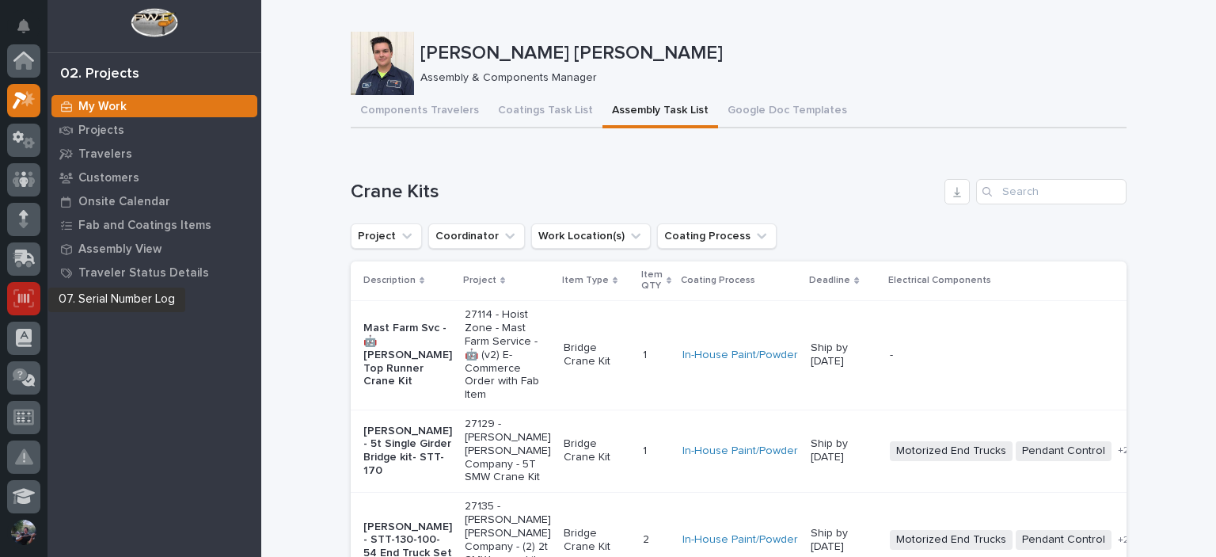
click at [14, 300] on icon at bounding box center [23, 298] width 21 height 18
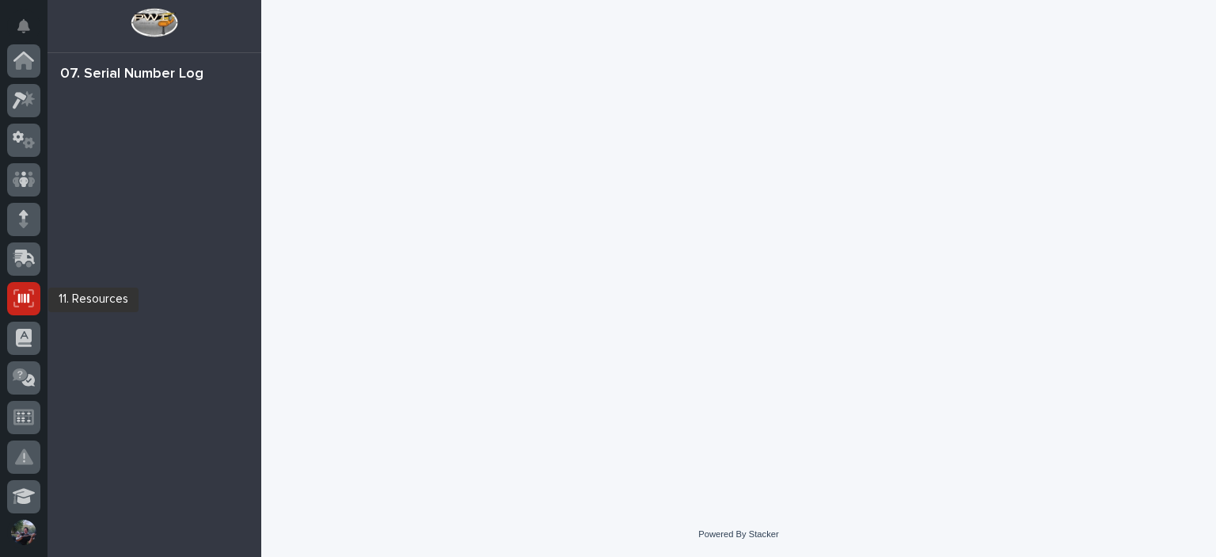
scroll to position [238, 0]
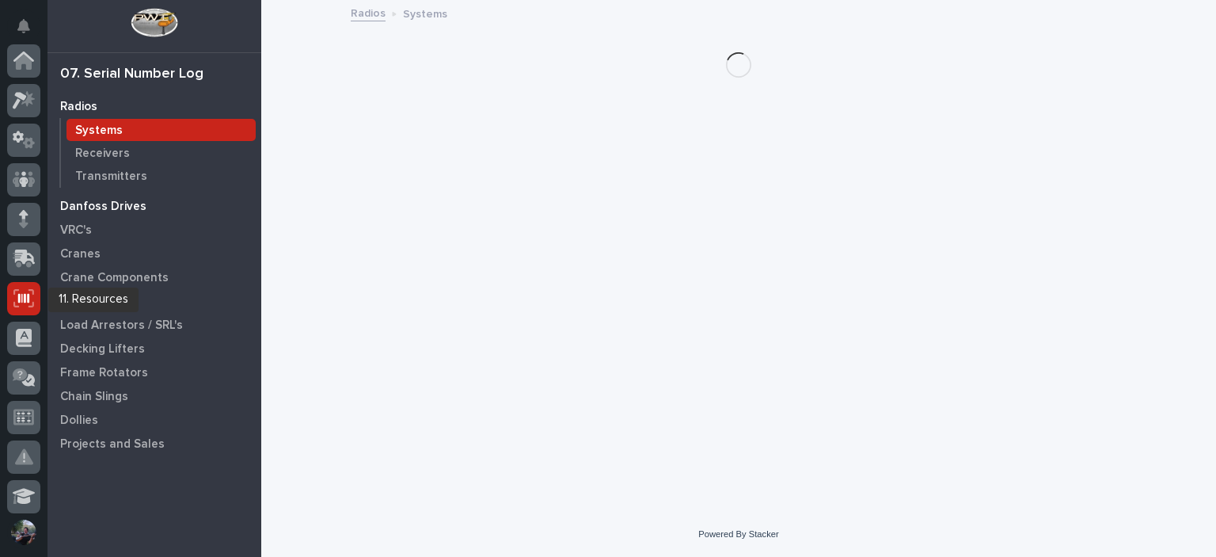
scroll to position [238, 0]
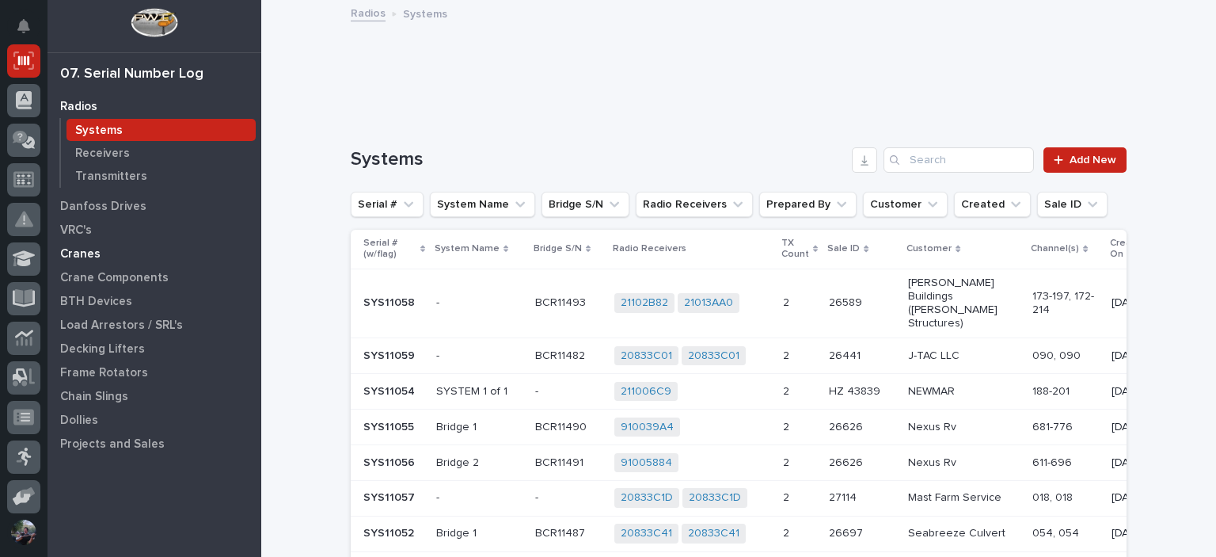
click at [77, 253] on p "Cranes" at bounding box center [80, 254] width 40 height 14
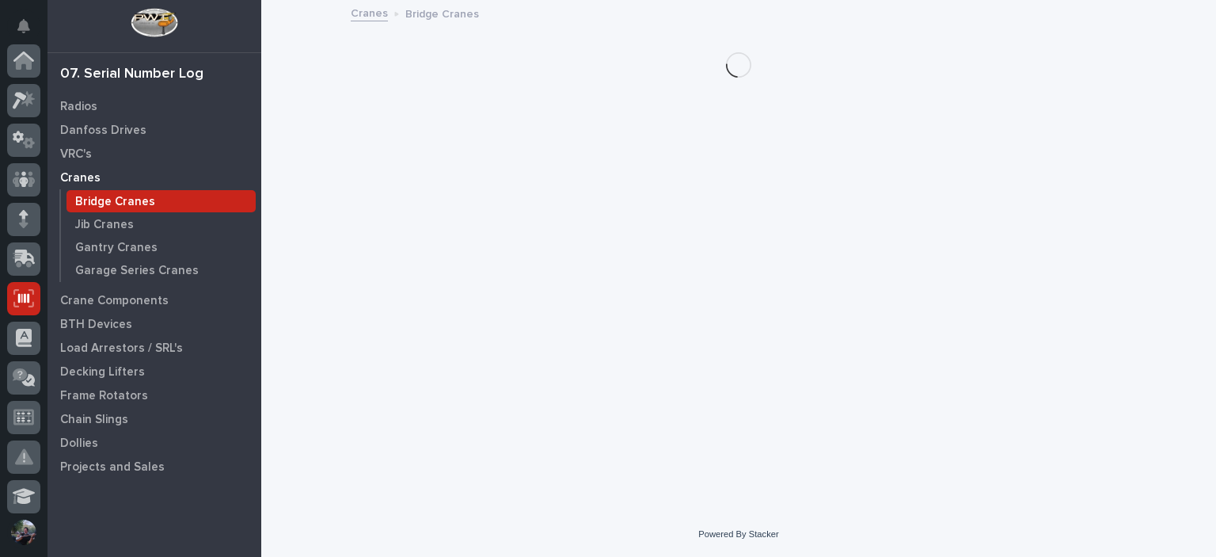
scroll to position [238, 0]
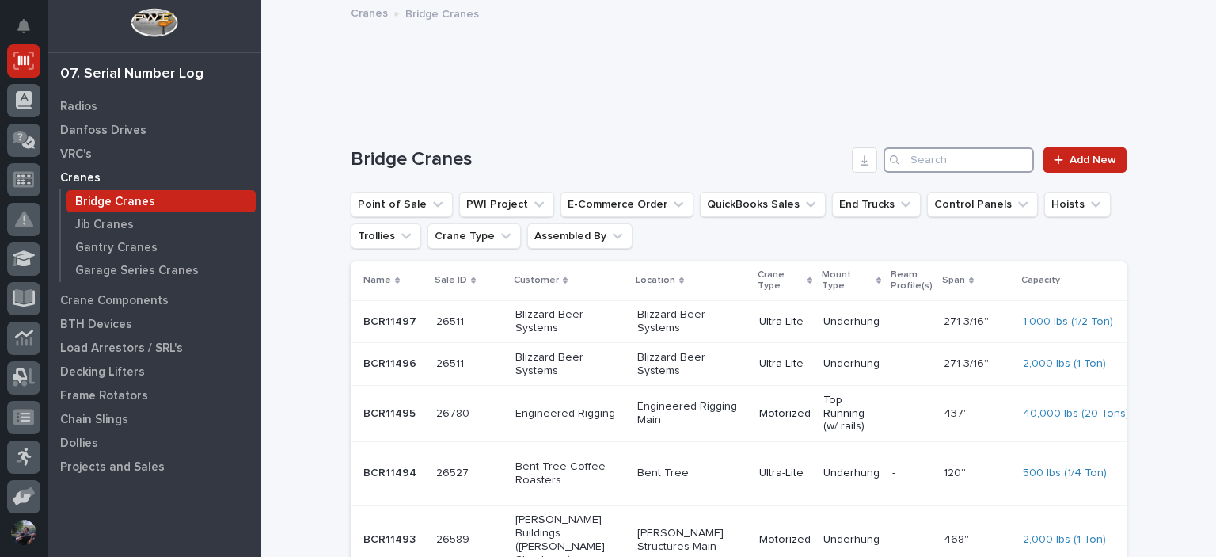
click at [919, 159] on input "Search" at bounding box center [959, 159] width 150 height 25
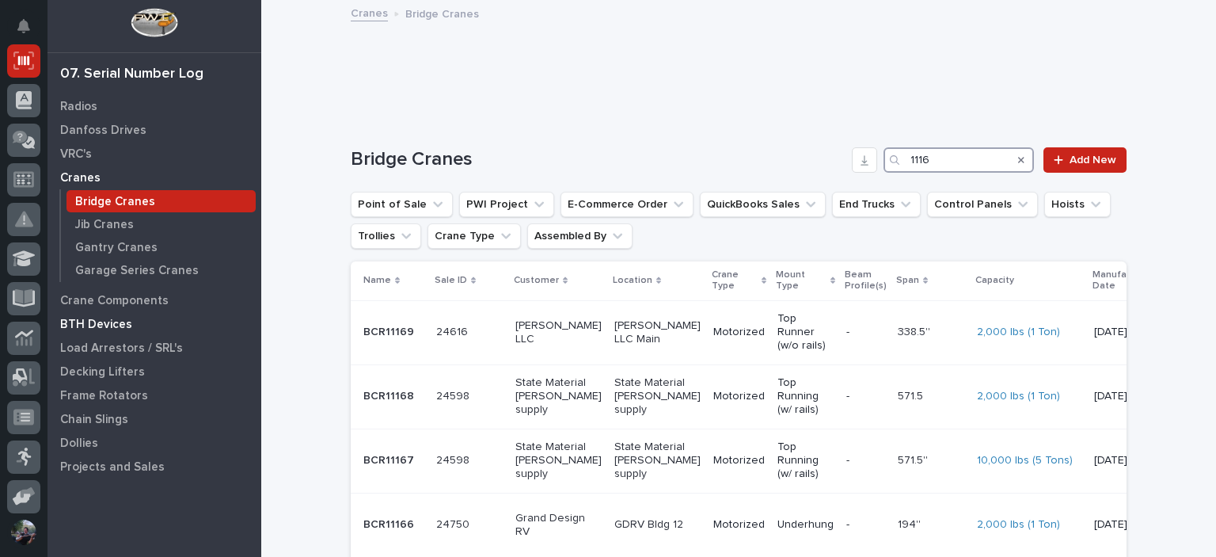
type input "1116"
click at [108, 320] on p "BTH Devices" at bounding box center [96, 325] width 72 height 14
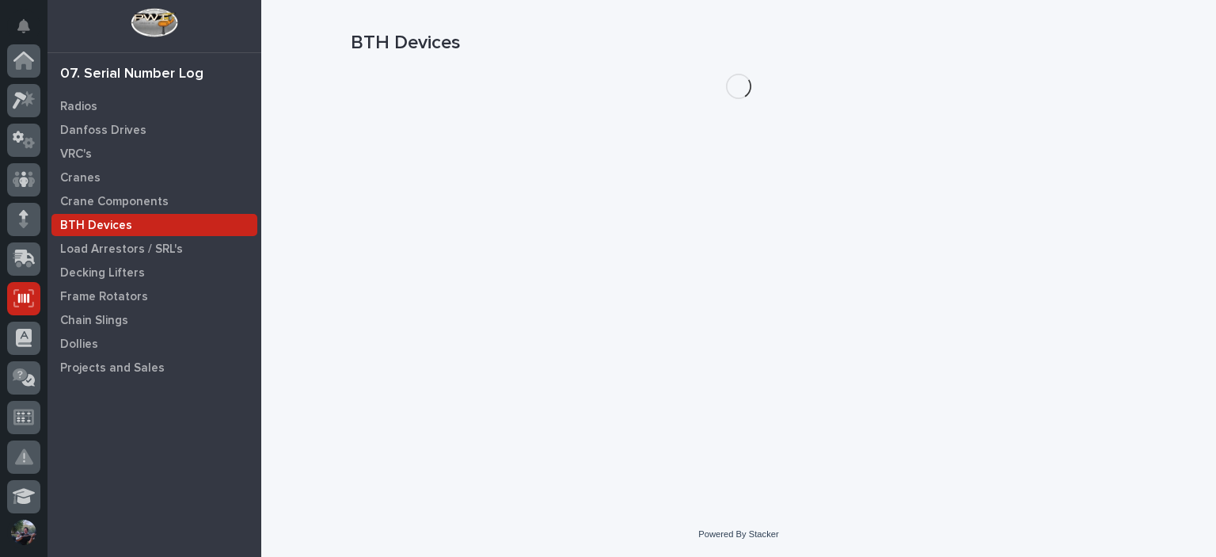
scroll to position [238, 0]
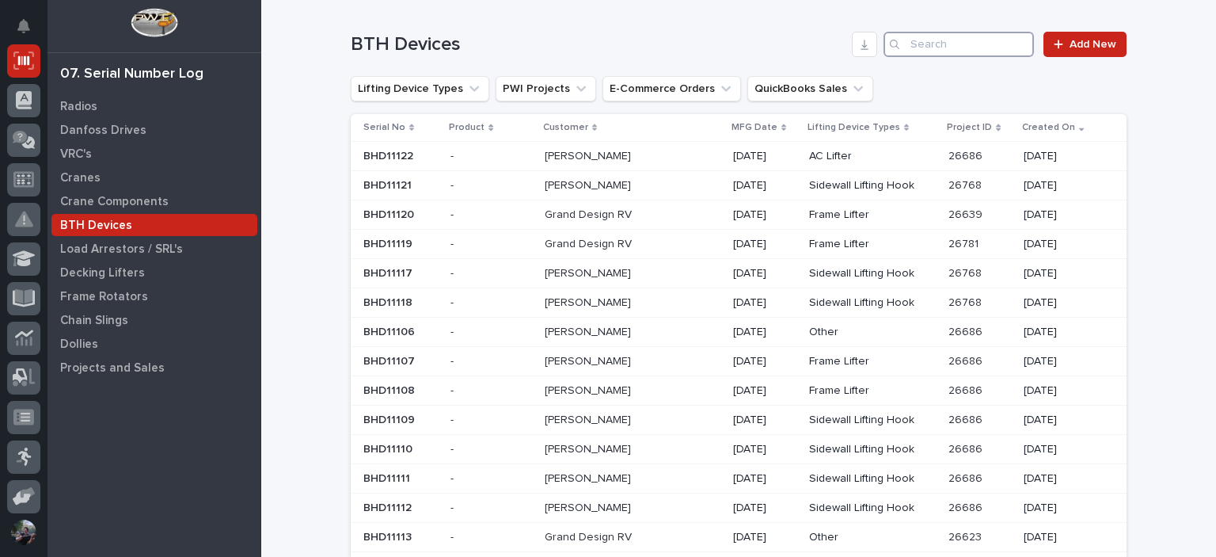
click at [966, 39] on input "Search" at bounding box center [959, 44] width 150 height 25
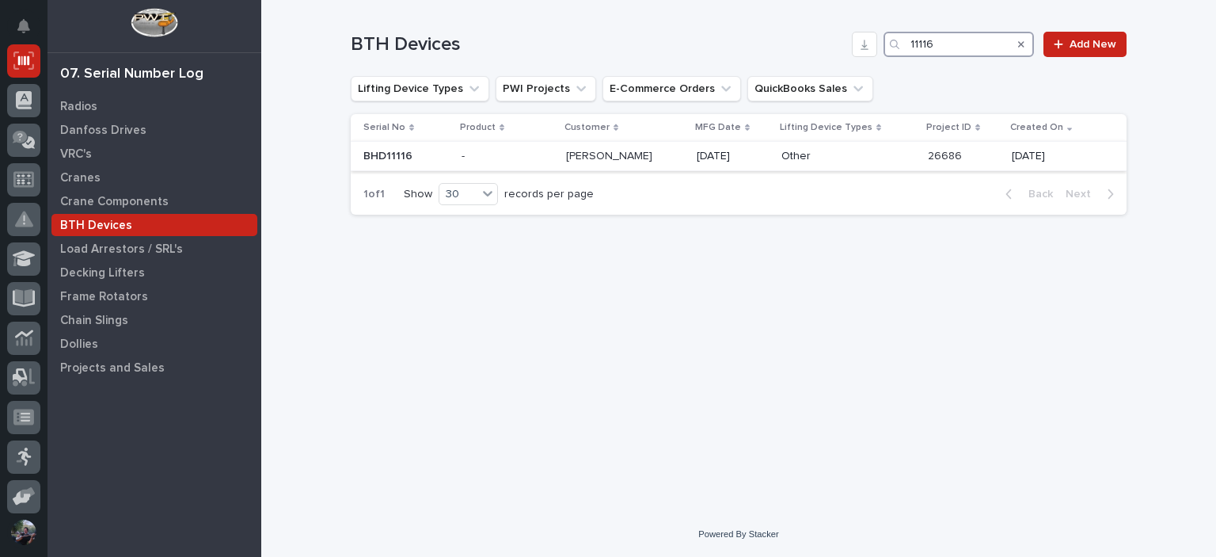
type input "11116"
click at [704, 161] on p "08/18/2025" at bounding box center [733, 156] width 72 height 13
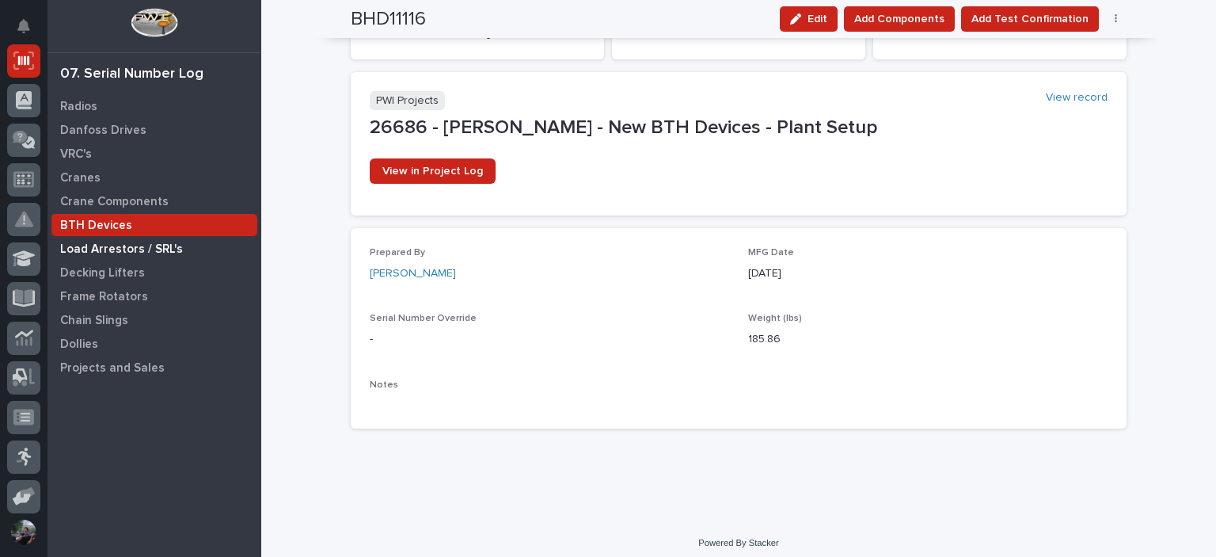
scroll to position [179, 0]
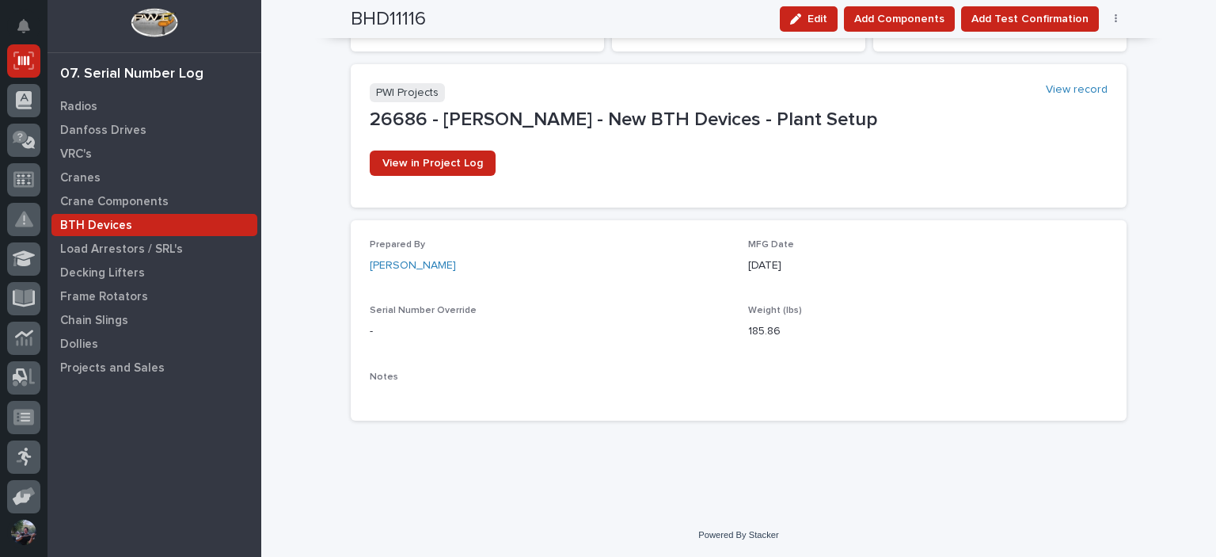
click at [118, 226] on p "BTH Devices" at bounding box center [96, 226] width 72 height 14
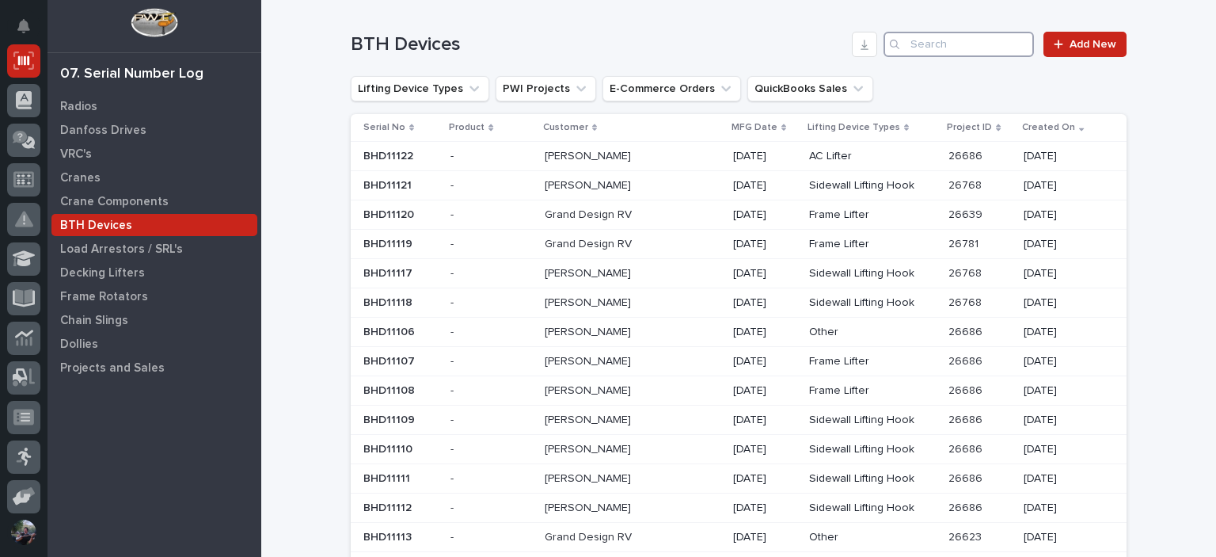
click at [912, 48] on input "Search" at bounding box center [959, 44] width 150 height 25
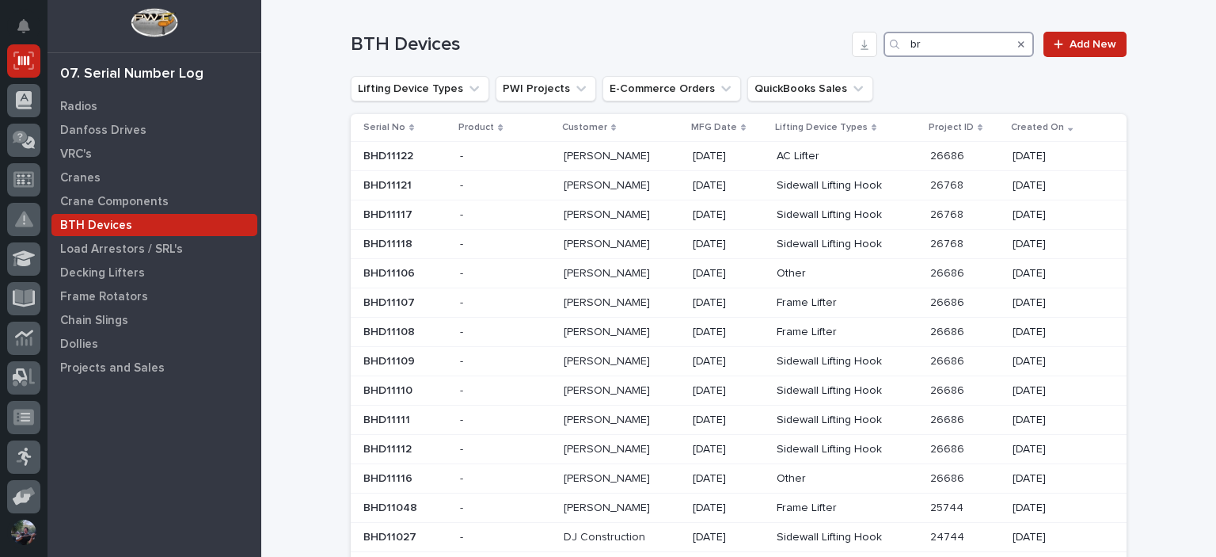
type input "b"
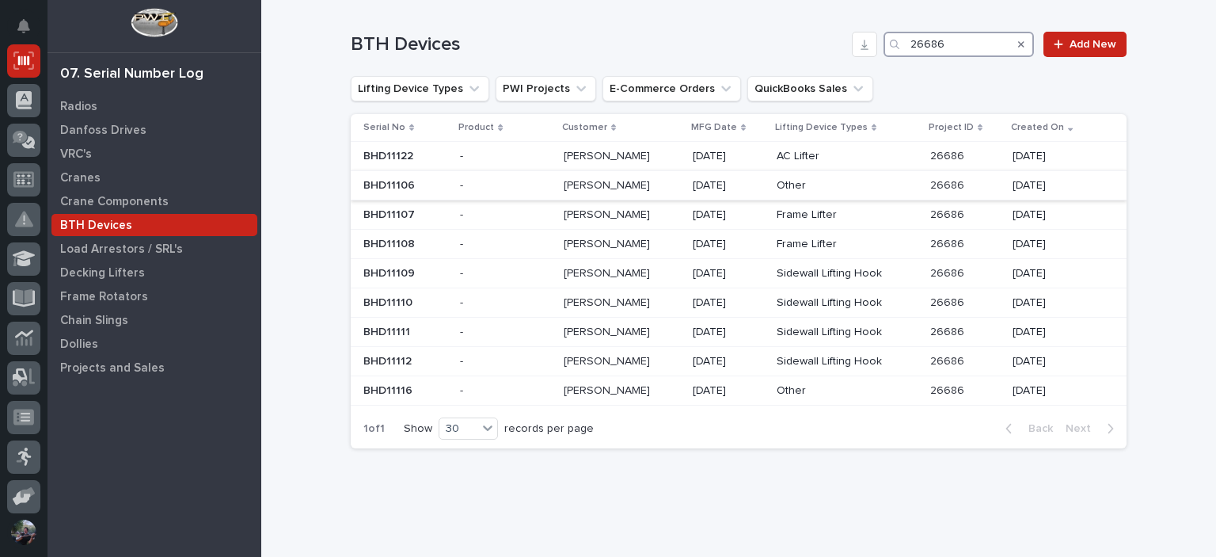
type input "26686"
click at [887, 185] on p "Other" at bounding box center [847, 185] width 141 height 13
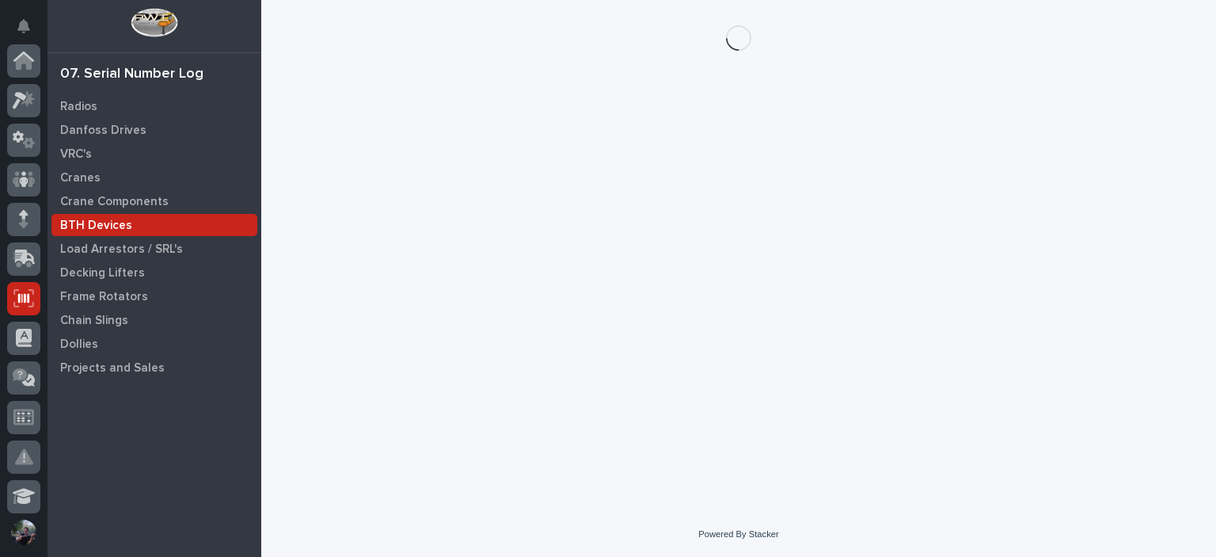
scroll to position [238, 0]
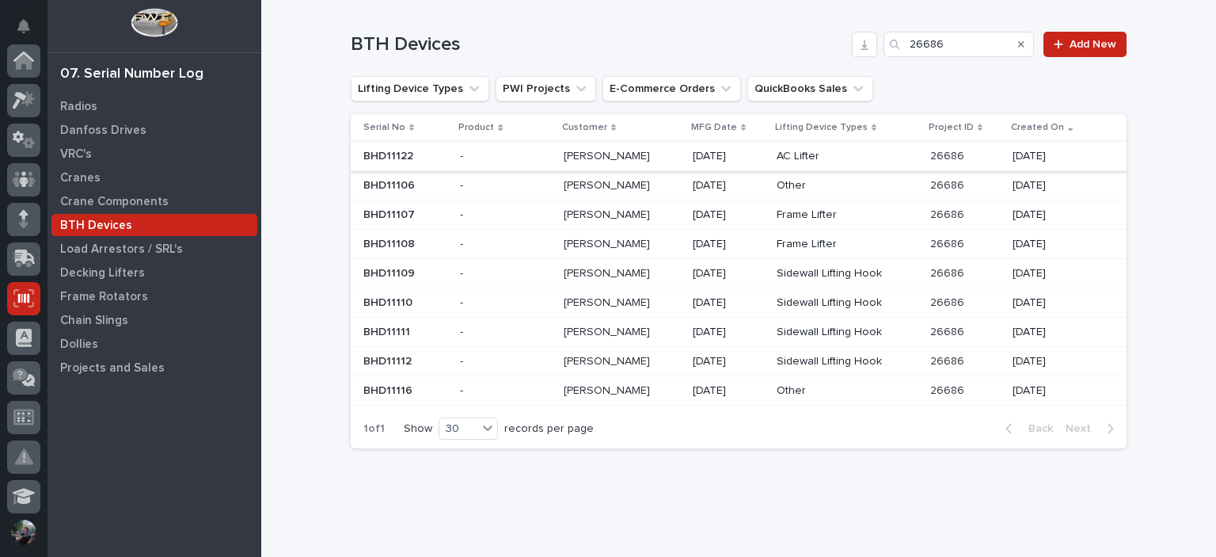
scroll to position [238, 0]
click at [475, 389] on p at bounding box center [505, 390] width 90 height 13
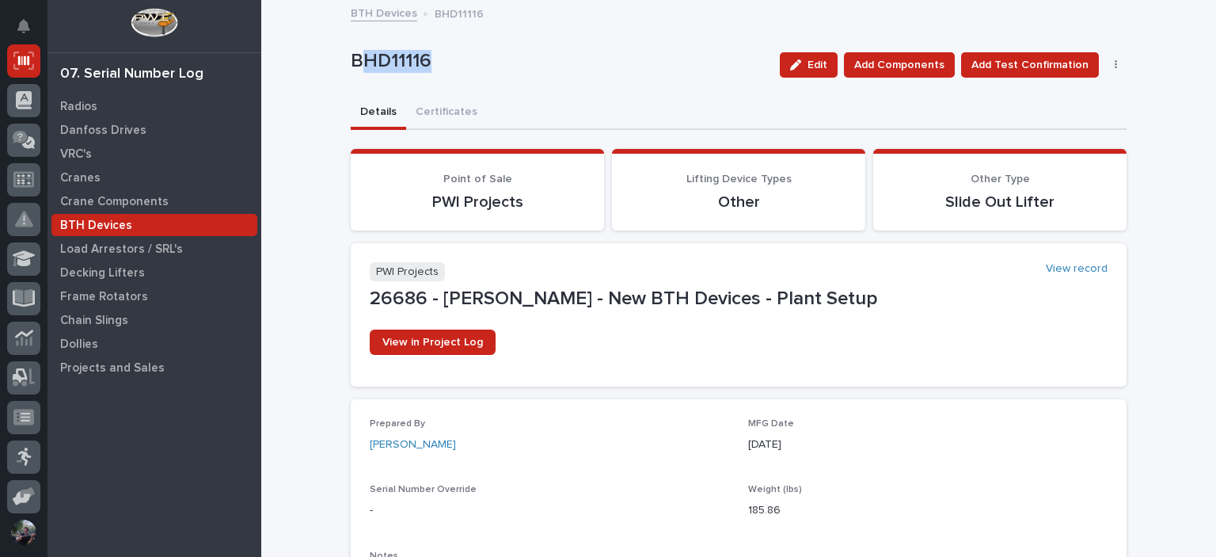
drag, startPoint x: 353, startPoint y: 66, endPoint x: 497, endPoint y: 78, distance: 144.6
click at [497, 78] on div "BHD11116" at bounding box center [559, 64] width 417 height 29
click at [439, 89] on div "BHD11116 Edit Add Components Add Test Confirmation Delete" at bounding box center [739, 64] width 776 height 63
click at [443, 105] on button "Certificates" at bounding box center [446, 113] width 81 height 33
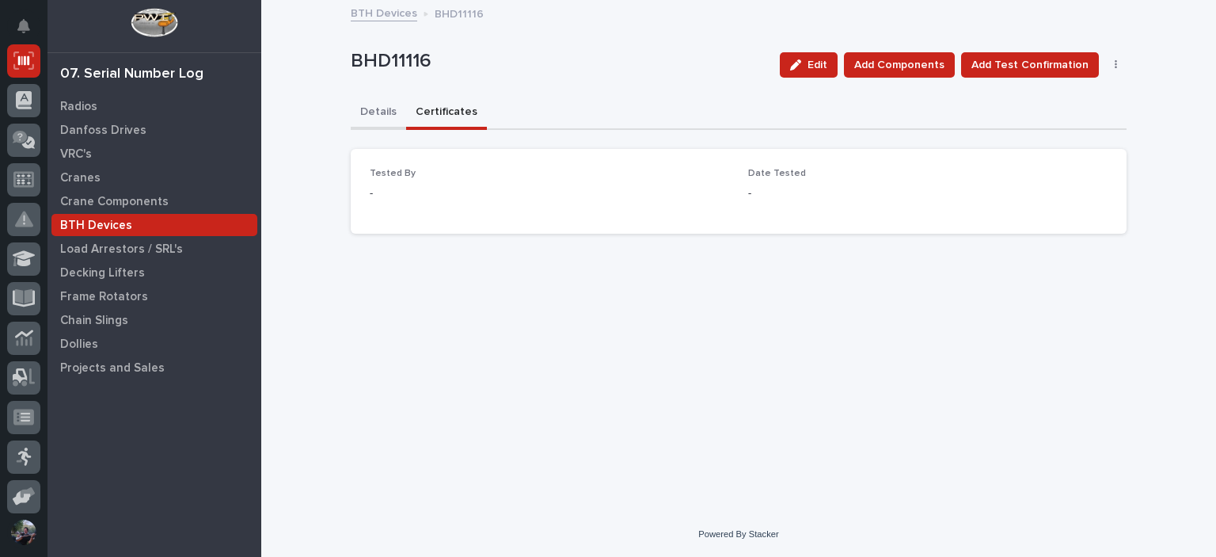
click at [371, 114] on button "Details" at bounding box center [378, 113] width 55 height 33
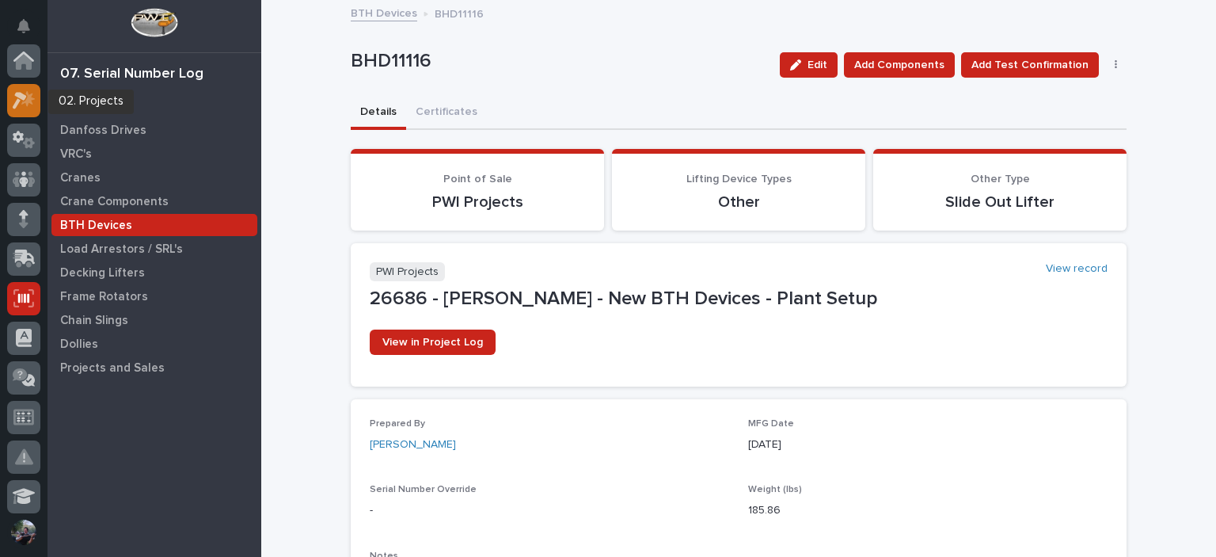
click at [19, 101] on icon at bounding box center [20, 100] width 14 height 17
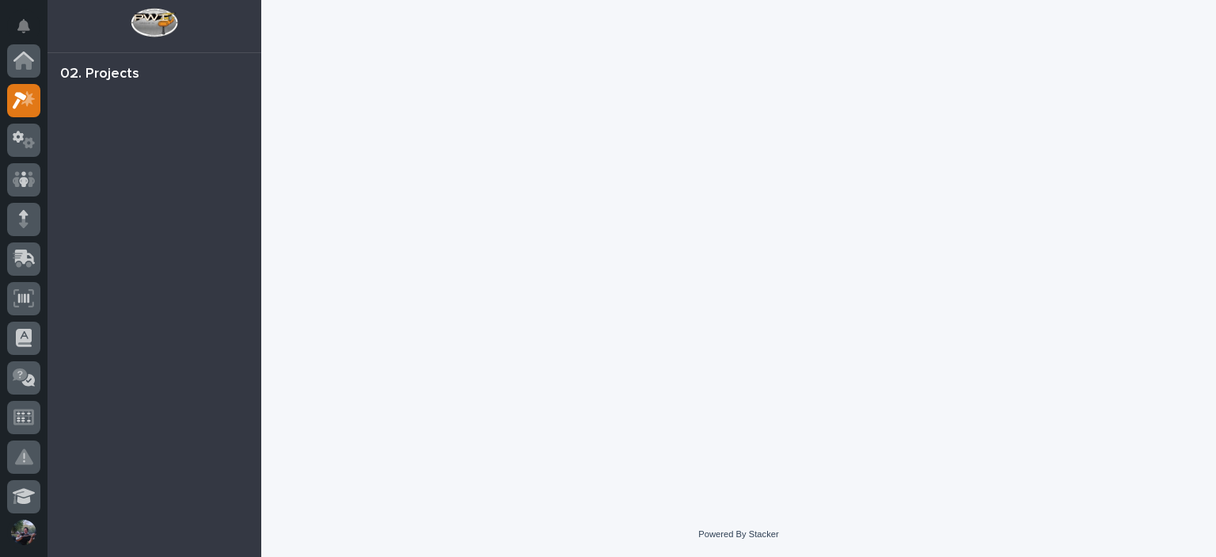
scroll to position [40, 0]
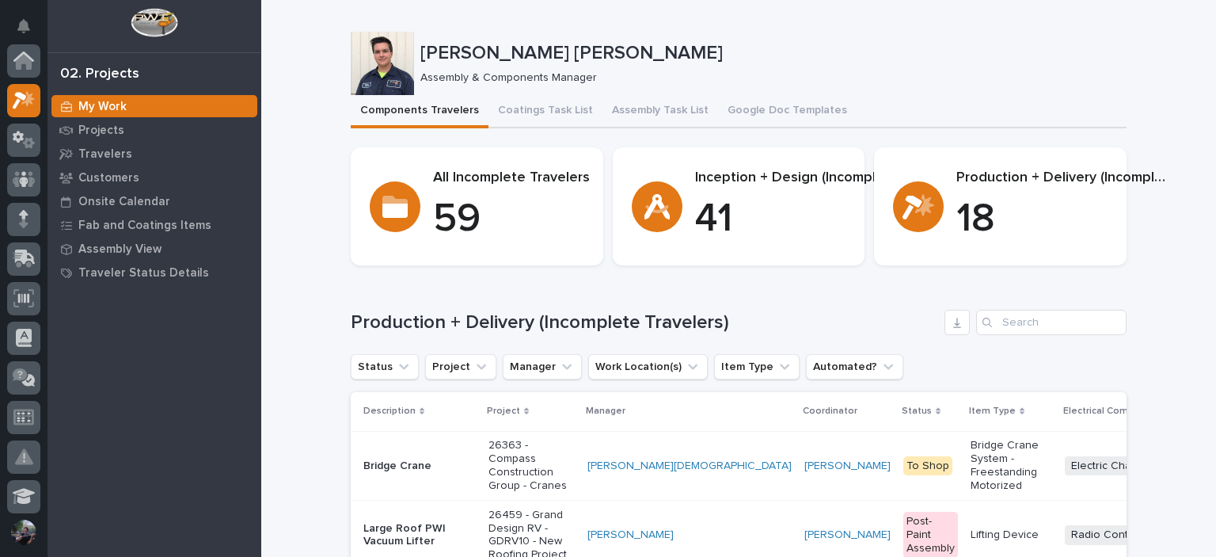
drag, startPoint x: 273, startPoint y: 169, endPoint x: 268, endPoint y: 158, distance: 11.3
click at [81, 130] on p "Projects" at bounding box center [101, 131] width 46 height 14
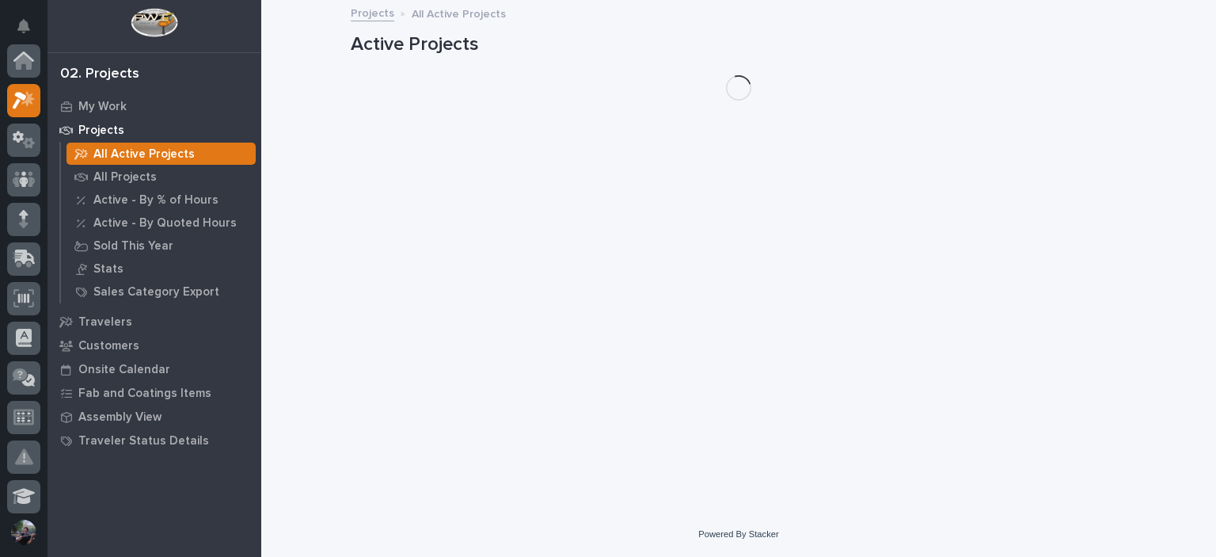
scroll to position [40, 0]
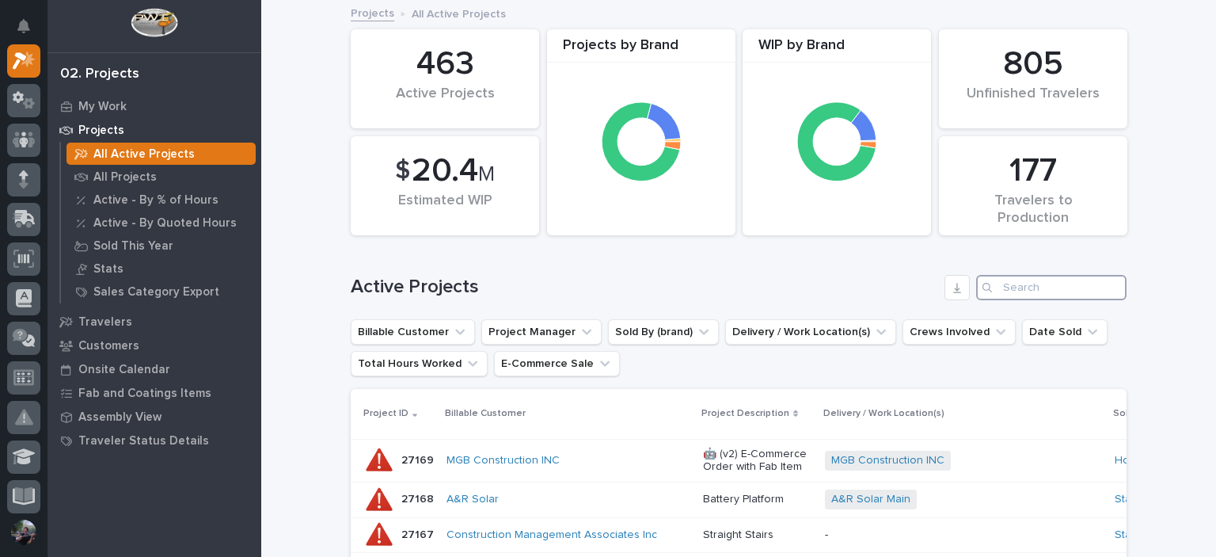
click at [1018, 276] on input "Search" at bounding box center [1051, 287] width 150 height 25
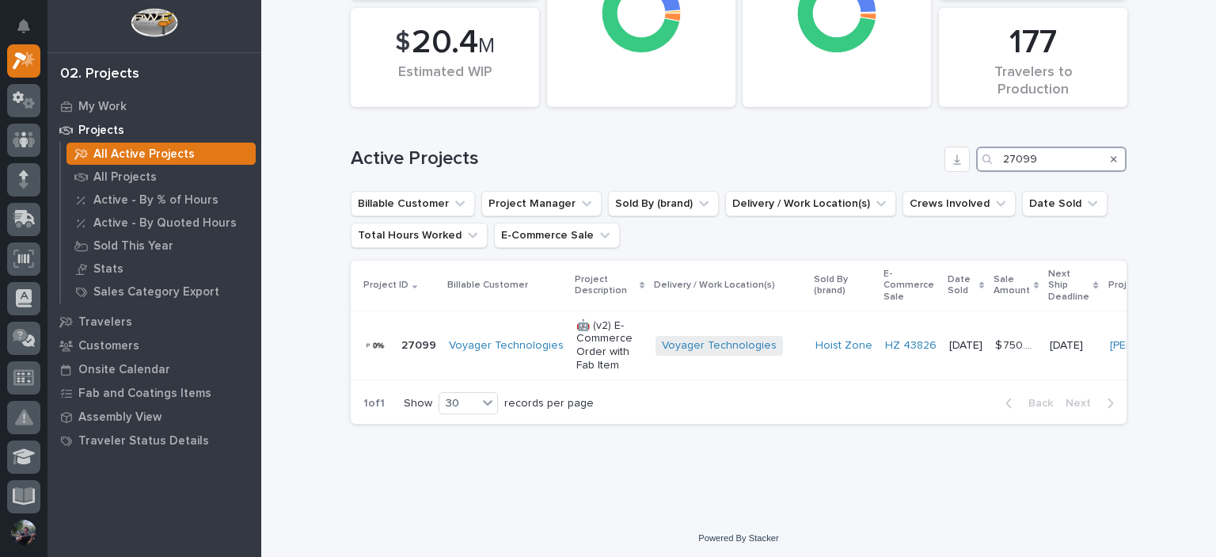
scroll to position [143, 0]
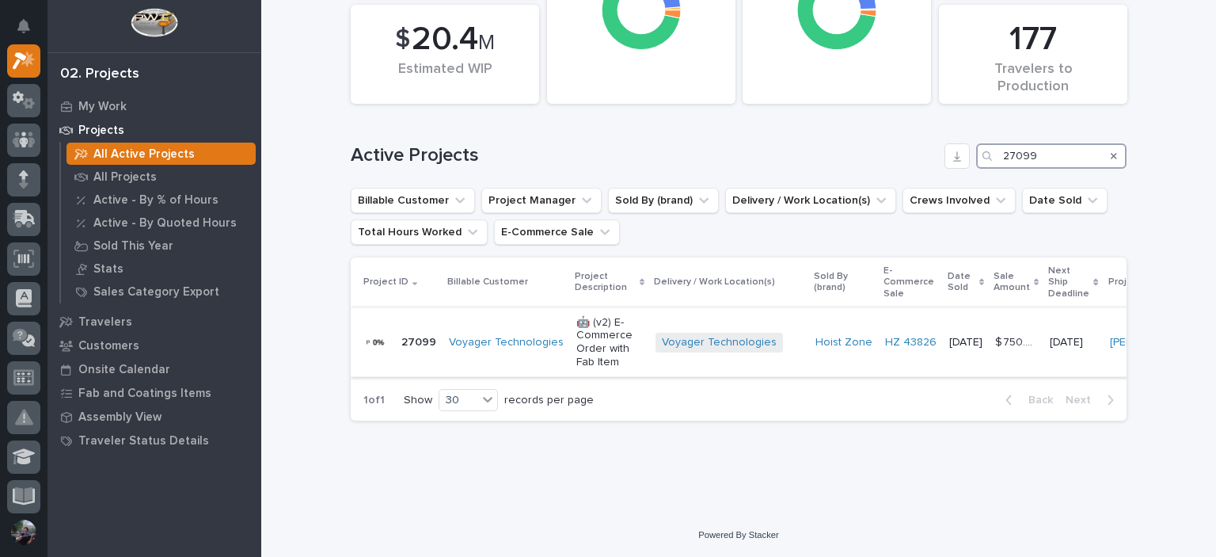
type input "27099"
click at [589, 319] on p "🤖 (v2) E-Commerce Order with Fab Item" at bounding box center [610, 342] width 67 height 53
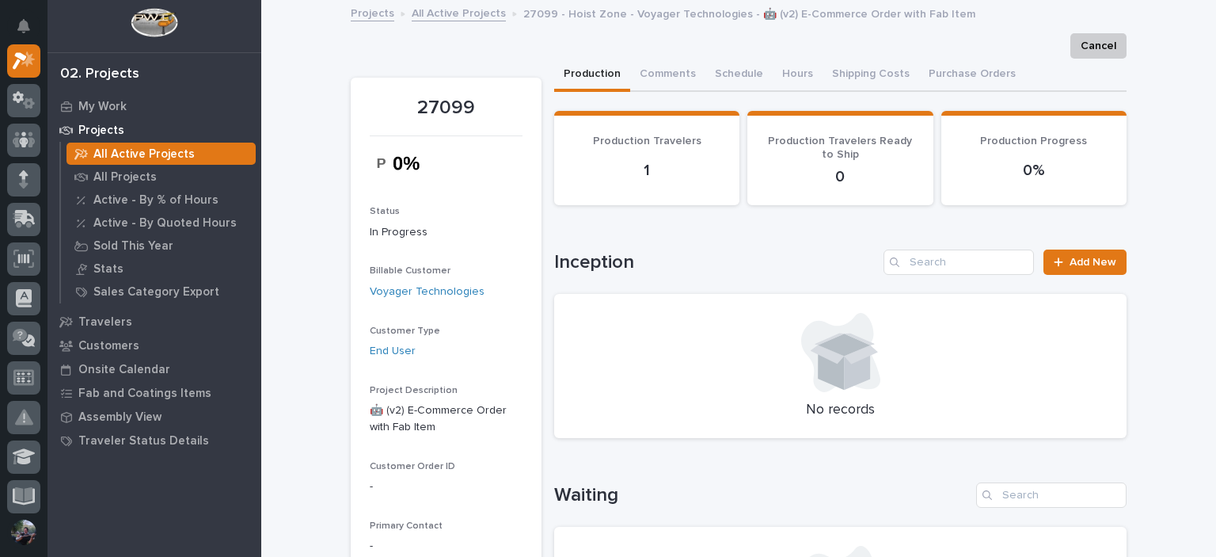
click at [366, 18] on link "Projects" at bounding box center [373, 12] width 44 height 18
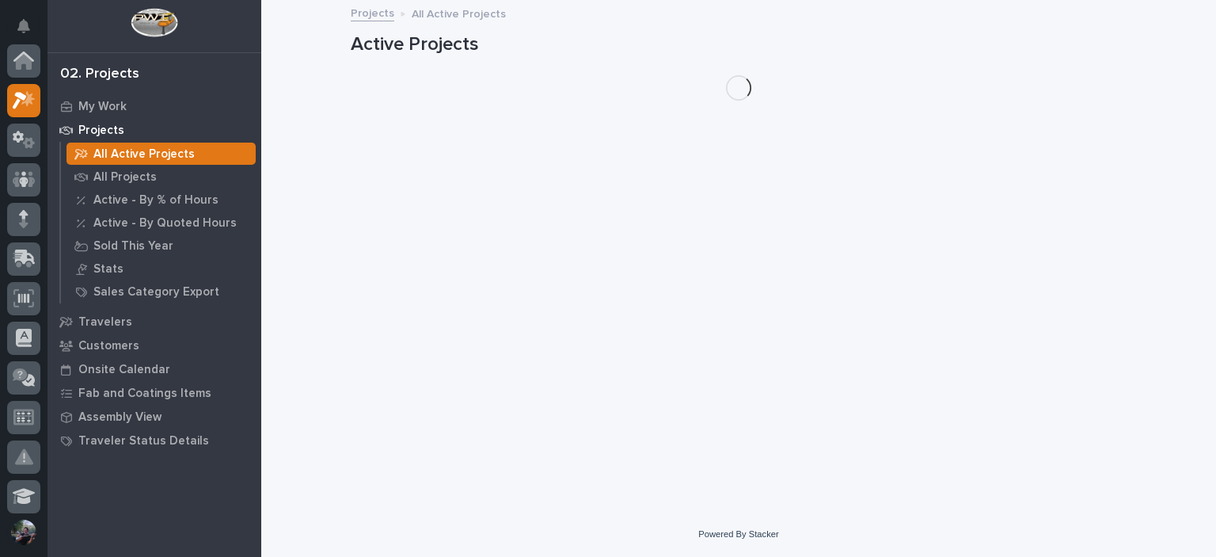
scroll to position [40, 0]
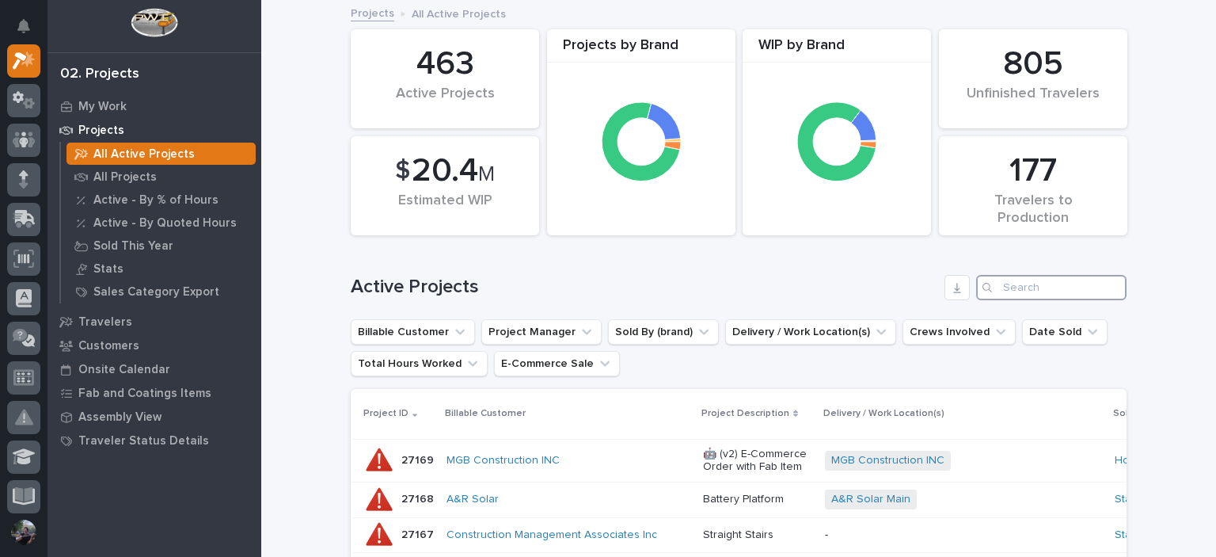
click at [1005, 279] on input "Search" at bounding box center [1051, 287] width 150 height 25
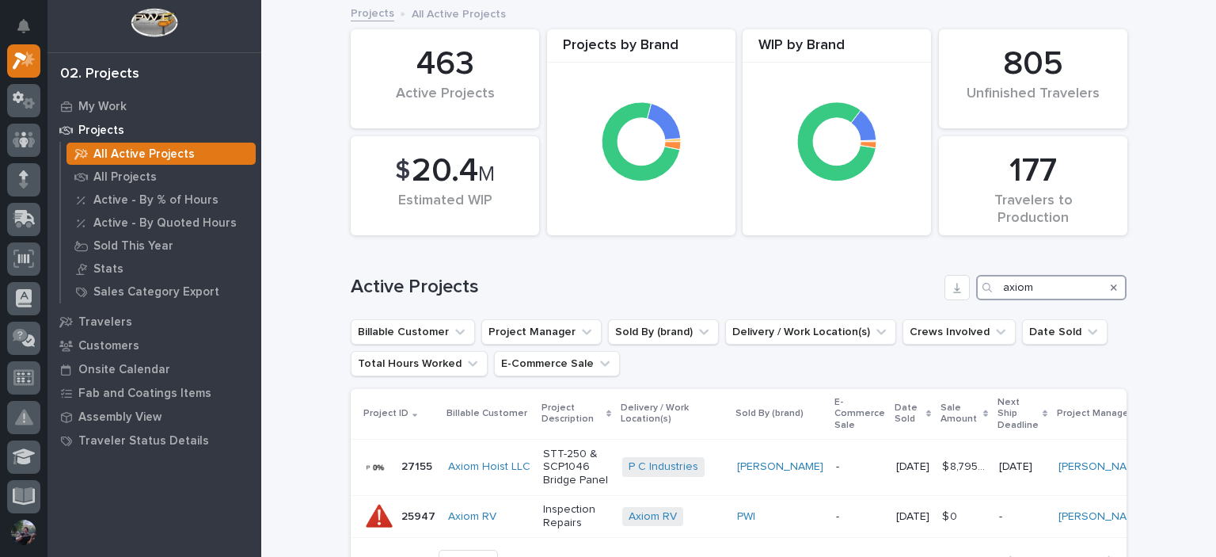
type input "axiom"
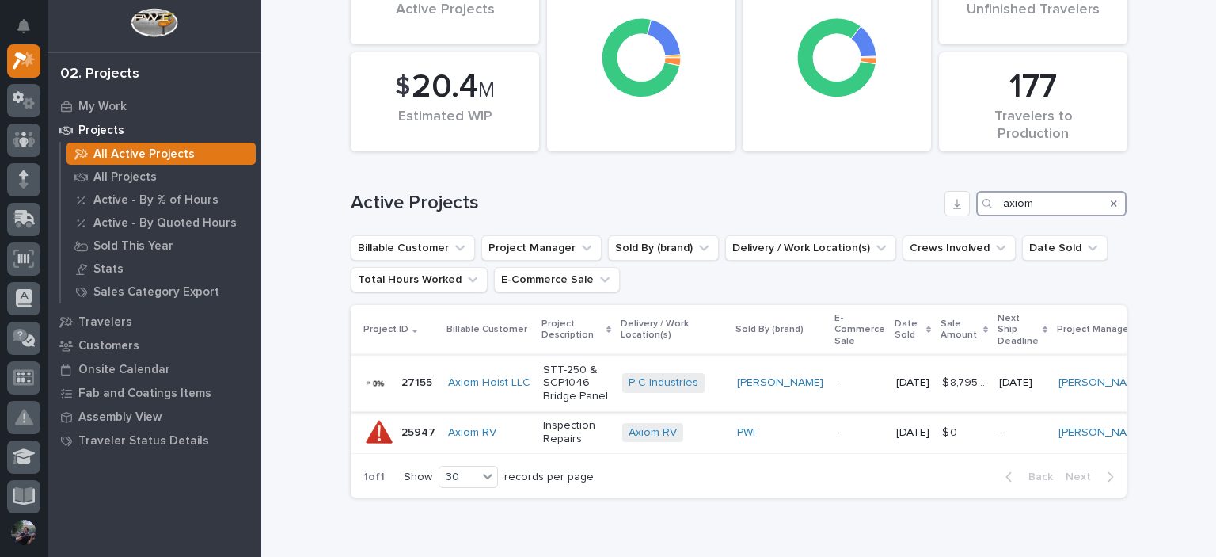
scroll to position [173, 0]
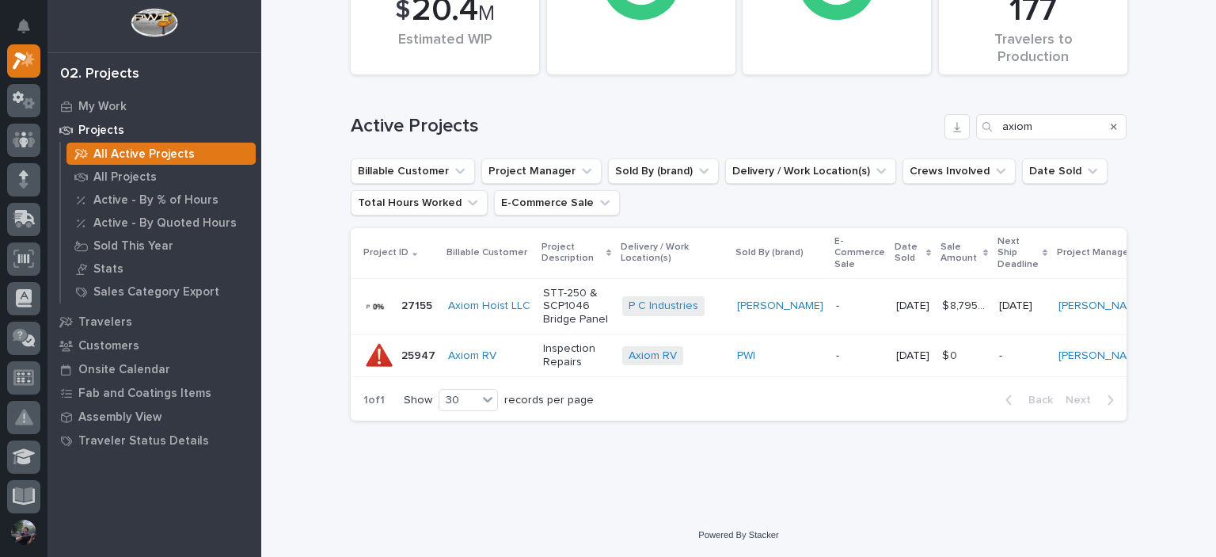
click at [318, 286] on div "Loading... Saving… Loading... Saving… 177 Travelers to Production 463 Active Pr…" at bounding box center [738, 177] width 955 height 672
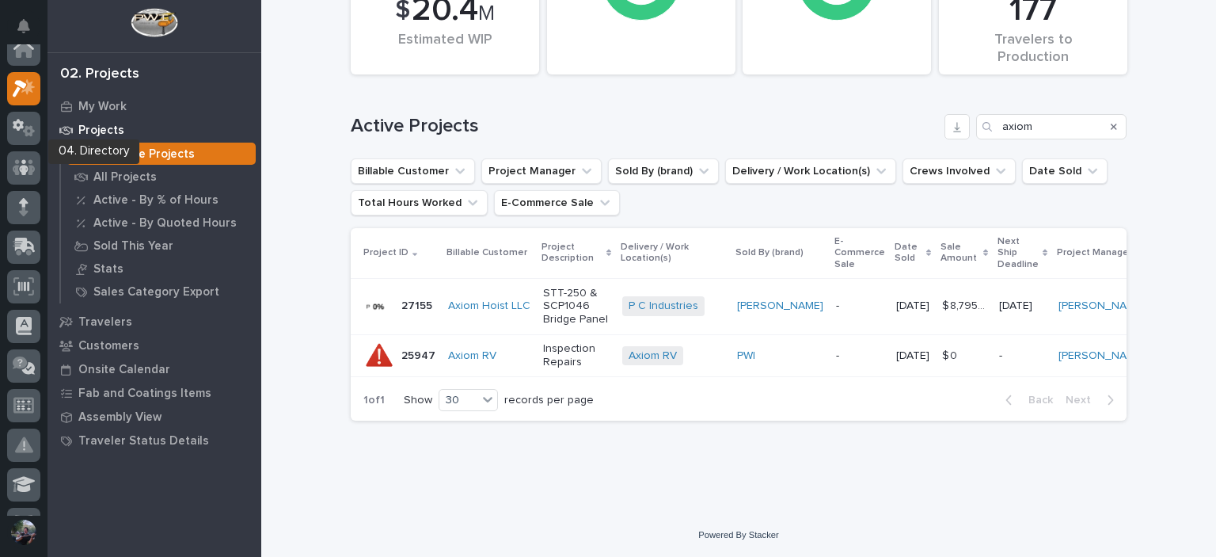
scroll to position [0, 0]
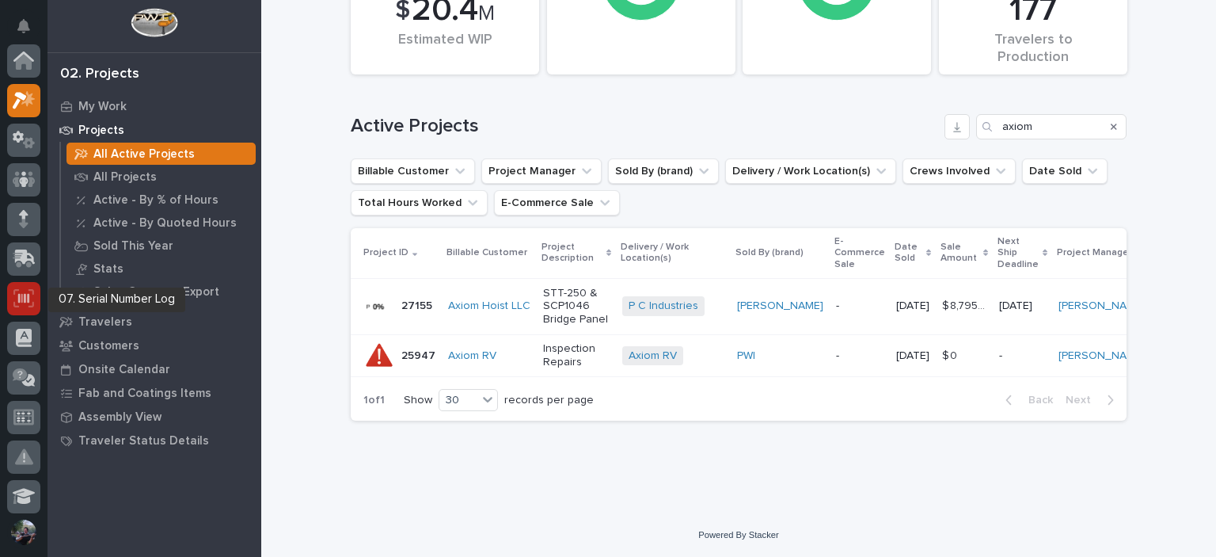
click at [26, 299] on icon at bounding box center [23, 298] width 21 height 18
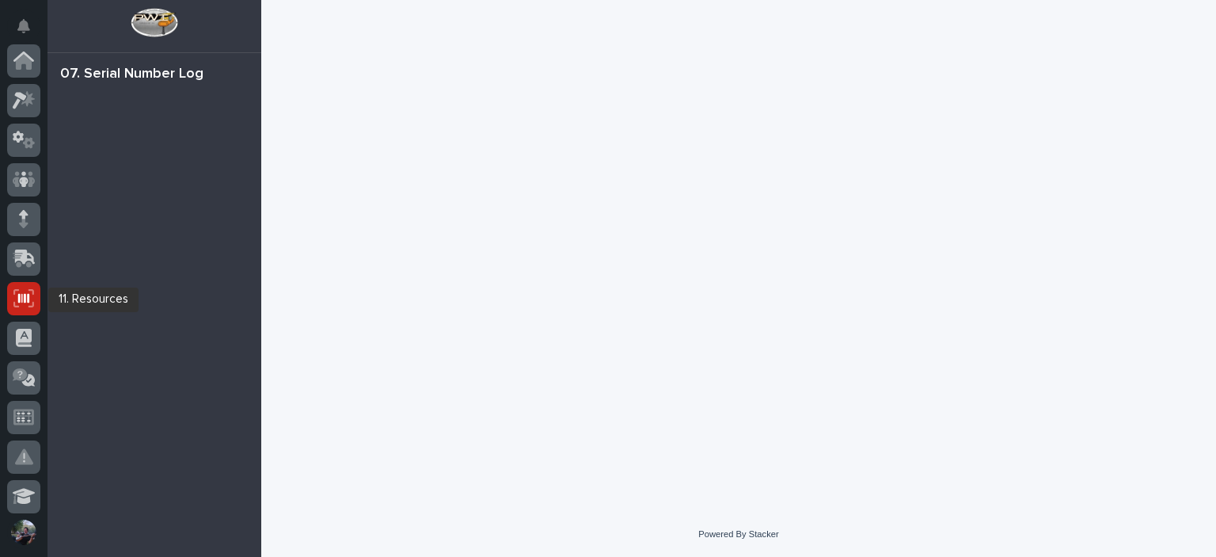
scroll to position [238, 0]
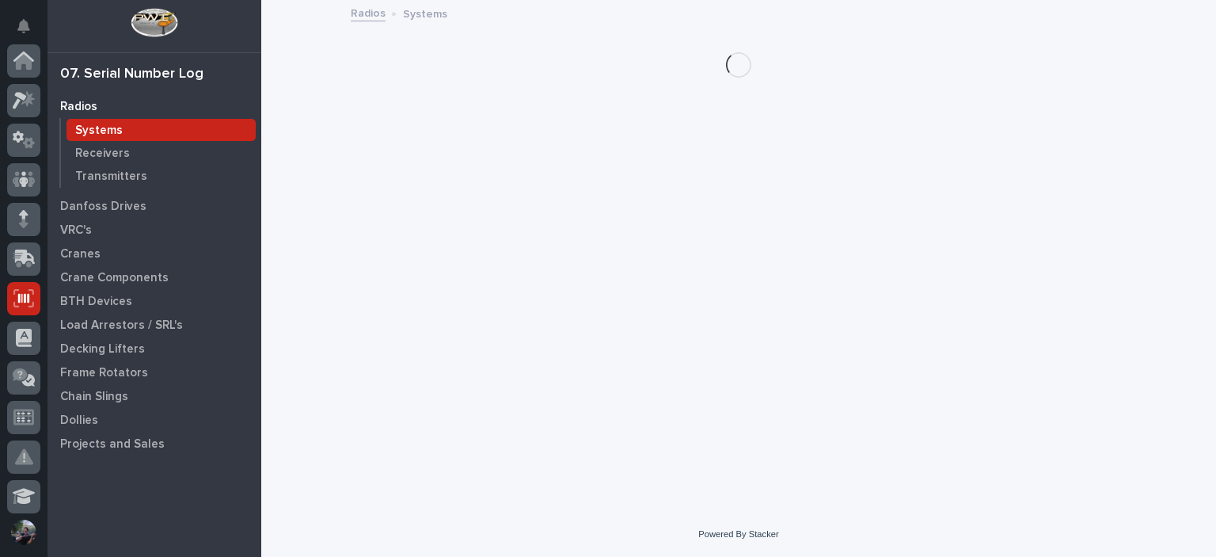
scroll to position [238, 0]
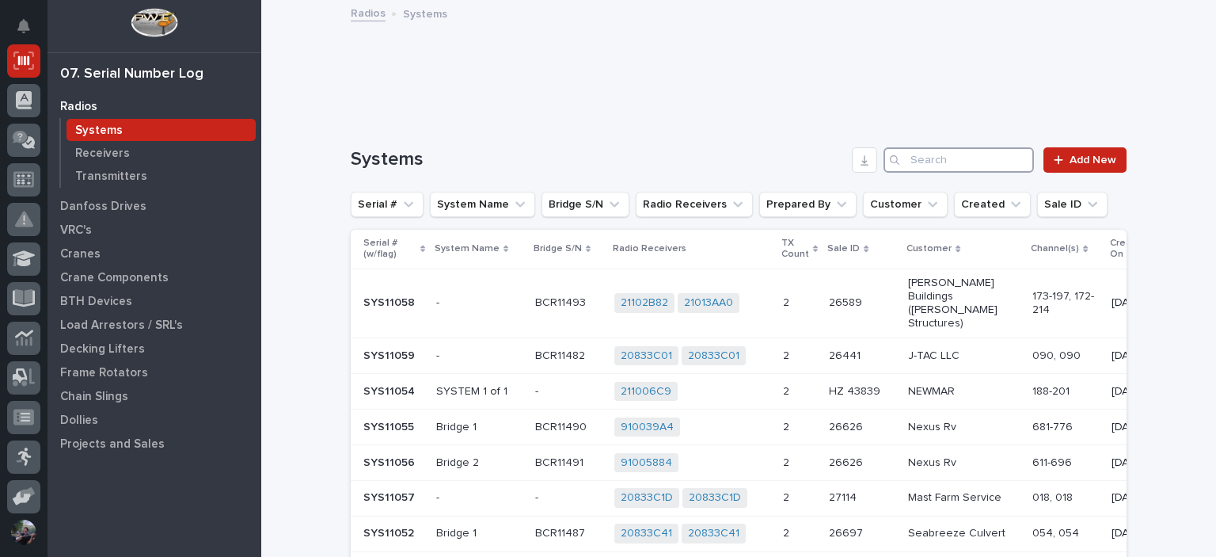
click at [992, 154] on input "Search" at bounding box center [959, 159] width 150 height 25
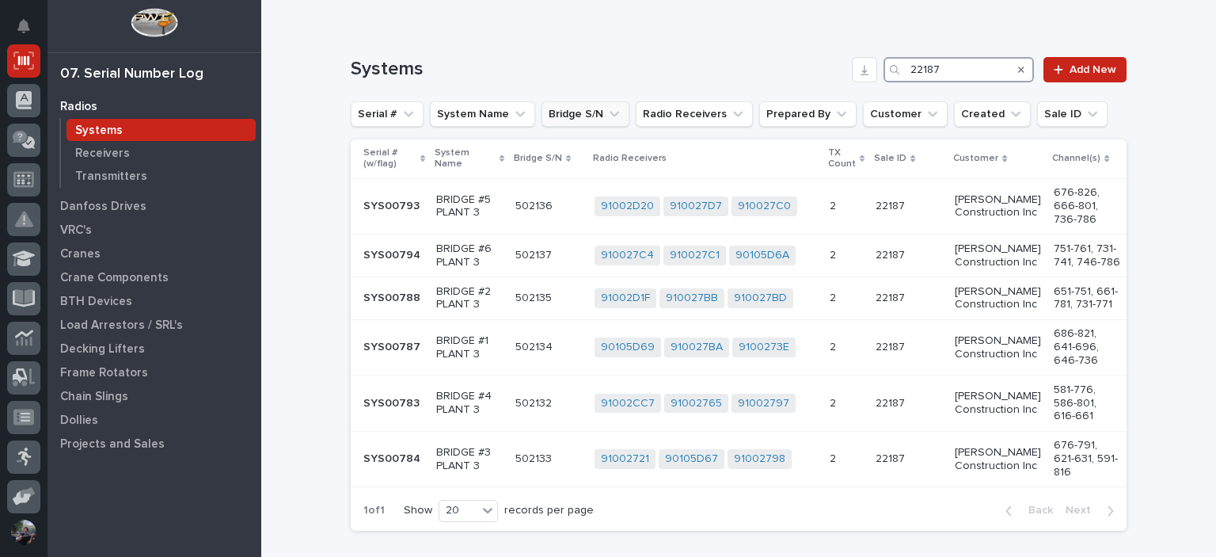
scroll to position [105, 0]
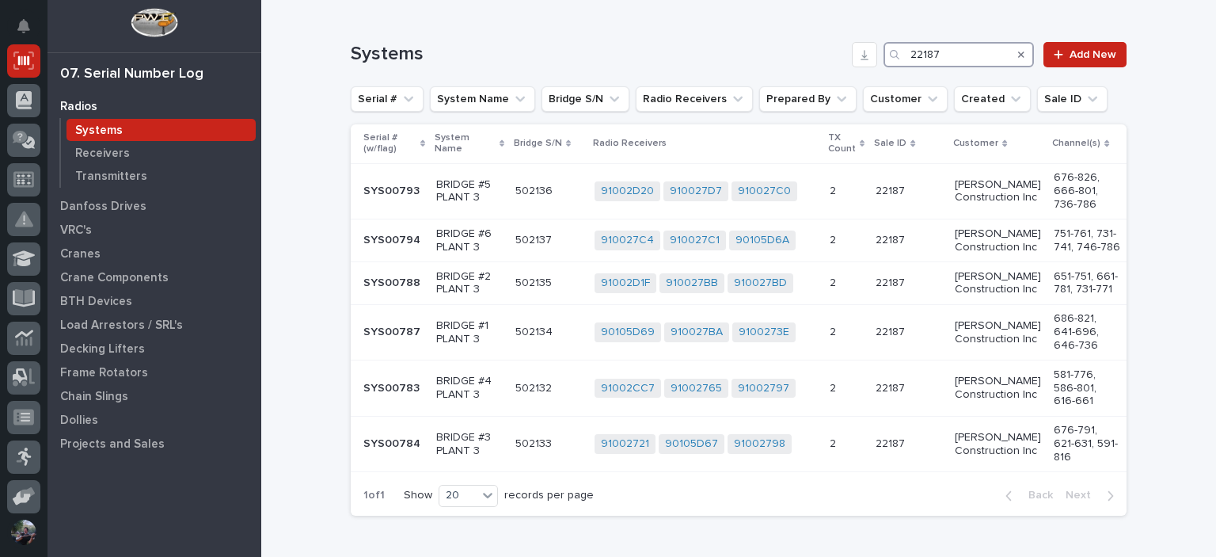
type input "22187"
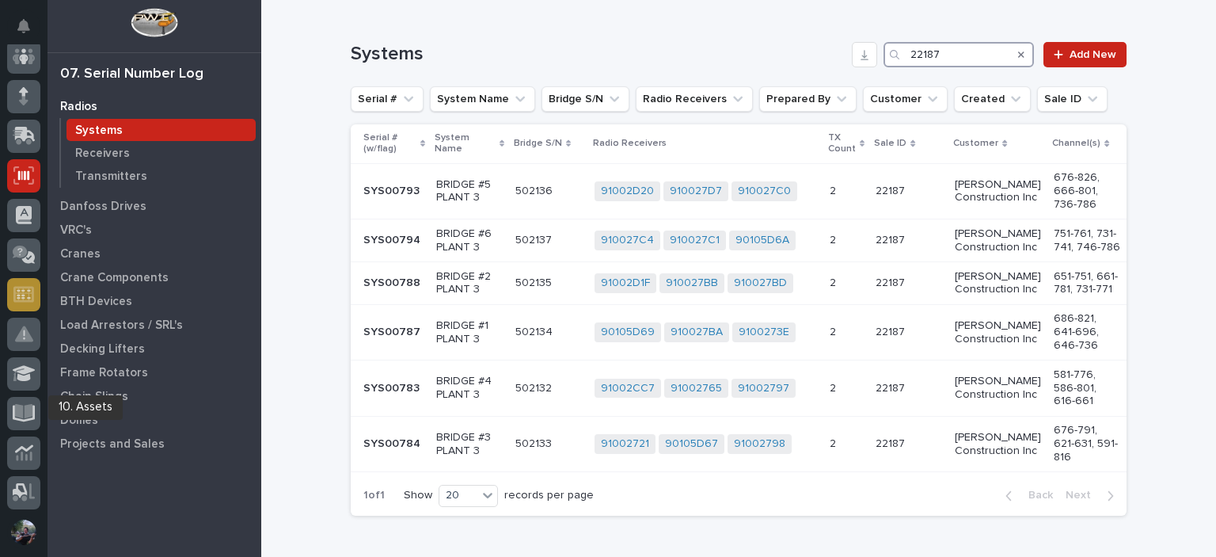
scroll to position [0, 0]
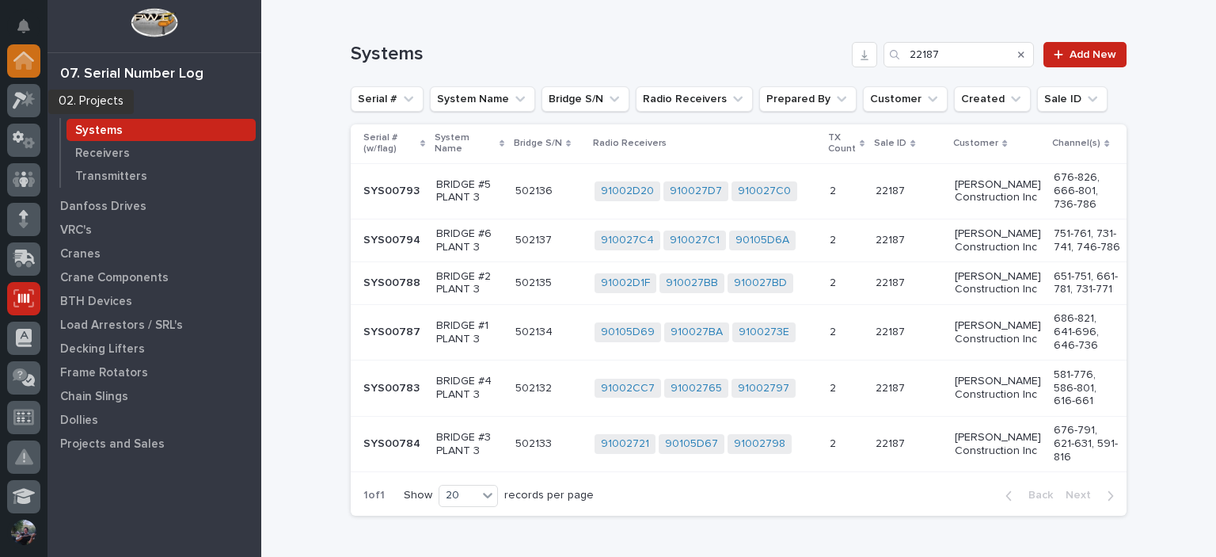
click at [26, 70] on div at bounding box center [23, 60] width 33 height 33
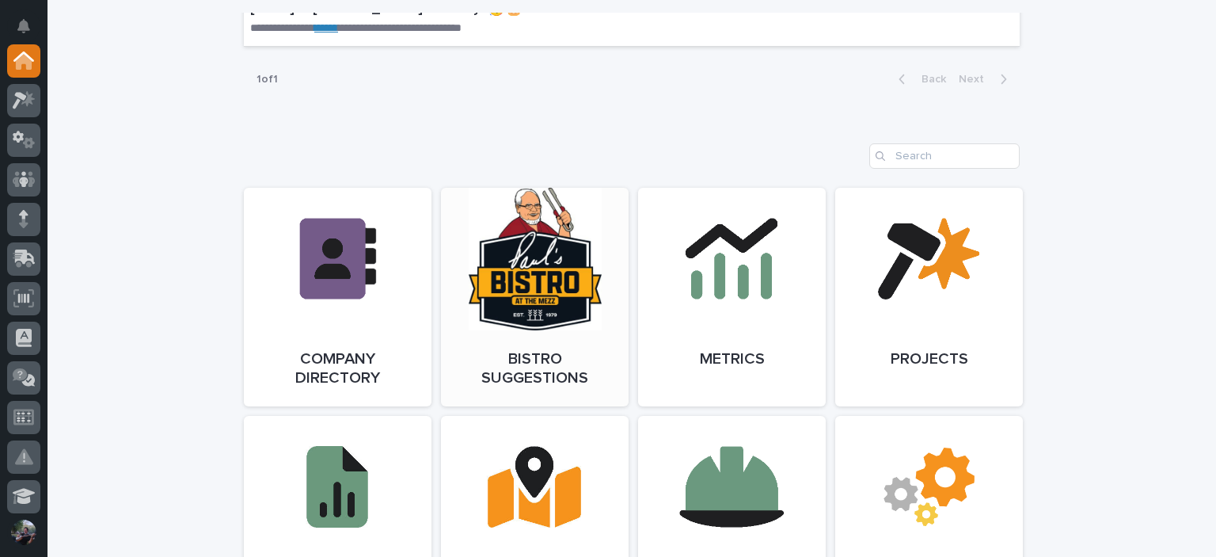
scroll to position [1478, 0]
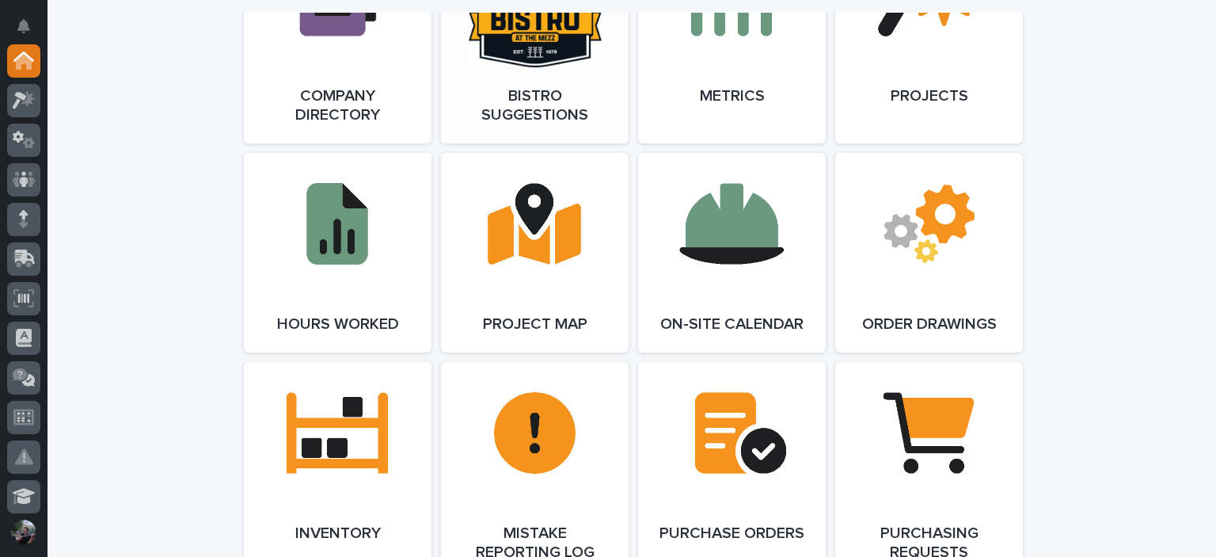
click at [496, 78] on link "Open Link" at bounding box center [535, 34] width 188 height 219
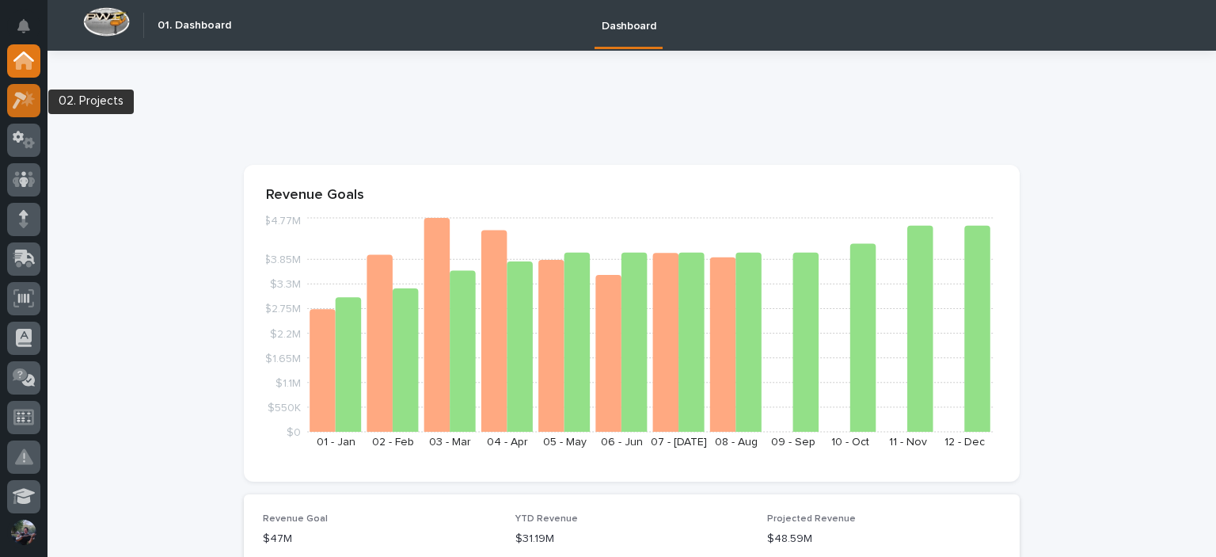
click at [21, 112] on div at bounding box center [23, 100] width 33 height 33
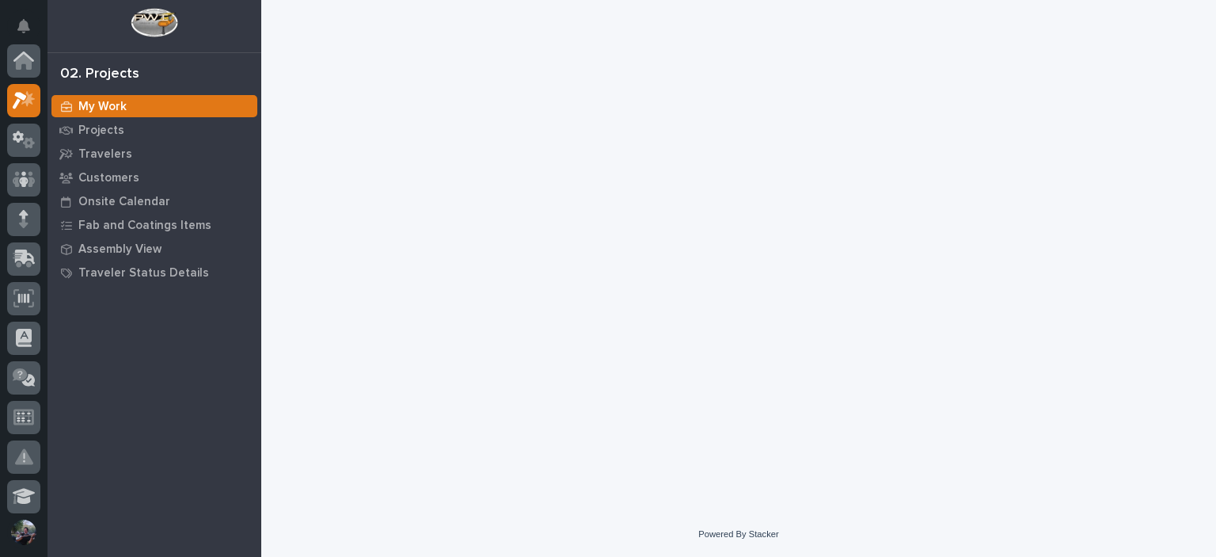
scroll to position [40, 0]
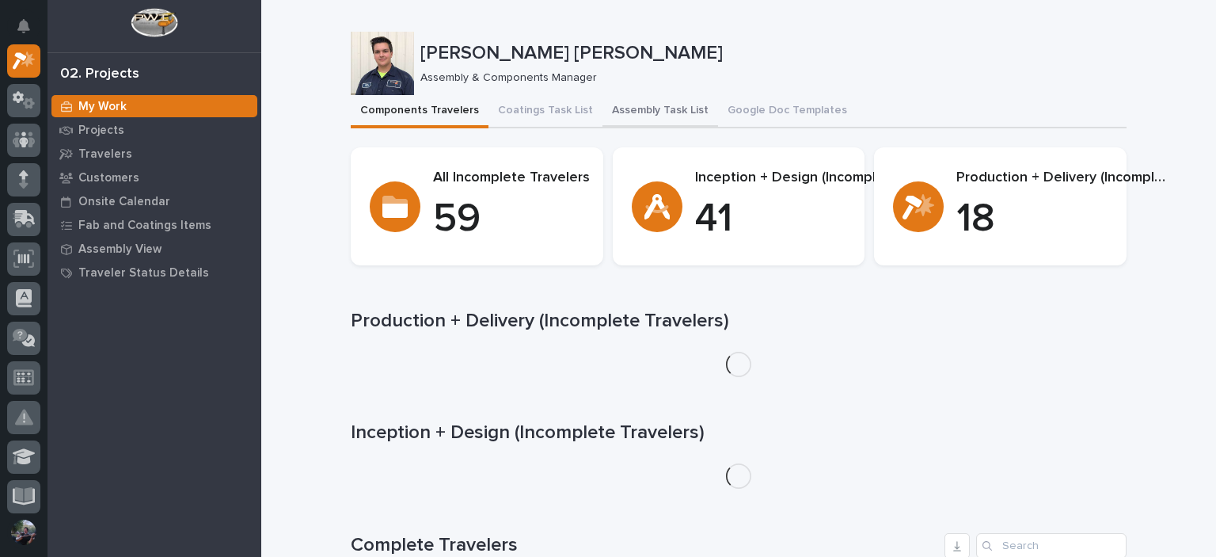
click at [619, 112] on button "Assembly Task List" at bounding box center [661, 111] width 116 height 33
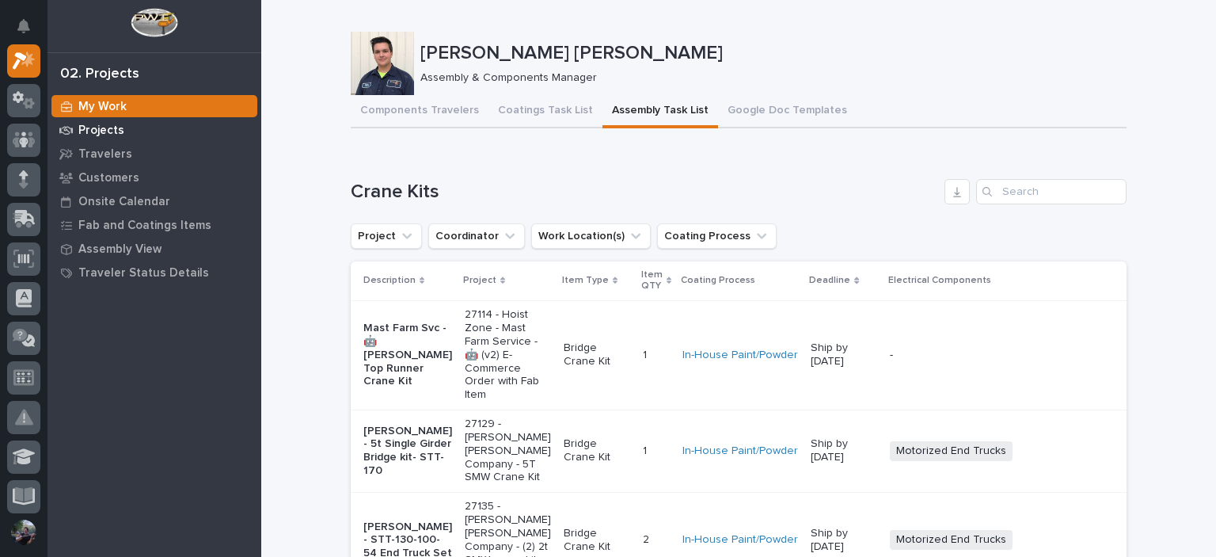
click at [90, 127] on p "Projects" at bounding box center [101, 131] width 46 height 14
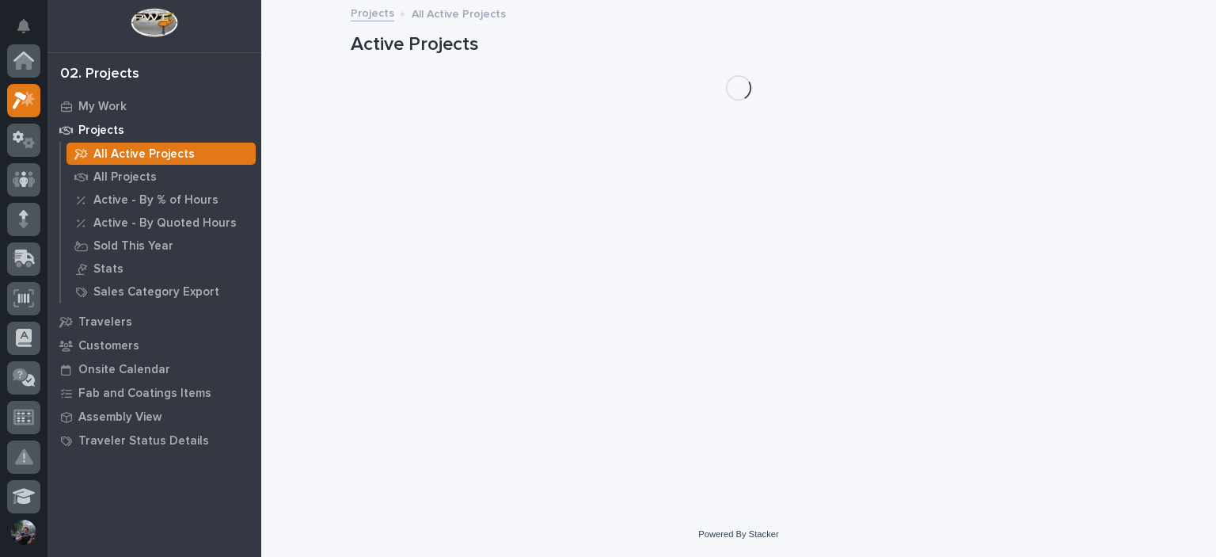
scroll to position [40, 0]
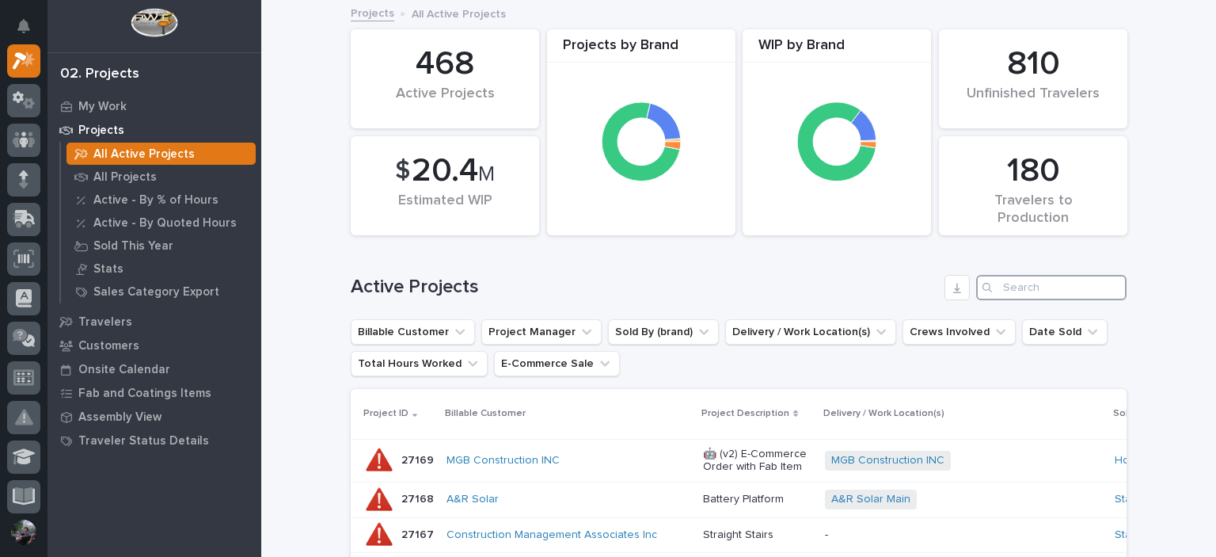
click at [1028, 285] on input "Search" at bounding box center [1051, 287] width 150 height 25
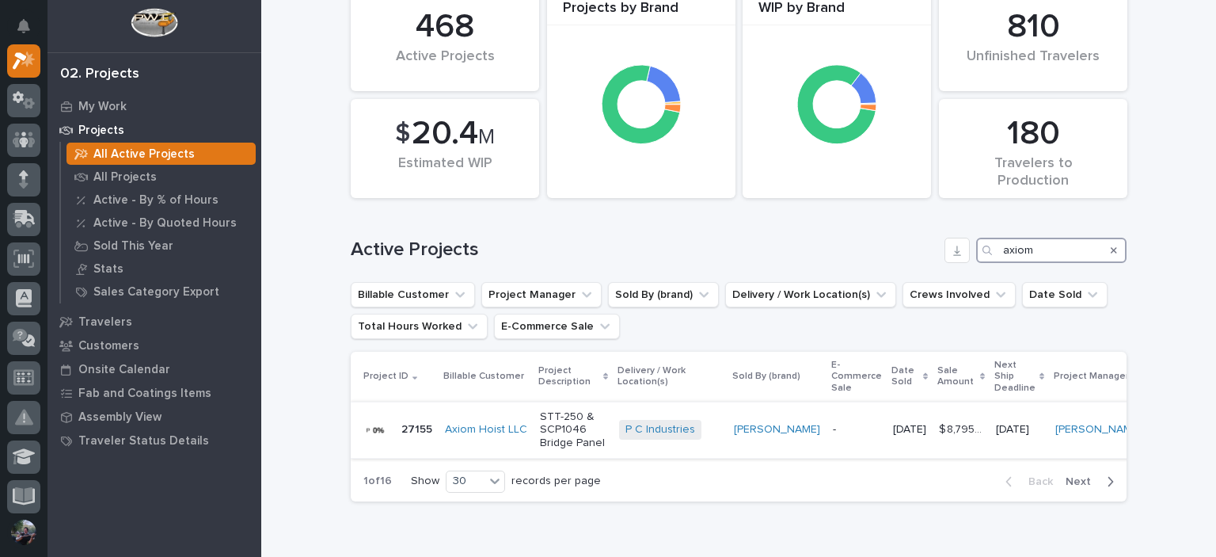
scroll to position [74, 0]
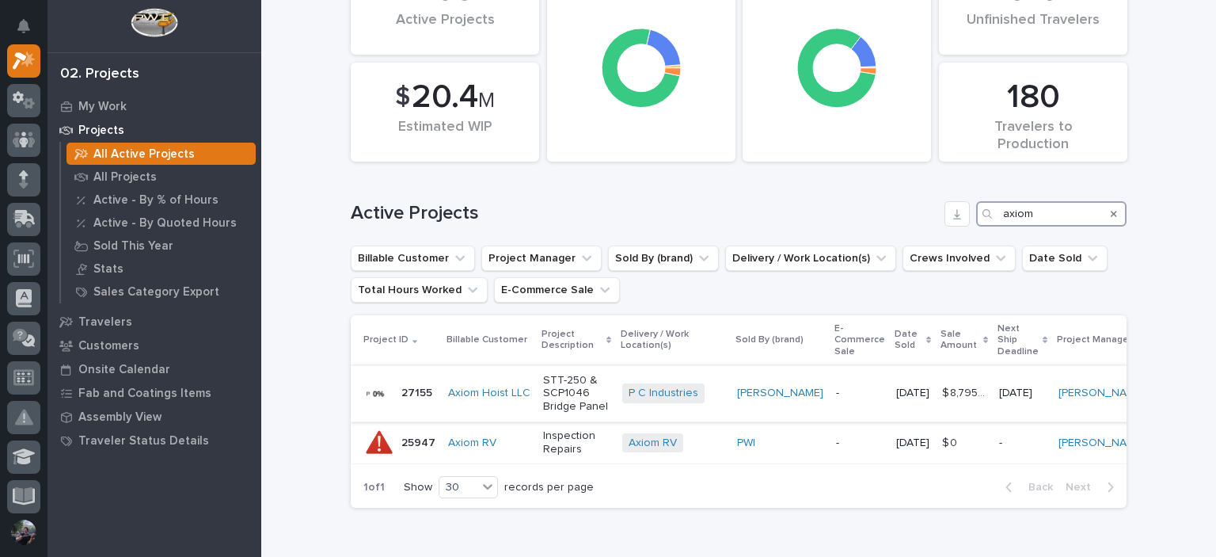
type input "axiom"
click at [548, 402] on p "STT-250 & SCP1046 Bridge Panel" at bounding box center [576, 394] width 67 height 40
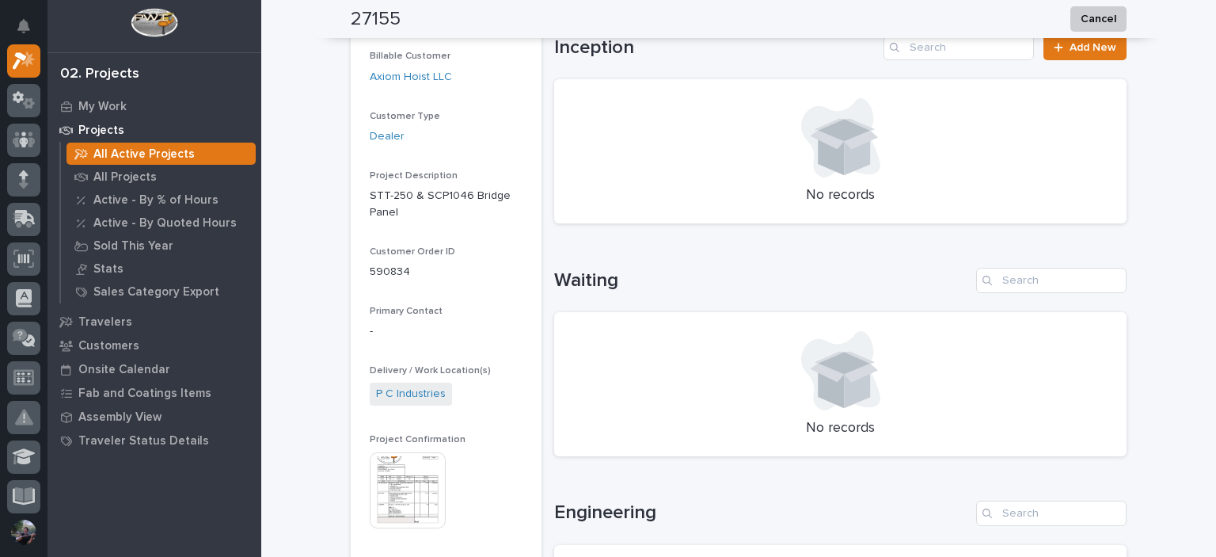
scroll to position [317, 0]
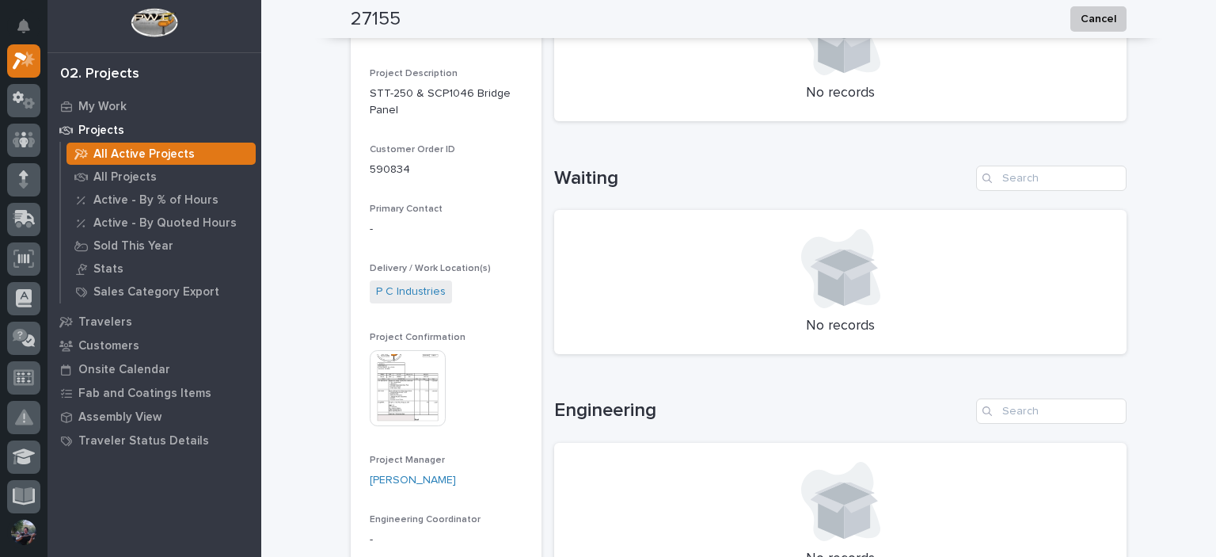
click at [425, 377] on img at bounding box center [408, 388] width 76 height 76
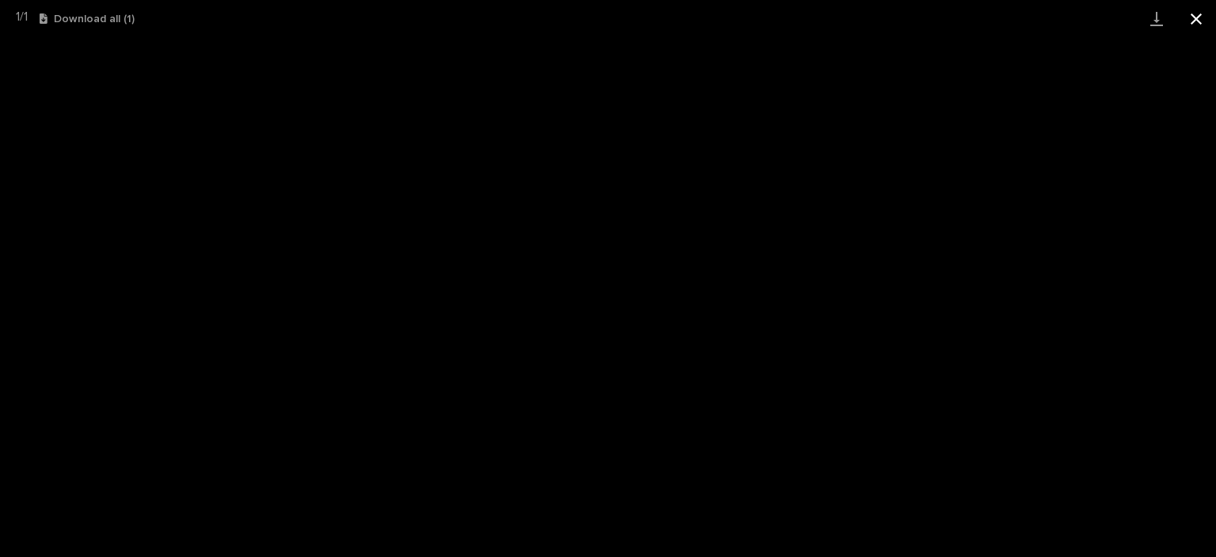
click at [1201, 23] on button "Close gallery" at bounding box center [1197, 18] width 40 height 37
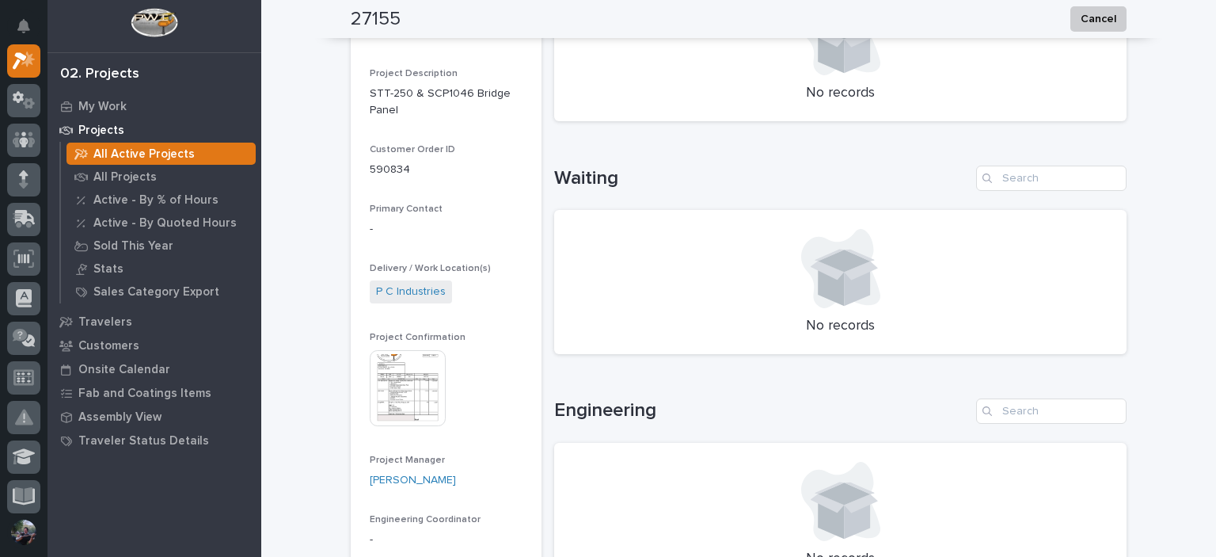
click at [595, 302] on div at bounding box center [840, 268] width 535 height 79
click at [554, 295] on div "No records" at bounding box center [840, 282] width 573 height 144
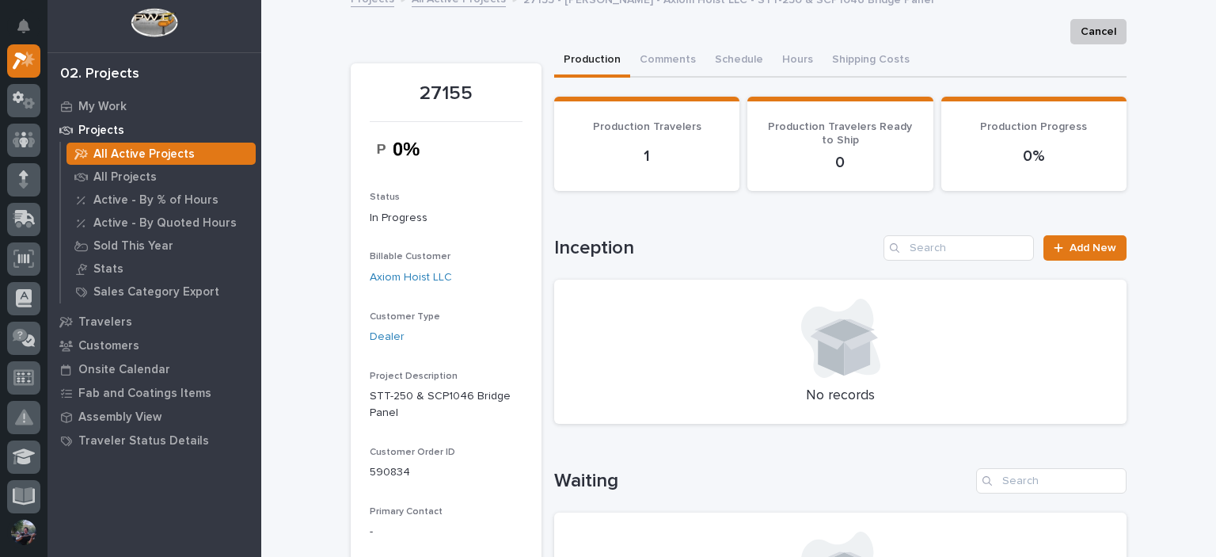
scroll to position [0, 0]
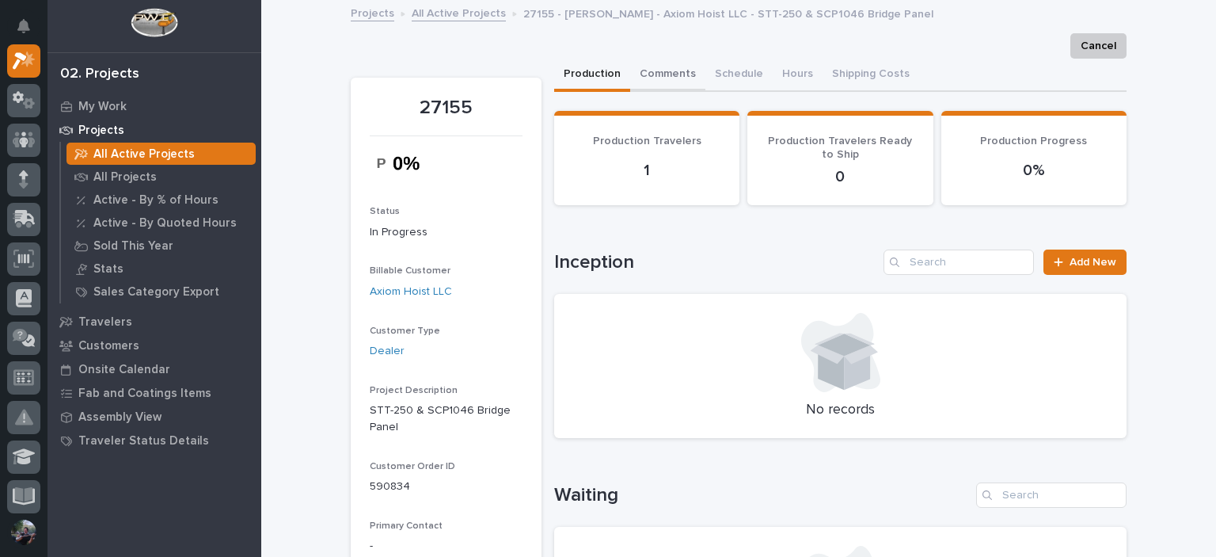
click at [654, 75] on button "Comments" at bounding box center [667, 75] width 75 height 33
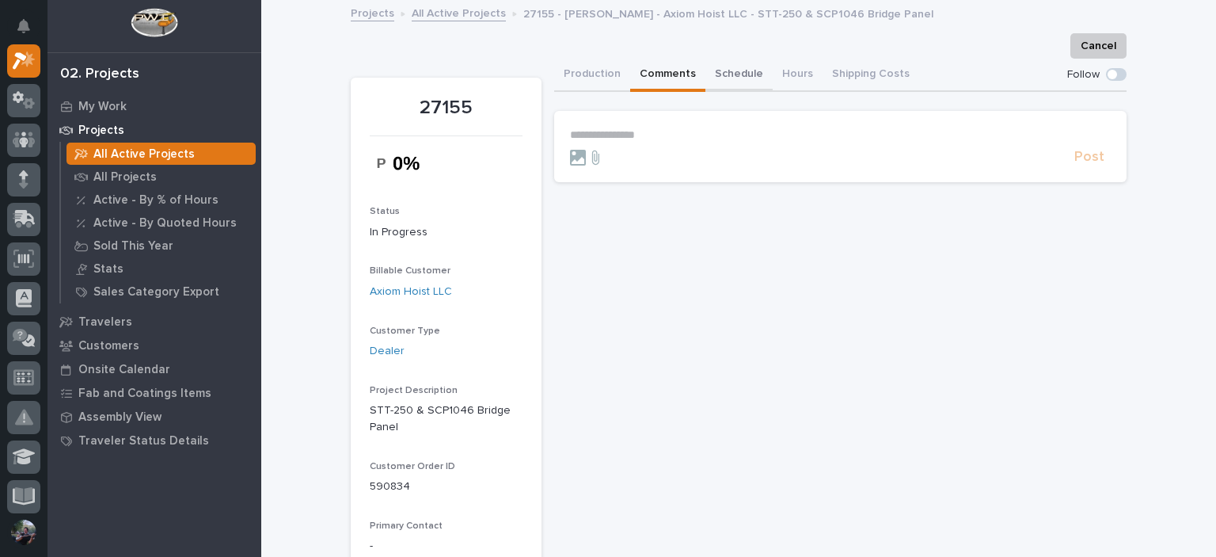
click at [711, 74] on button "Schedule" at bounding box center [739, 75] width 67 height 33
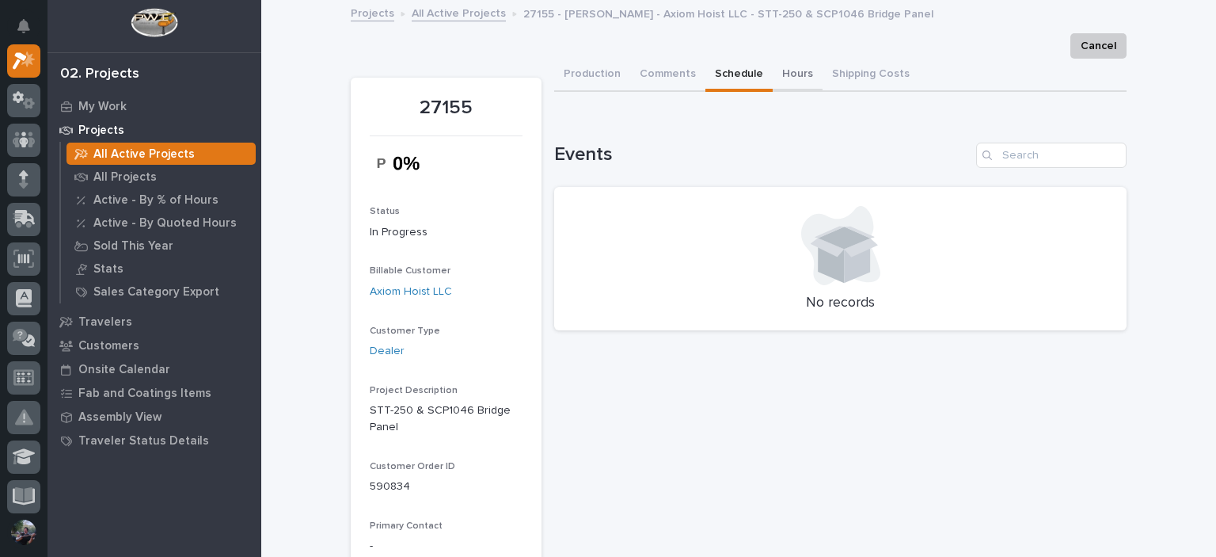
click at [787, 65] on button "Hours" at bounding box center [798, 75] width 50 height 33
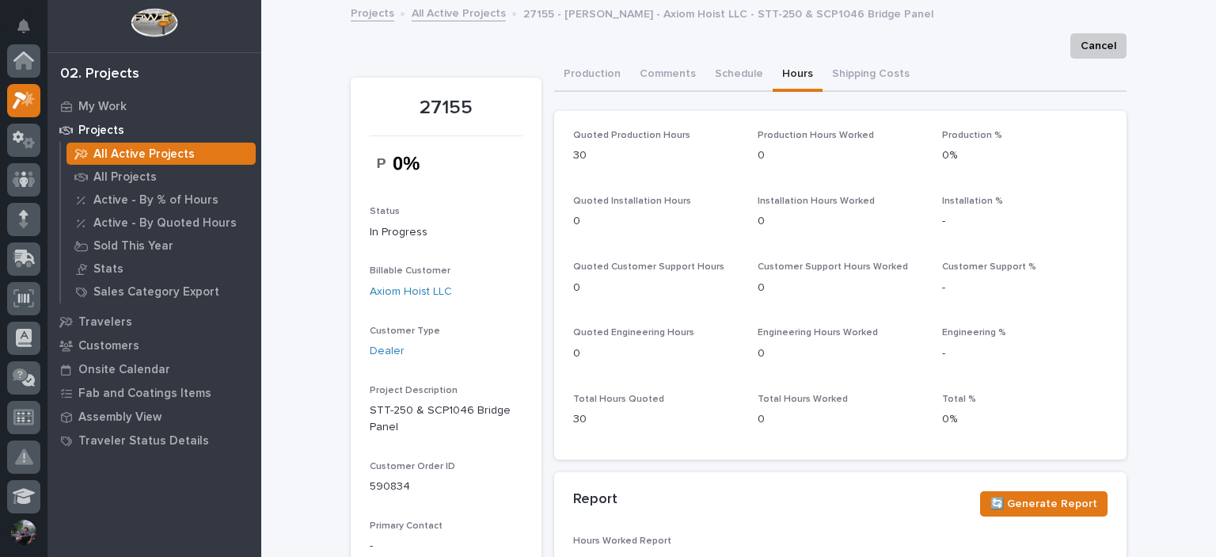
scroll to position [40, 0]
